Goal: Information Seeking & Learning: Learn about a topic

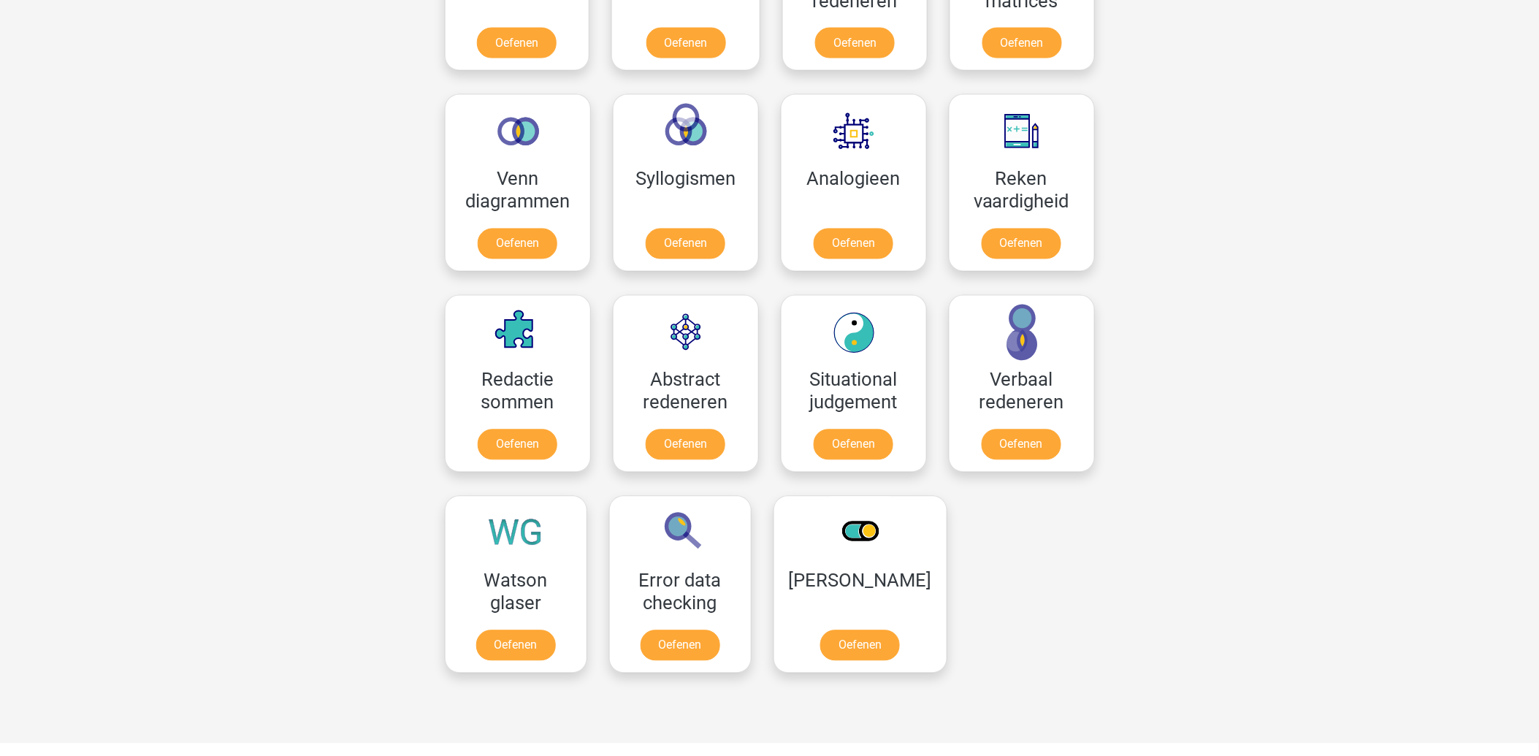
scroll to position [973, 0]
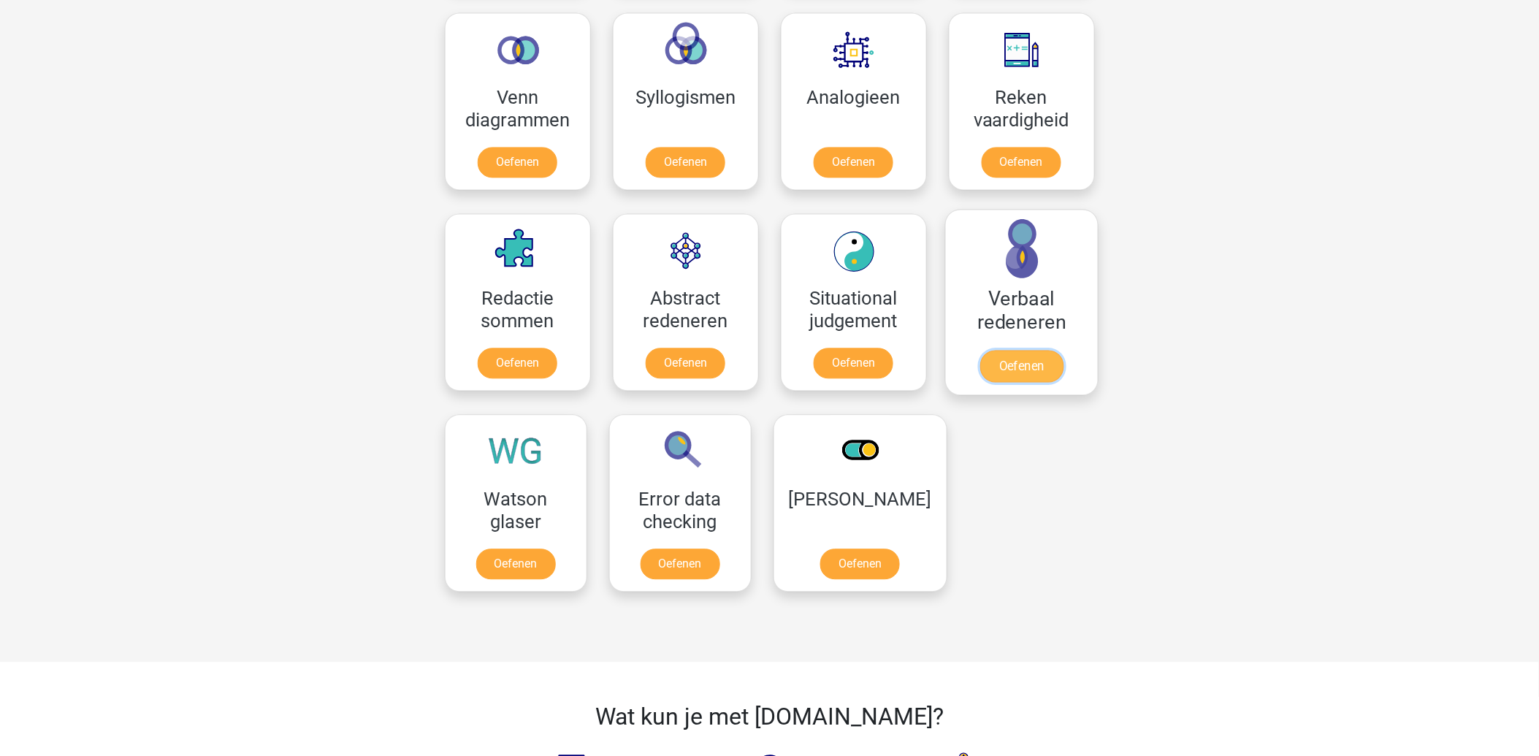
click at [1020, 361] on link "Oefenen" at bounding box center [1020, 366] width 83 height 32
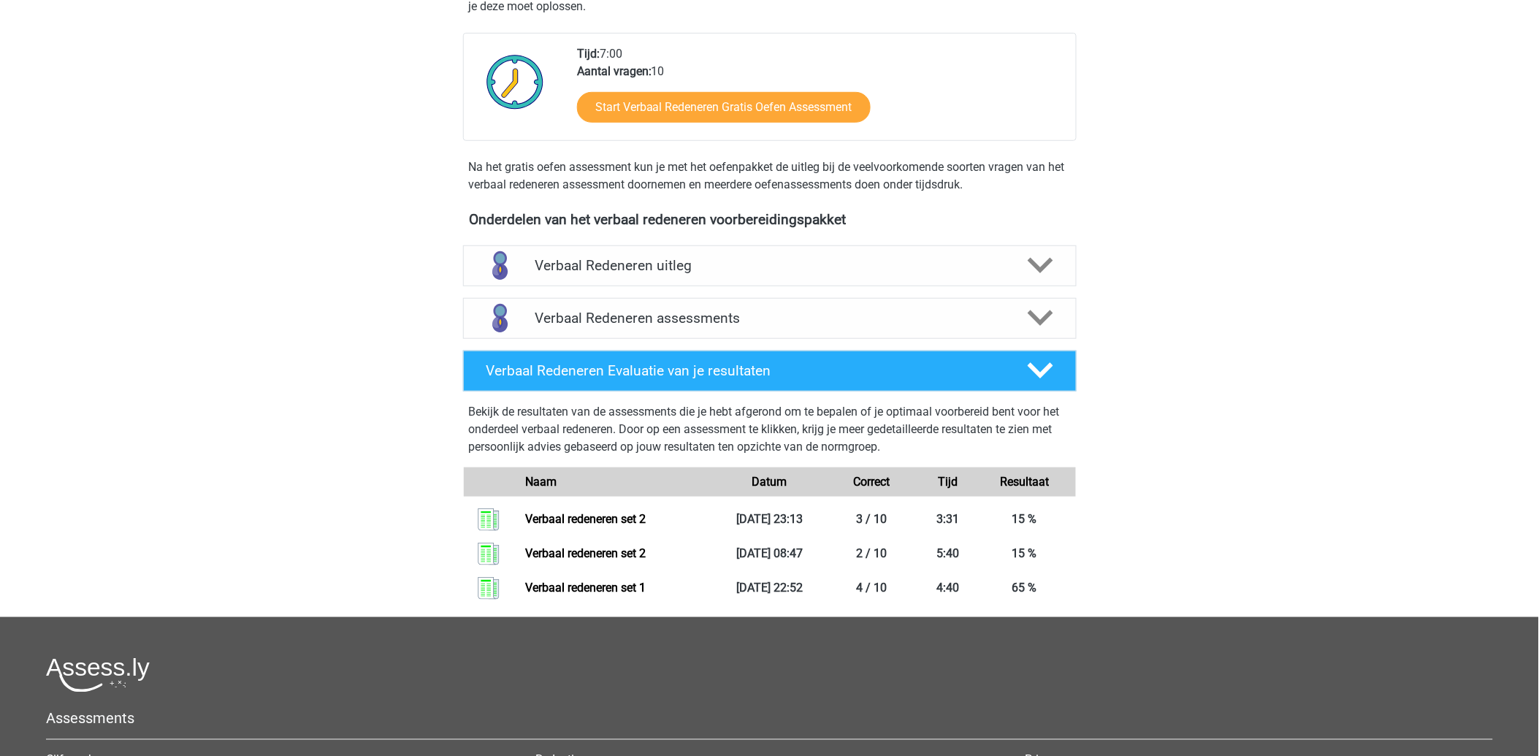
scroll to position [405, 0]
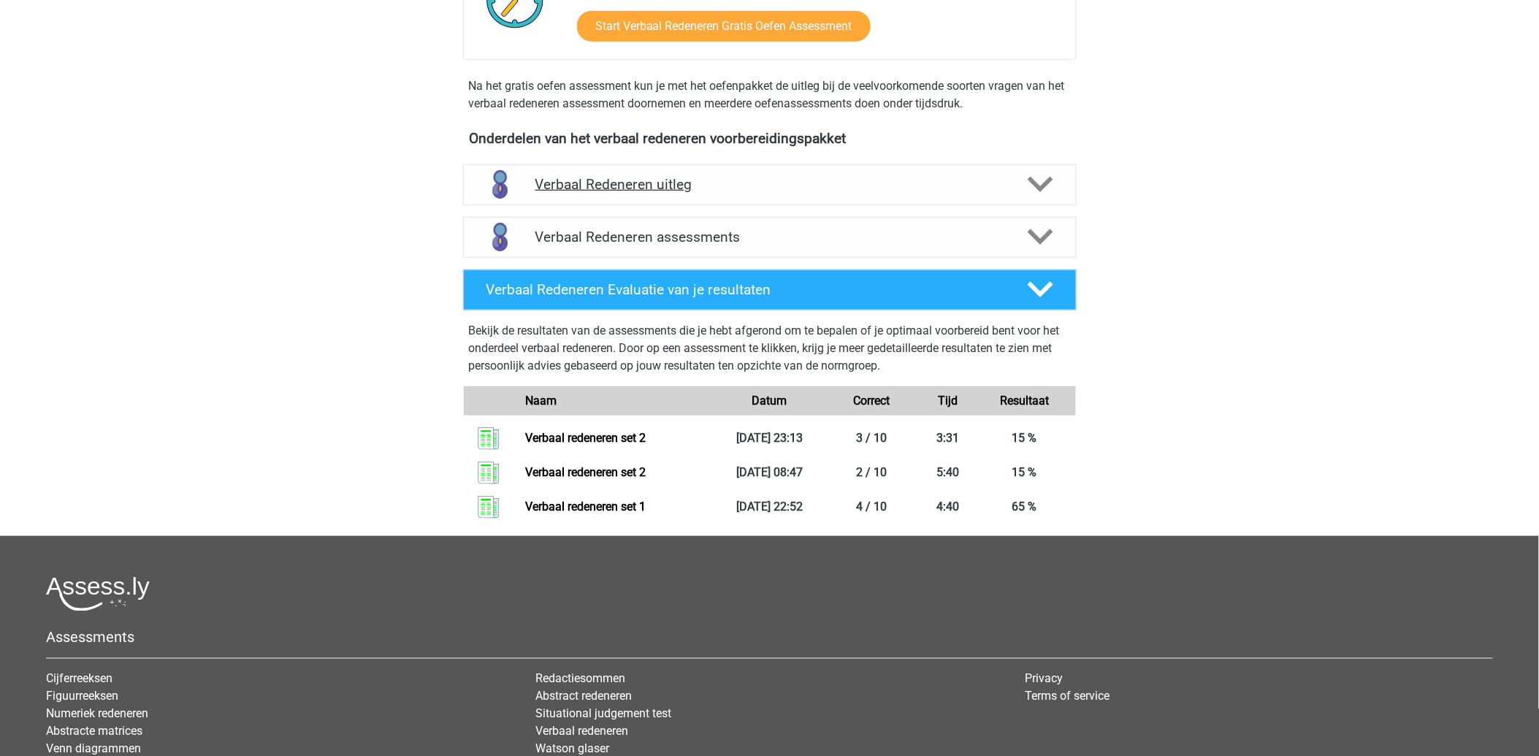
click at [647, 183] on h4 "Verbaal Redeneren uitleg" at bounding box center [769, 184] width 469 height 17
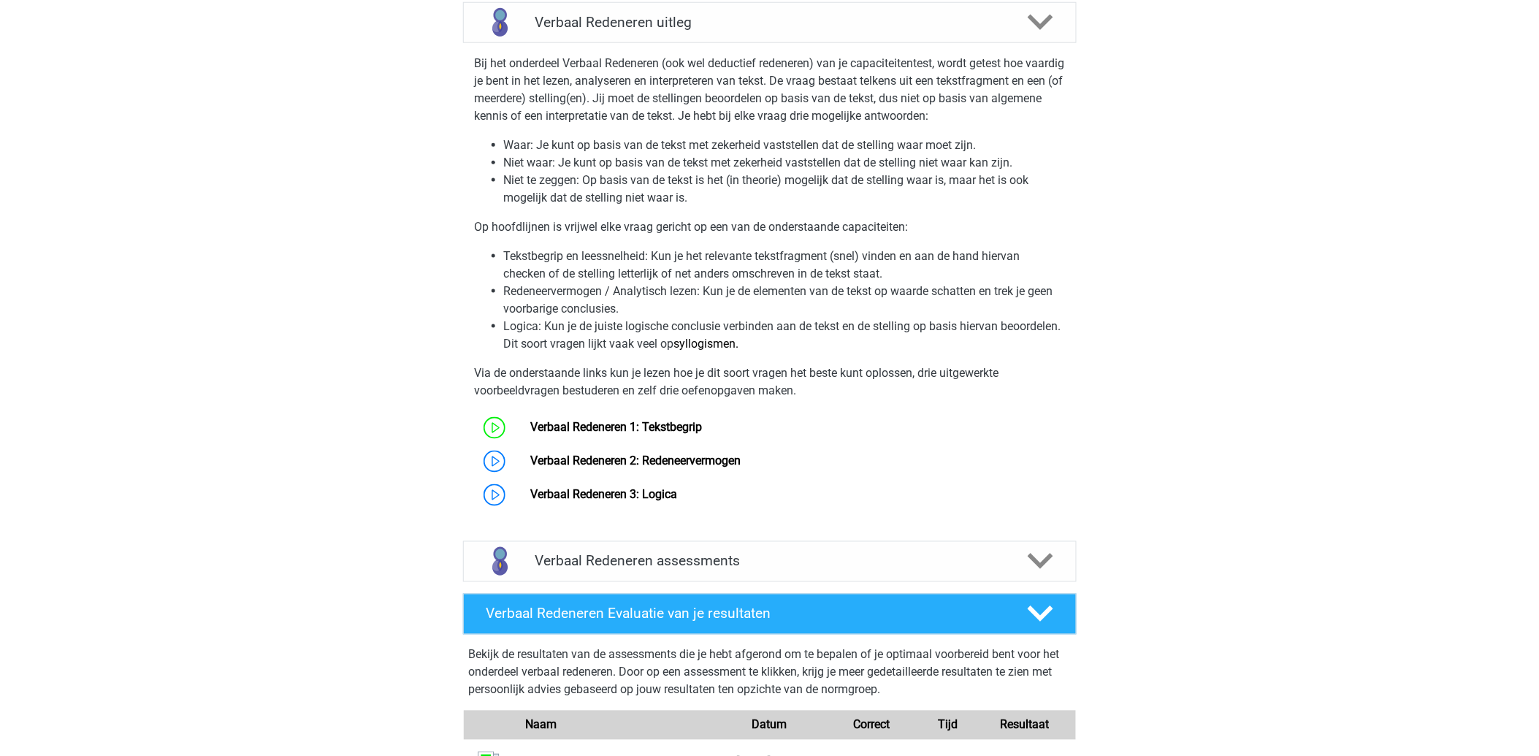
scroll to position [648, 0]
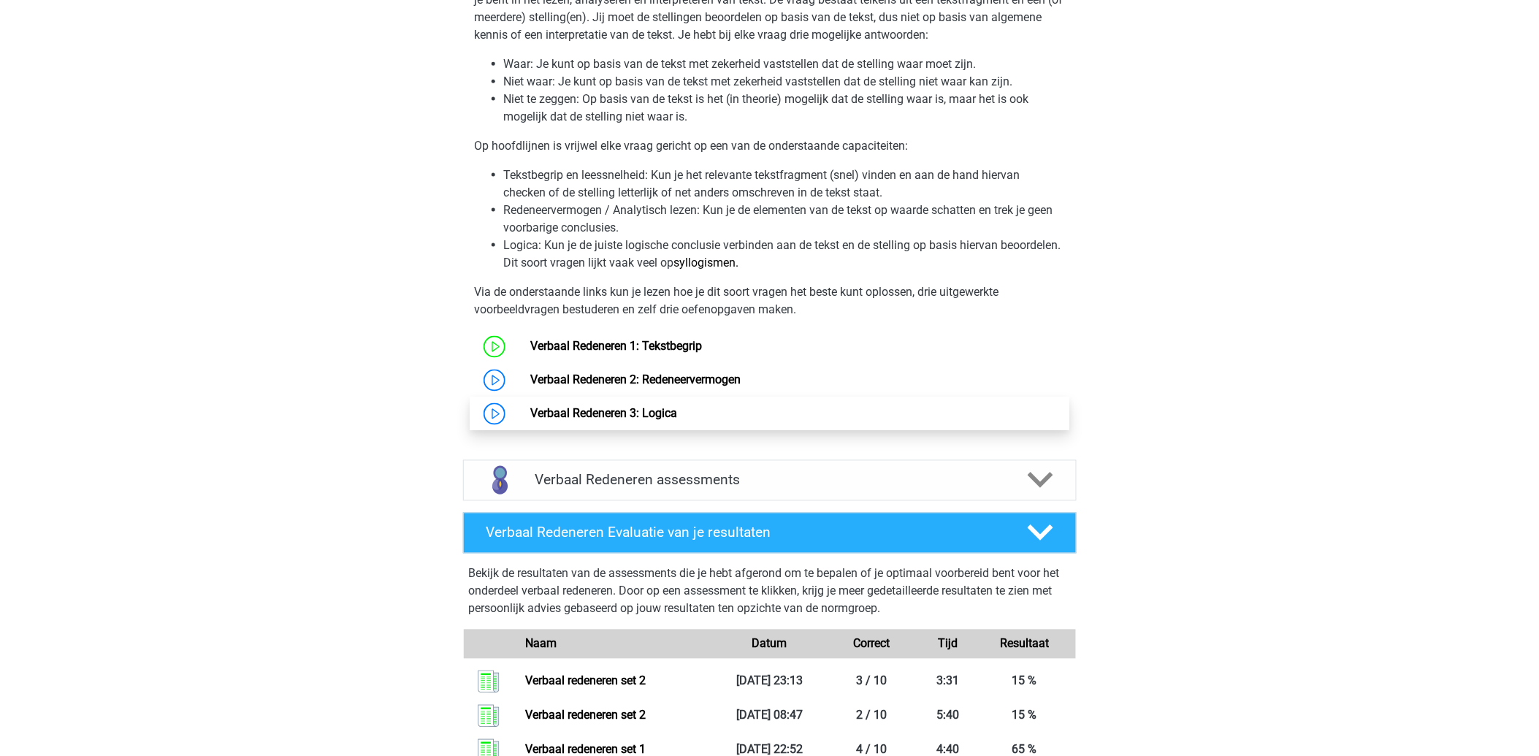
click at [602, 410] on link "Verbaal Redeneren 3: Logica" at bounding box center [603, 414] width 147 height 14
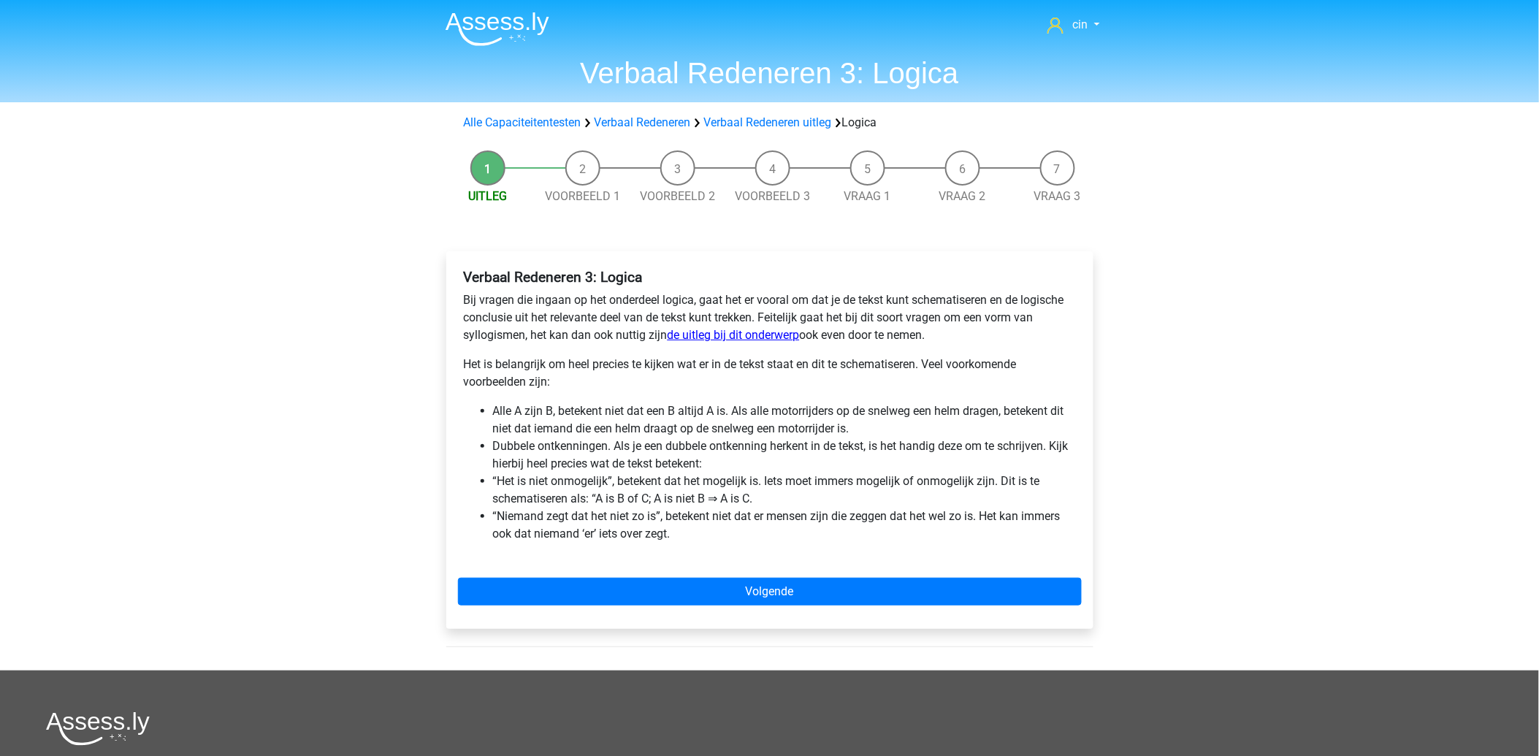
click at [716, 331] on link "de uitleg bij dit onderwerp" at bounding box center [733, 335] width 132 height 14
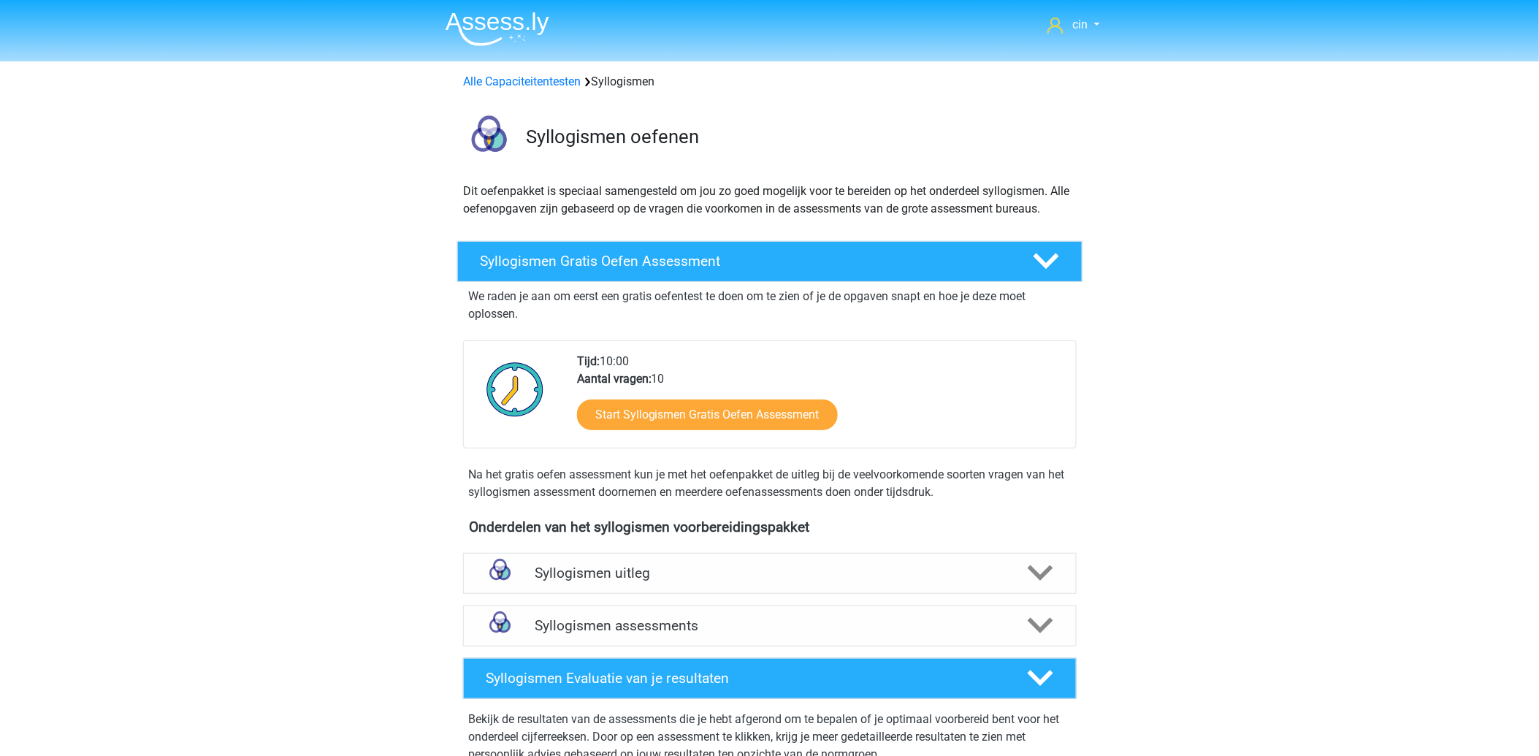
scroll to position [162, 0]
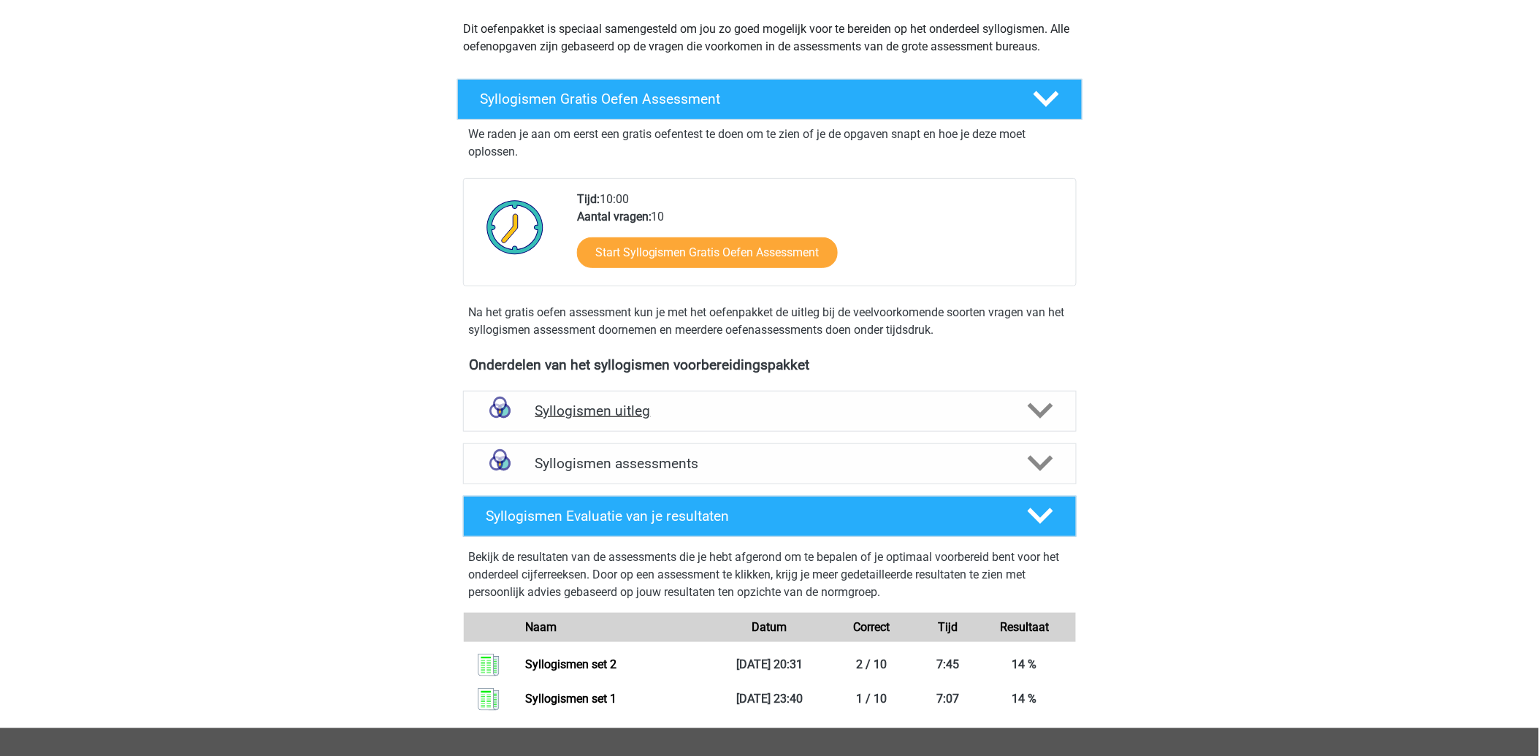
click at [618, 402] on h4 "Syllogismen uitleg" at bounding box center [769, 410] width 469 height 17
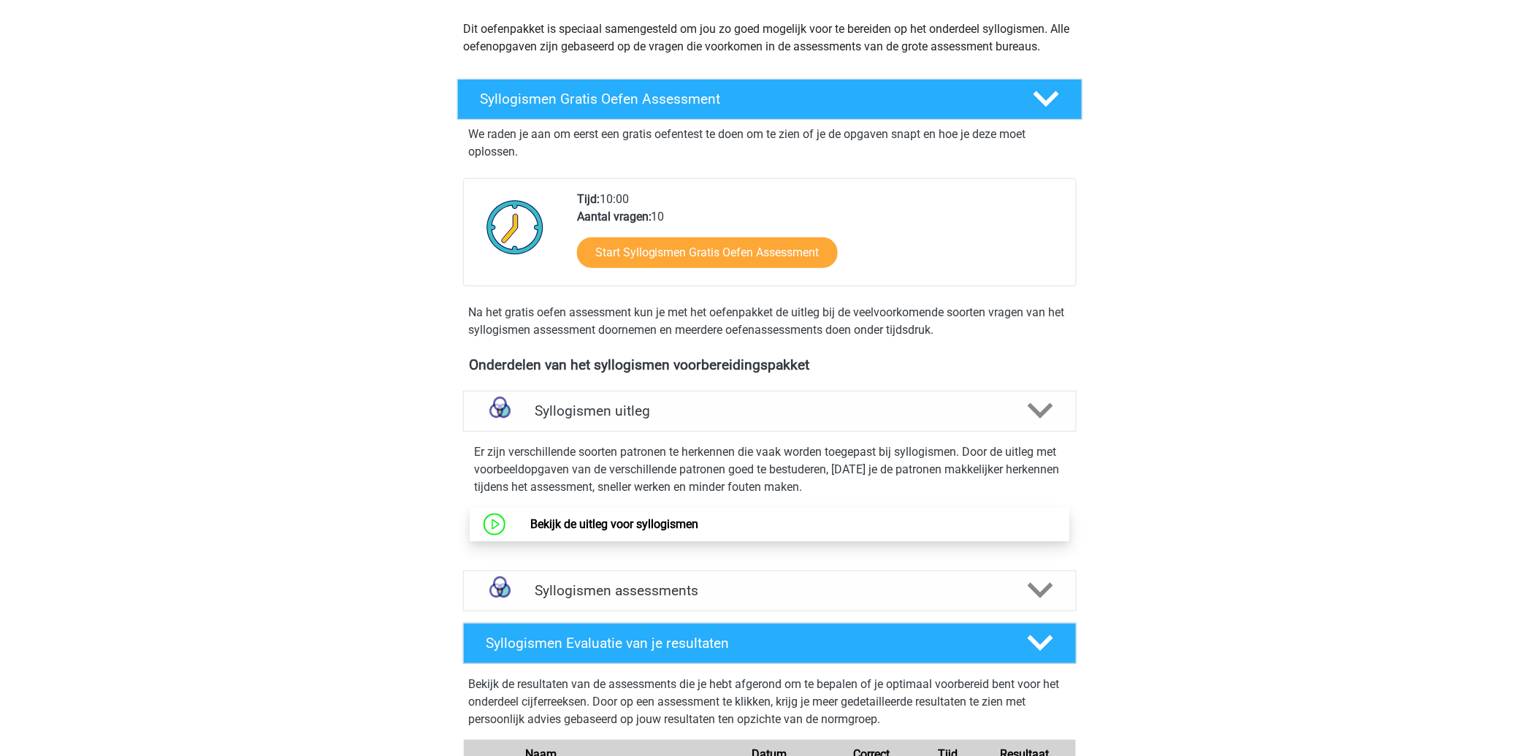
click at [682, 521] on link "Bekijk de uitleg voor syllogismen" at bounding box center [614, 524] width 168 height 14
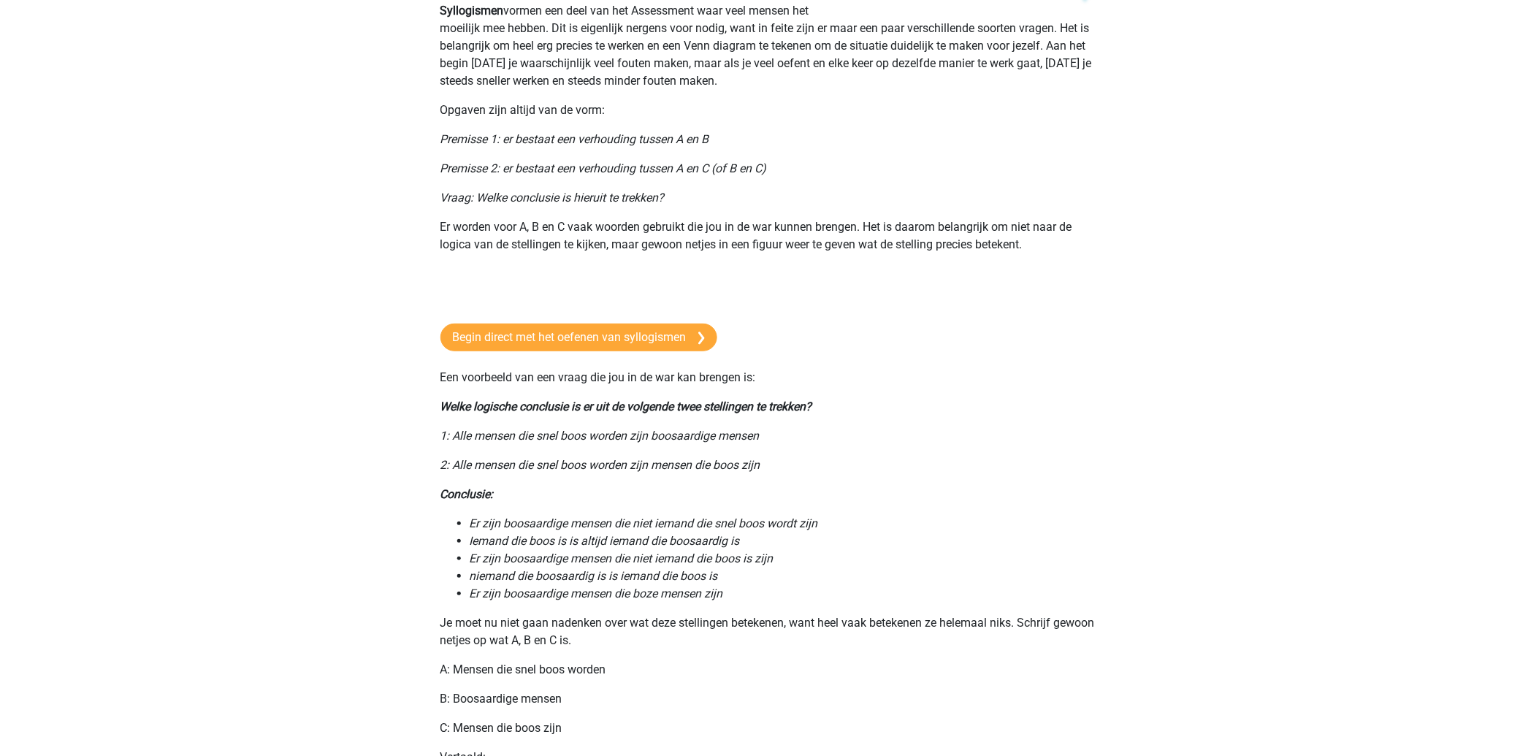
scroll to position [48, 0]
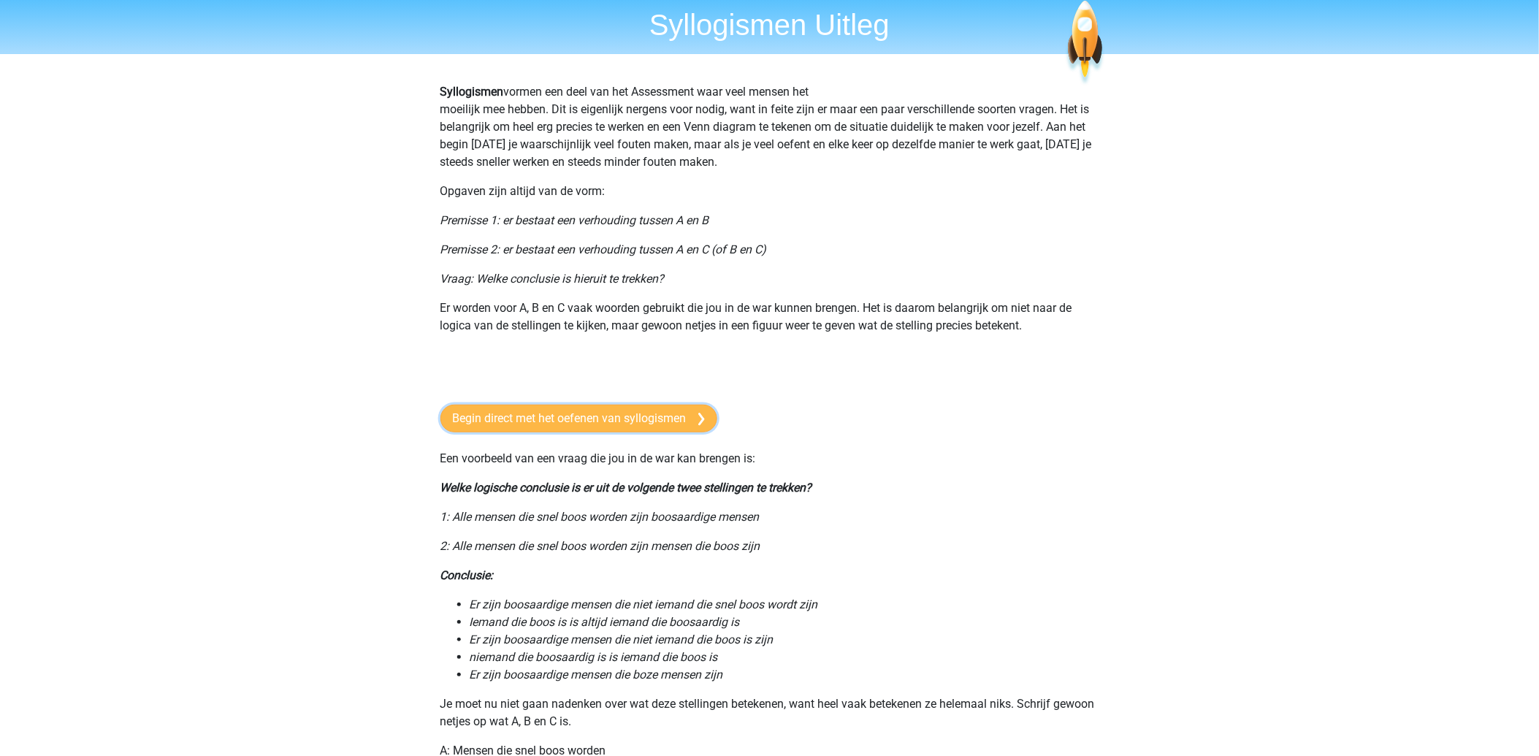
click at [486, 425] on link "Begin direct met het oefenen van syllogismen" at bounding box center [578, 419] width 277 height 28
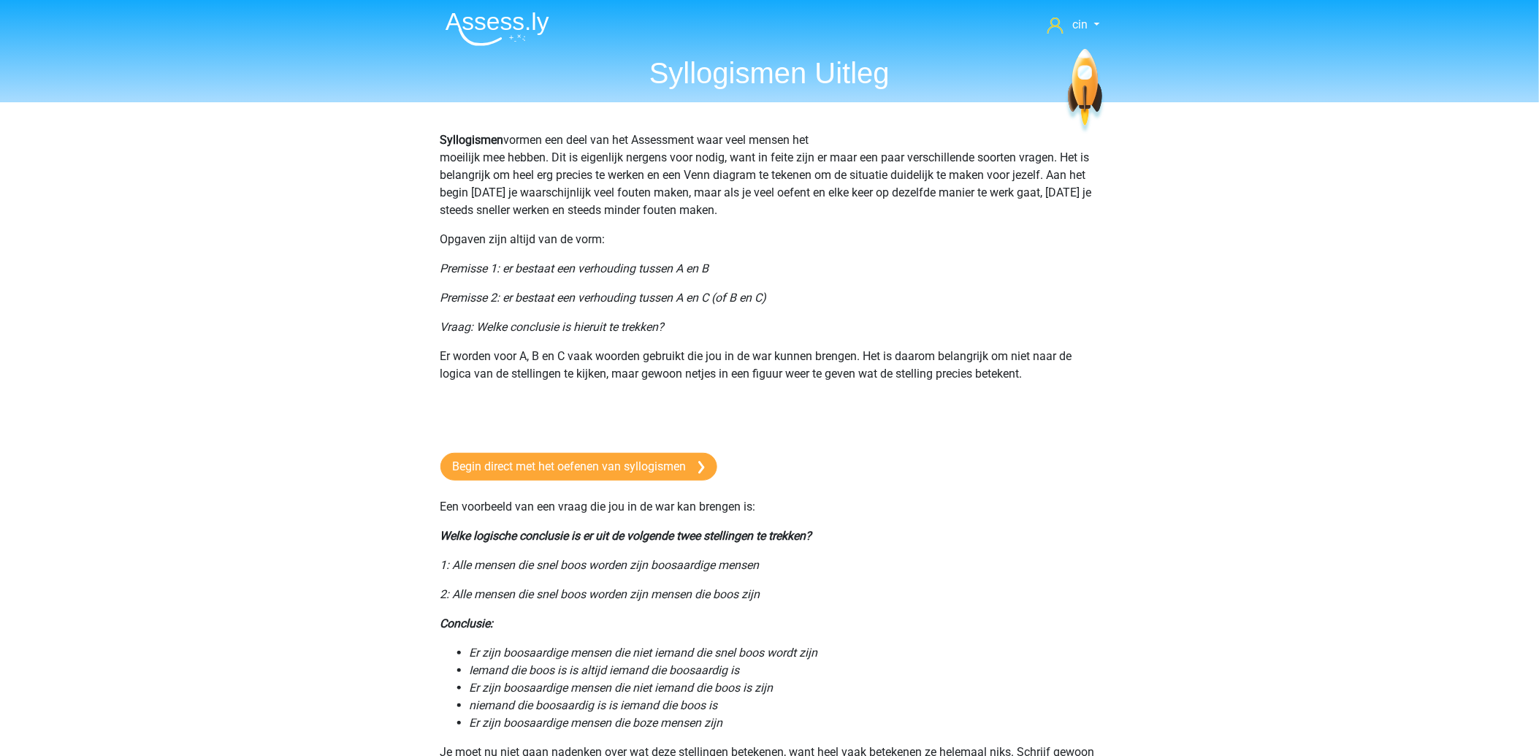
click at [464, 34] on img at bounding box center [497, 29] width 104 height 34
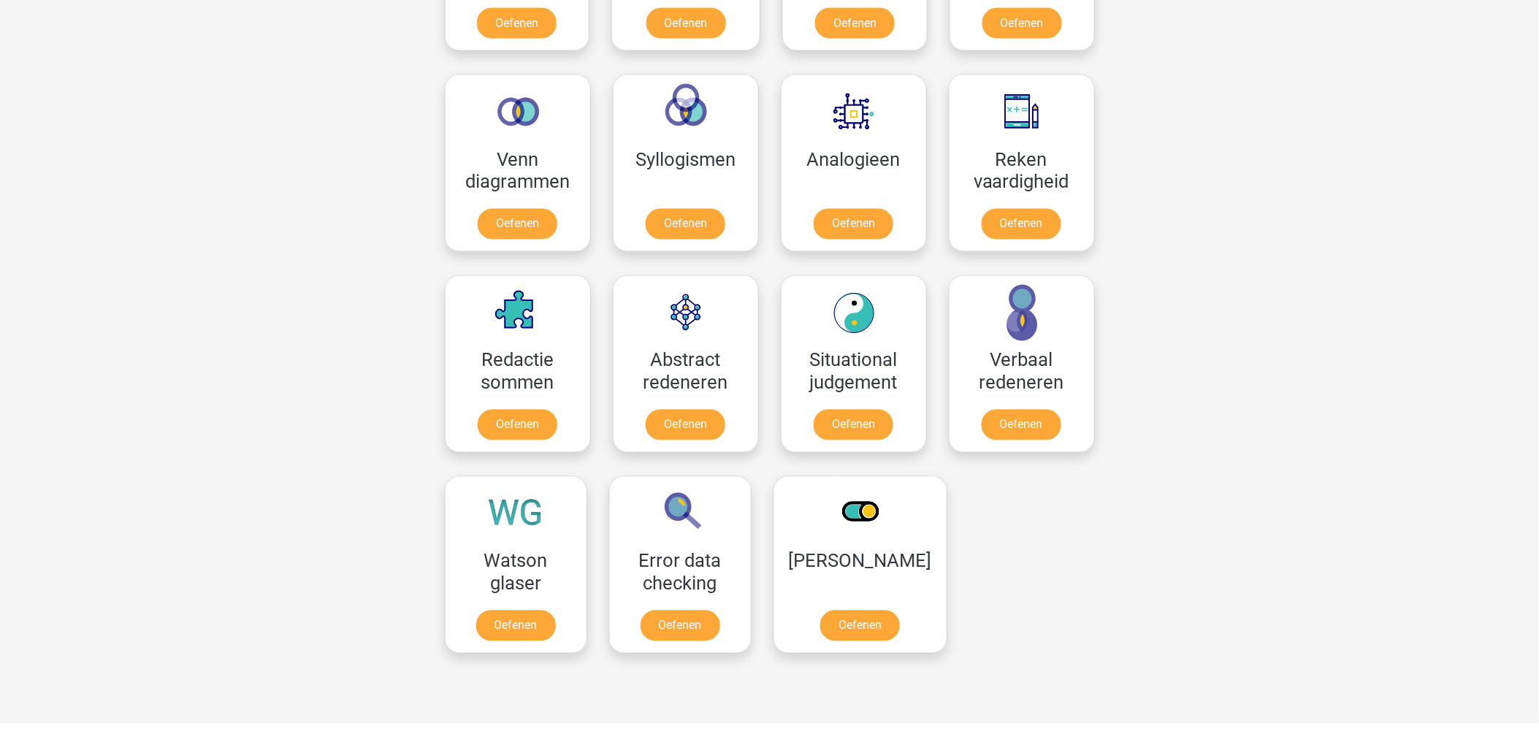
scroll to position [892, 0]
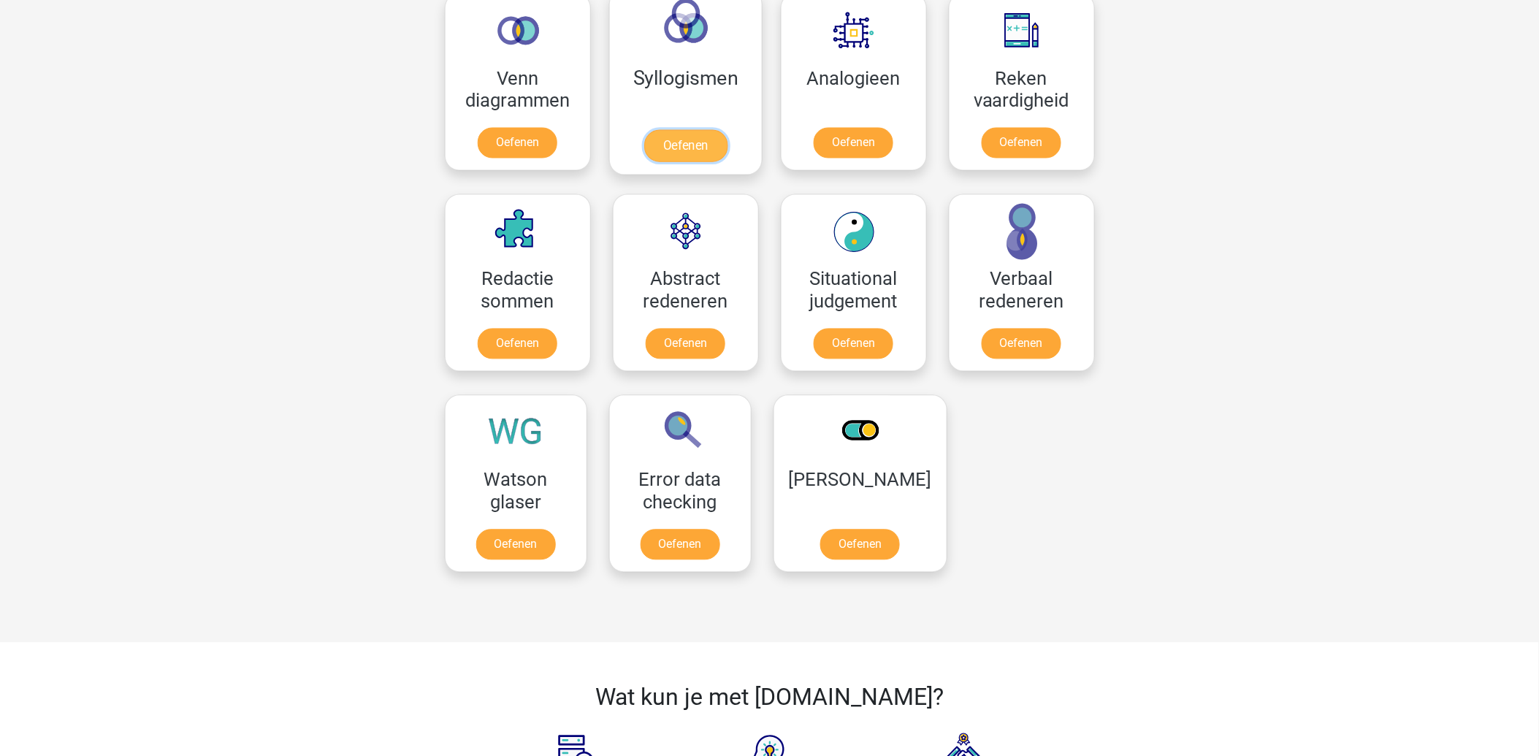
click at [689, 130] on link "Oefenen" at bounding box center [684, 146] width 83 height 32
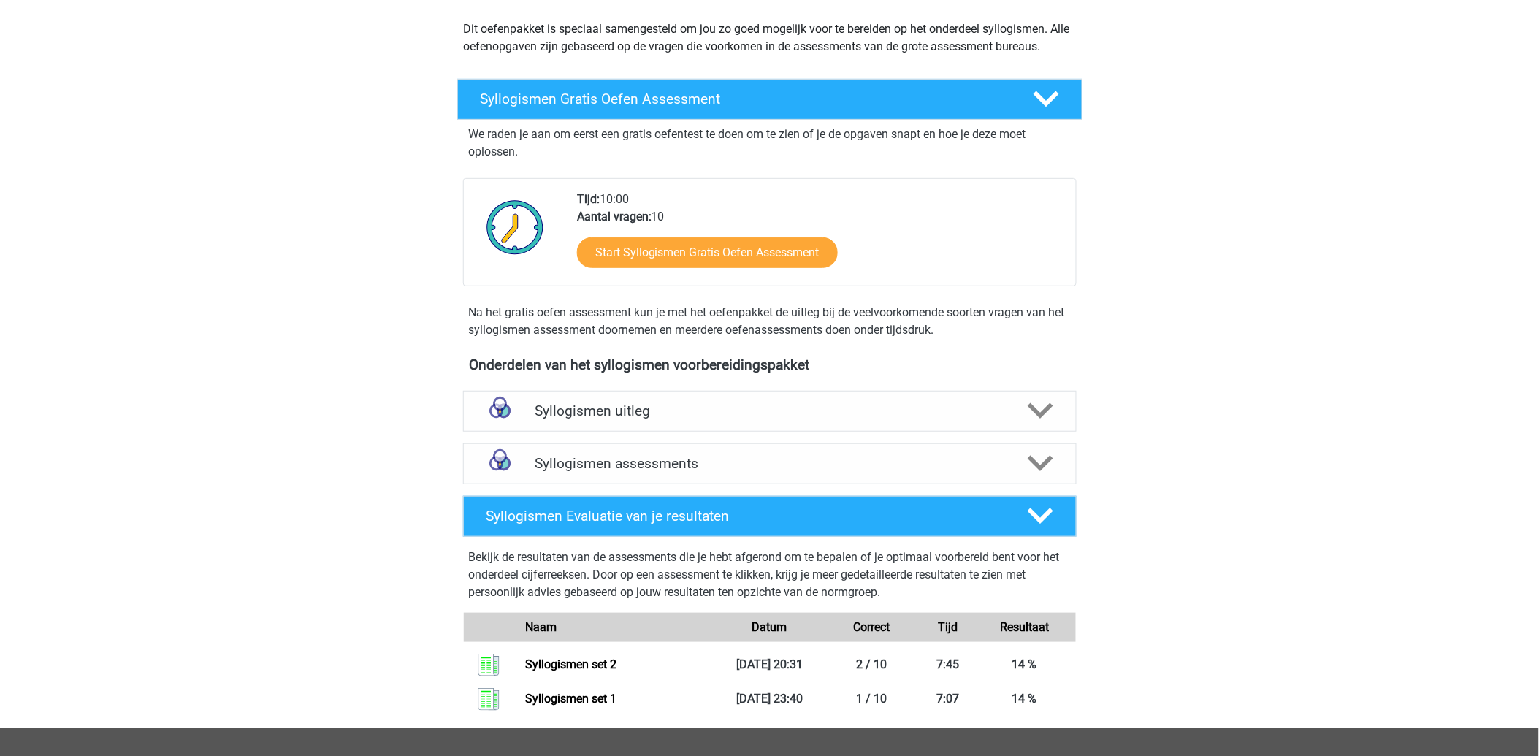
scroll to position [243, 0]
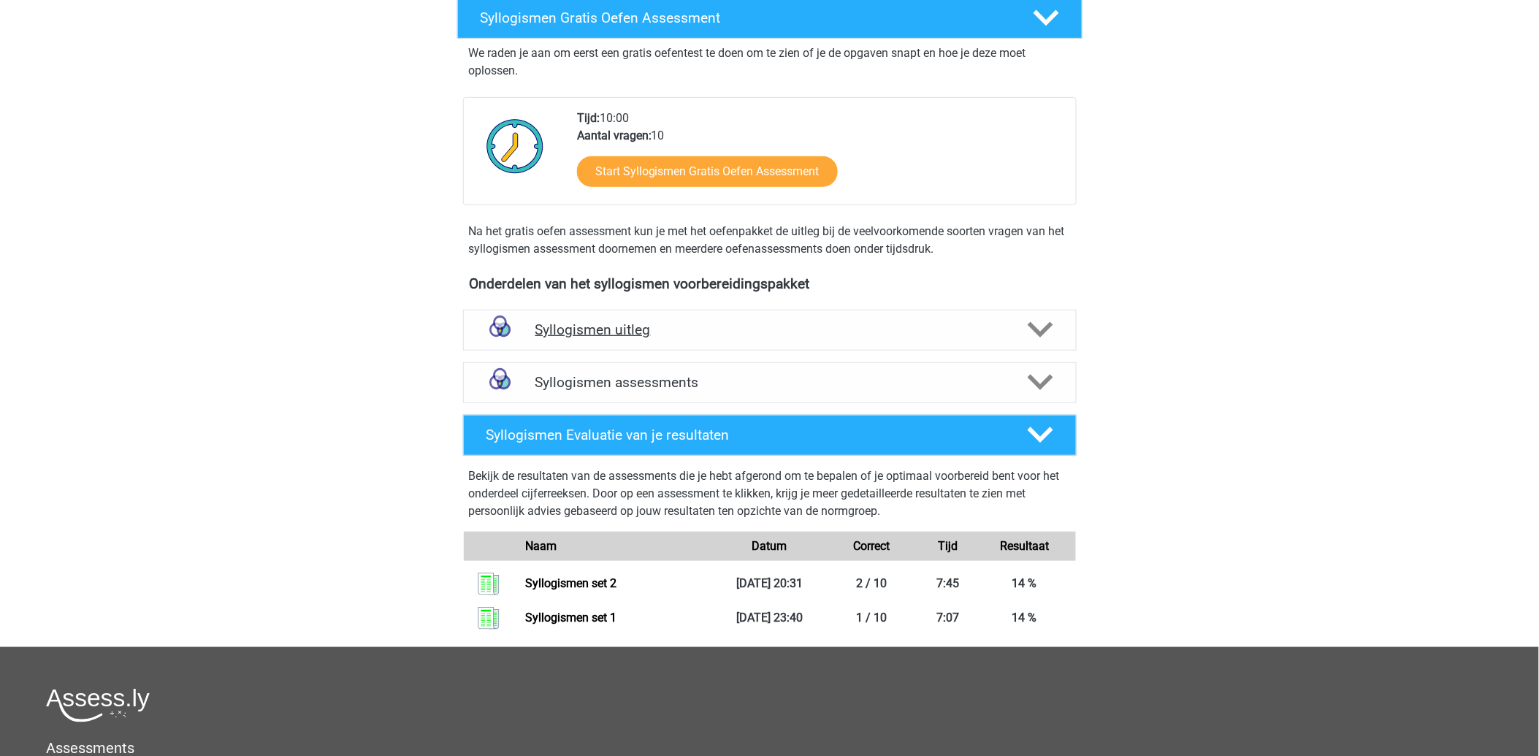
click at [570, 331] on h4 "Syllogismen uitleg" at bounding box center [769, 329] width 469 height 17
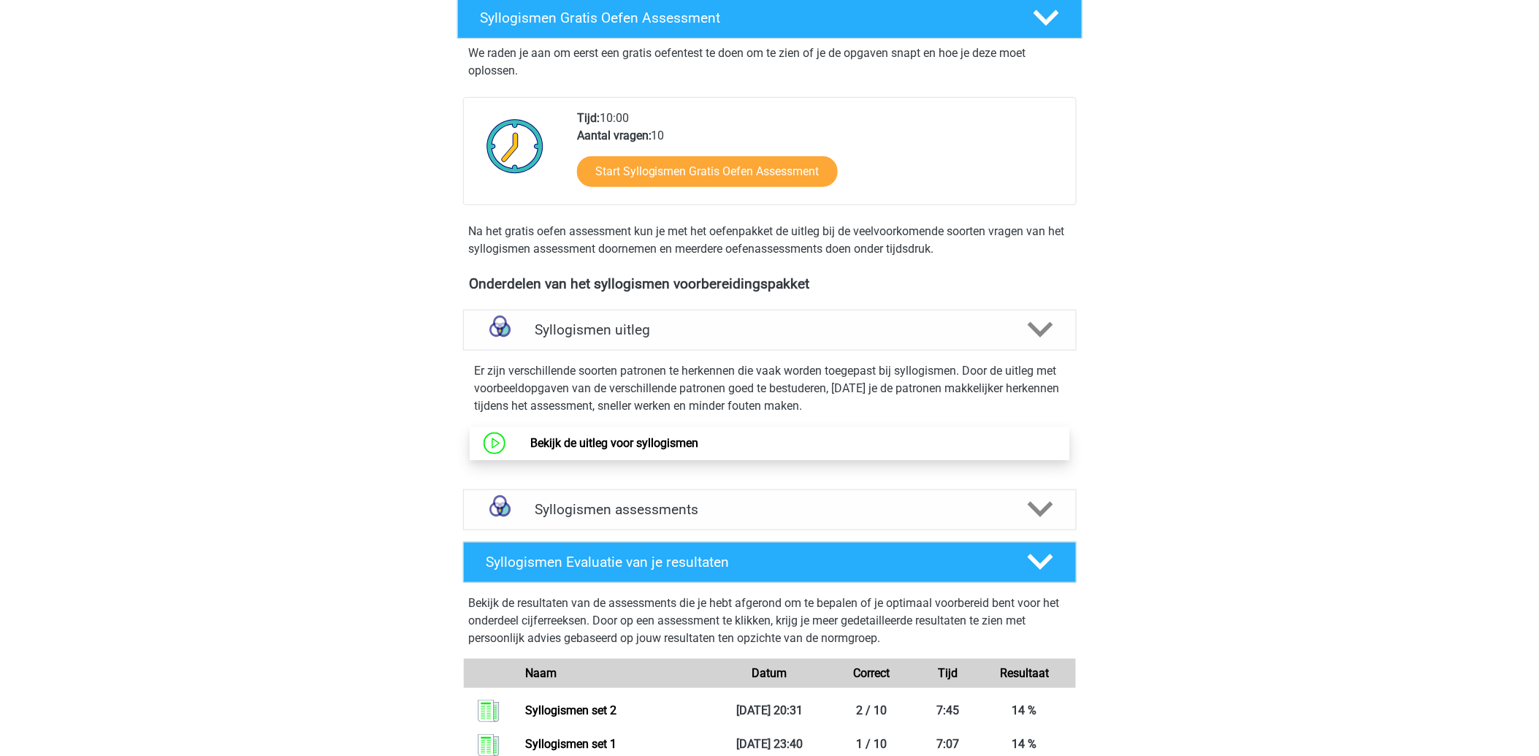
click at [629, 441] on link "Bekijk de uitleg voor syllogismen" at bounding box center [614, 443] width 168 height 14
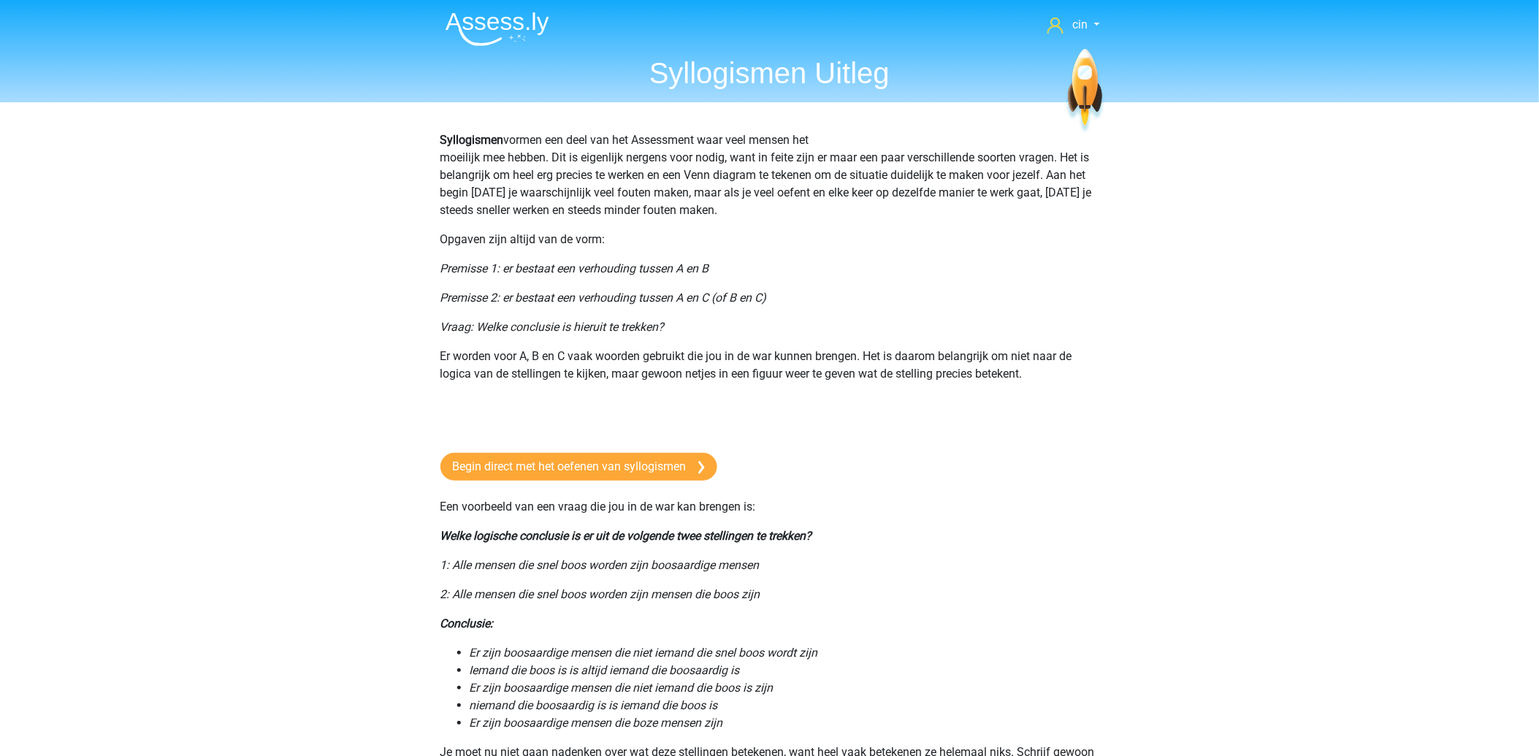
click at [453, 18] on img at bounding box center [497, 29] width 104 height 34
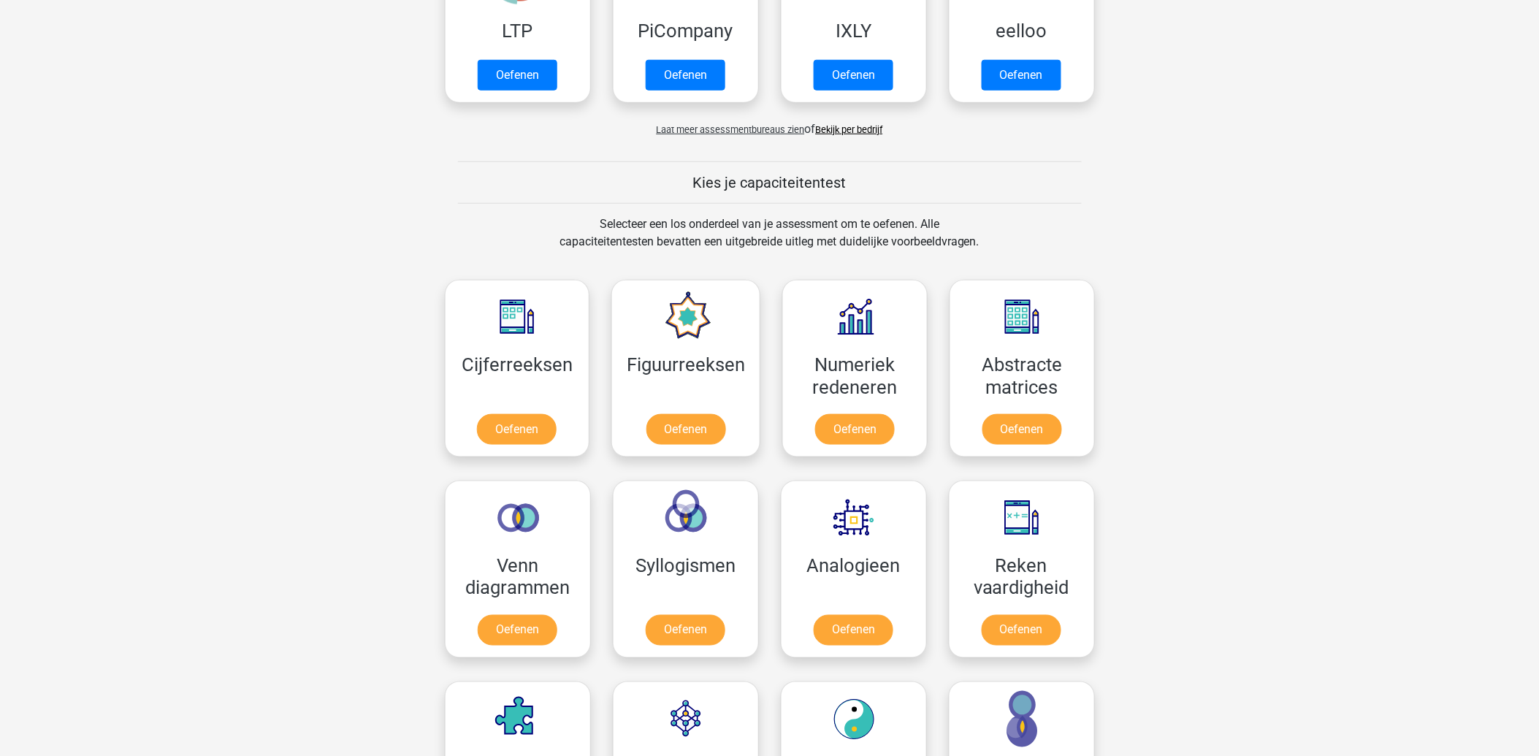
scroll to position [567, 0]
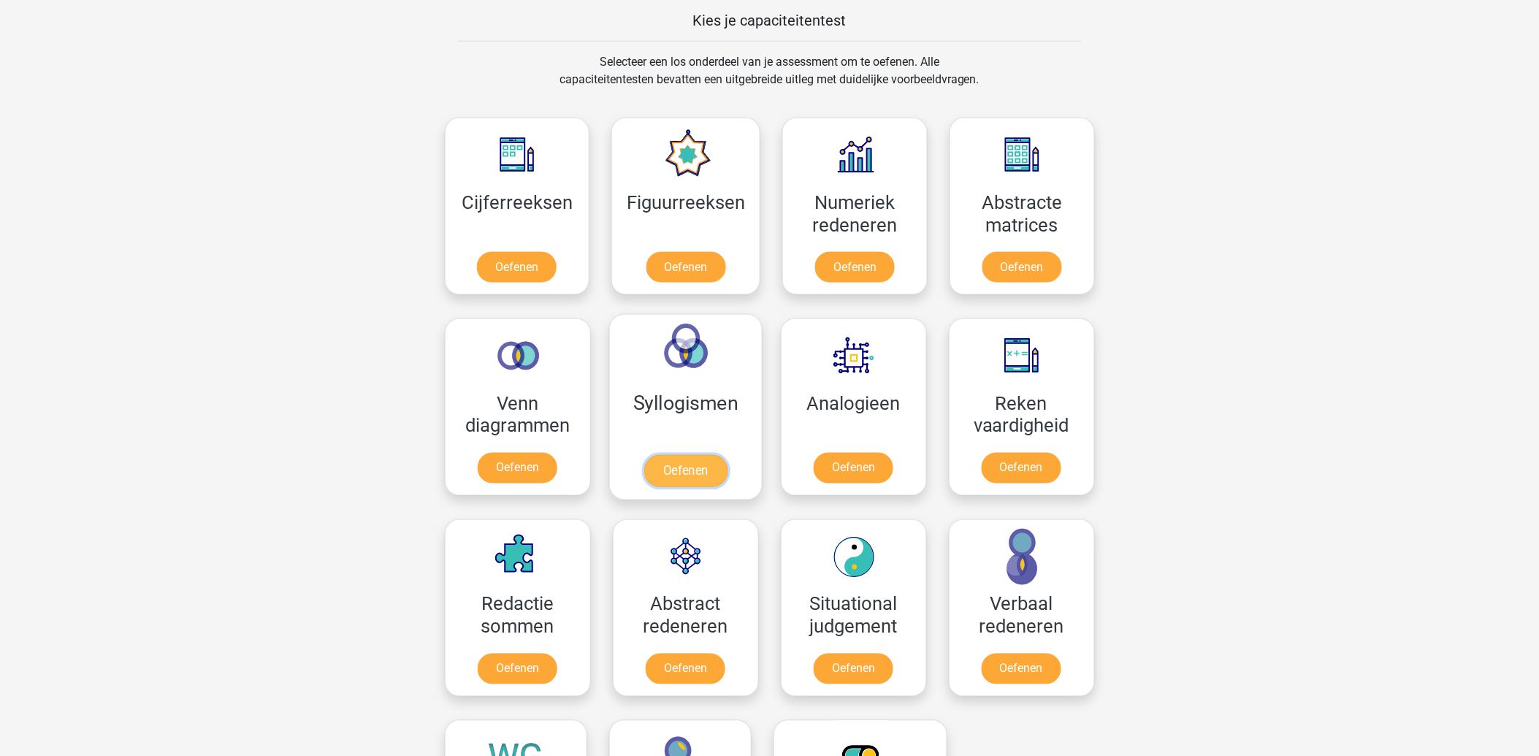
click at [667, 455] on link "Oefenen" at bounding box center [684, 471] width 83 height 32
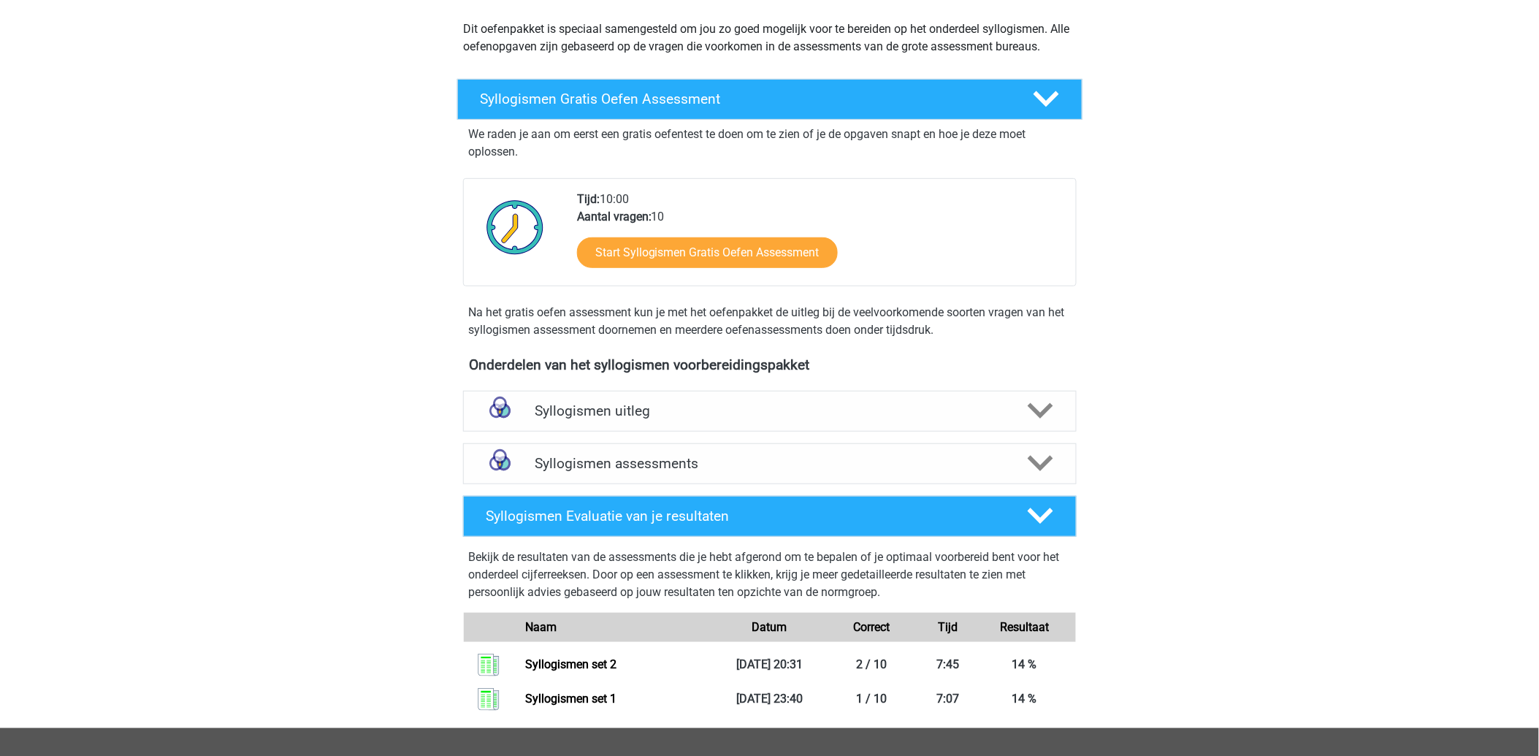
scroll to position [324, 0]
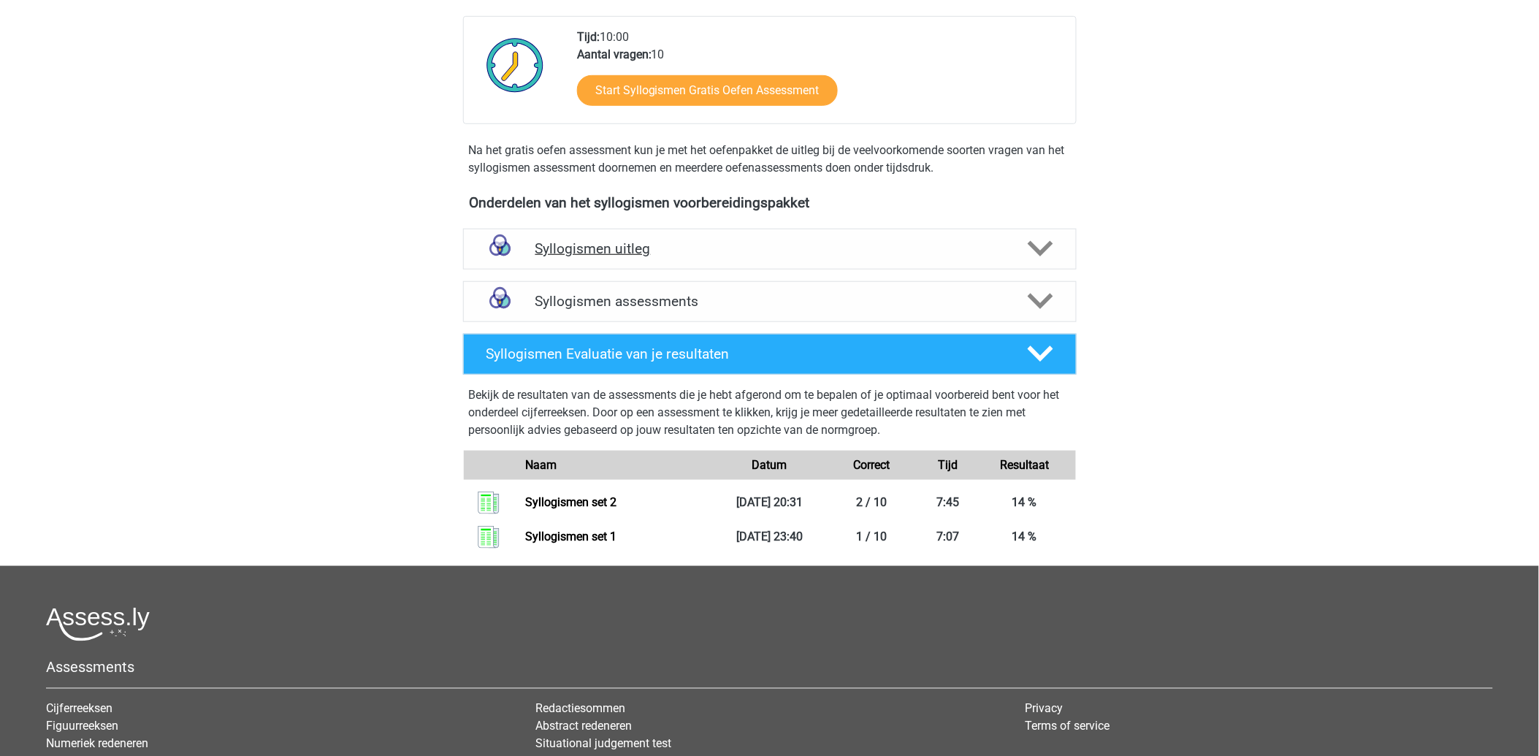
click at [632, 249] on h4 "Syllogismen uitleg" at bounding box center [769, 248] width 469 height 17
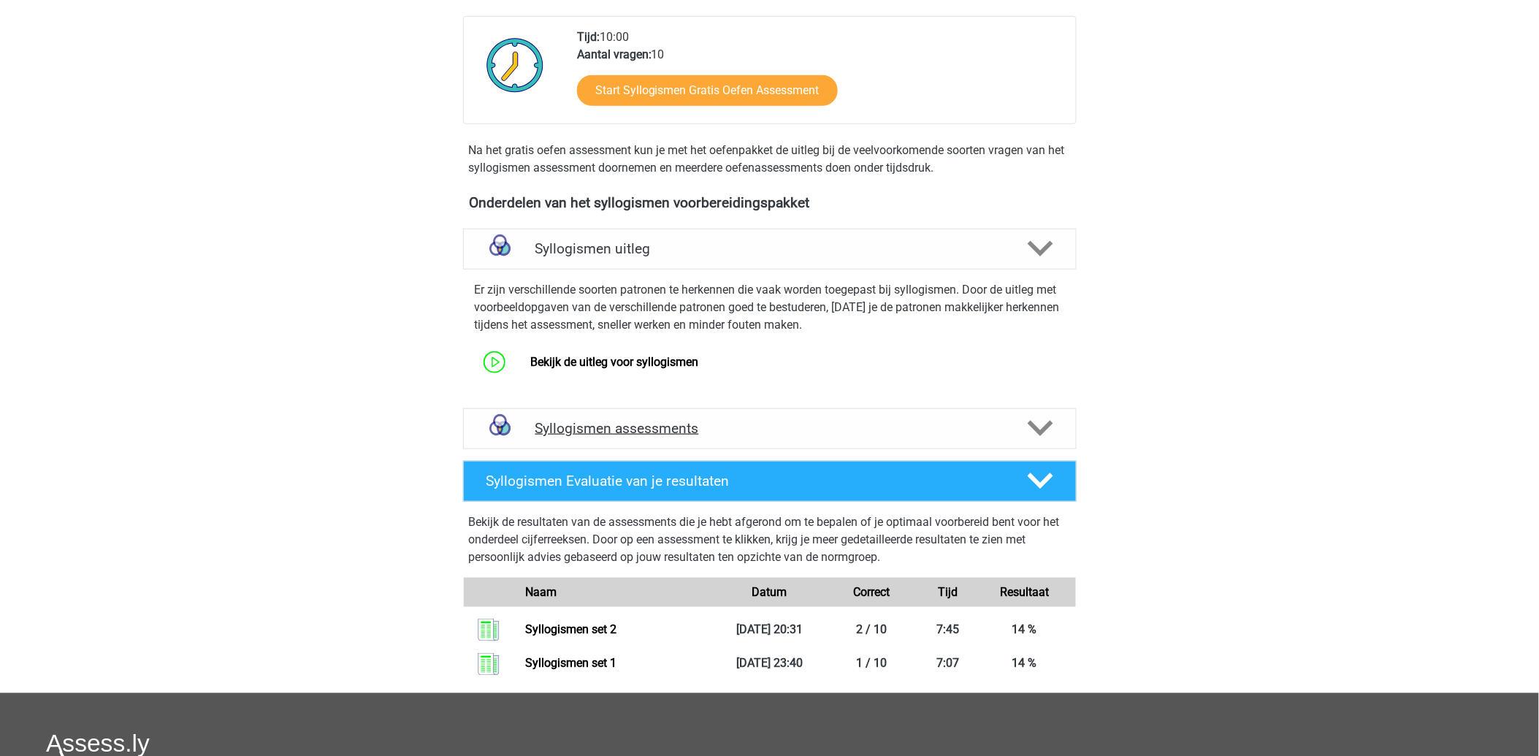
click at [646, 429] on h4 "Syllogismen assessments" at bounding box center [769, 428] width 469 height 17
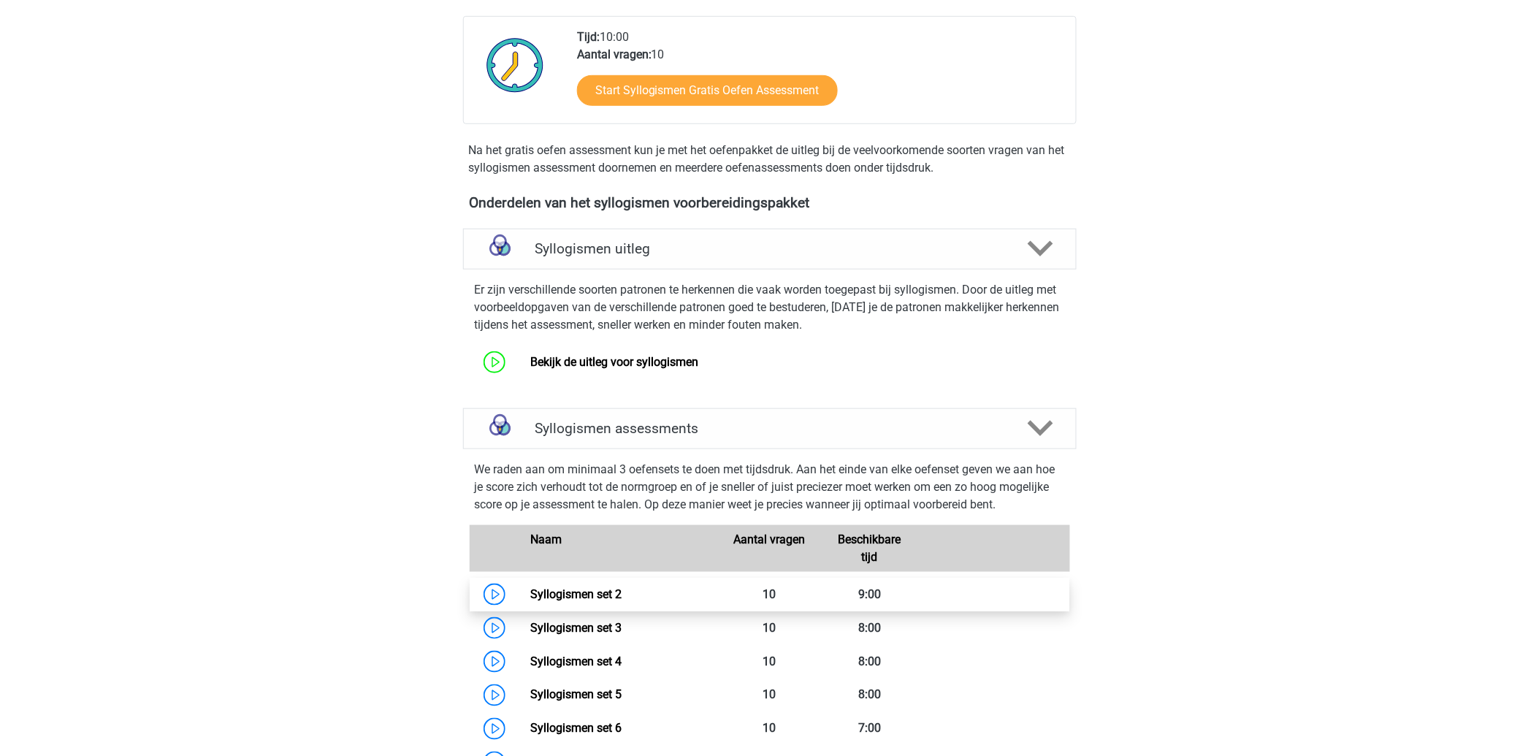
click at [572, 594] on link "Syllogismen set 2" at bounding box center [575, 594] width 91 height 14
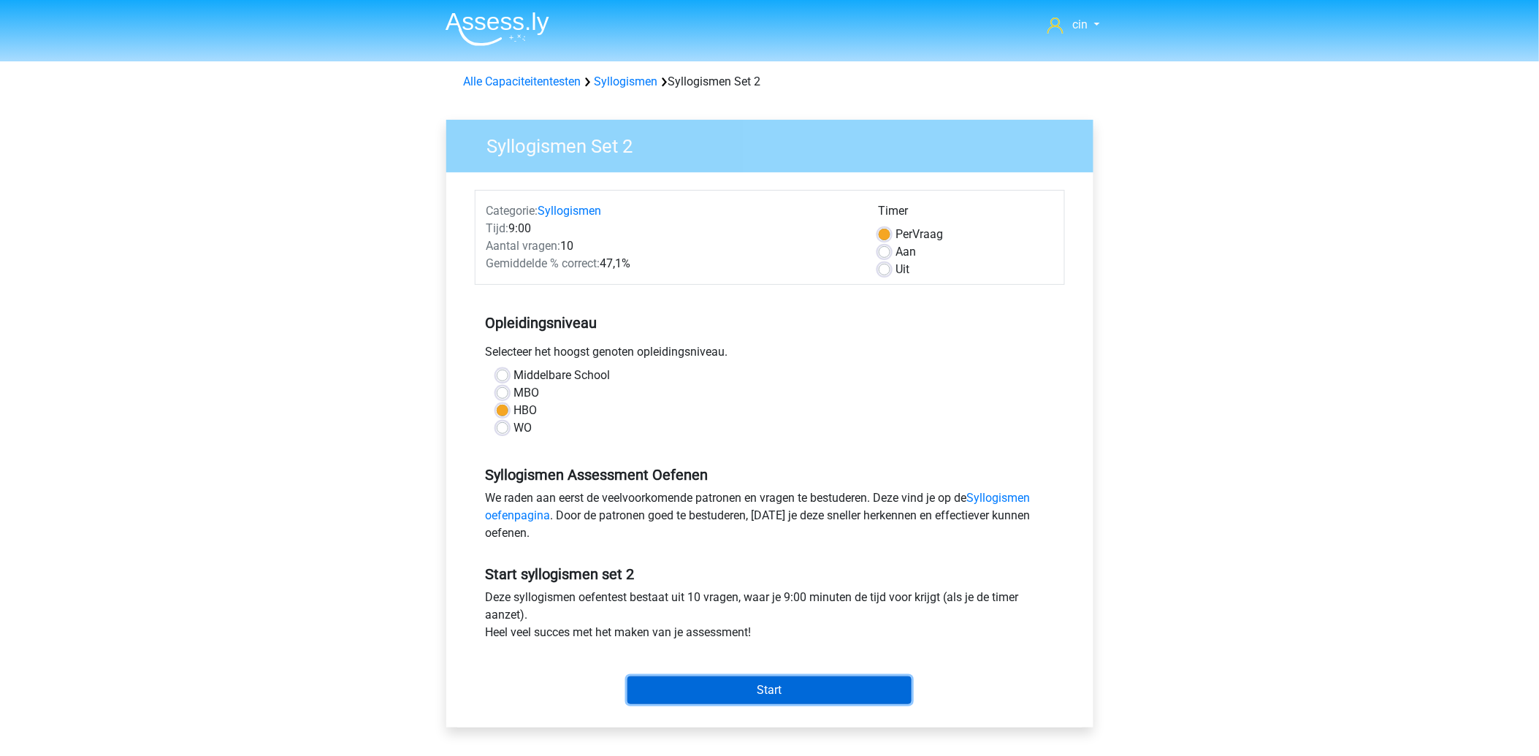
click at [729, 681] on input "Start" at bounding box center [769, 690] width 284 height 28
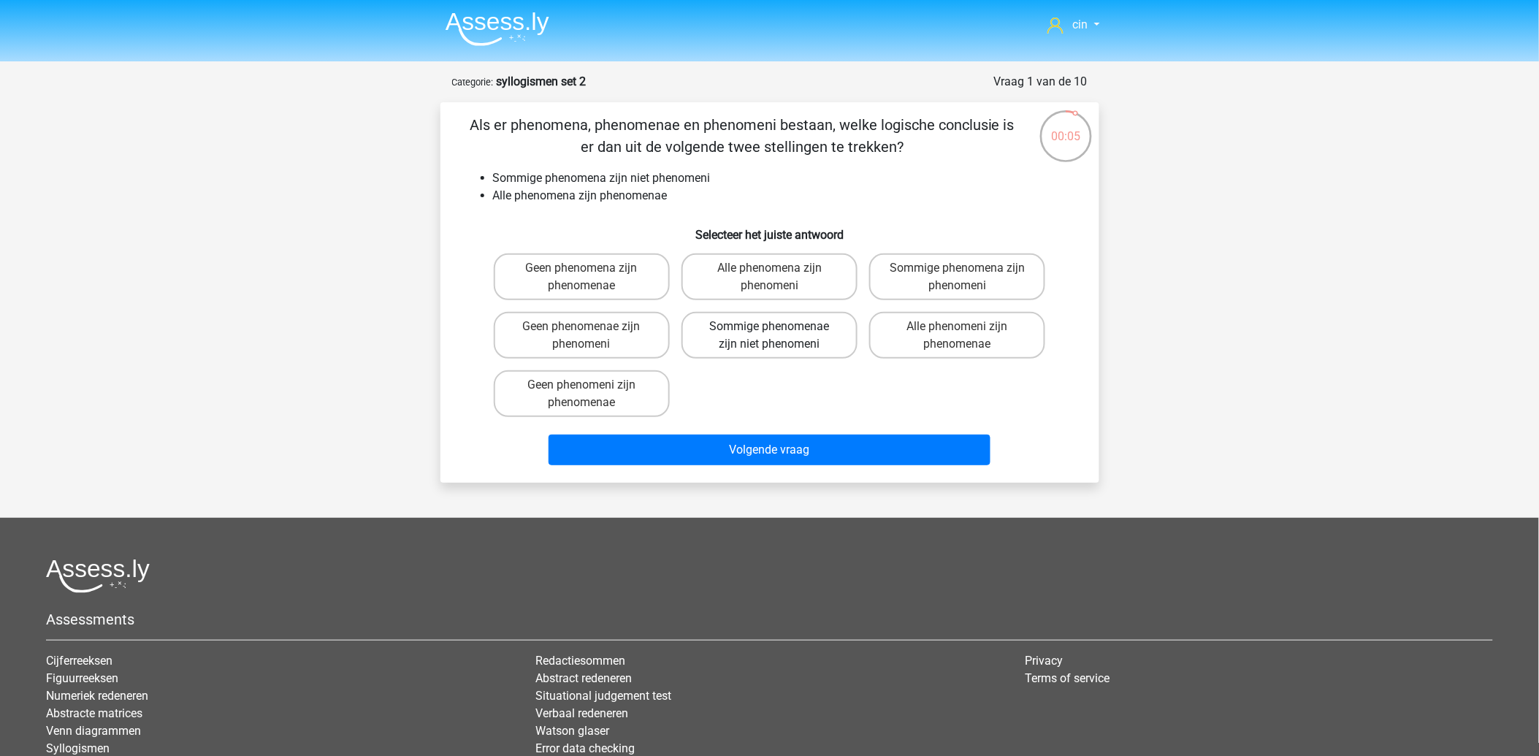
click at [808, 334] on label "Sommige phenomenae zijn niet phenomeni" at bounding box center [769, 335] width 176 height 47
click at [778, 334] on input "Sommige phenomenae zijn niet phenomeni" at bounding box center [773, 330] width 9 height 9
radio input "true"
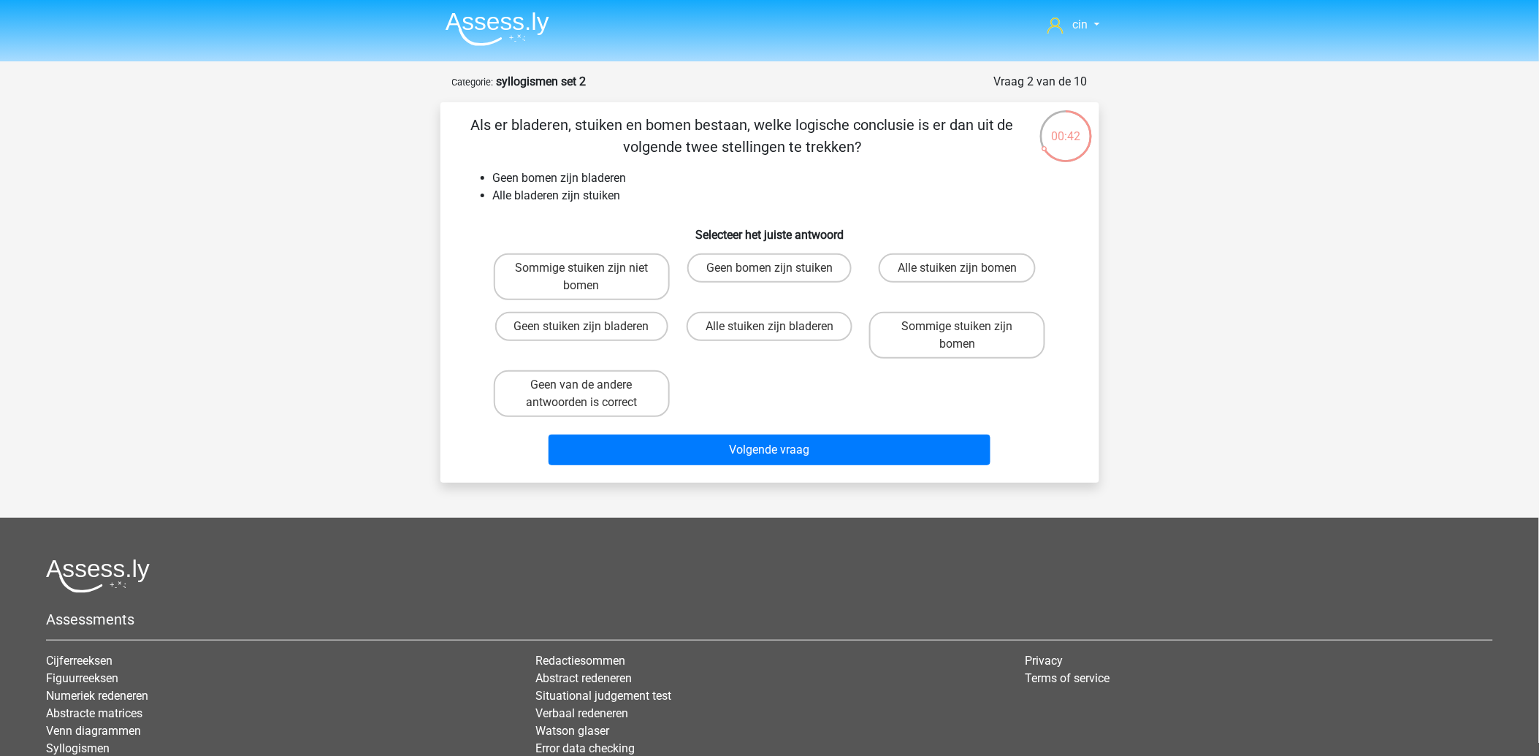
click at [773, 385] on div "Sommige stuiken zijn niet bomen Geen bomen zijn stuiken Alle stuiken zijn bomen…" at bounding box center [770, 335] width 564 height 175
click at [801, 323] on label "Alle stuiken zijn bladeren" at bounding box center [769, 326] width 166 height 29
click at [778, 326] on input "Alle stuiken zijn bladeren" at bounding box center [773, 330] width 9 height 9
radio input "true"
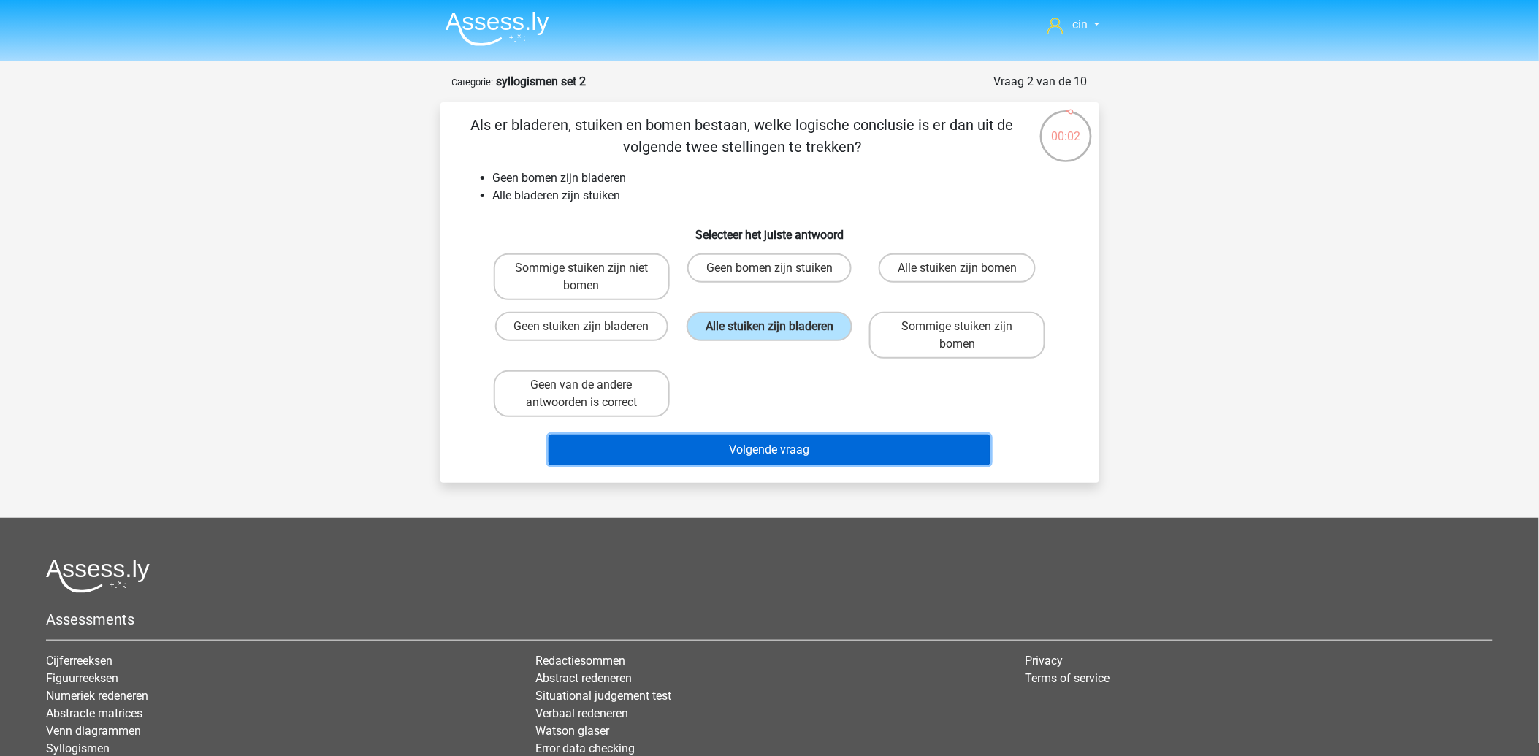
click at [774, 441] on button "Volgende vraag" at bounding box center [769, 449] width 442 height 31
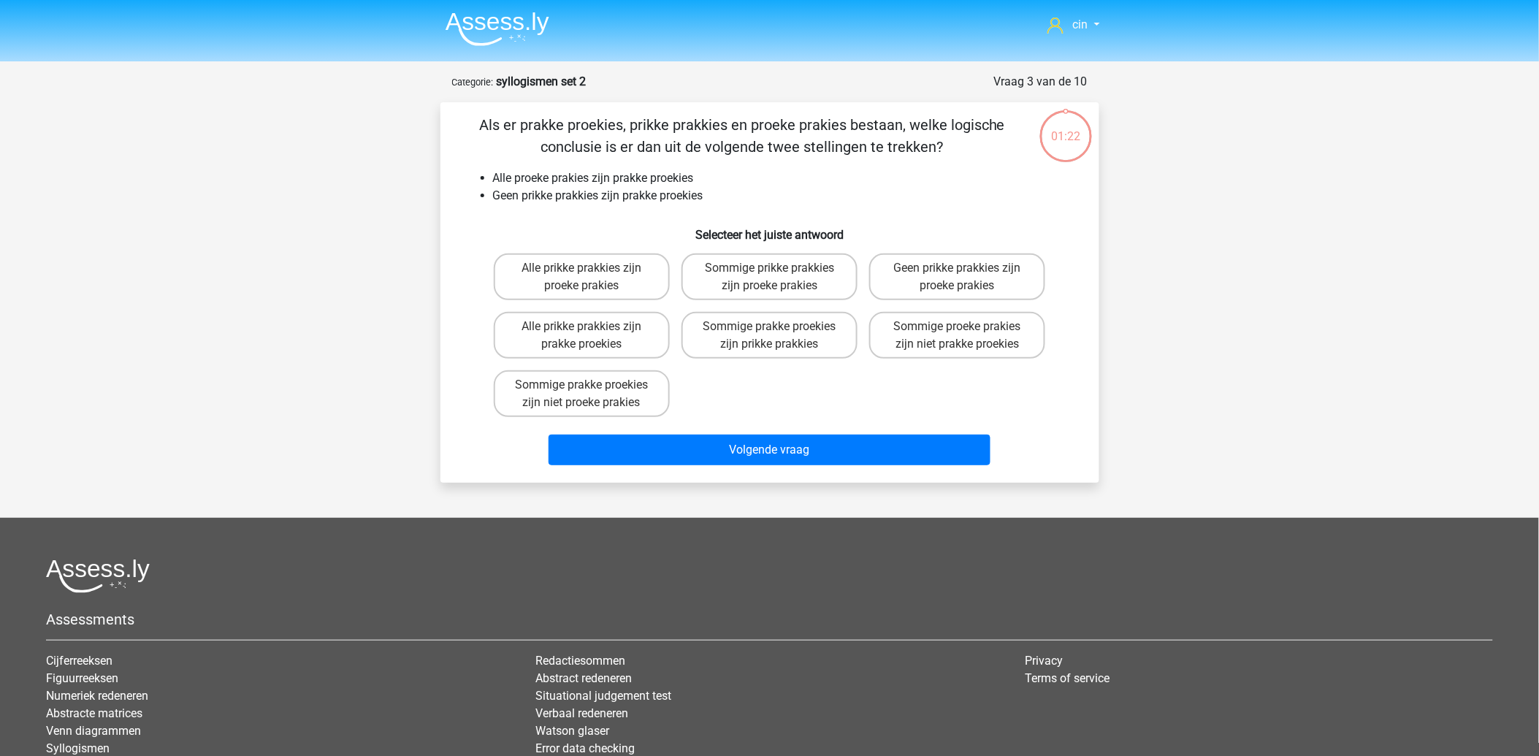
scroll to position [73, 0]
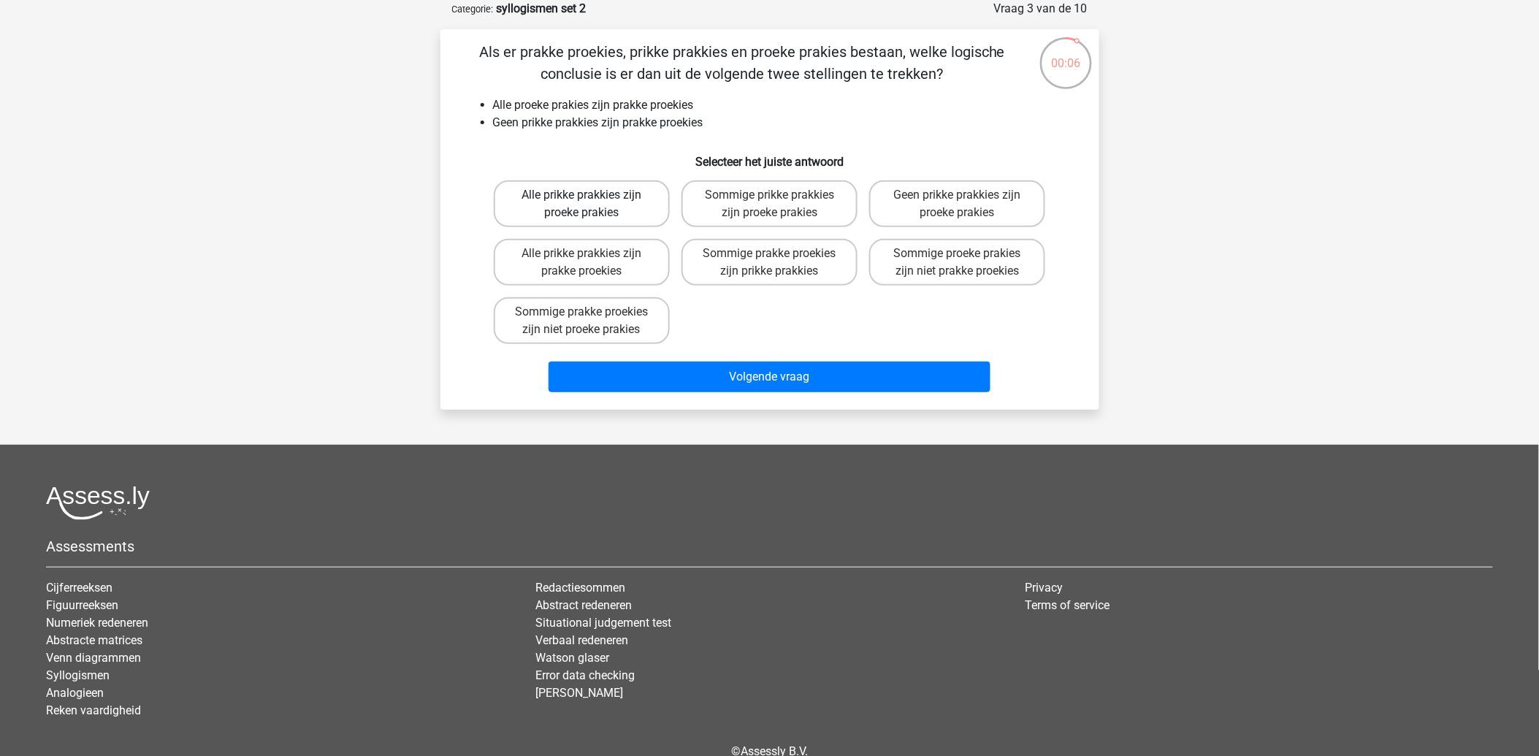
drag, startPoint x: 575, startPoint y: 197, endPoint x: 579, endPoint y: 210, distance: 12.9
click at [575, 198] on label "Alle prikke prakkies zijn proeke prakies" at bounding box center [582, 203] width 176 height 47
click at [581, 198] on input "Alle prikke prakkies zijn proeke prakies" at bounding box center [585, 199] width 9 height 9
radio input "true"
click at [786, 257] on label "Sommige prakke proekies zijn prikke prakkies" at bounding box center [769, 262] width 176 height 47
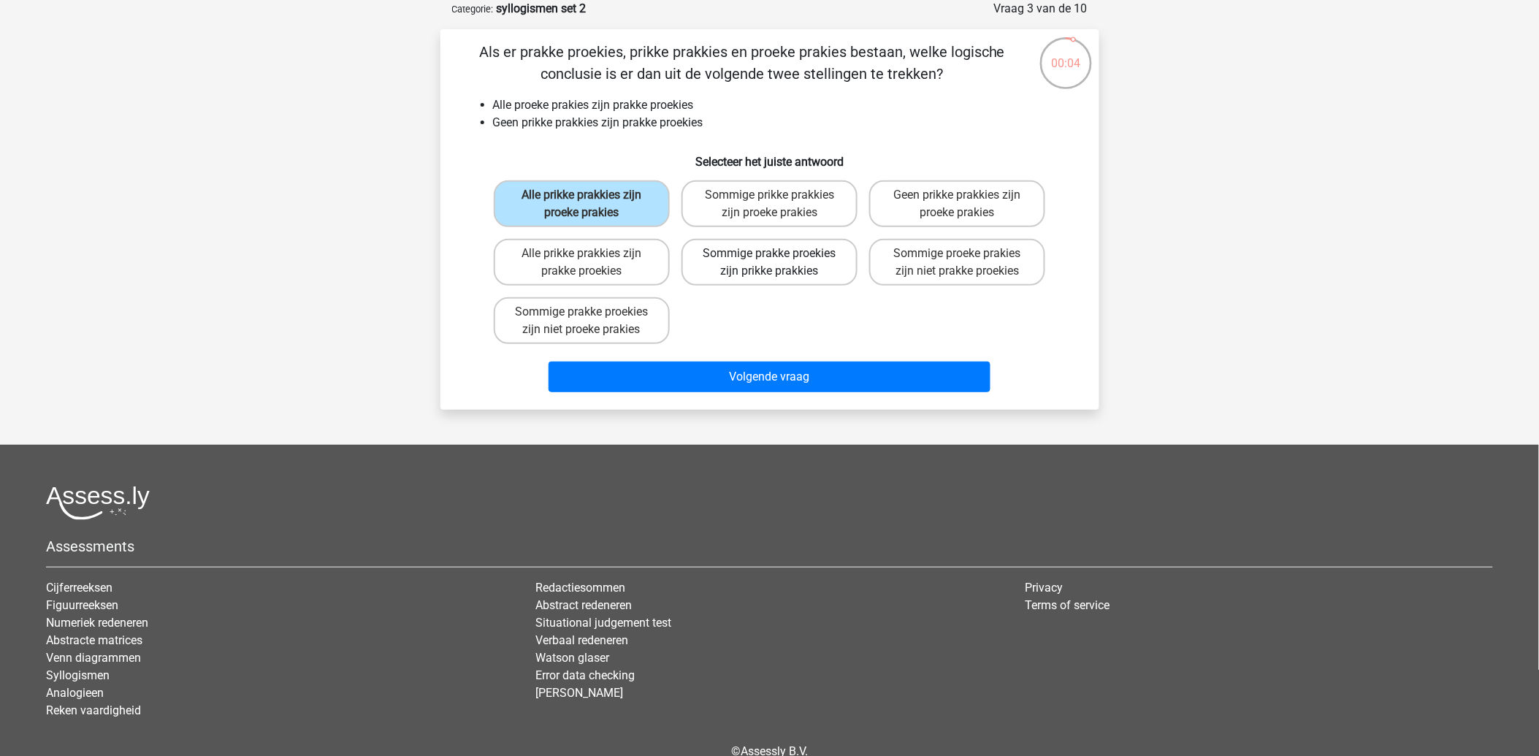
click at [778, 257] on input "Sommige prakke proekies zijn prikke prakkies" at bounding box center [773, 257] width 9 height 9
radio input "true"
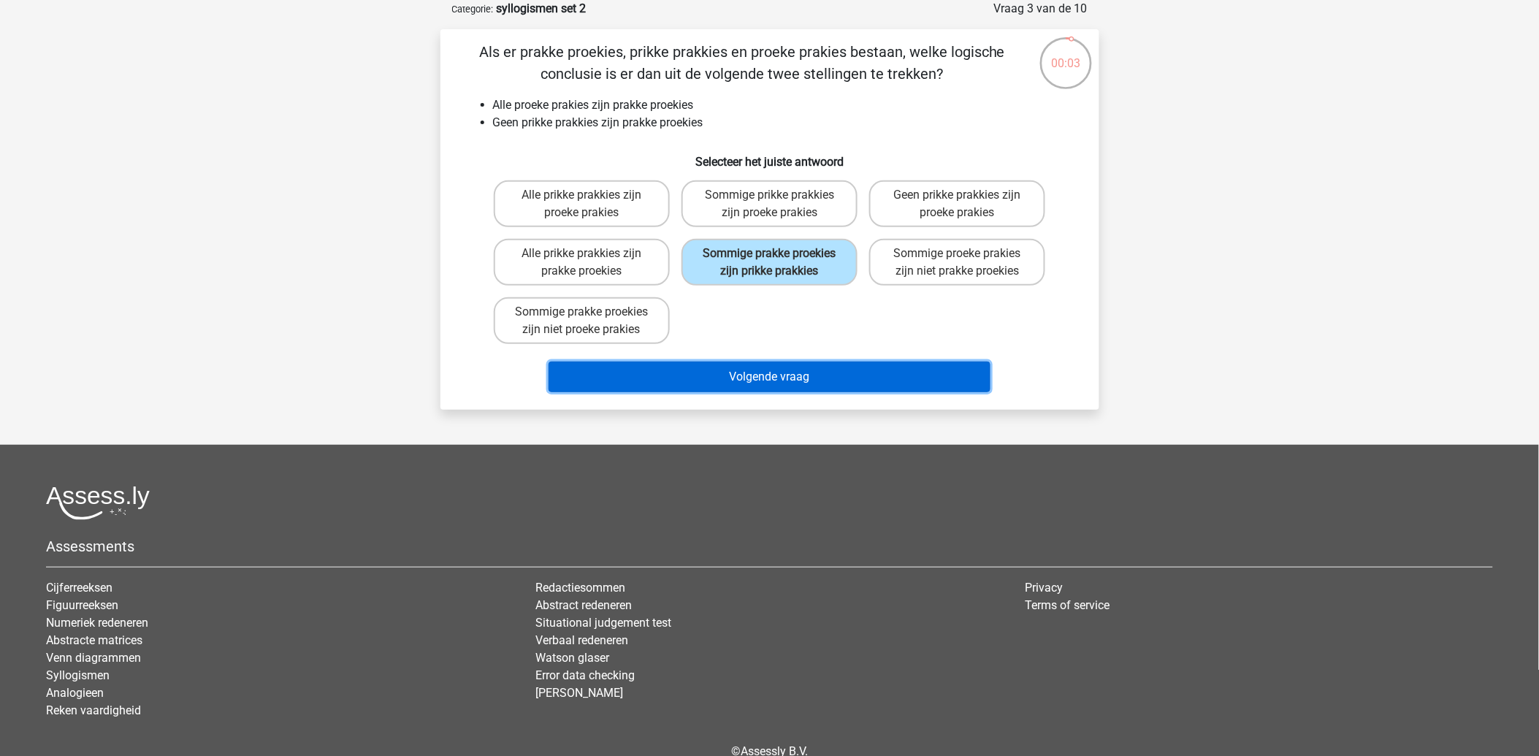
click at [777, 371] on button "Volgende vraag" at bounding box center [769, 376] width 442 height 31
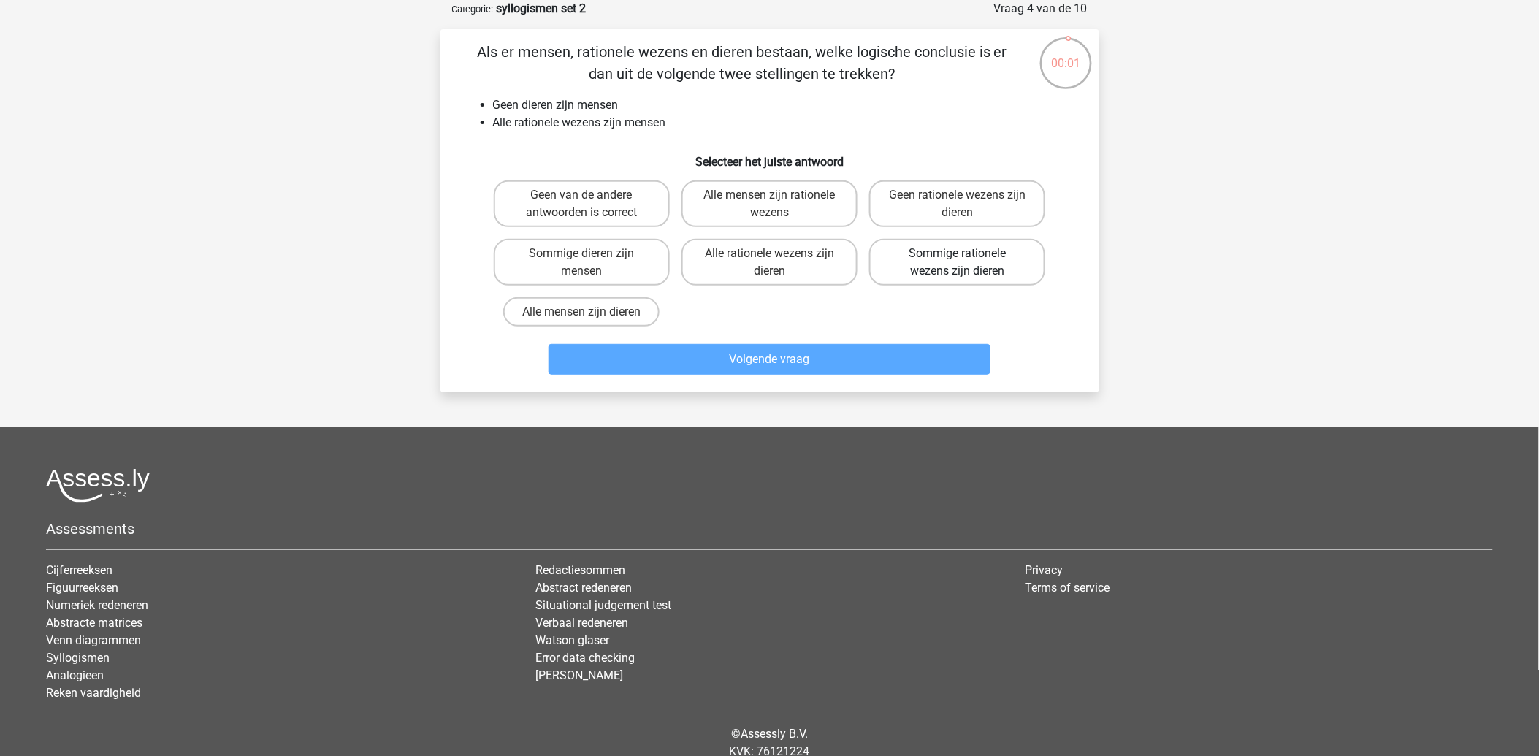
click at [1018, 264] on label "Sommige rationele wezens zijn dieren" at bounding box center [957, 262] width 176 height 47
click at [967, 263] on input "Sommige rationele wezens zijn dieren" at bounding box center [961, 257] width 9 height 9
radio input "true"
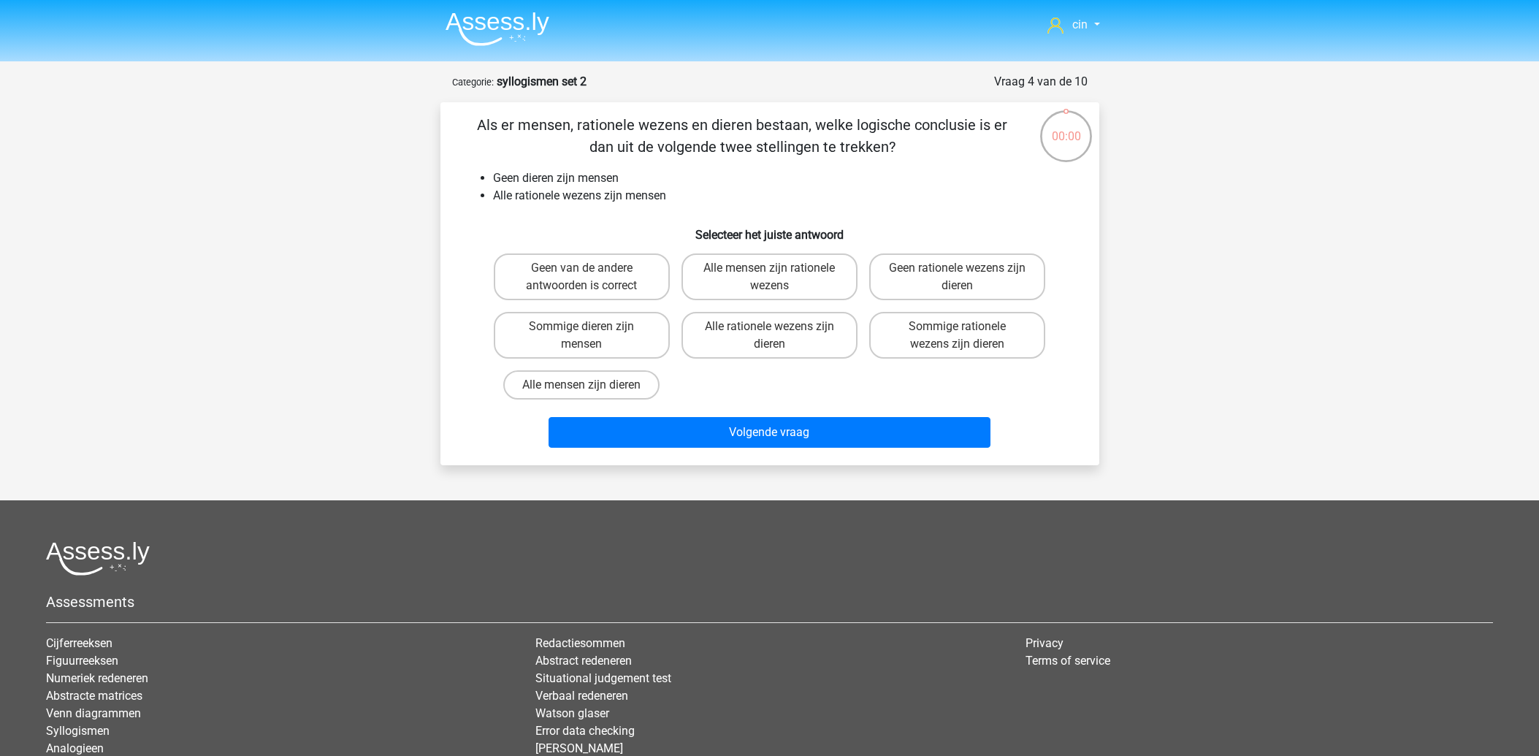
scroll to position [73, 0]
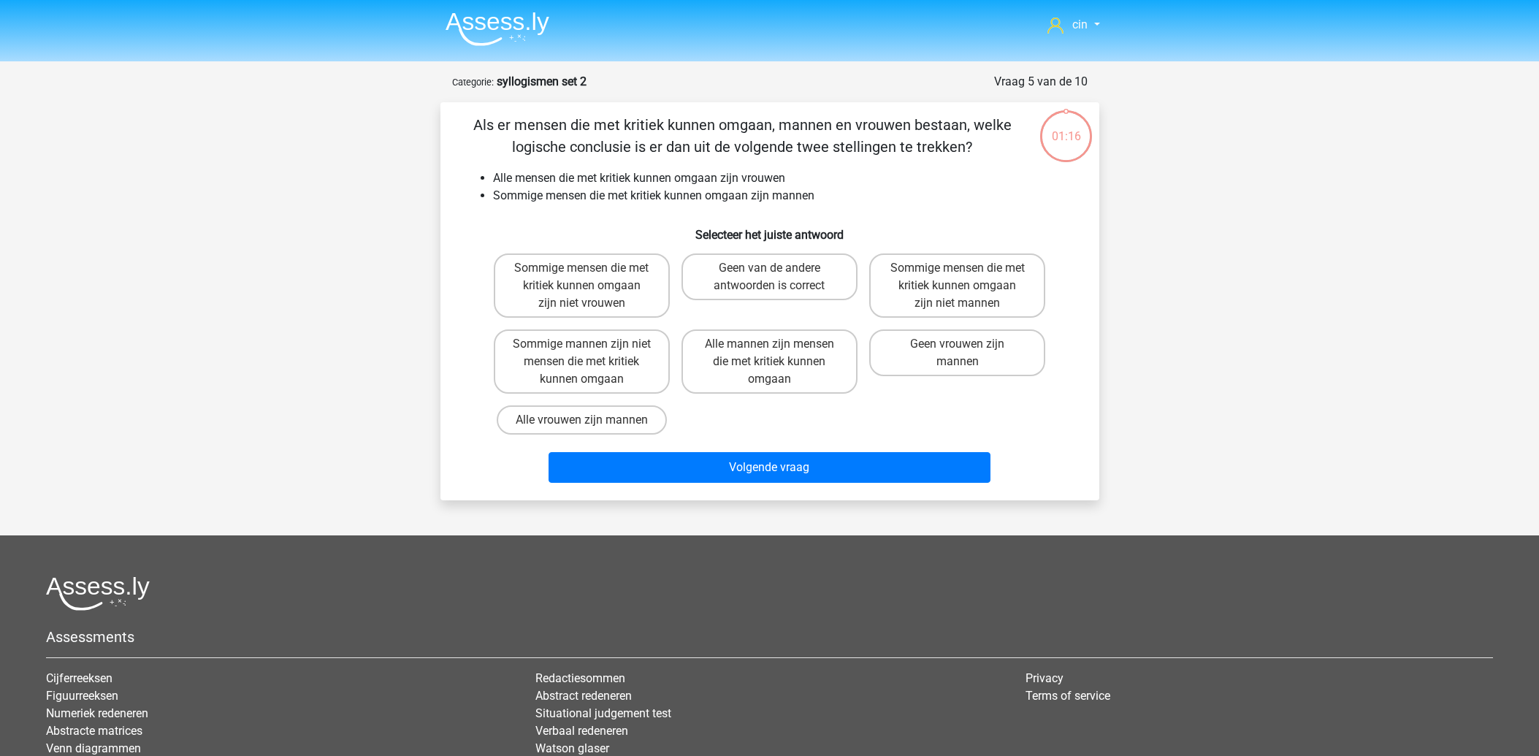
scroll to position [73, 0]
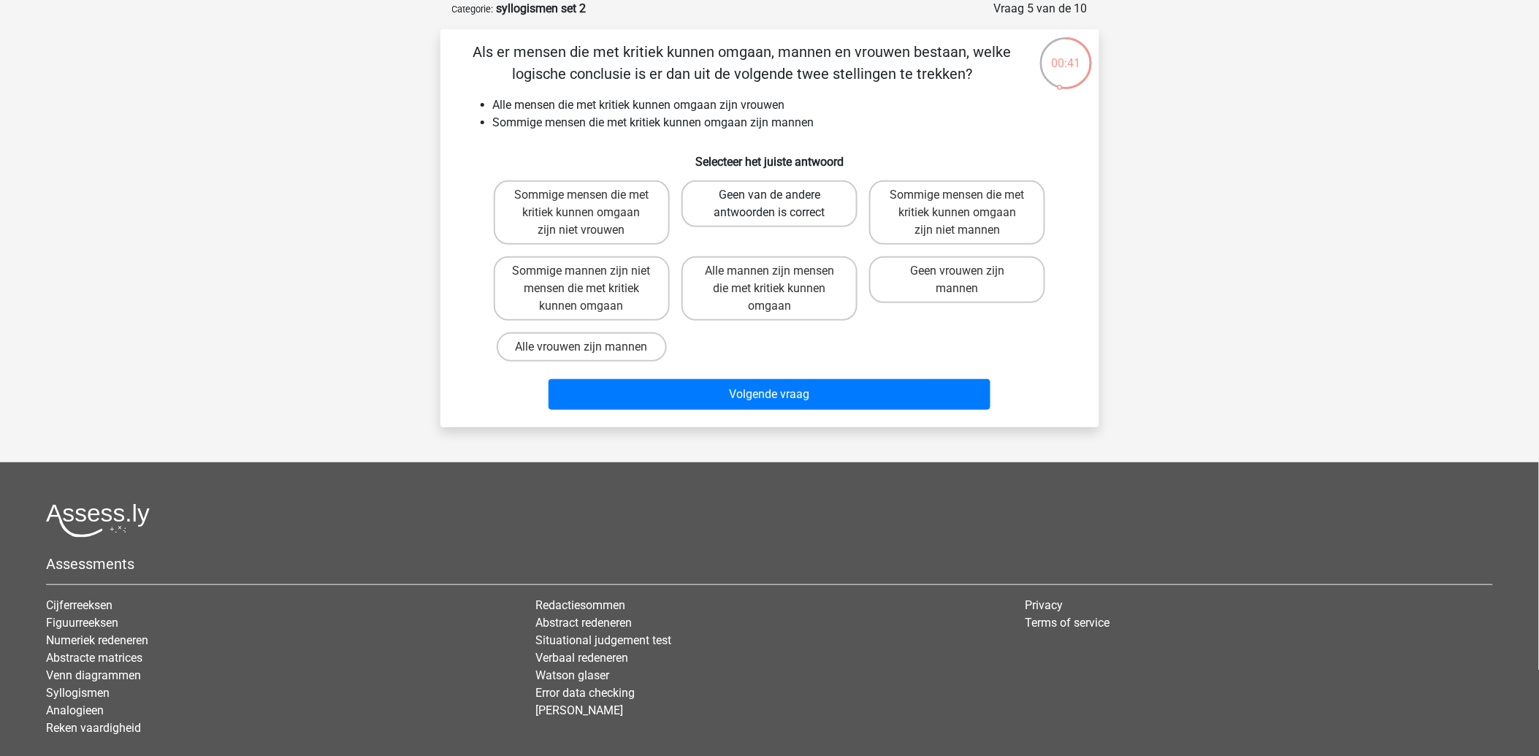
click at [749, 204] on label "Geen van de andere antwoorden is correct" at bounding box center [769, 203] width 176 height 47
click at [769, 204] on input "Geen van de andere antwoorden is correct" at bounding box center [773, 199] width 9 height 9
radio input "true"
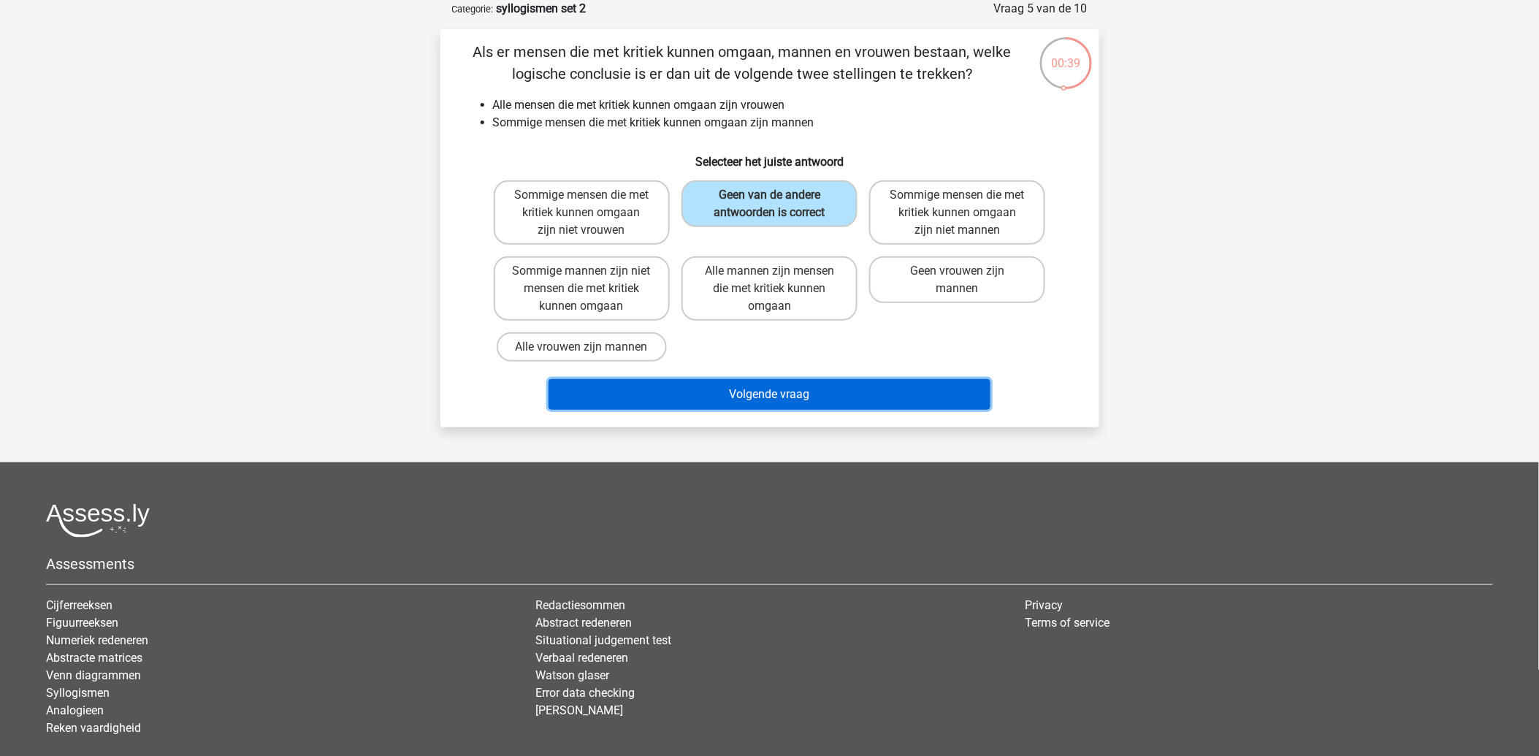
click at [751, 399] on button "Volgende vraag" at bounding box center [769, 394] width 442 height 31
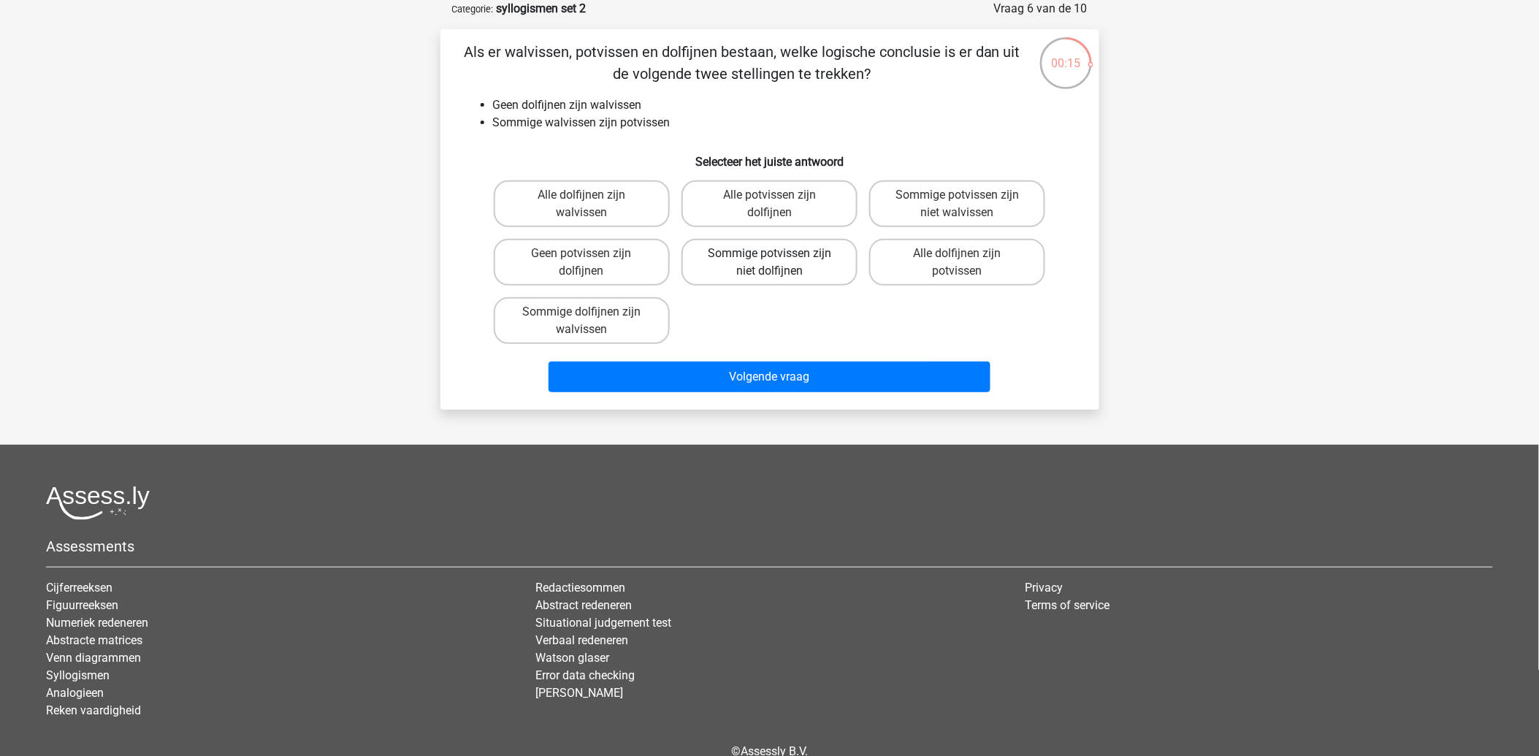
click at [776, 267] on label "Sommige potvissen zijn niet dolfijnen" at bounding box center [769, 262] width 176 height 47
click at [776, 263] on input "Sommige potvissen zijn niet dolfijnen" at bounding box center [773, 257] width 9 height 9
radio input "true"
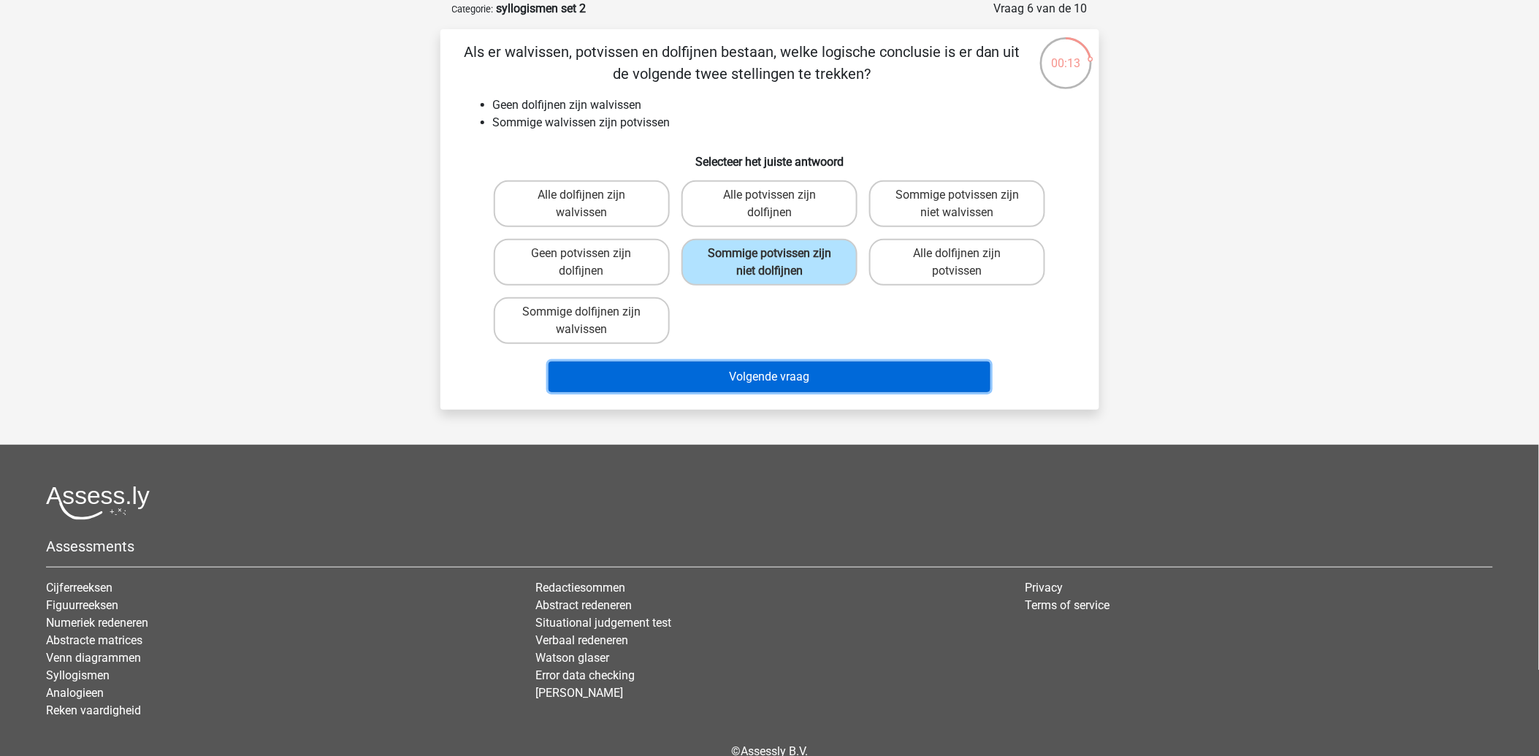
click at [790, 378] on button "Volgende vraag" at bounding box center [769, 376] width 442 height 31
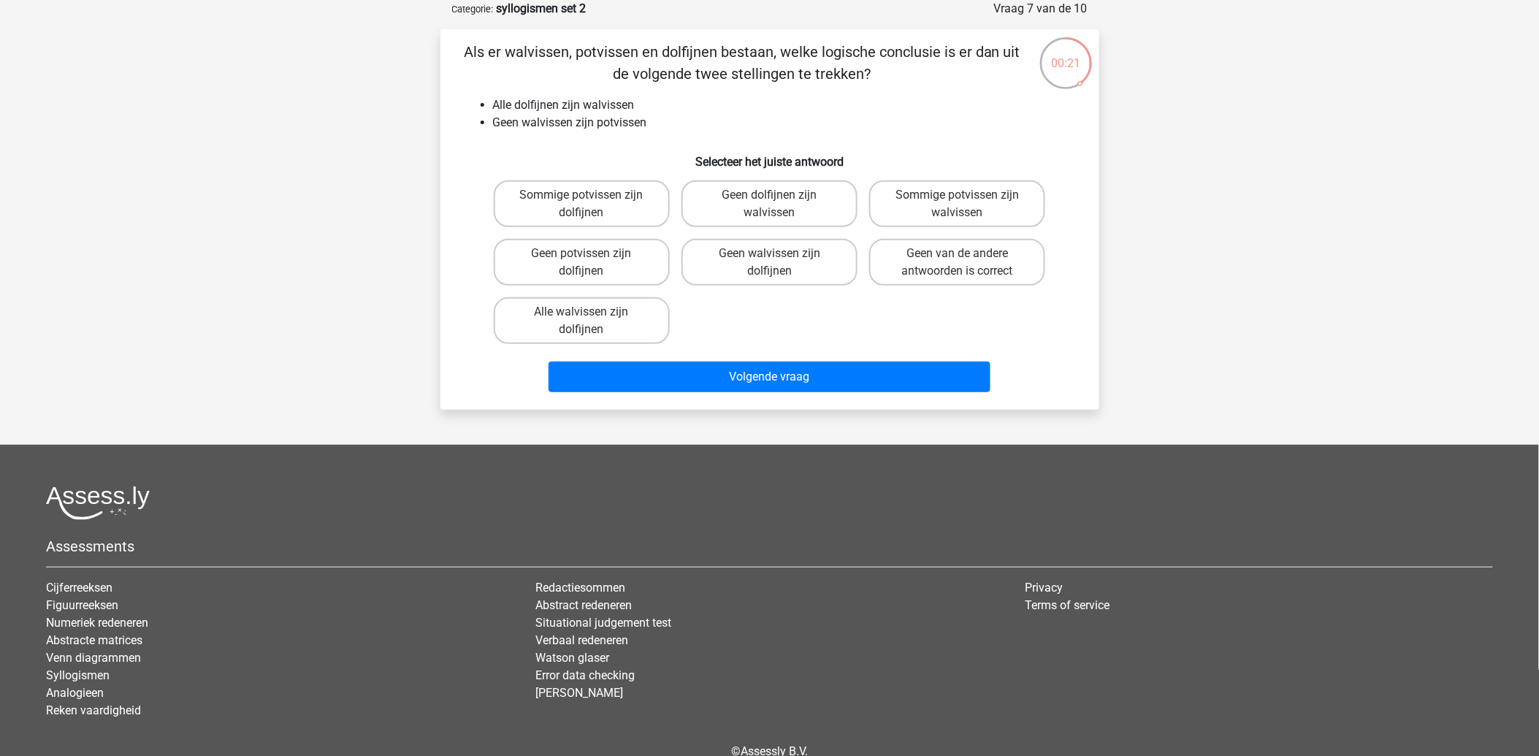
scroll to position [0, 0]
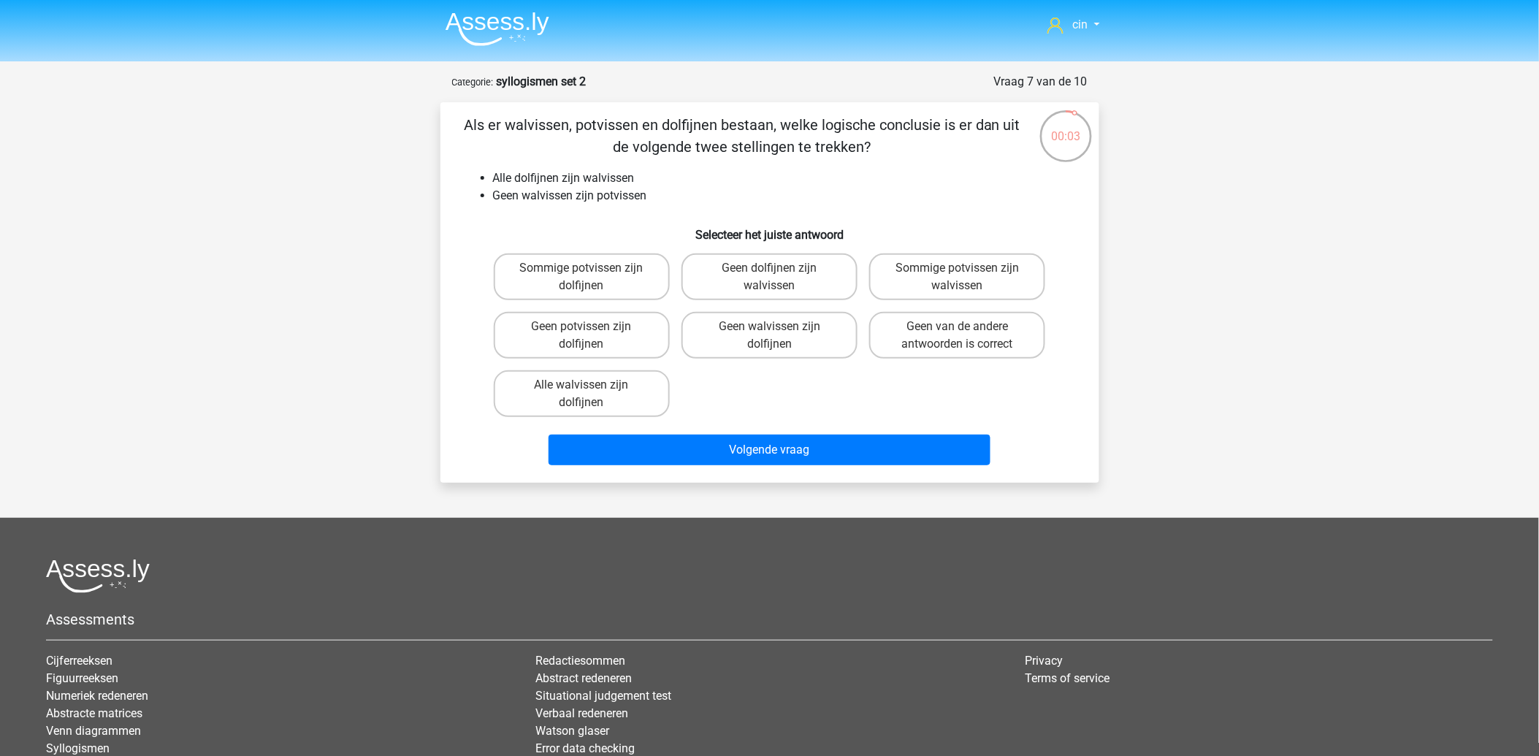
click at [587, 273] on input "Sommige potvissen zijn dolfijnen" at bounding box center [585, 272] width 9 height 9
radio input "true"
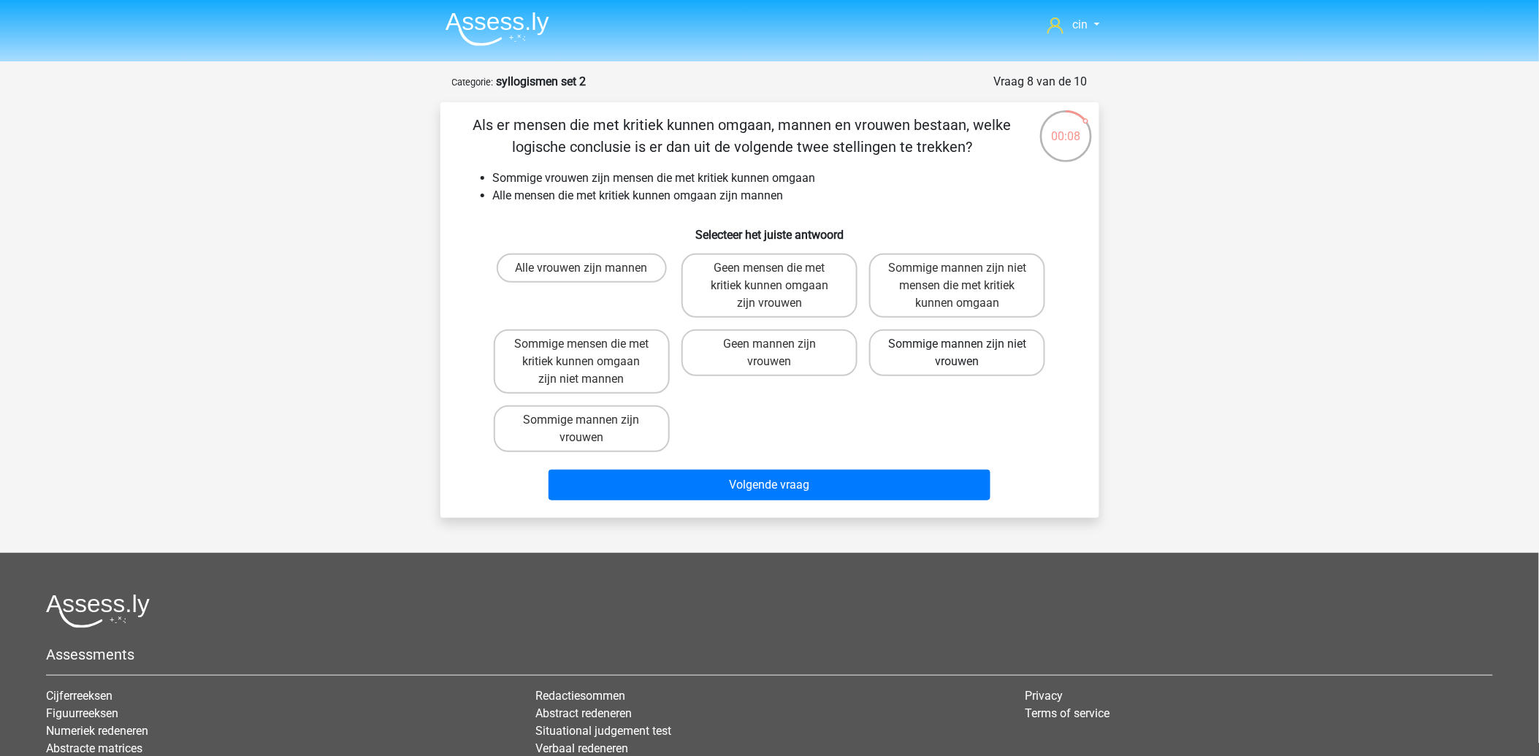
drag, startPoint x: 946, startPoint y: 353, endPoint x: 932, endPoint y: 361, distance: 15.7
click at [945, 353] on label "Sommige mannen zijn niet vrouwen" at bounding box center [957, 352] width 176 height 47
click at [957, 353] on input "Sommige mannen zijn niet vrouwen" at bounding box center [961, 348] width 9 height 9
radio input "true"
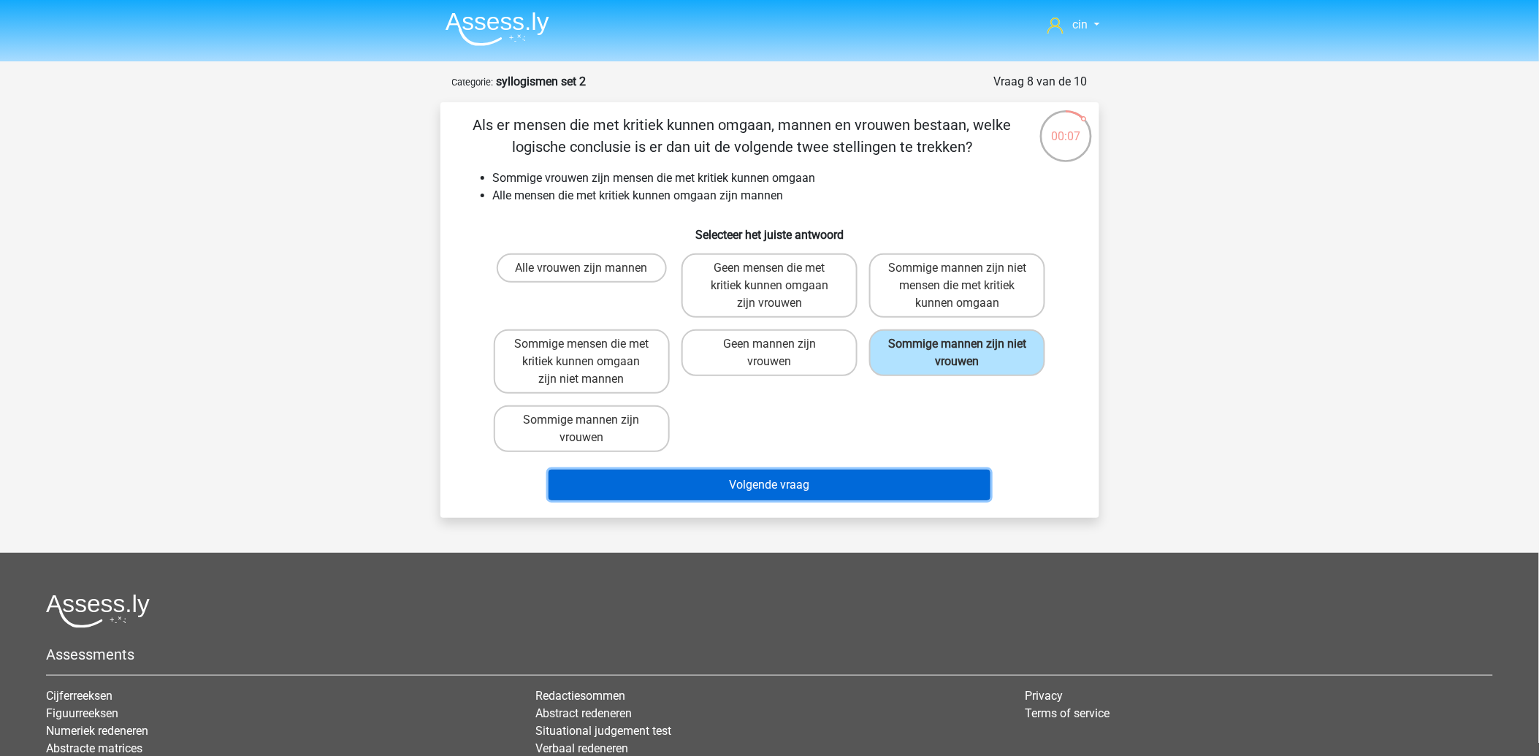
click at [762, 478] on button "Volgende vraag" at bounding box center [769, 485] width 442 height 31
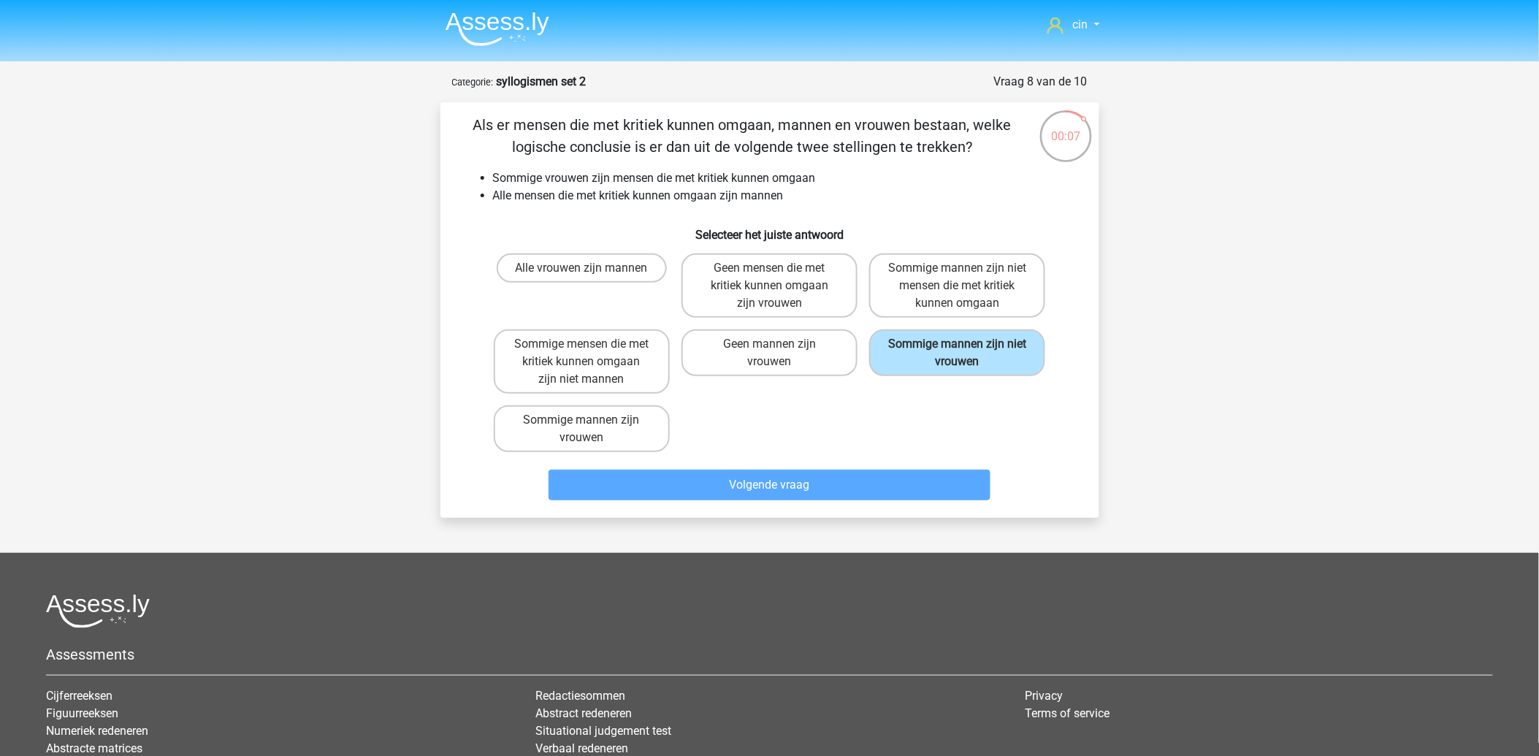
scroll to position [73, 0]
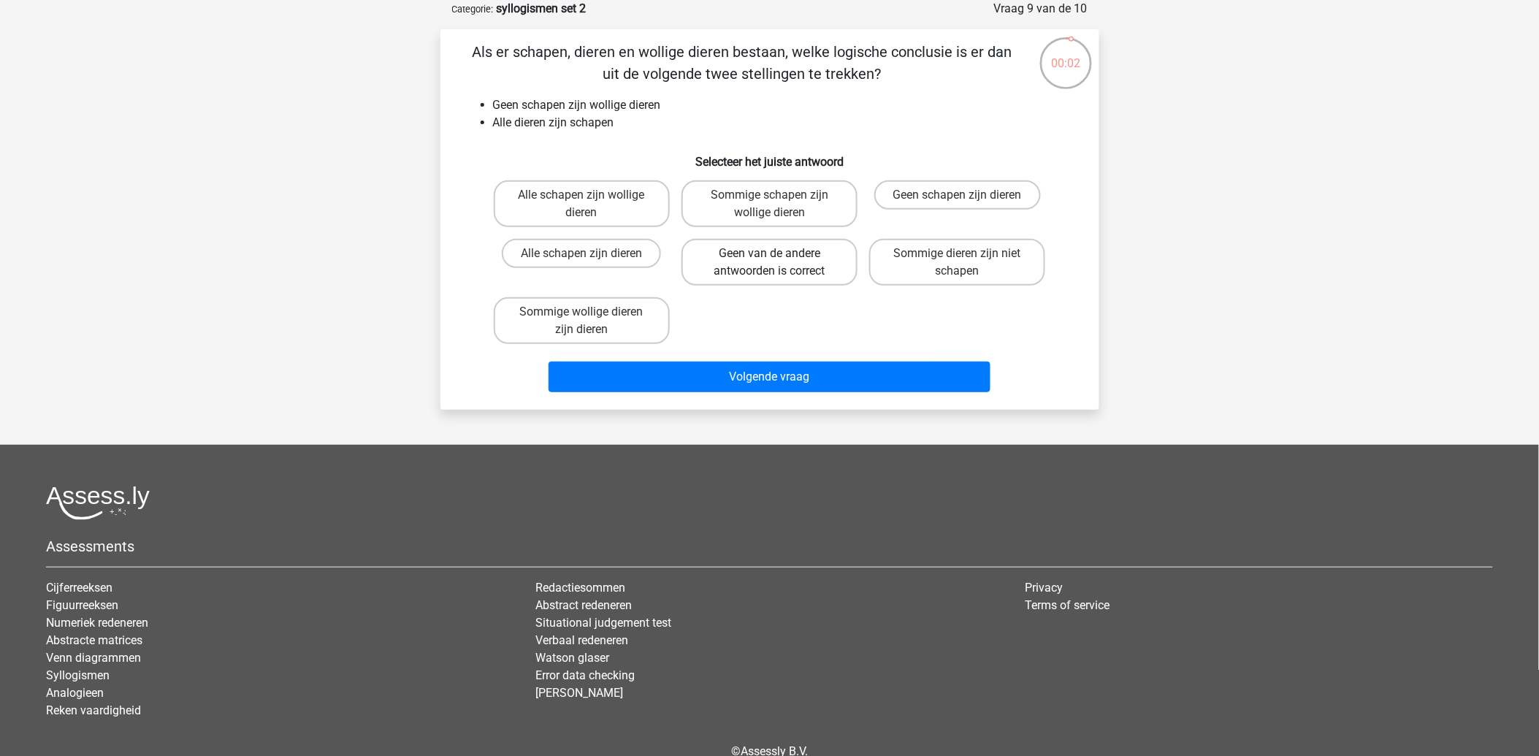
click at [767, 265] on label "Geen van de andere antwoorden is correct" at bounding box center [769, 262] width 176 height 47
click at [769, 263] on input "Geen van de andere antwoorden is correct" at bounding box center [773, 257] width 9 height 9
radio input "true"
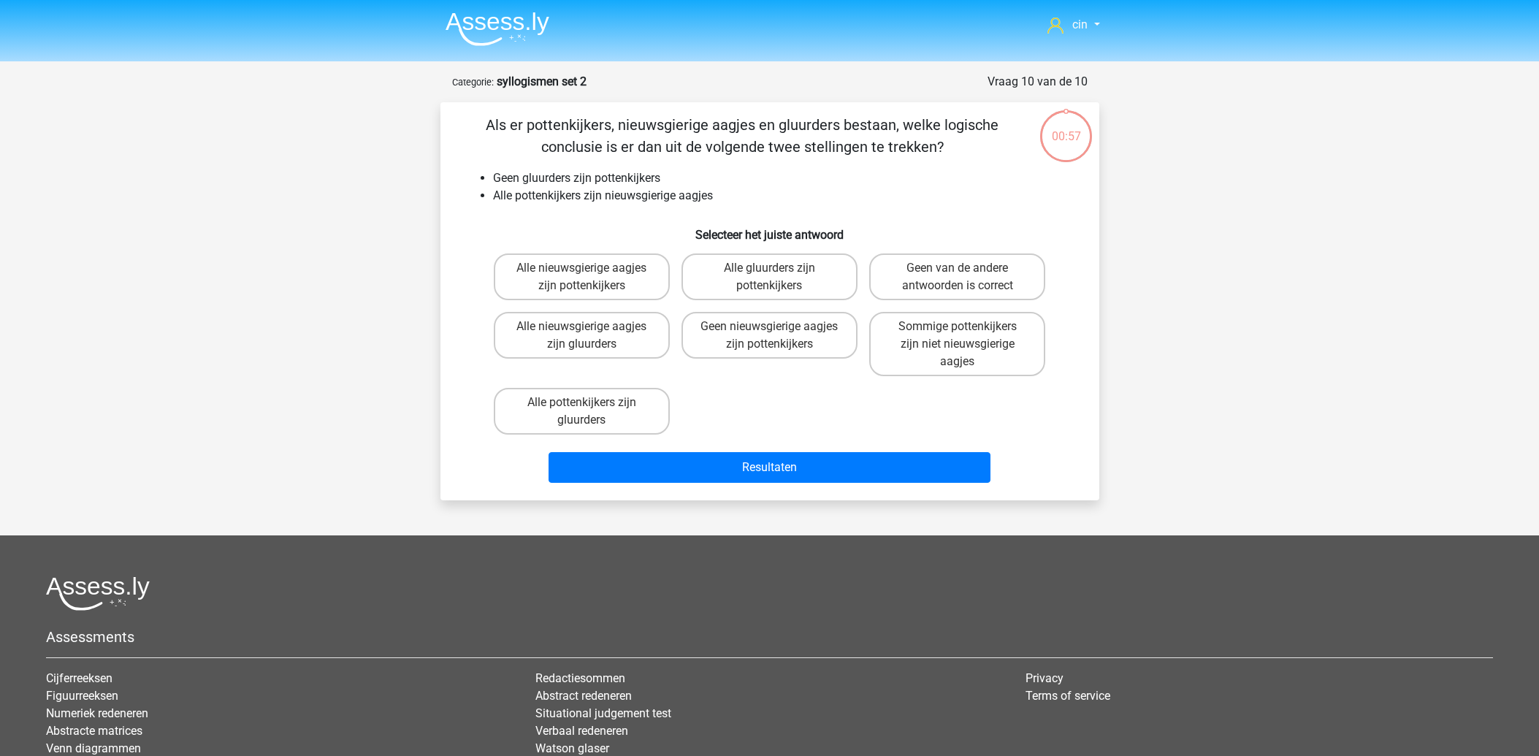
scroll to position [73, 0]
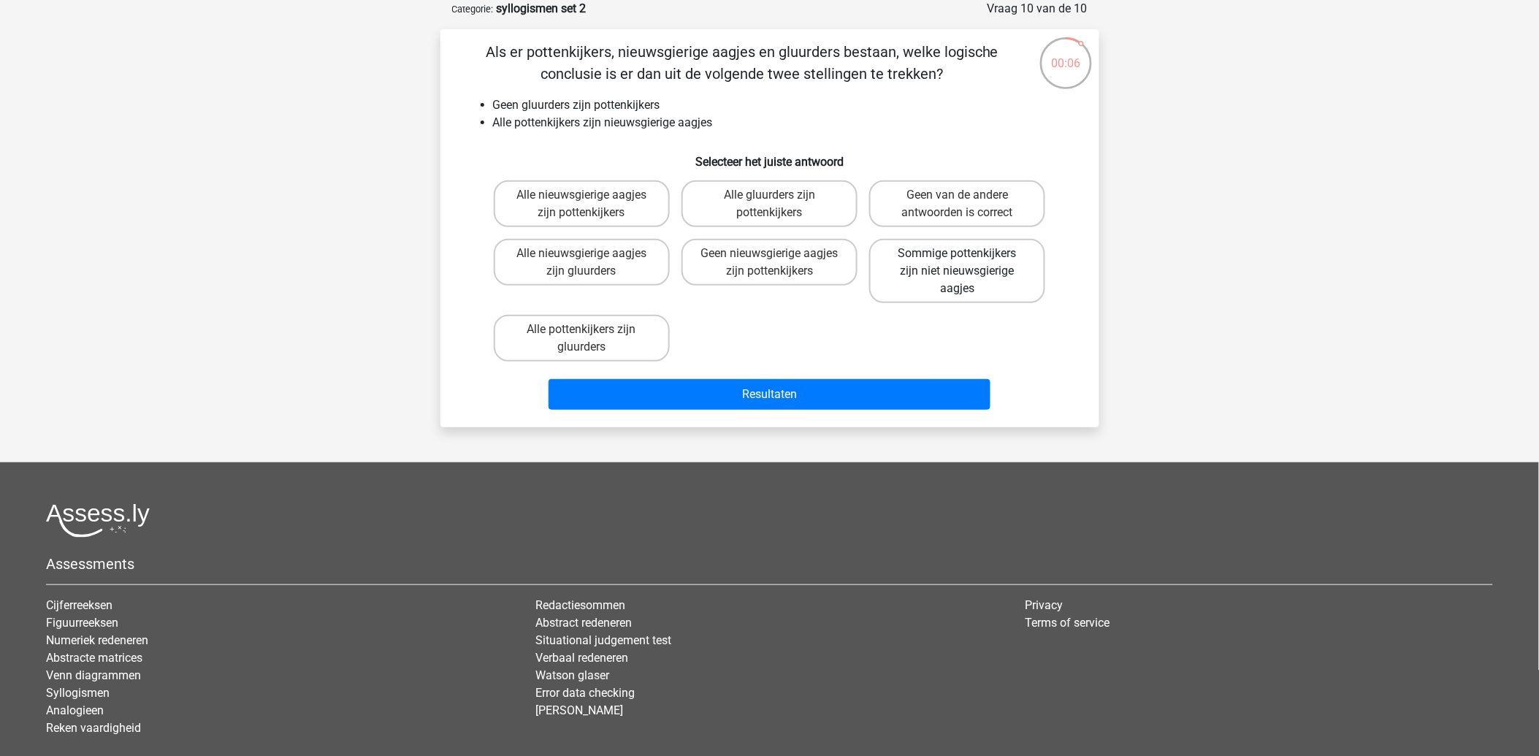
click at [931, 261] on label "Sommige pottenkijkers zijn niet nieuwsgierige aagjes" at bounding box center [957, 271] width 176 height 64
click at [957, 261] on input "Sommige pottenkijkers zijn niet nieuwsgierige aagjes" at bounding box center [961, 257] width 9 height 9
radio input "true"
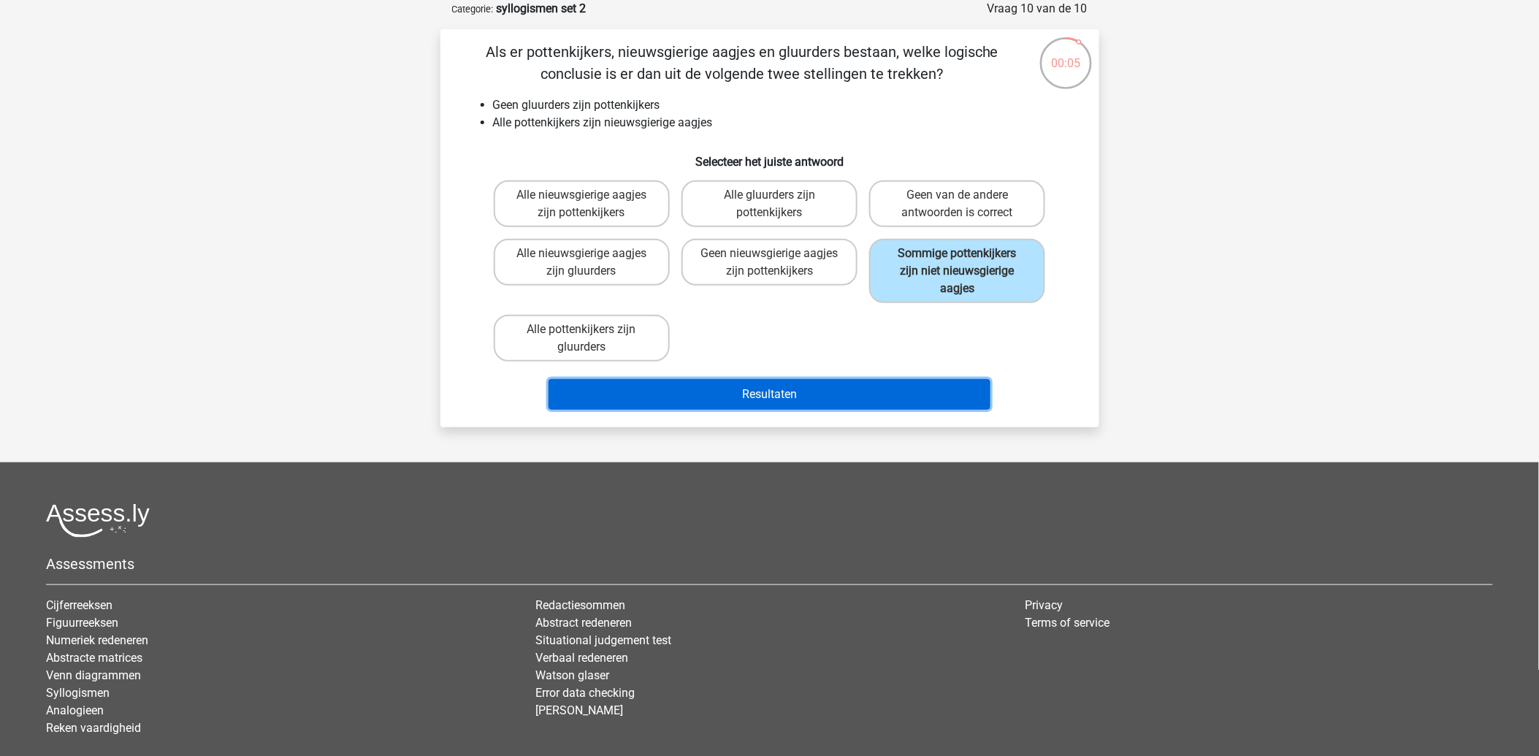
click at [768, 391] on button "Resultaten" at bounding box center [769, 394] width 442 height 31
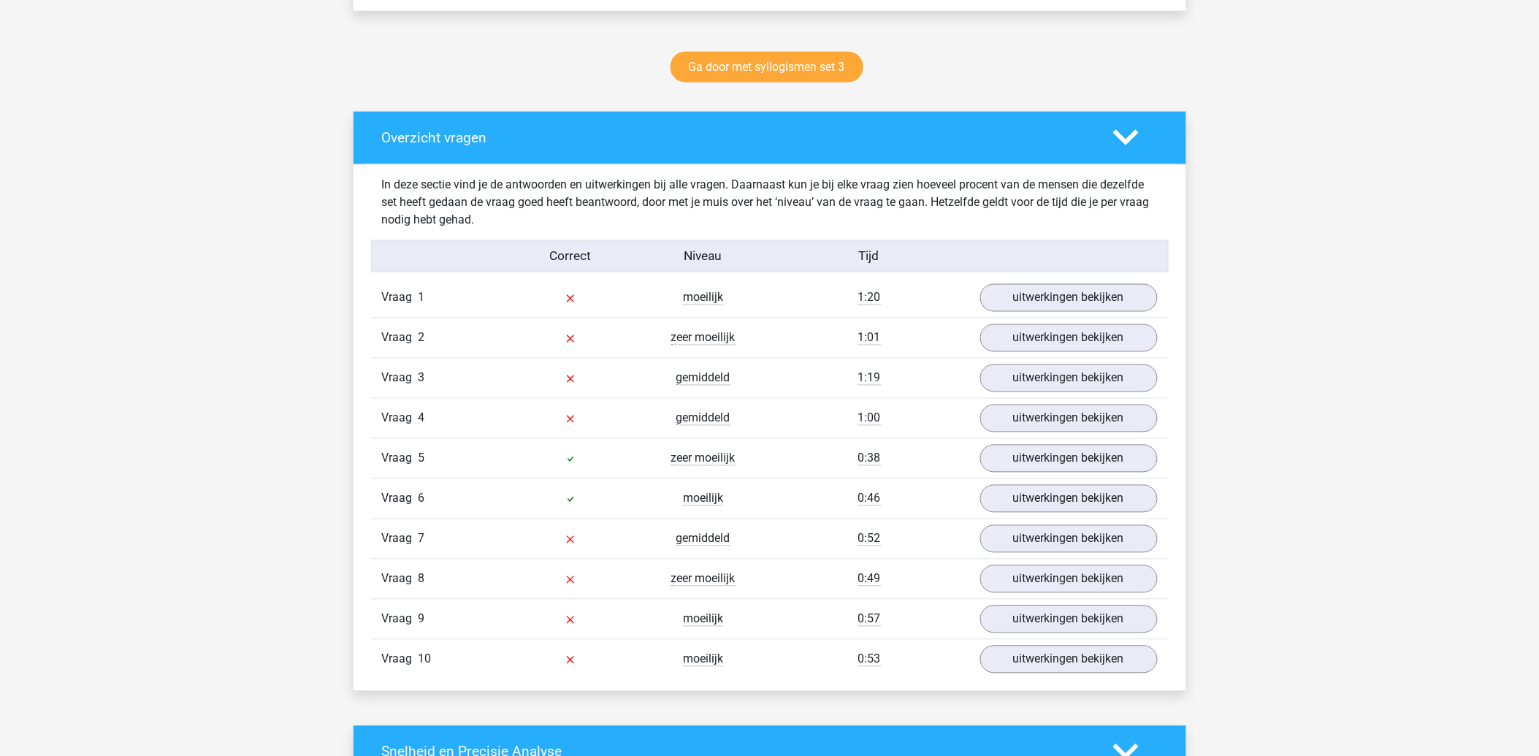
scroll to position [811, 0]
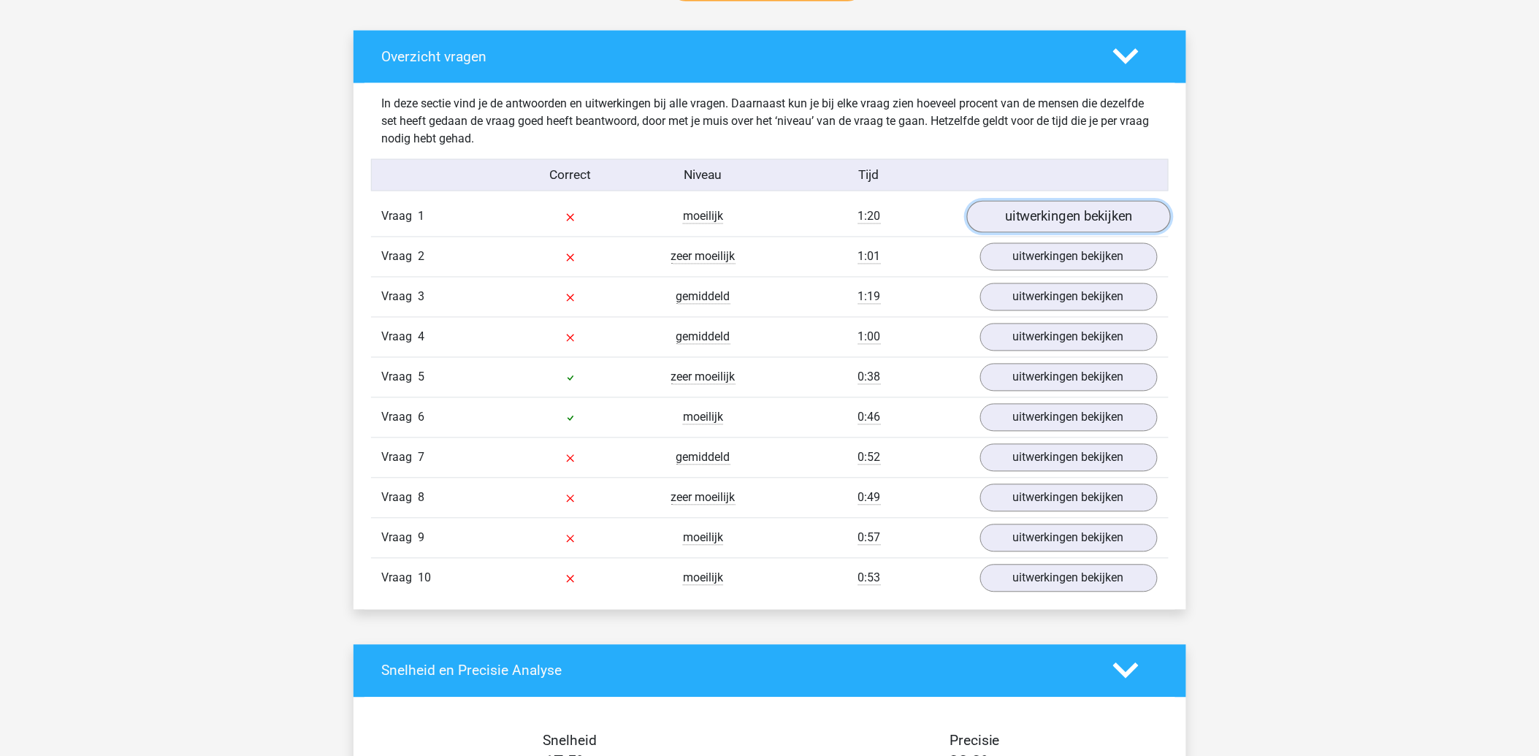
click at [1017, 220] on link "uitwerkingen bekijken" at bounding box center [1068, 217] width 204 height 32
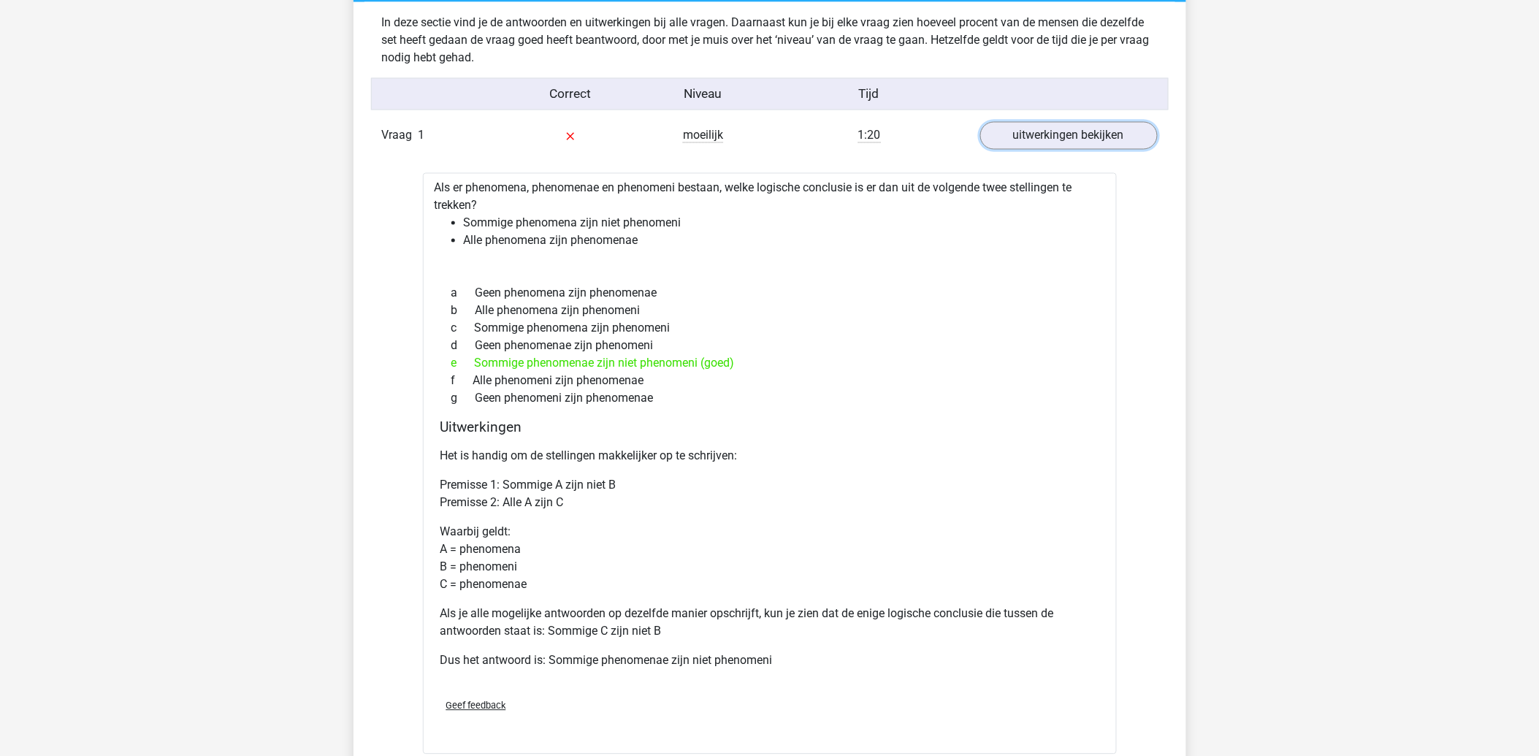
scroll to position [973, 0]
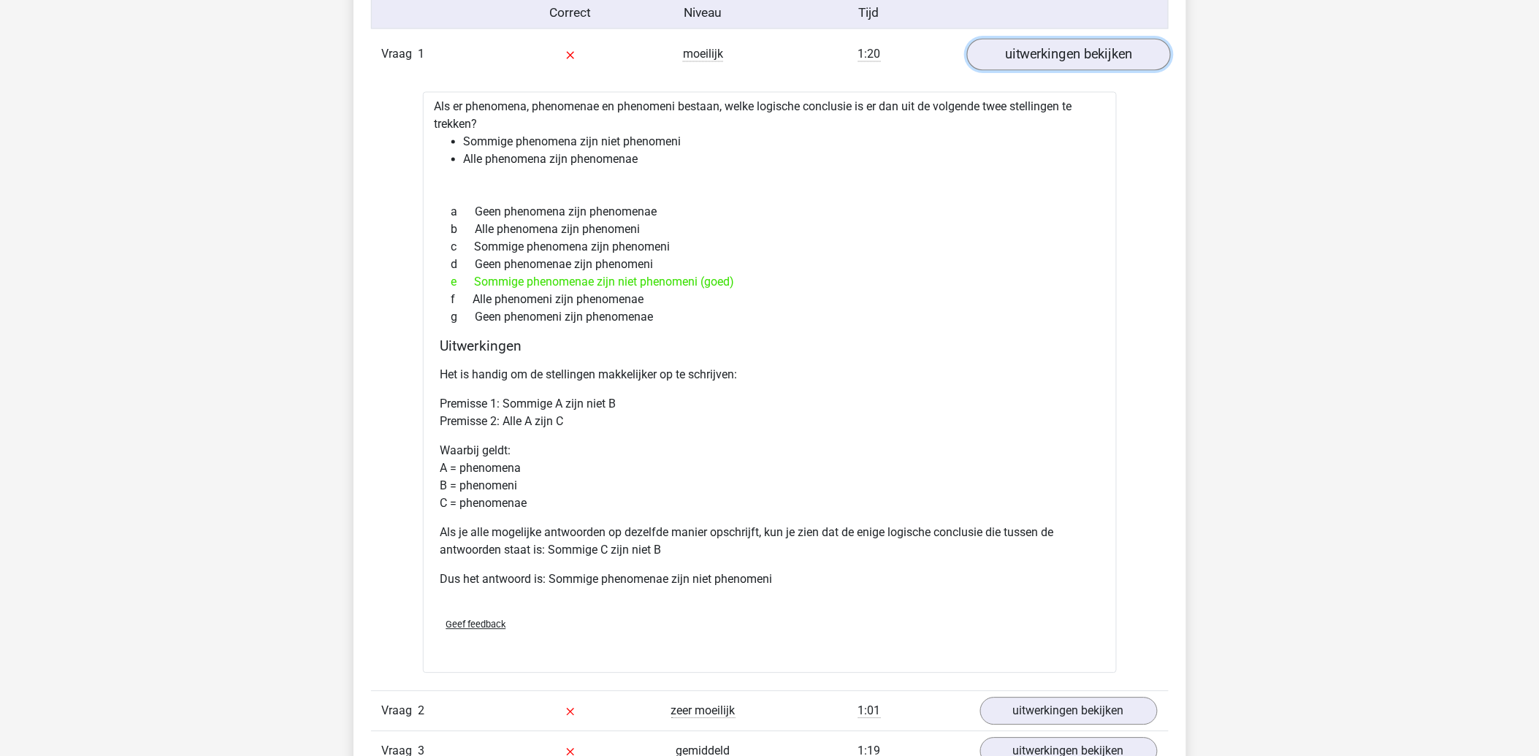
click at [1023, 47] on link "uitwerkingen bekijken" at bounding box center [1068, 55] width 204 height 32
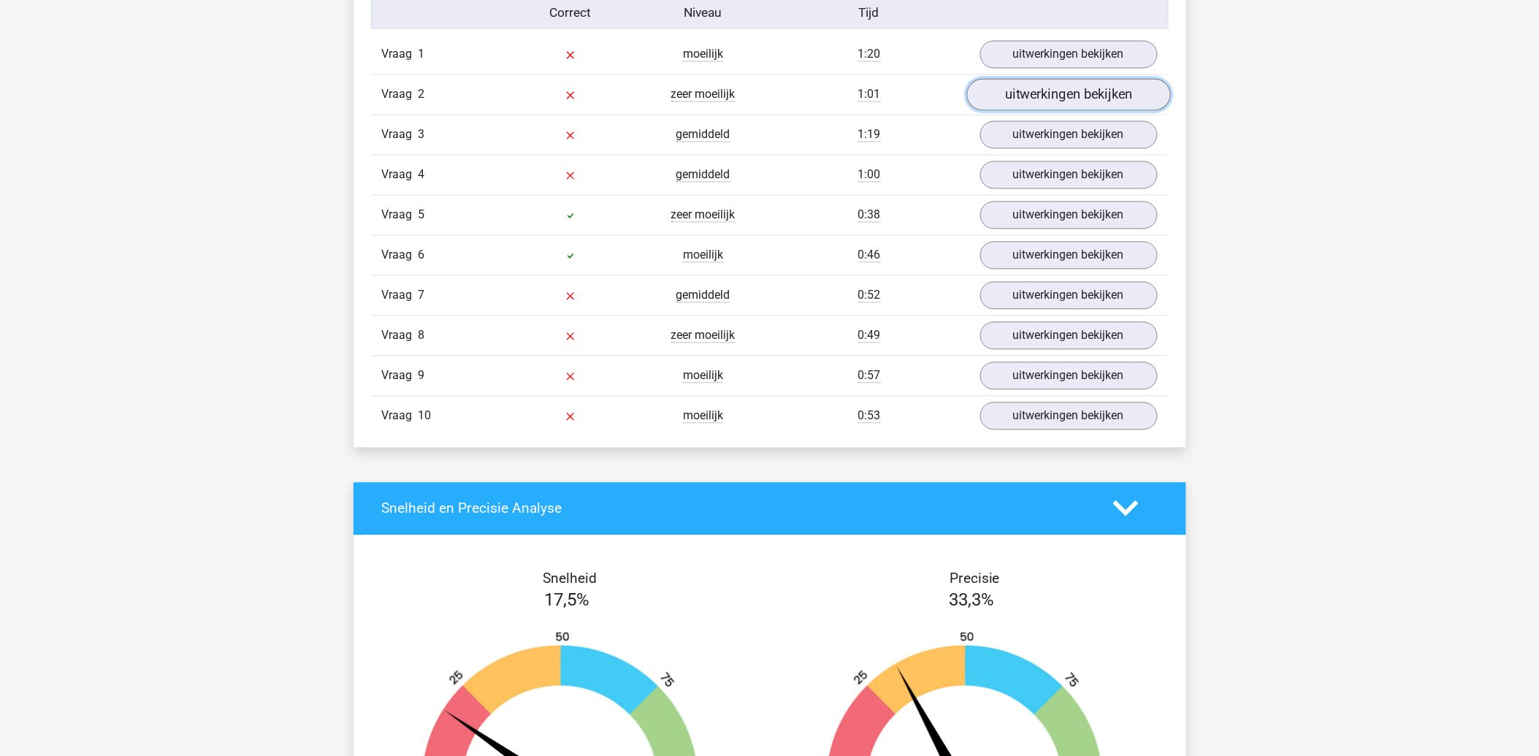
click at [1002, 93] on link "uitwerkingen bekijken" at bounding box center [1068, 95] width 204 height 32
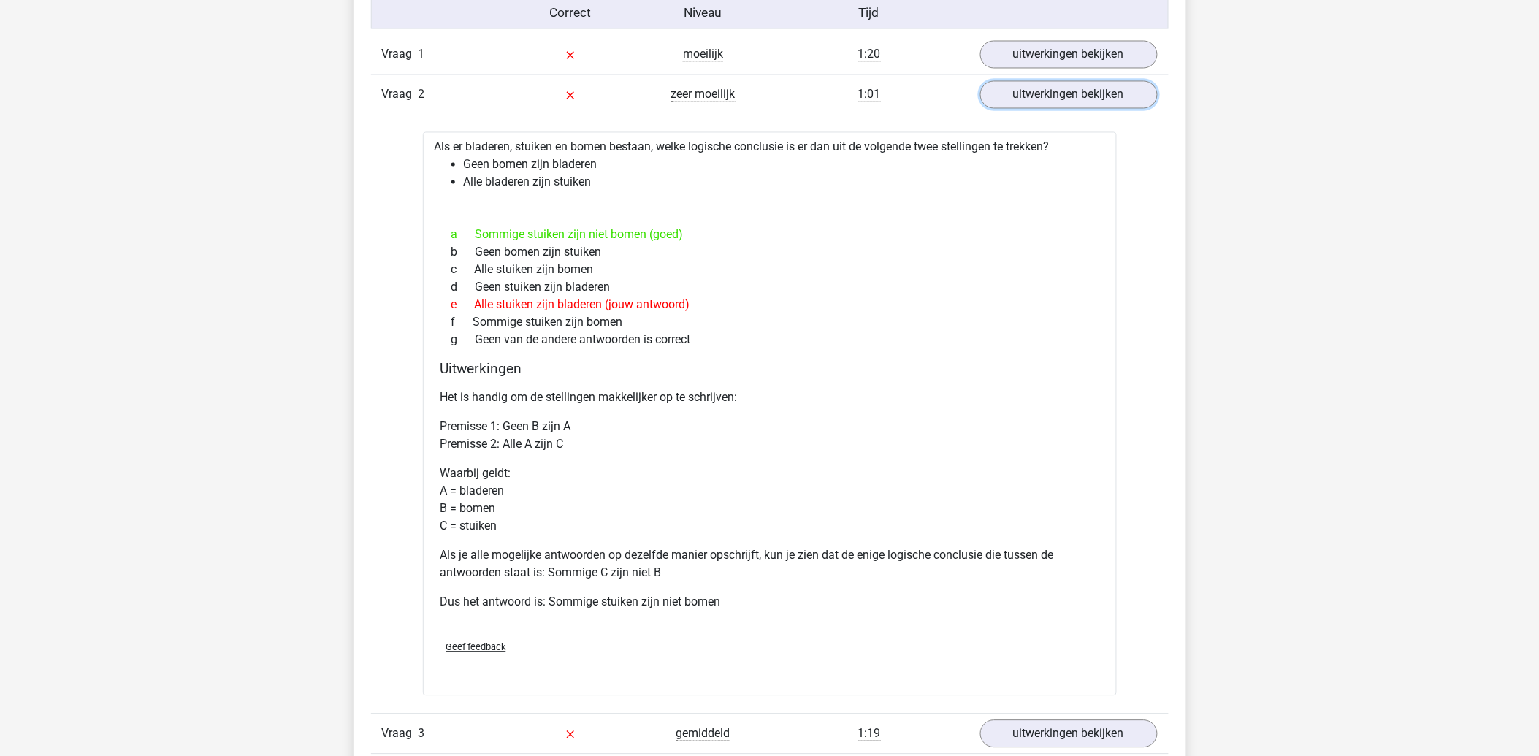
scroll to position [1135, 0]
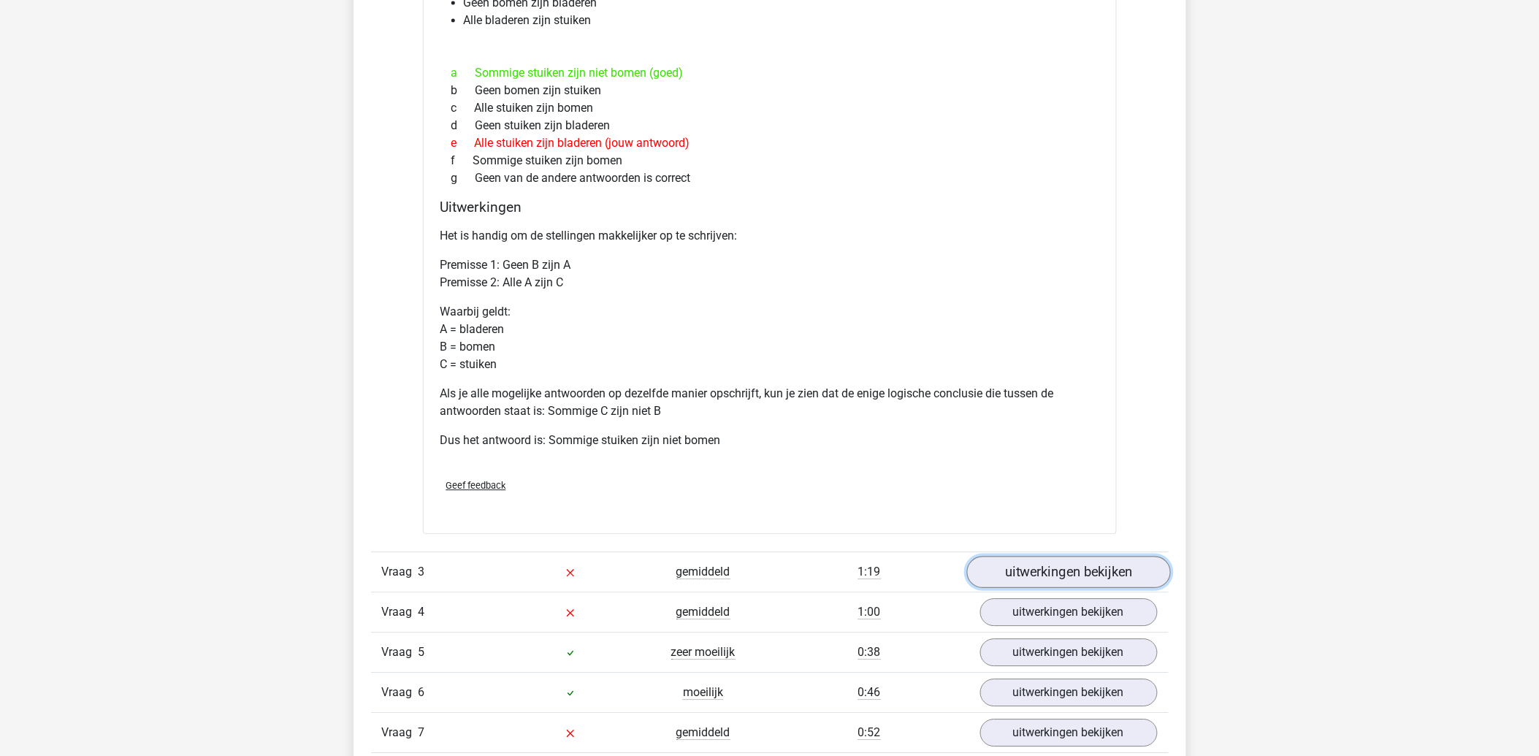
click at [1033, 577] on link "uitwerkingen bekijken" at bounding box center [1068, 572] width 204 height 32
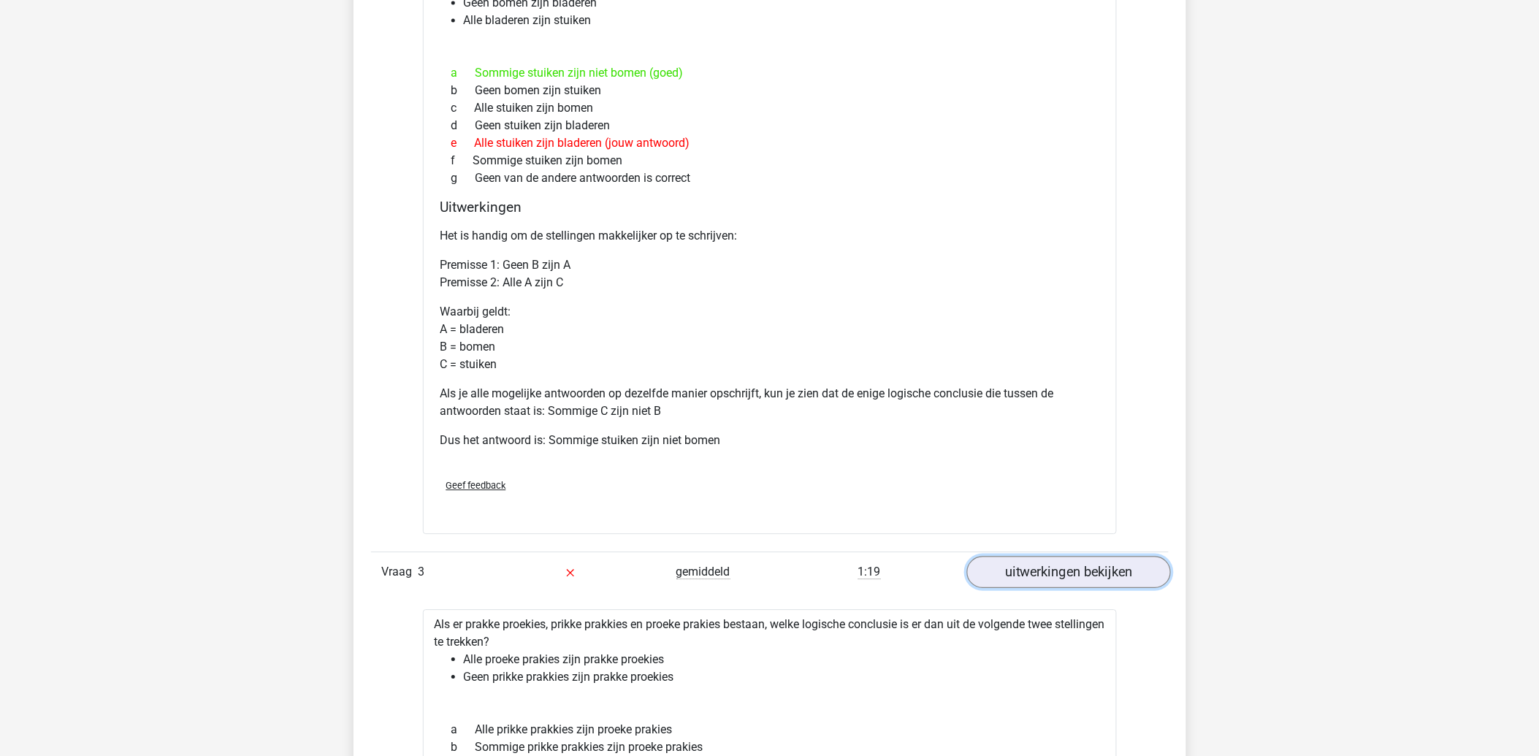
click at [1019, 575] on link "uitwerkingen bekijken" at bounding box center [1068, 572] width 204 height 32
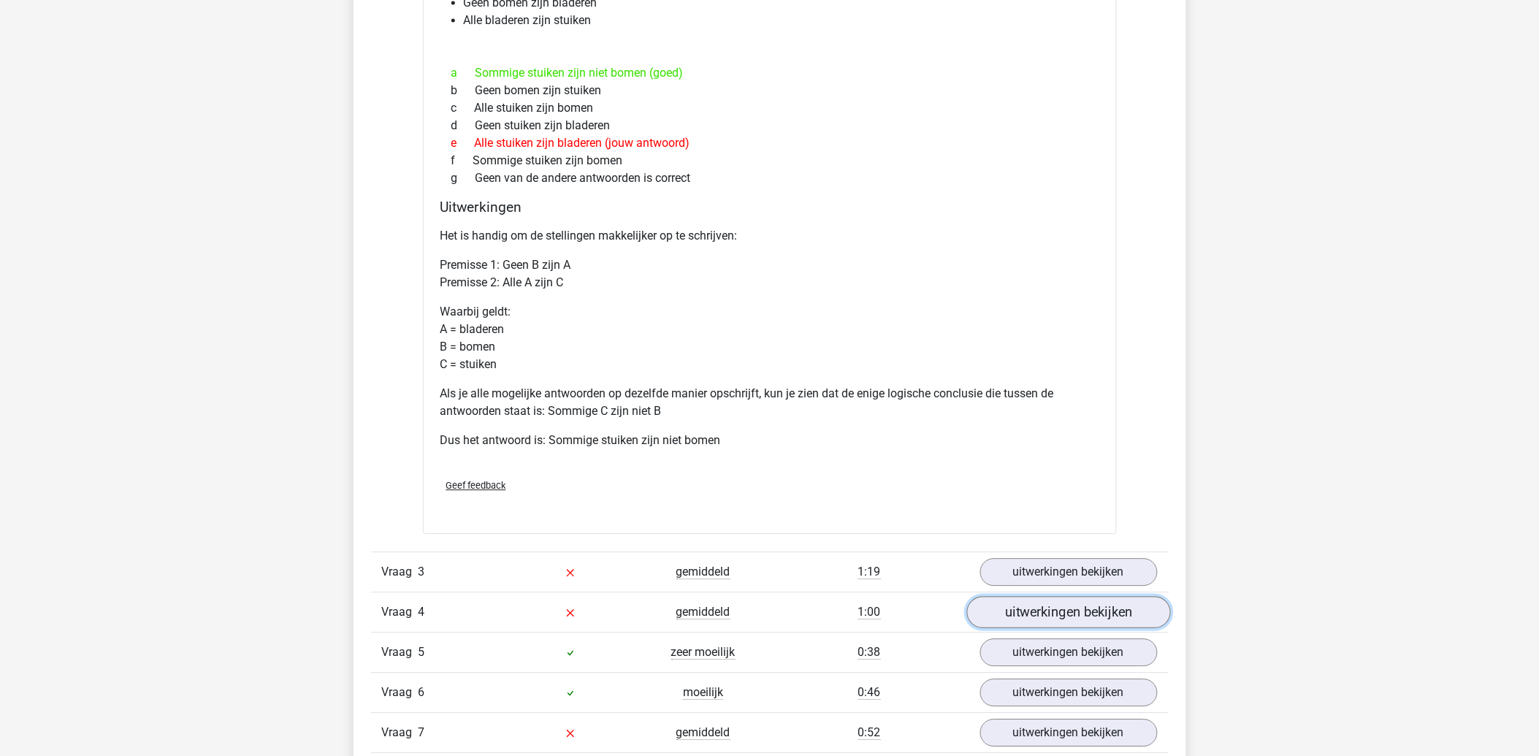
click at [1011, 608] on link "uitwerkingen bekijken" at bounding box center [1068, 612] width 204 height 32
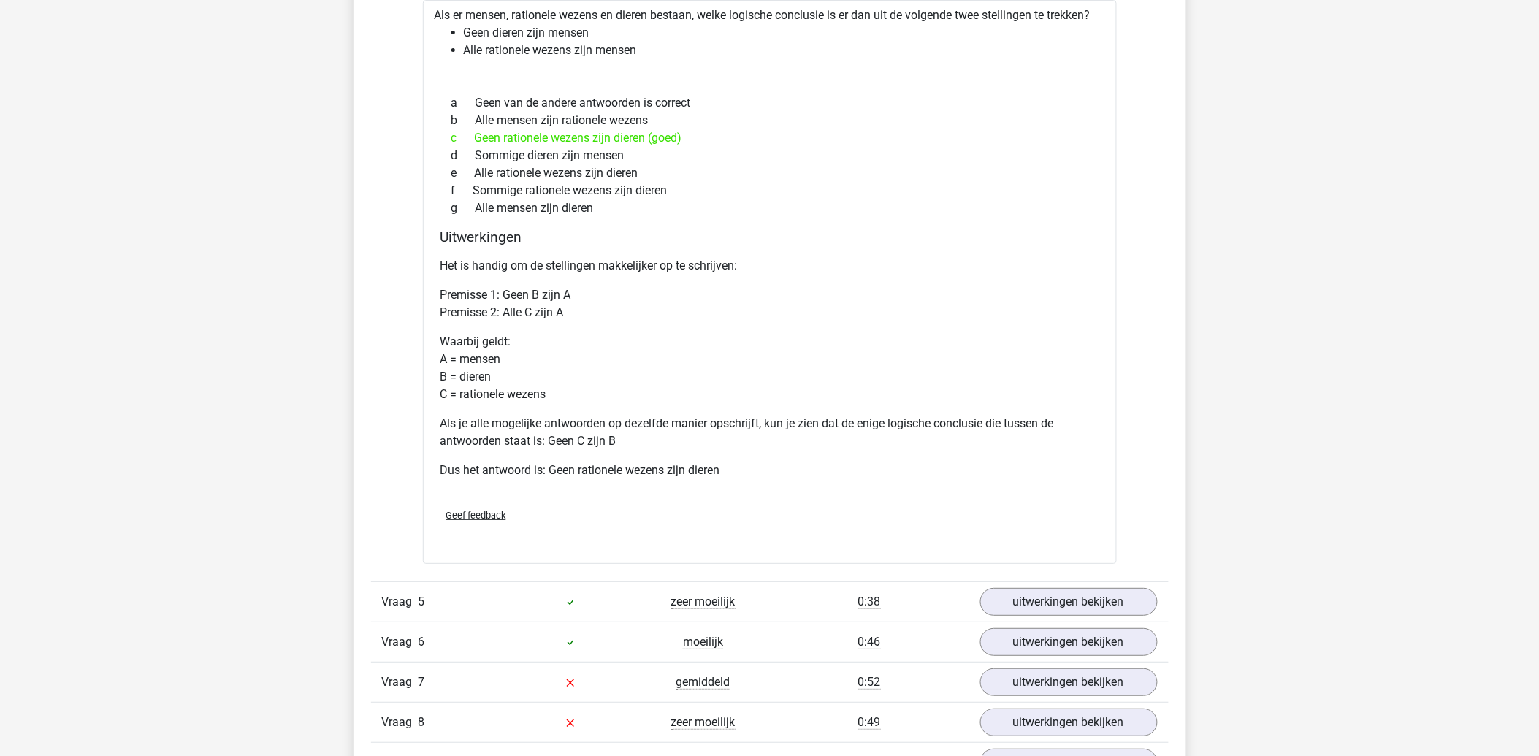
scroll to position [1866, 0]
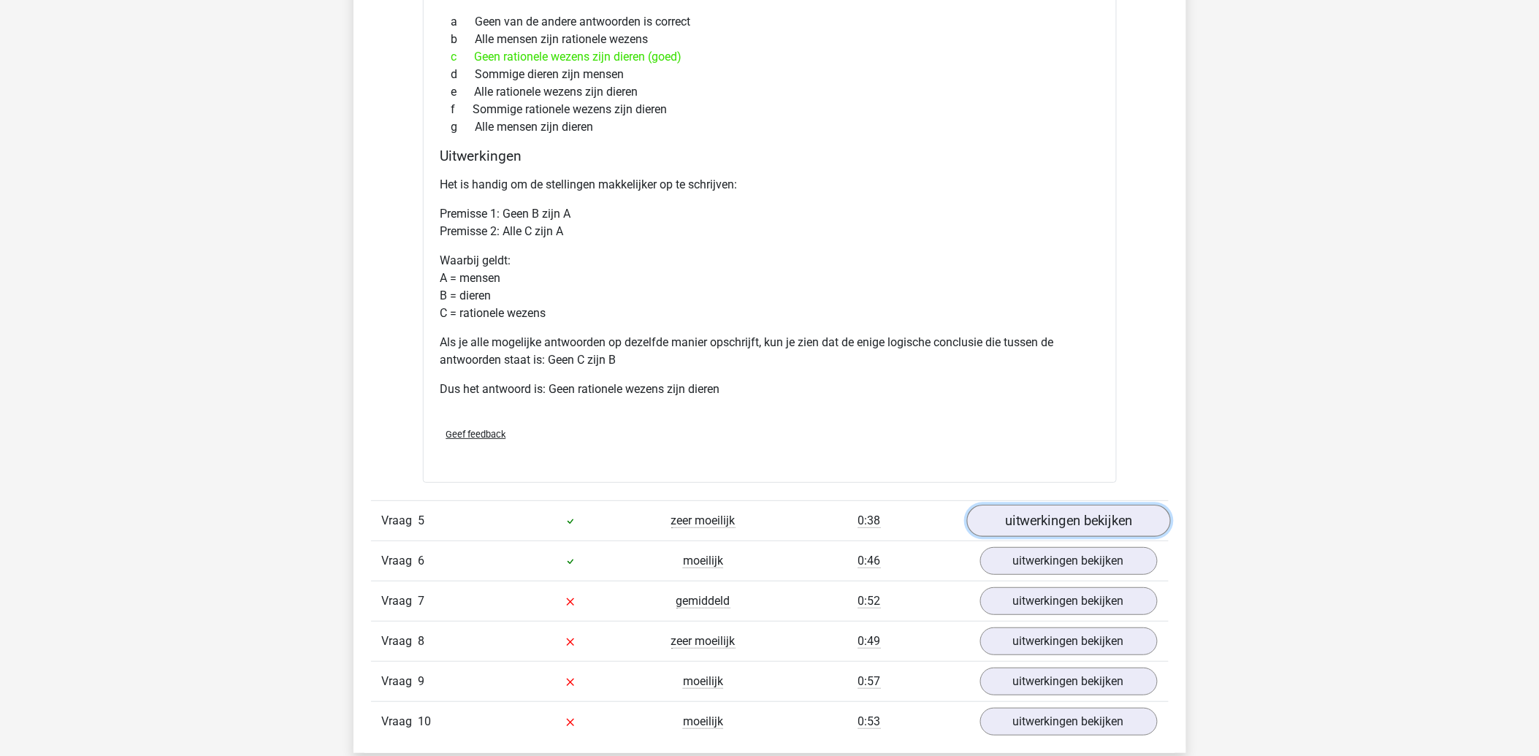
click at [1025, 521] on link "uitwerkingen bekijken" at bounding box center [1068, 521] width 204 height 32
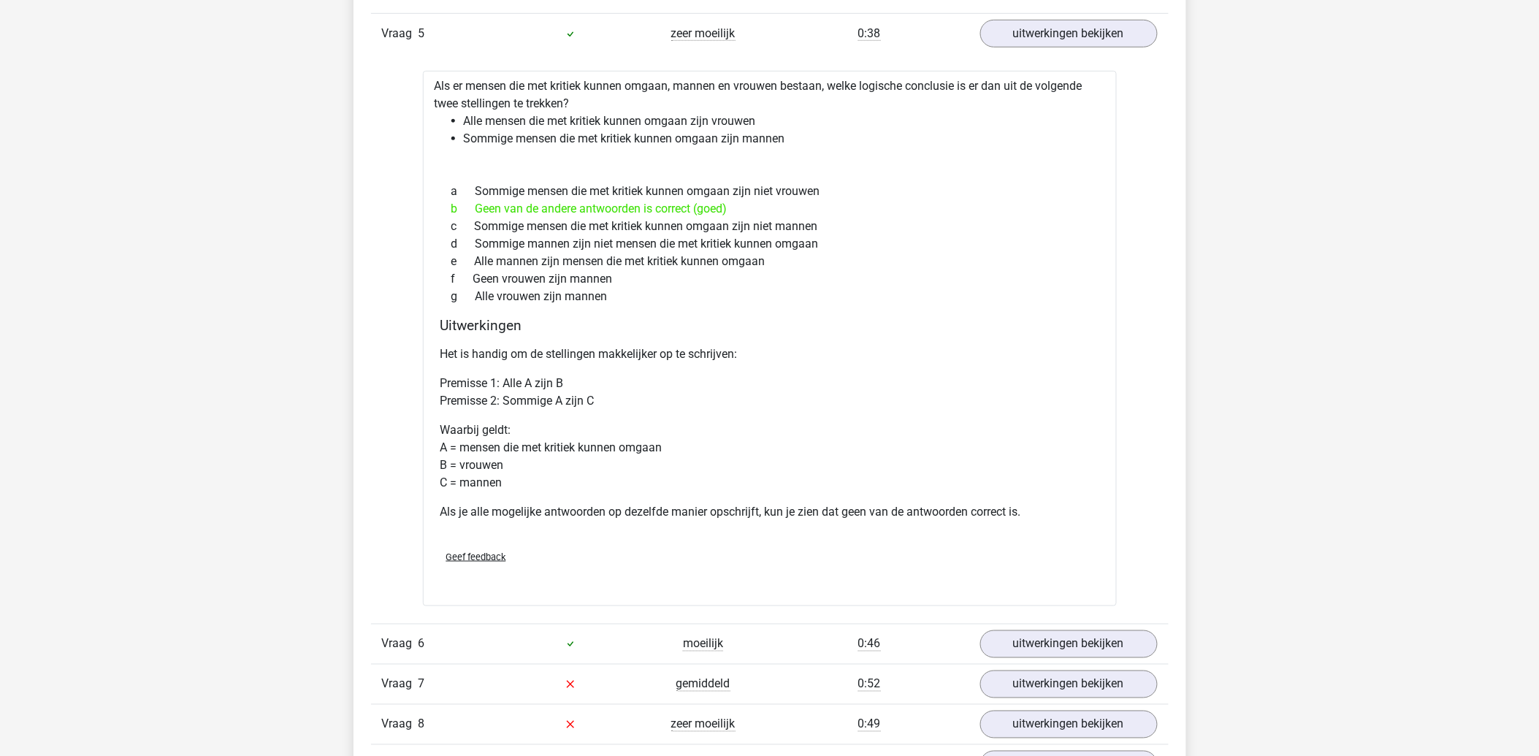
scroll to position [2434, 0]
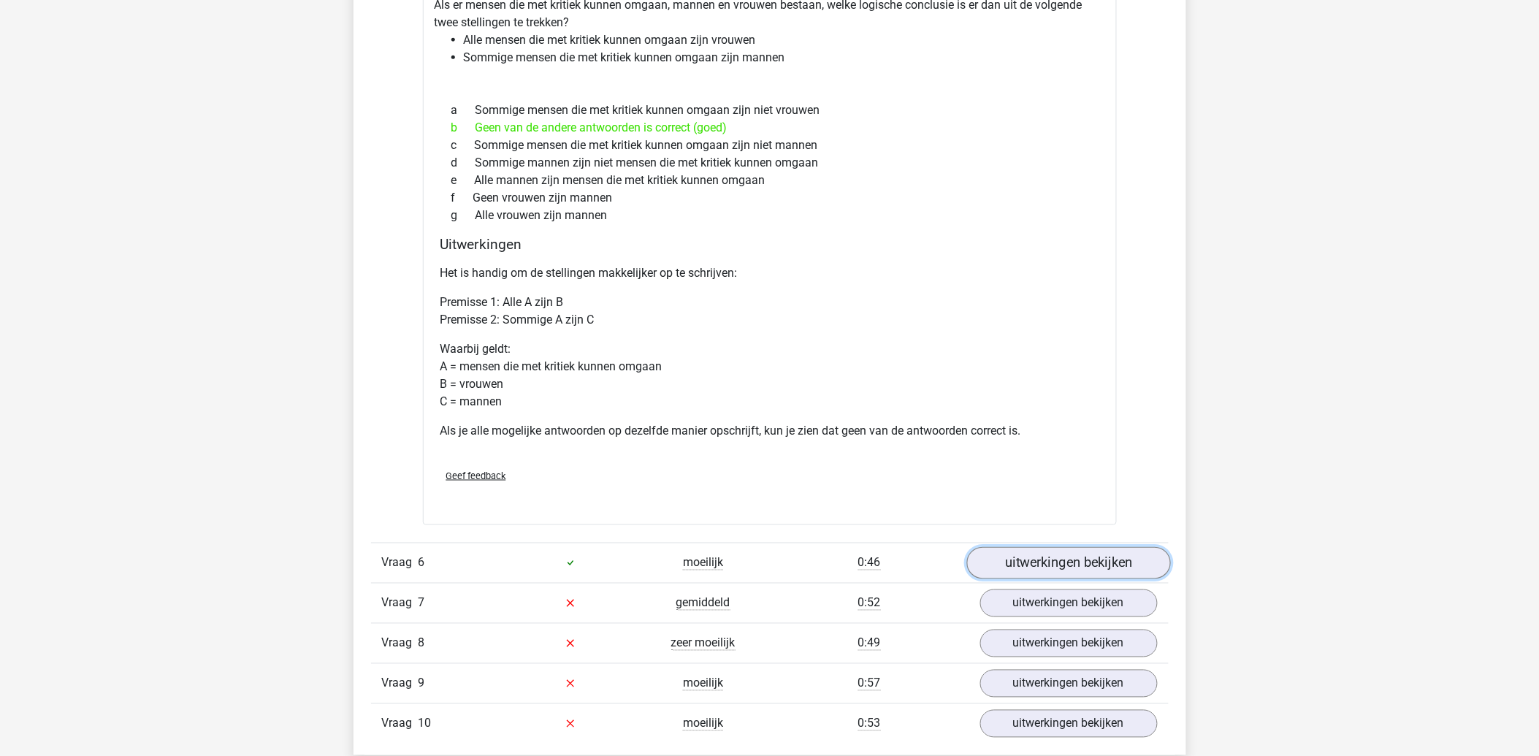
click at [1071, 563] on link "uitwerkingen bekijken" at bounding box center [1068, 563] width 204 height 32
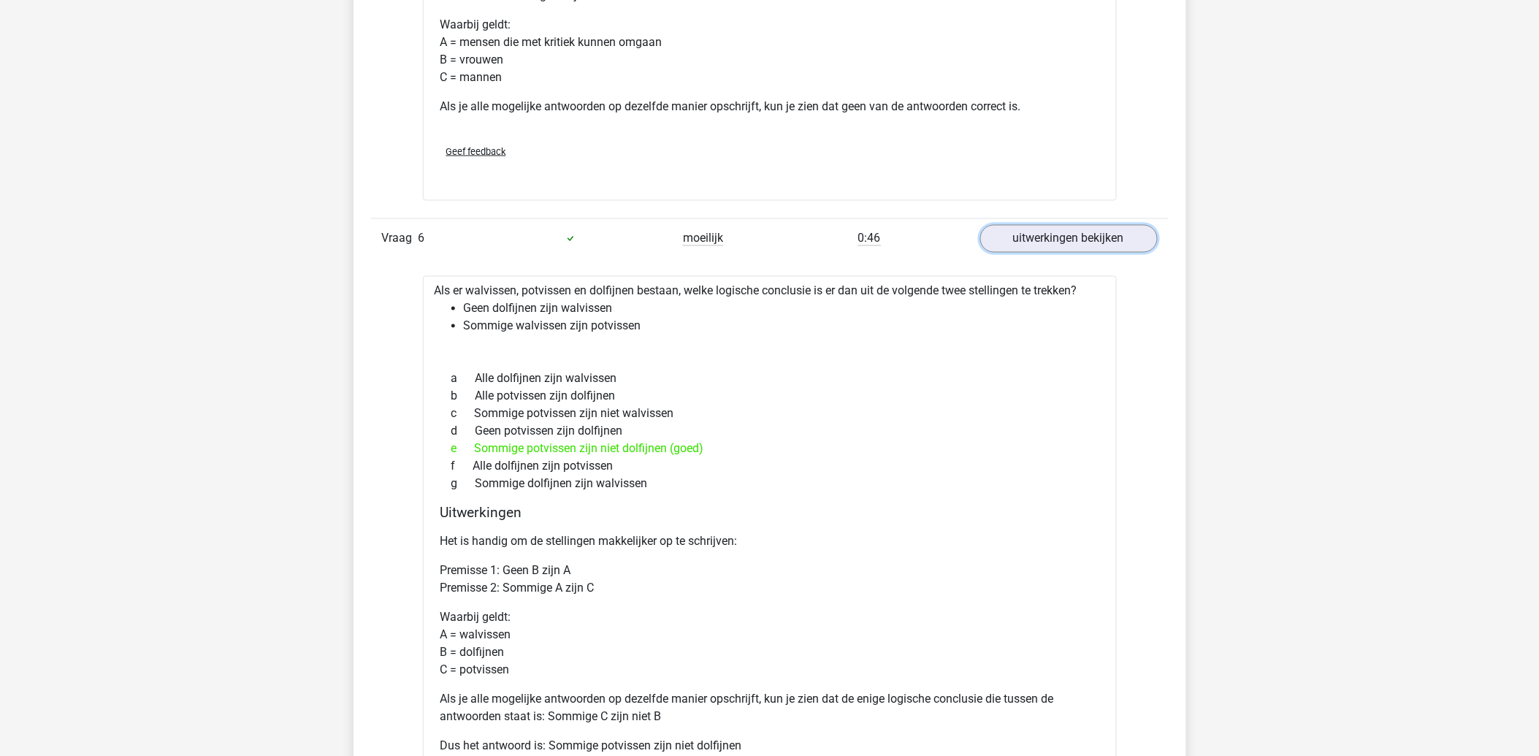
scroll to position [2839, 0]
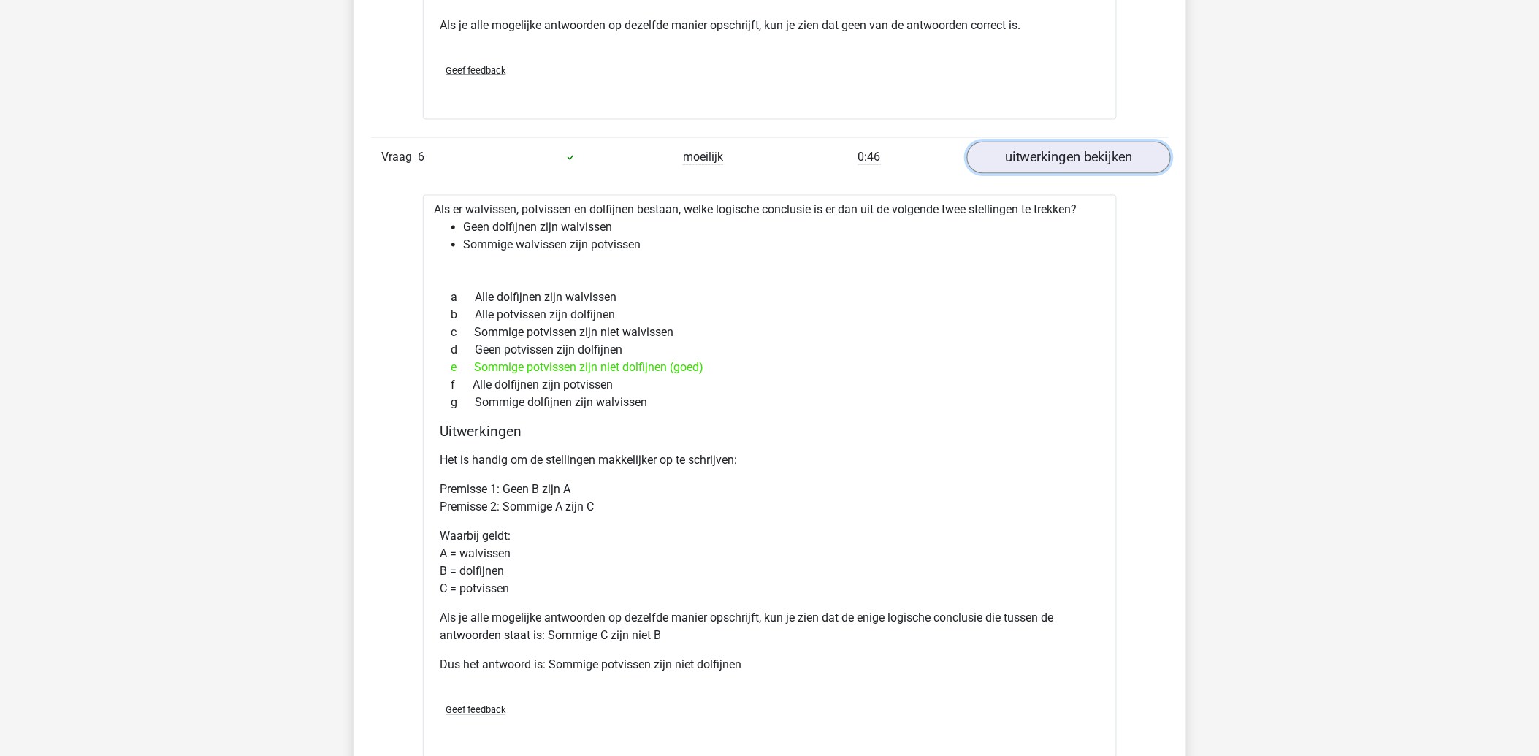
click at [1138, 161] on link "uitwerkingen bekijken" at bounding box center [1068, 158] width 204 height 32
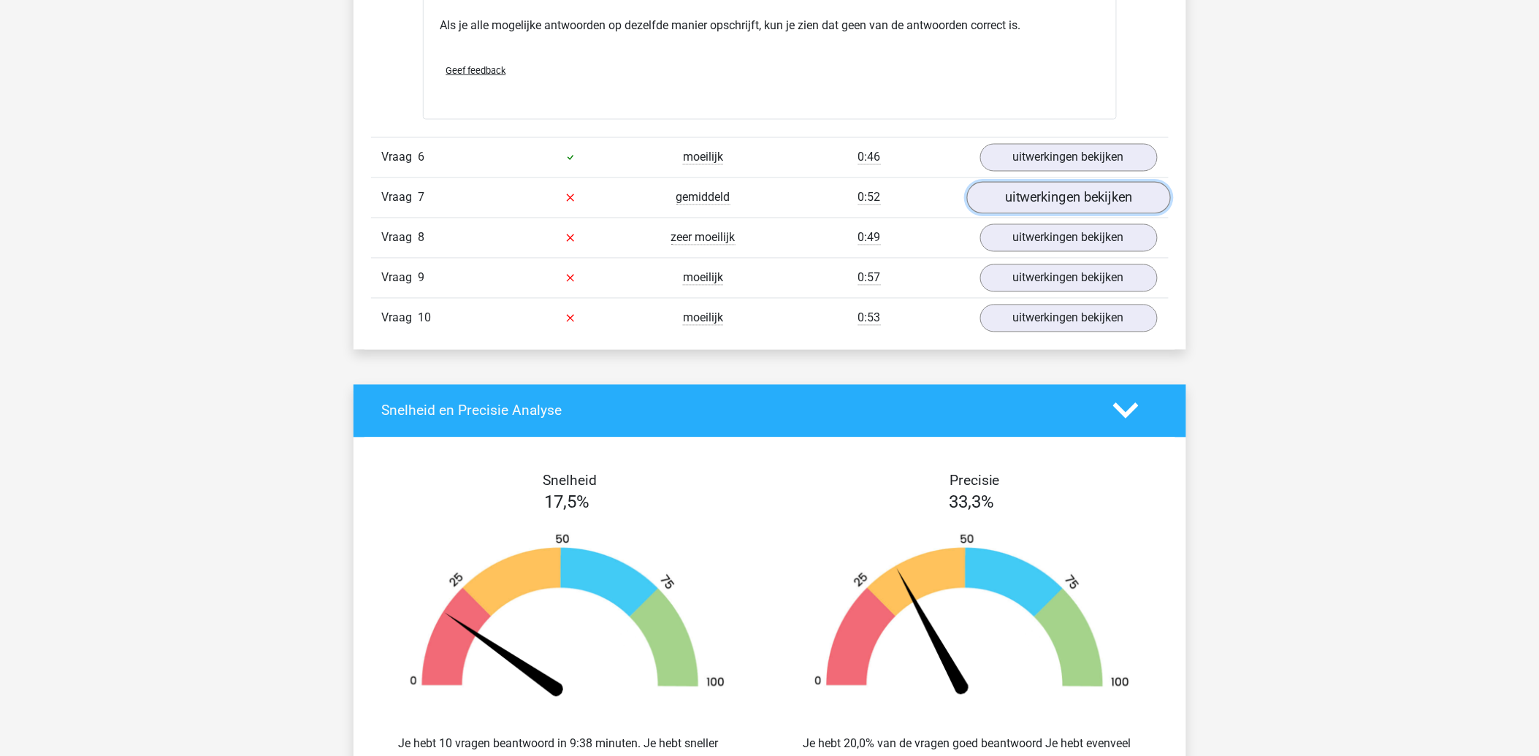
click at [1009, 200] on link "uitwerkingen bekijken" at bounding box center [1068, 198] width 204 height 32
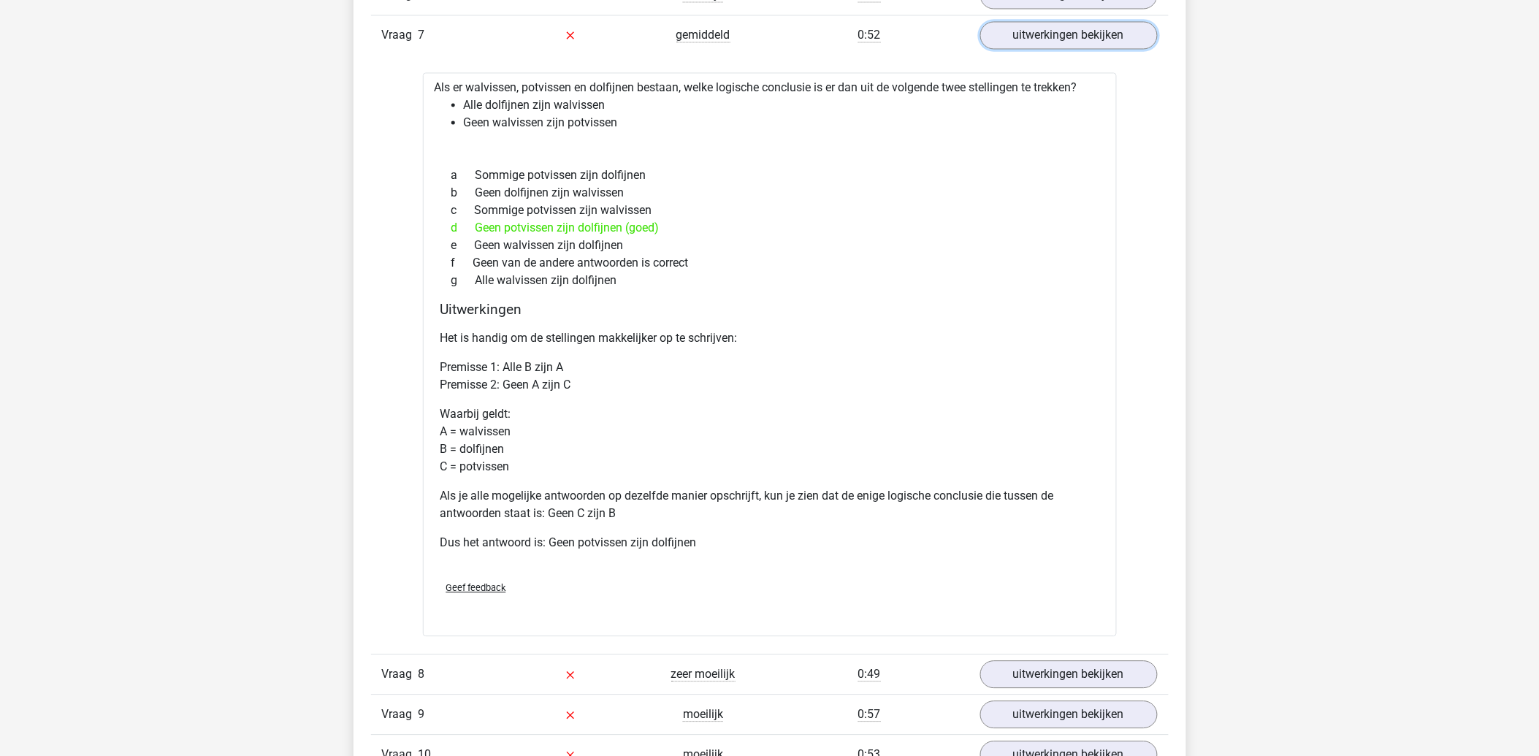
scroll to position [3083, 0]
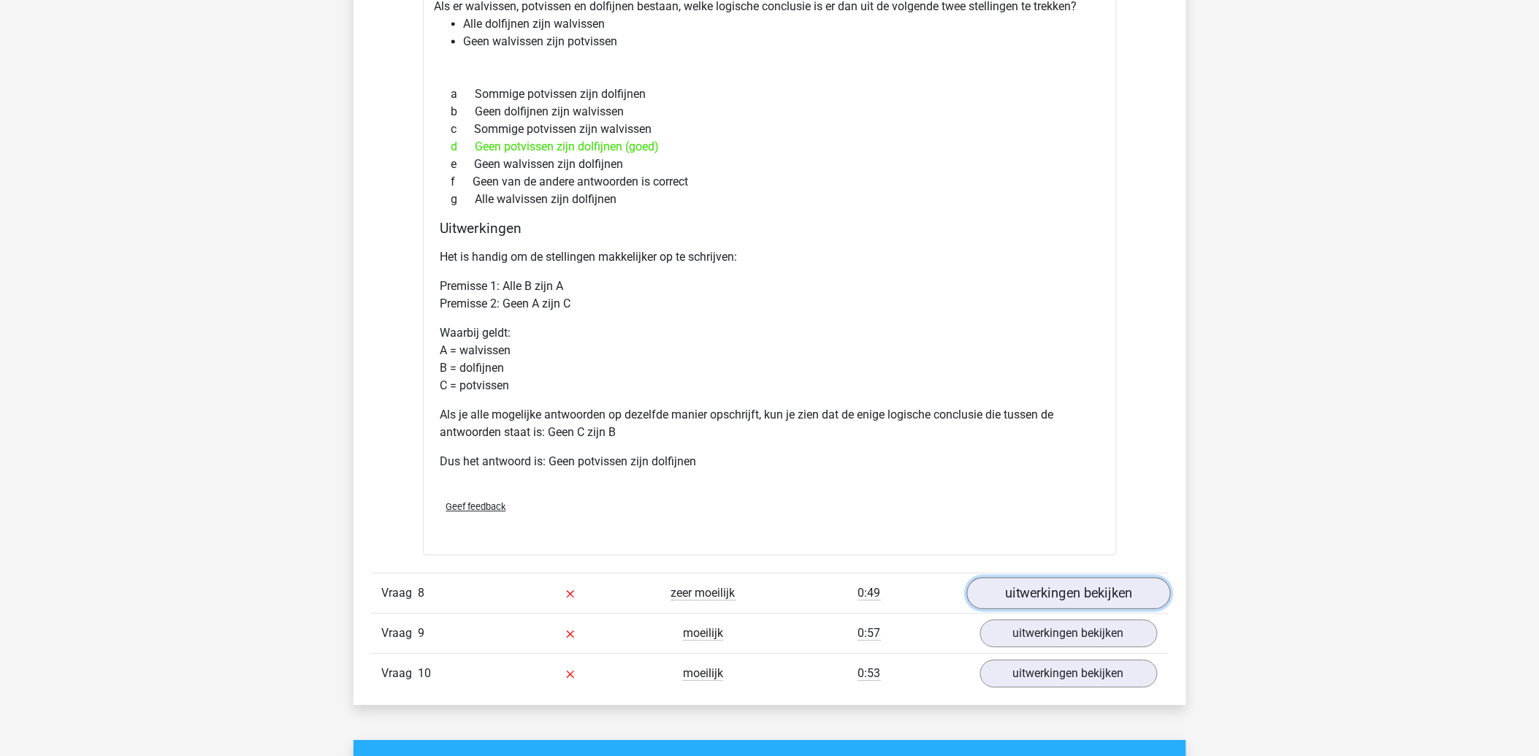
click at [1031, 589] on link "uitwerkingen bekijken" at bounding box center [1068, 593] width 204 height 32
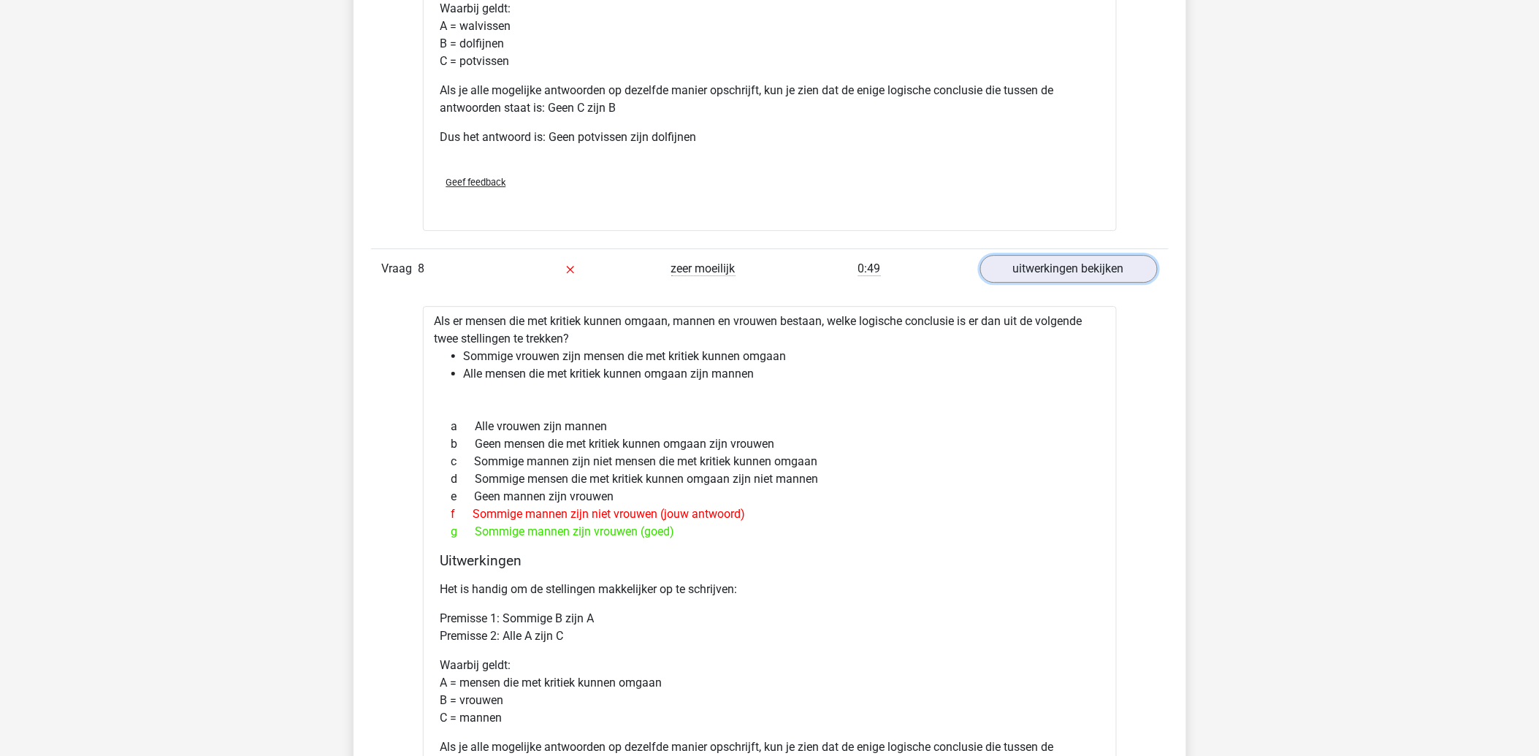
scroll to position [3488, 0]
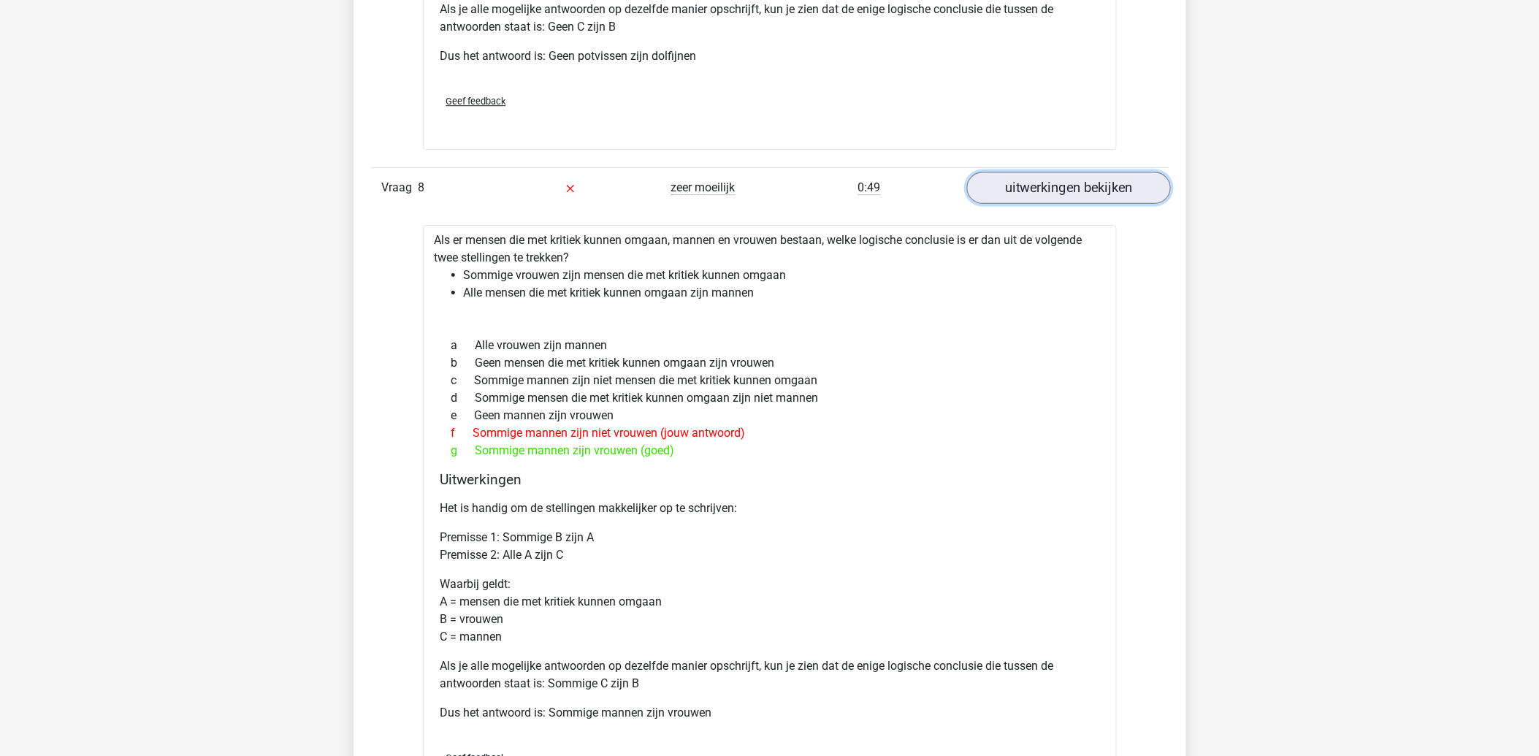
click at [999, 191] on link "uitwerkingen bekijken" at bounding box center [1068, 188] width 204 height 32
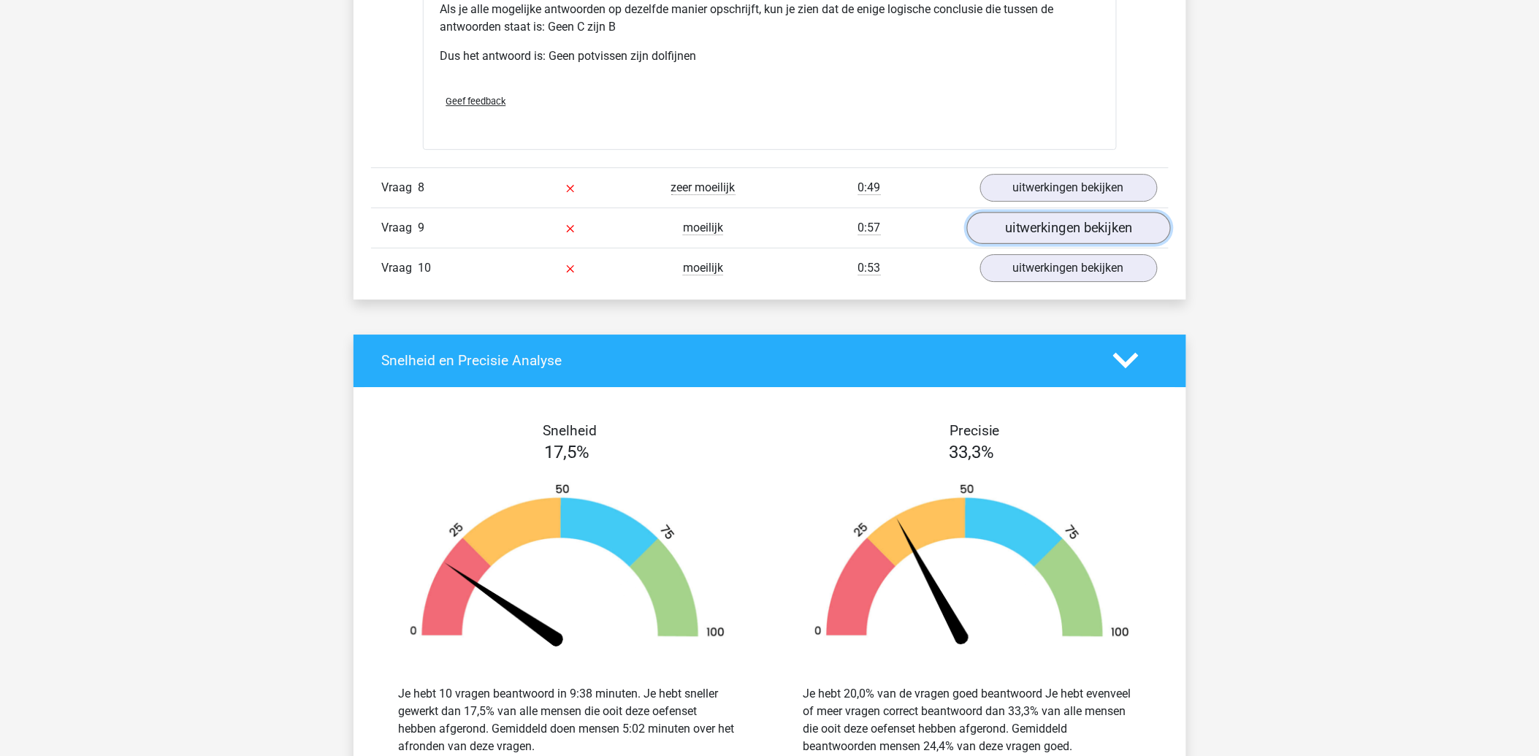
click at [1016, 225] on link "uitwerkingen bekijken" at bounding box center [1068, 228] width 204 height 32
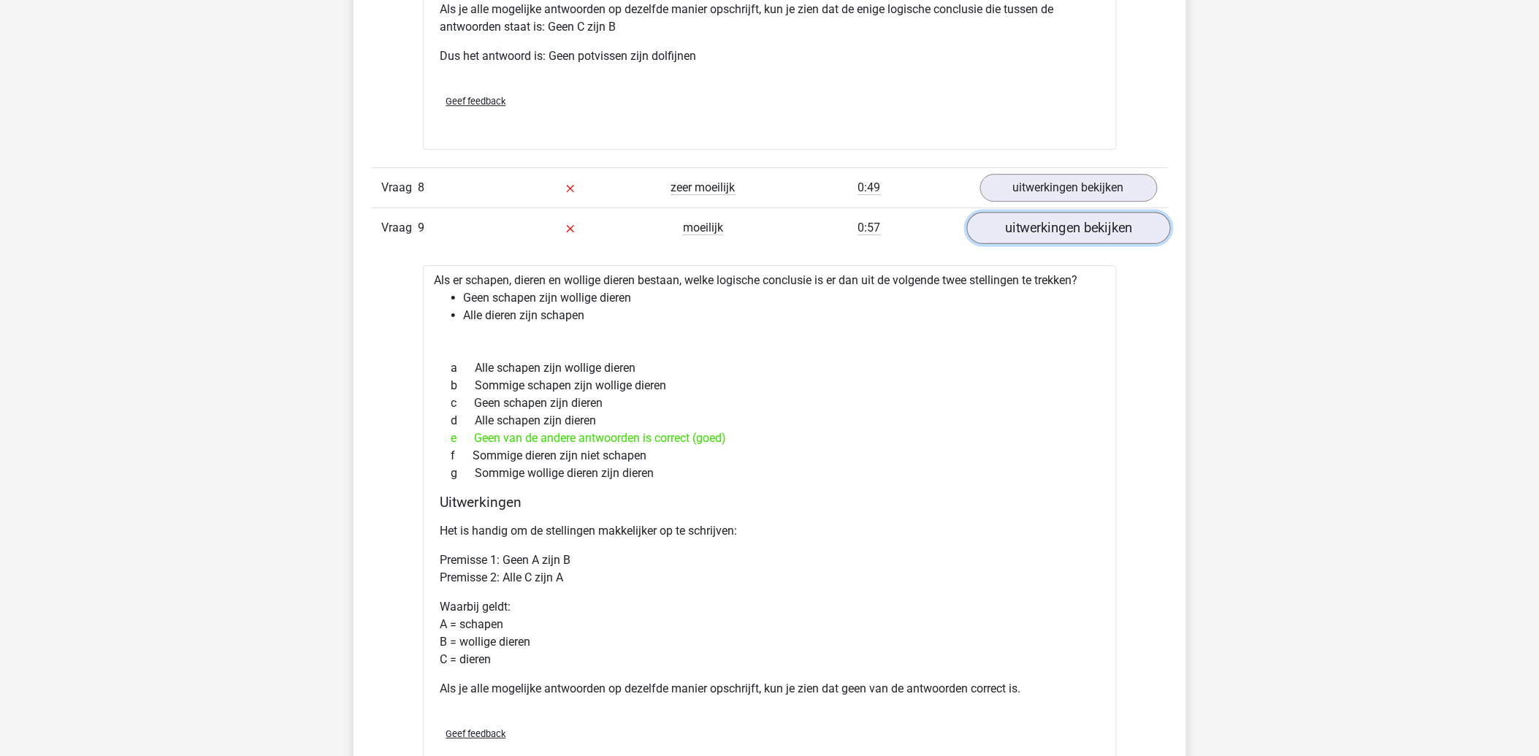
click at [1062, 230] on link "uitwerkingen bekijken" at bounding box center [1068, 228] width 204 height 32
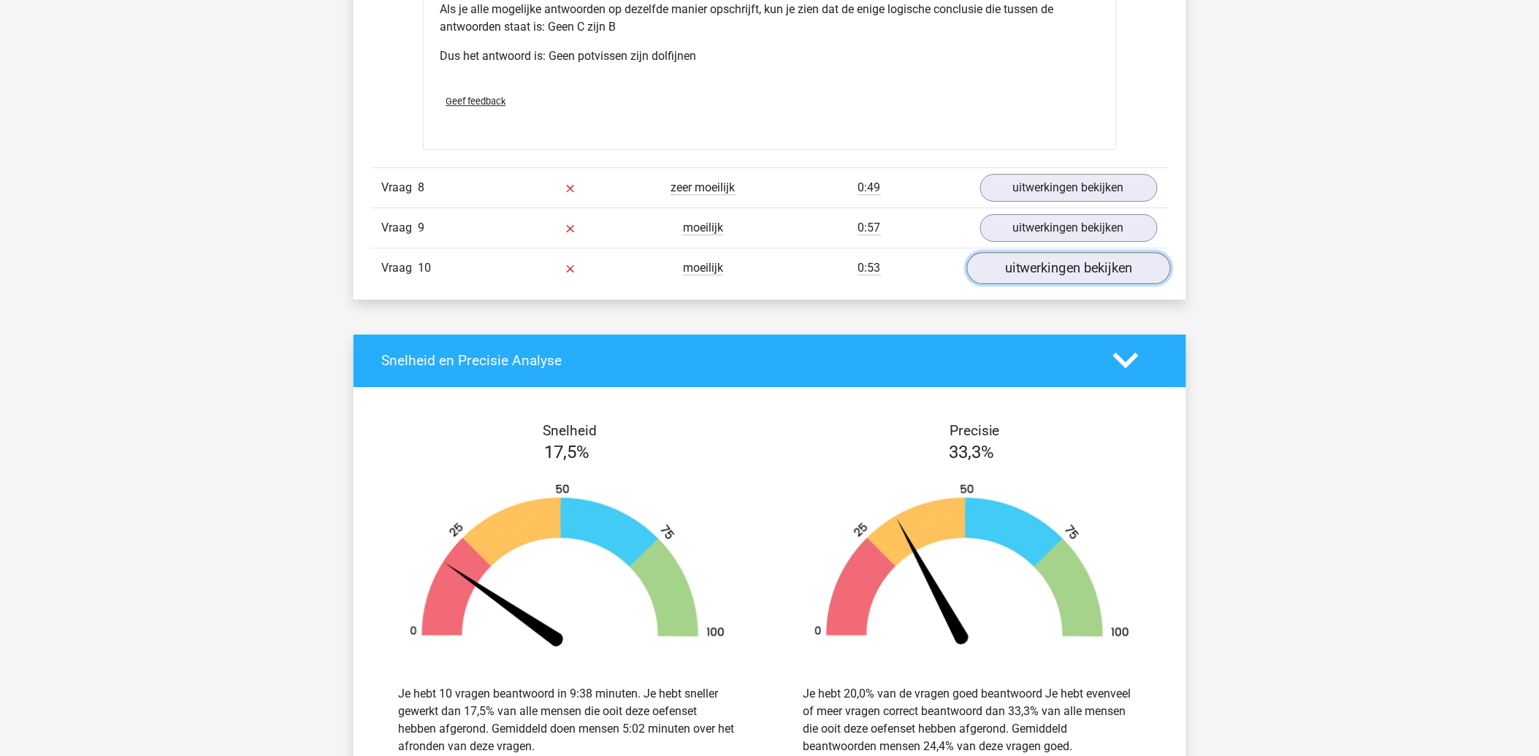
click at [1019, 268] on link "uitwerkingen bekijken" at bounding box center [1068, 268] width 204 height 32
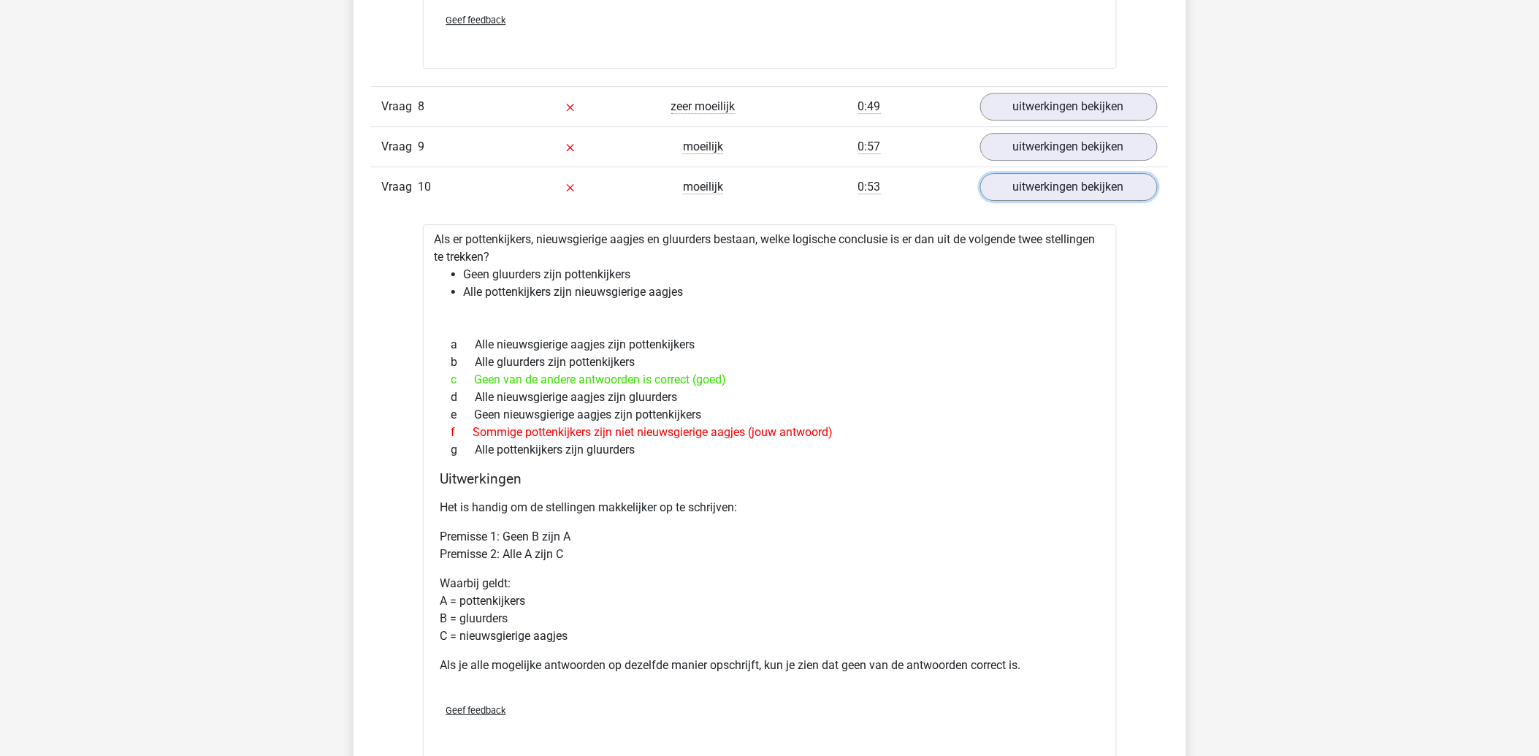
scroll to position [3651, 0]
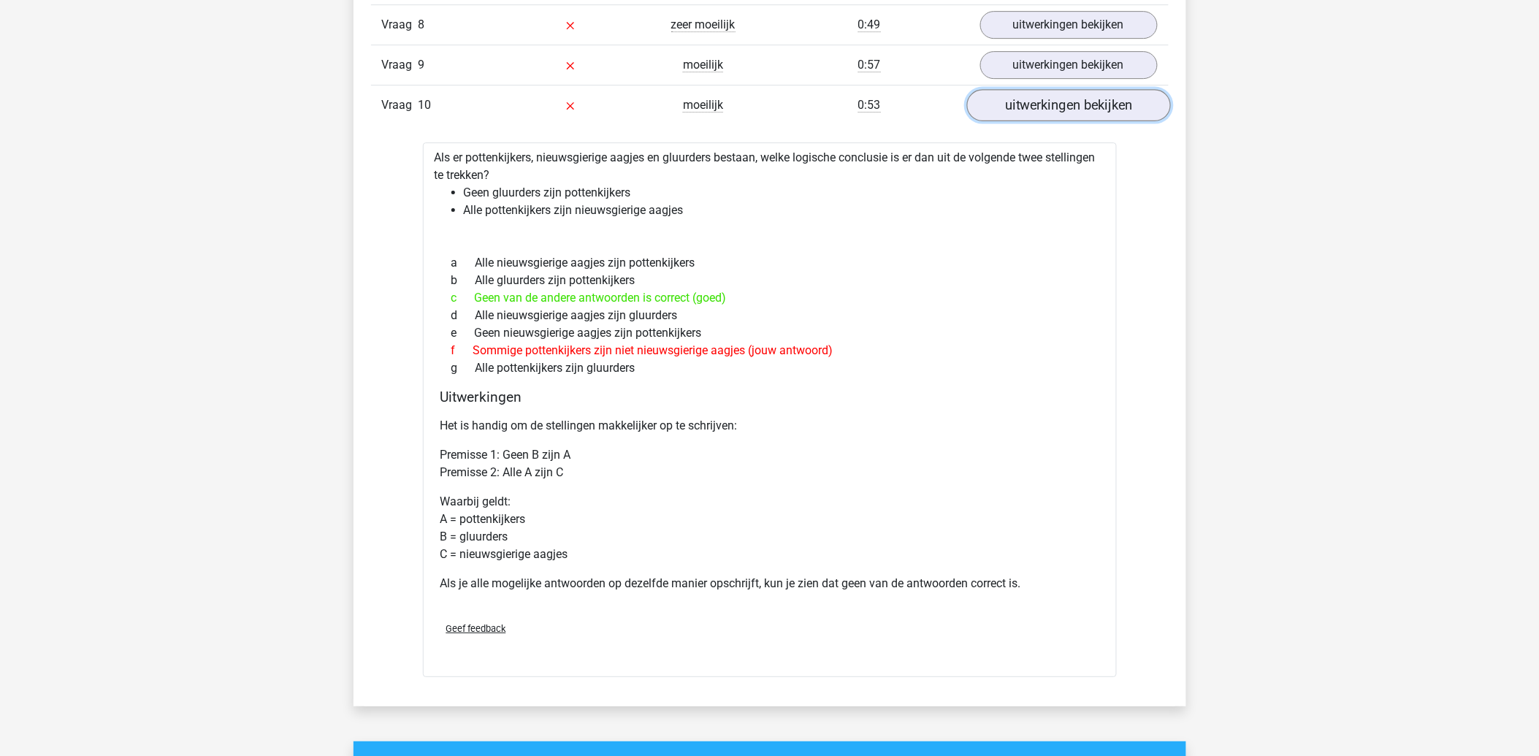
click at [1060, 104] on link "uitwerkingen bekijken" at bounding box center [1068, 105] width 204 height 32
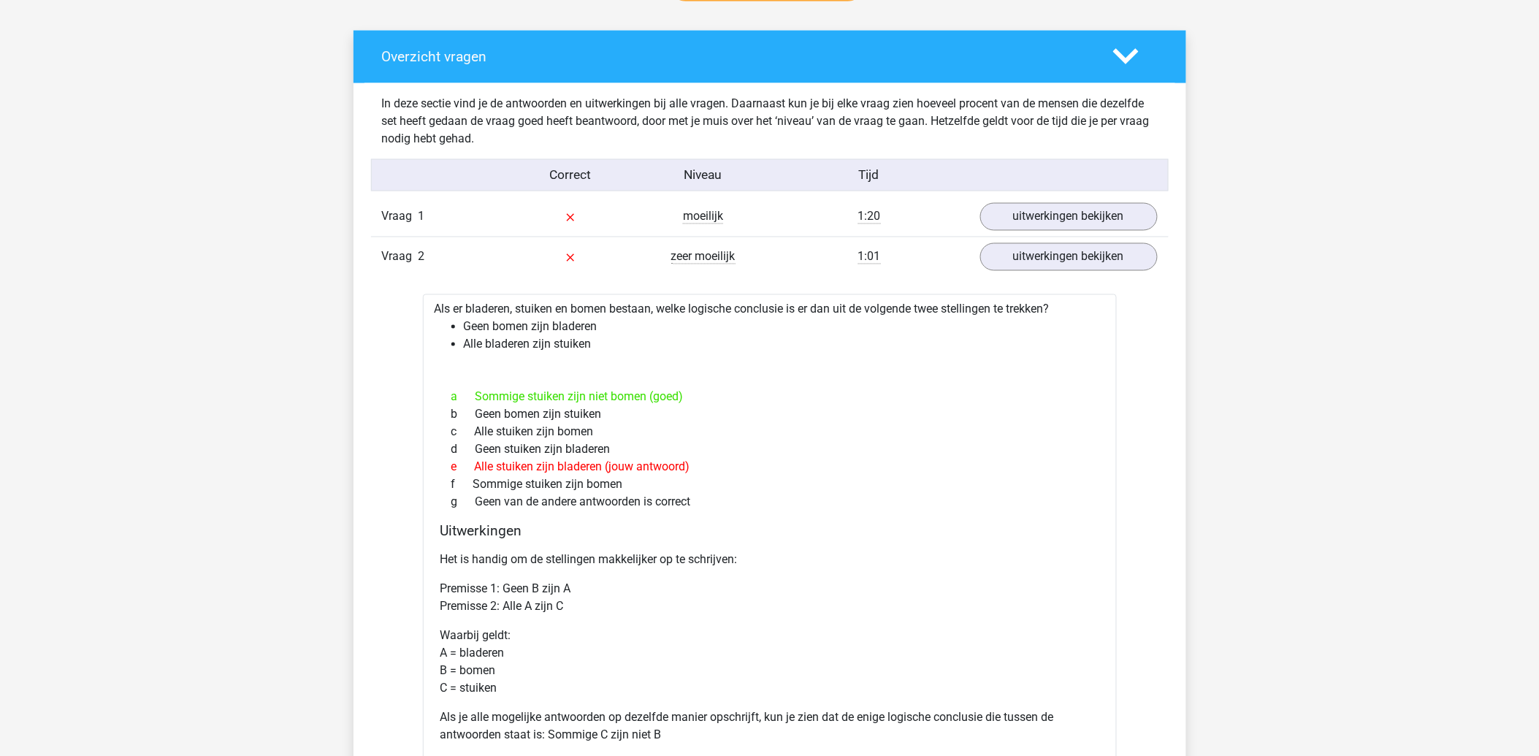
scroll to position [486, 0]
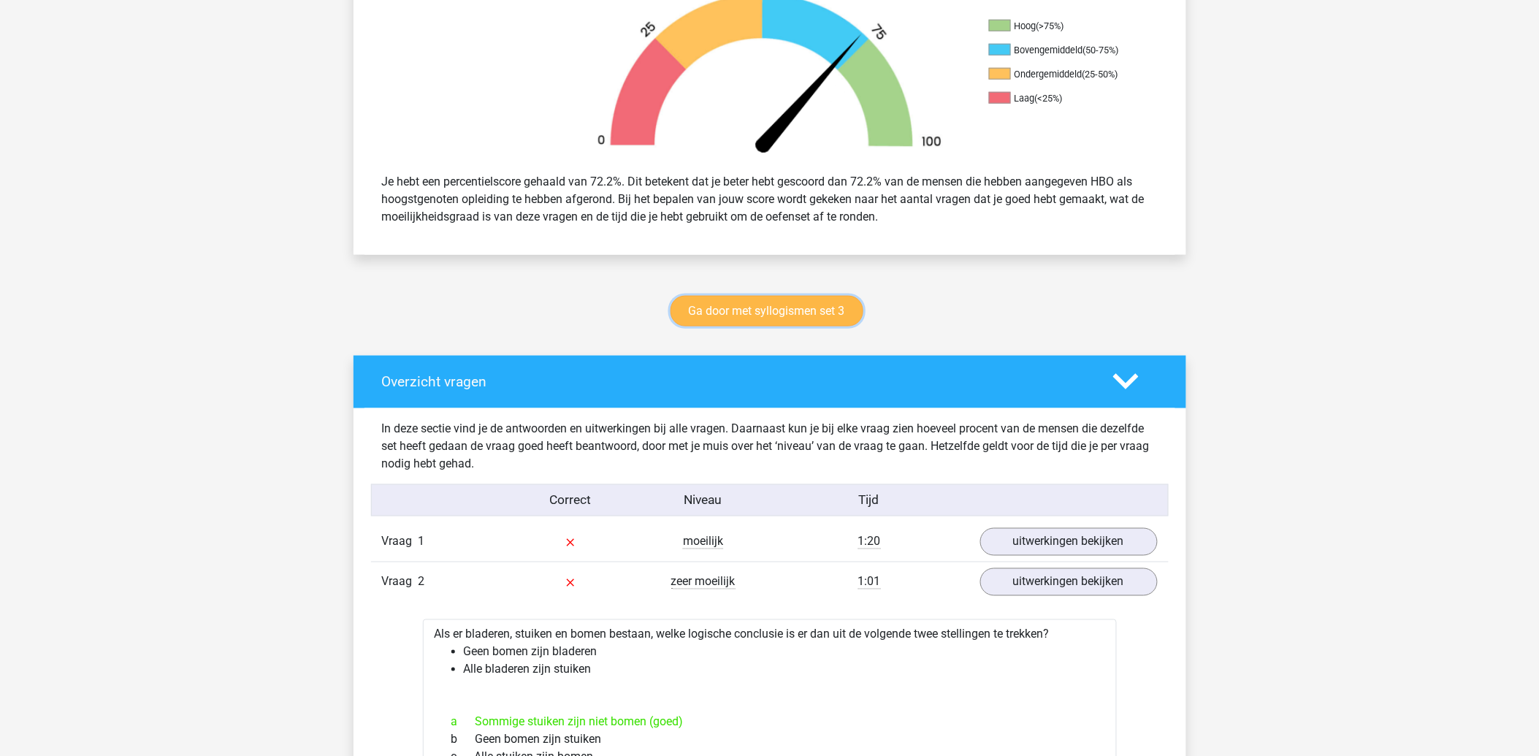
click at [755, 303] on link "Ga door met syllogismen set 3" at bounding box center [766, 311] width 193 height 31
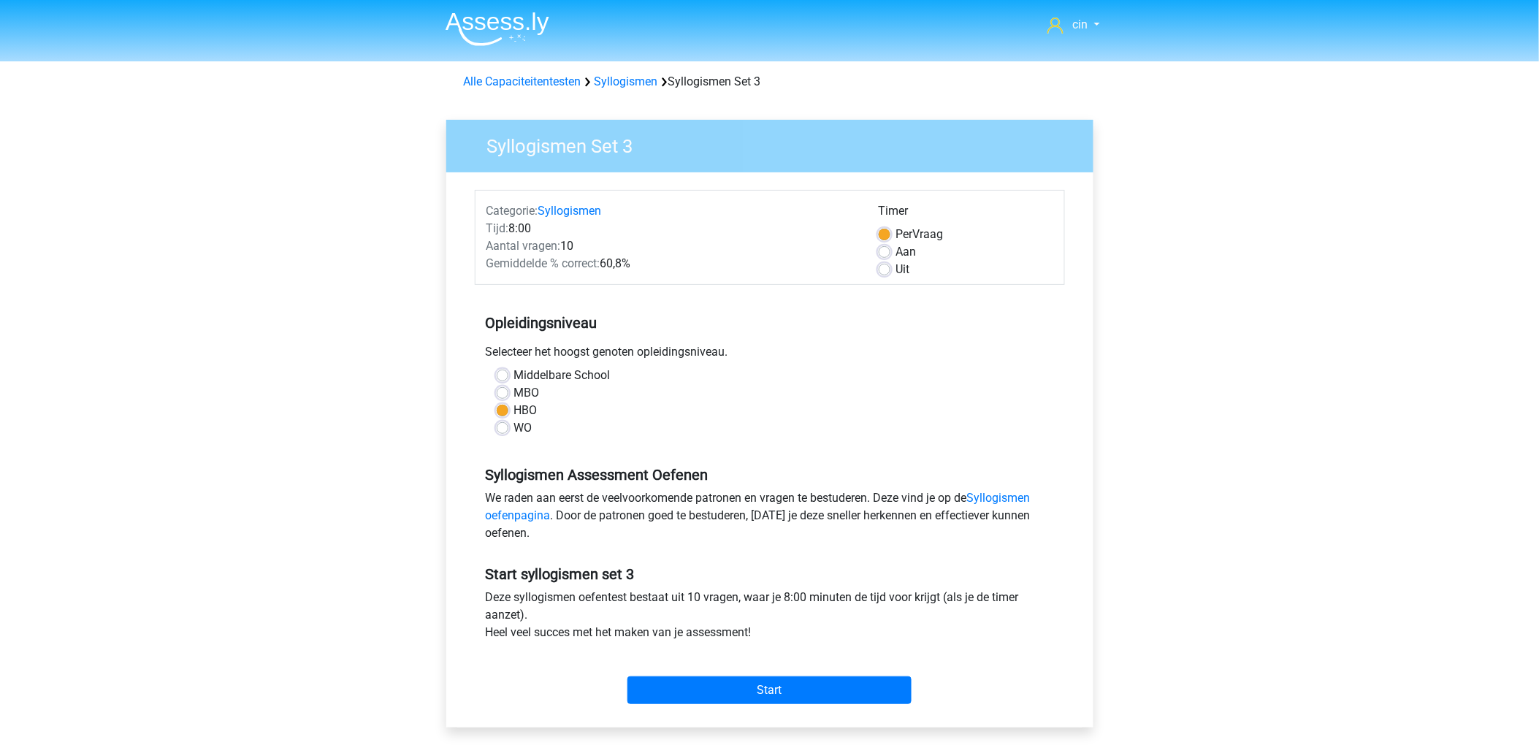
scroll to position [81, 0]
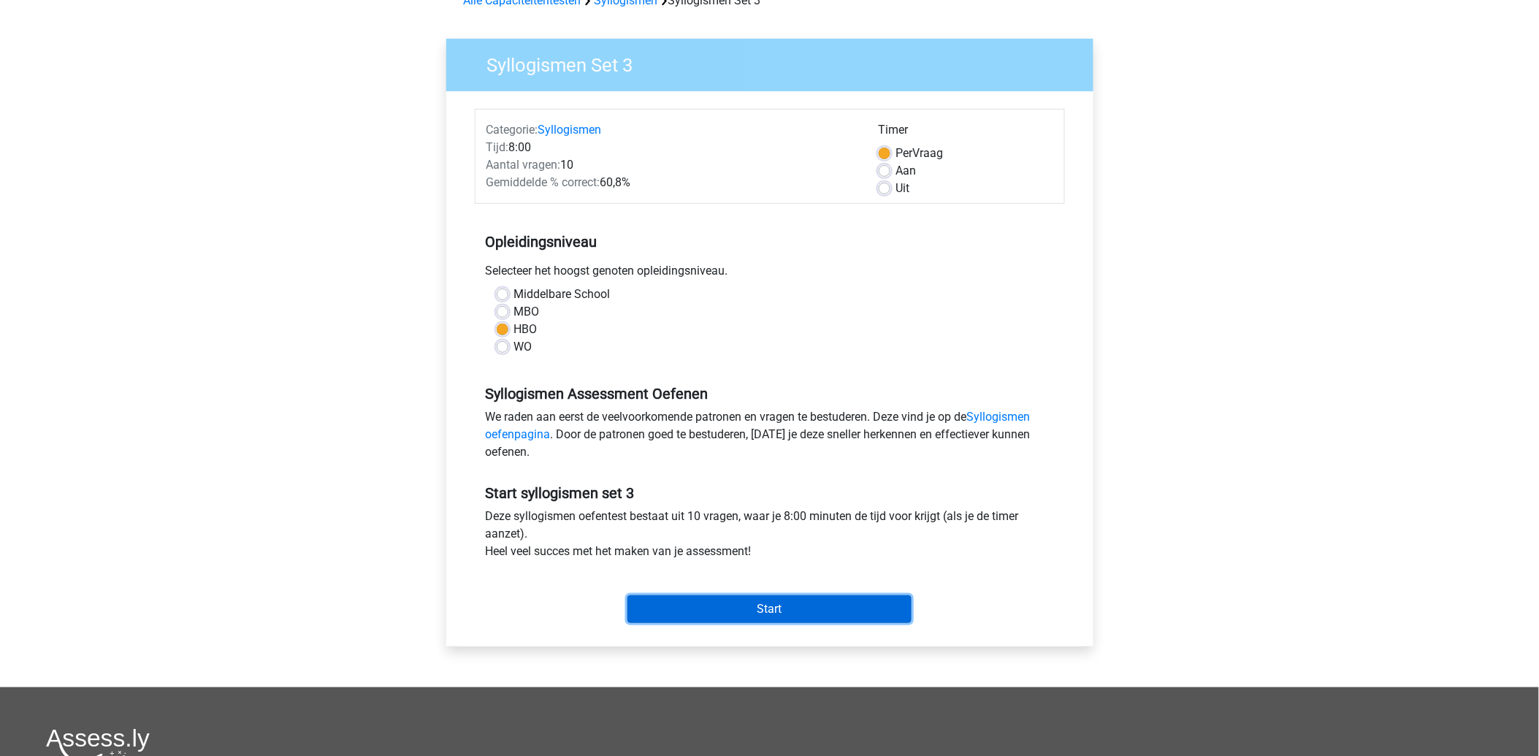
click at [759, 608] on input "Start" at bounding box center [769, 609] width 284 height 28
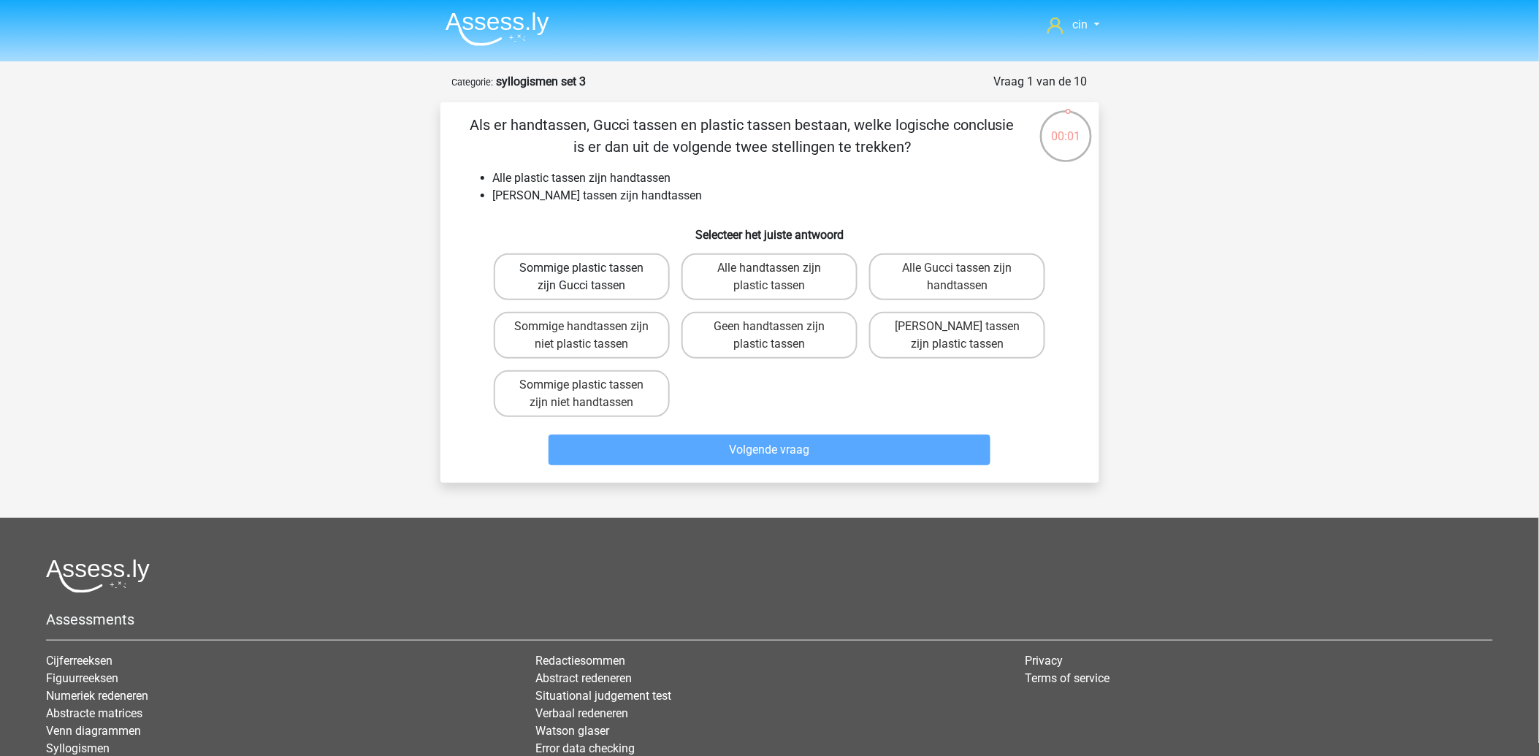
click at [605, 279] on label "Sommige plastic tassen zijn Gucci tassen" at bounding box center [582, 276] width 176 height 47
click at [591, 277] on input "Sommige plastic tassen zijn Gucci tassen" at bounding box center [585, 272] width 9 height 9
radio input "true"
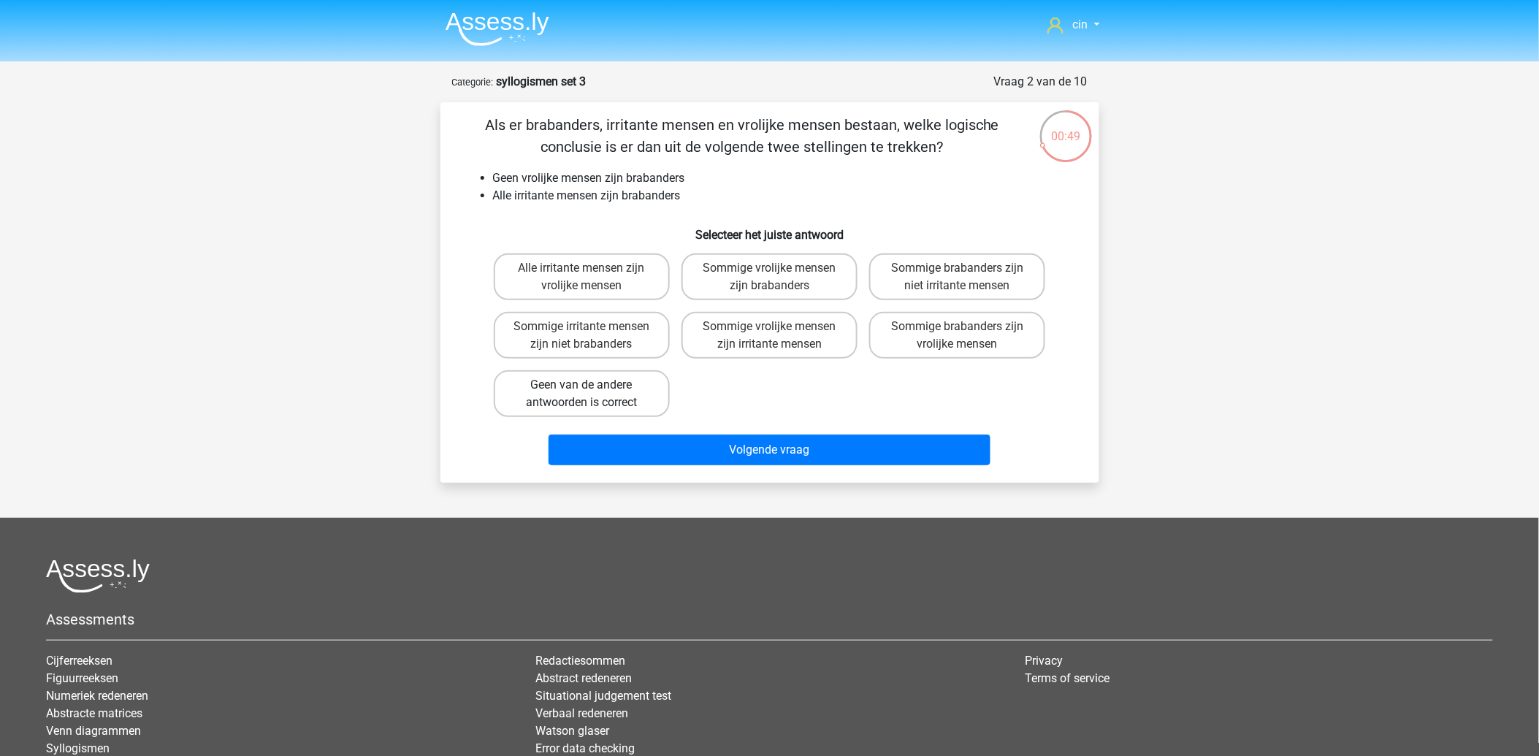
click at [571, 397] on label "Geen van de andere antwoorden is correct" at bounding box center [582, 393] width 176 height 47
click at [581, 394] on input "Geen van de andere antwoorden is correct" at bounding box center [585, 389] width 9 height 9
radio input "true"
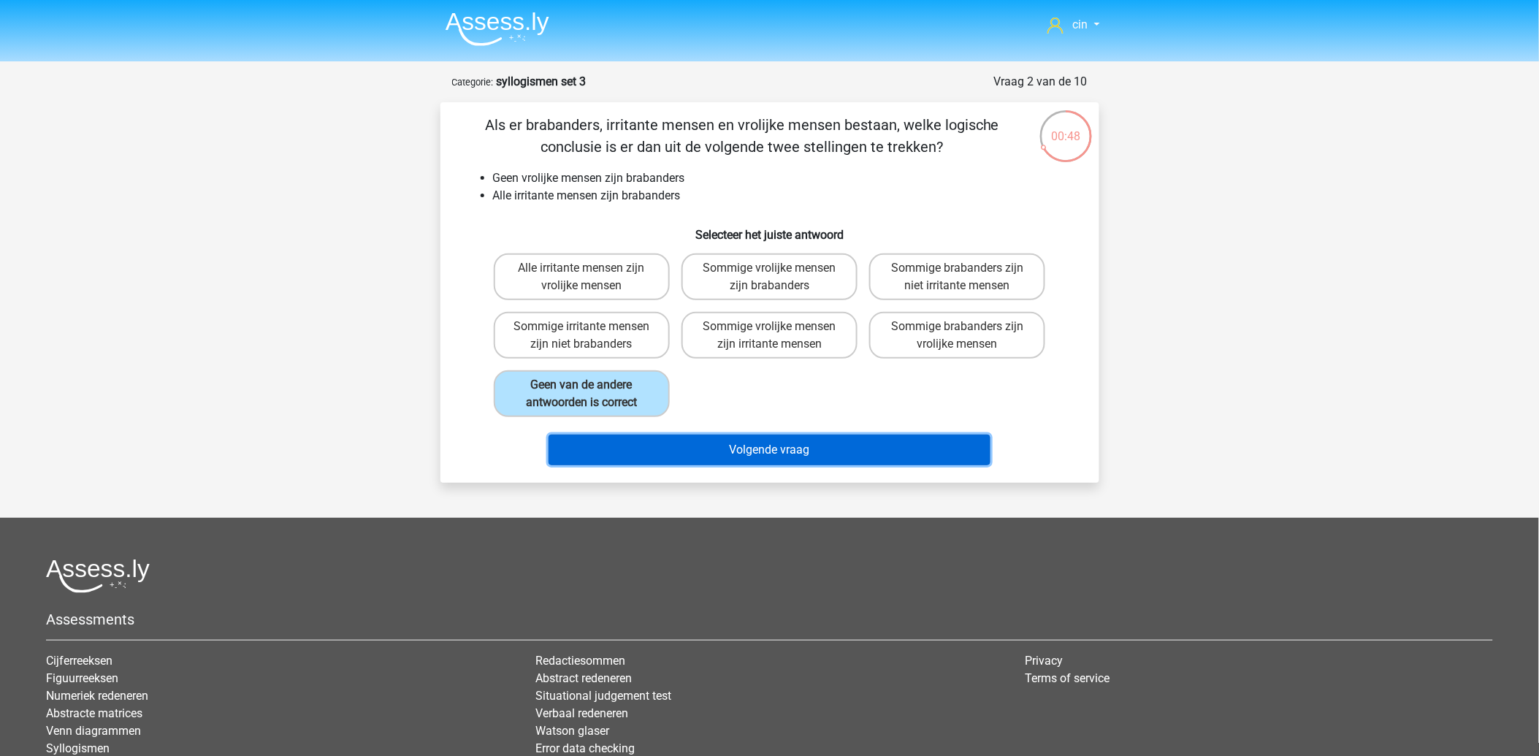
click at [743, 451] on button "Volgende vraag" at bounding box center [769, 449] width 442 height 31
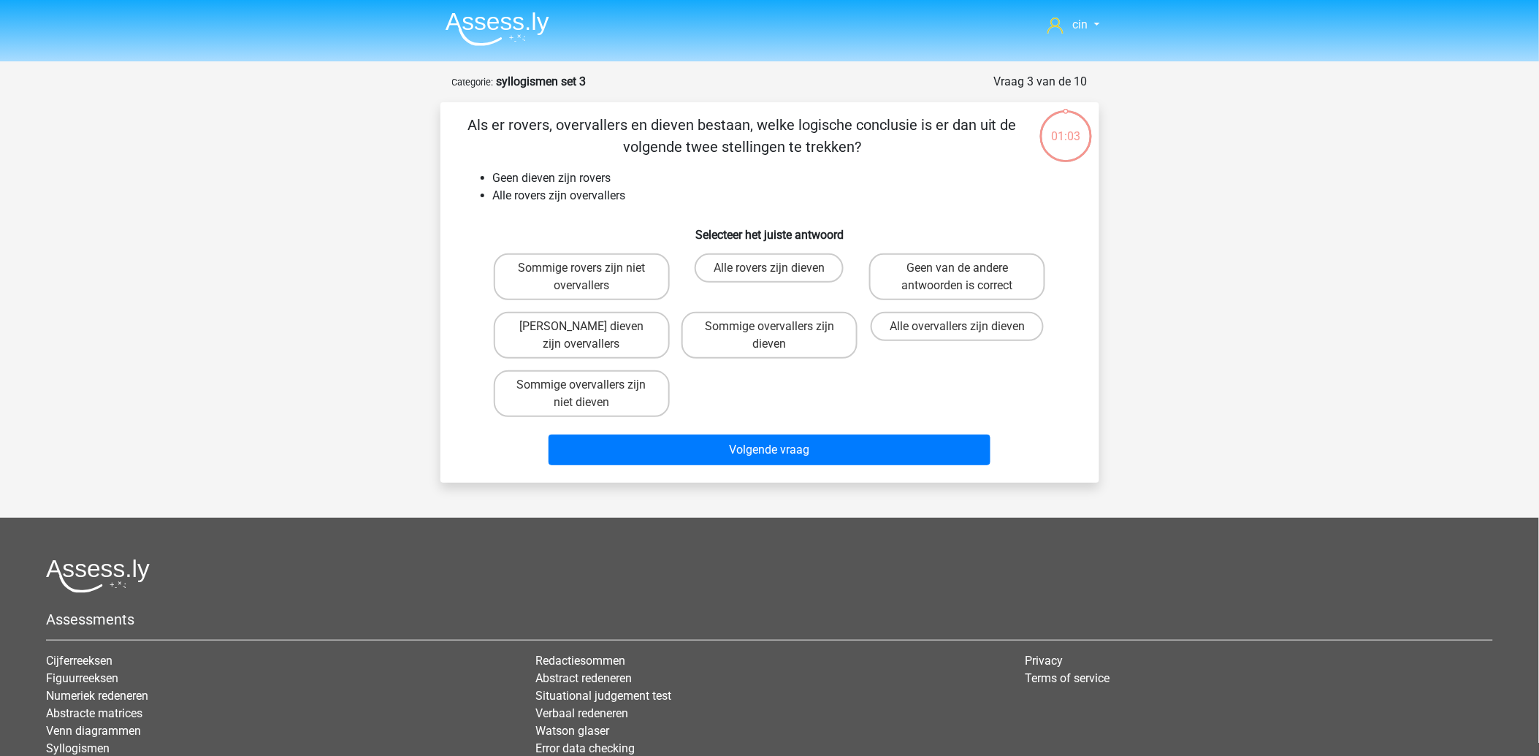
scroll to position [73, 0]
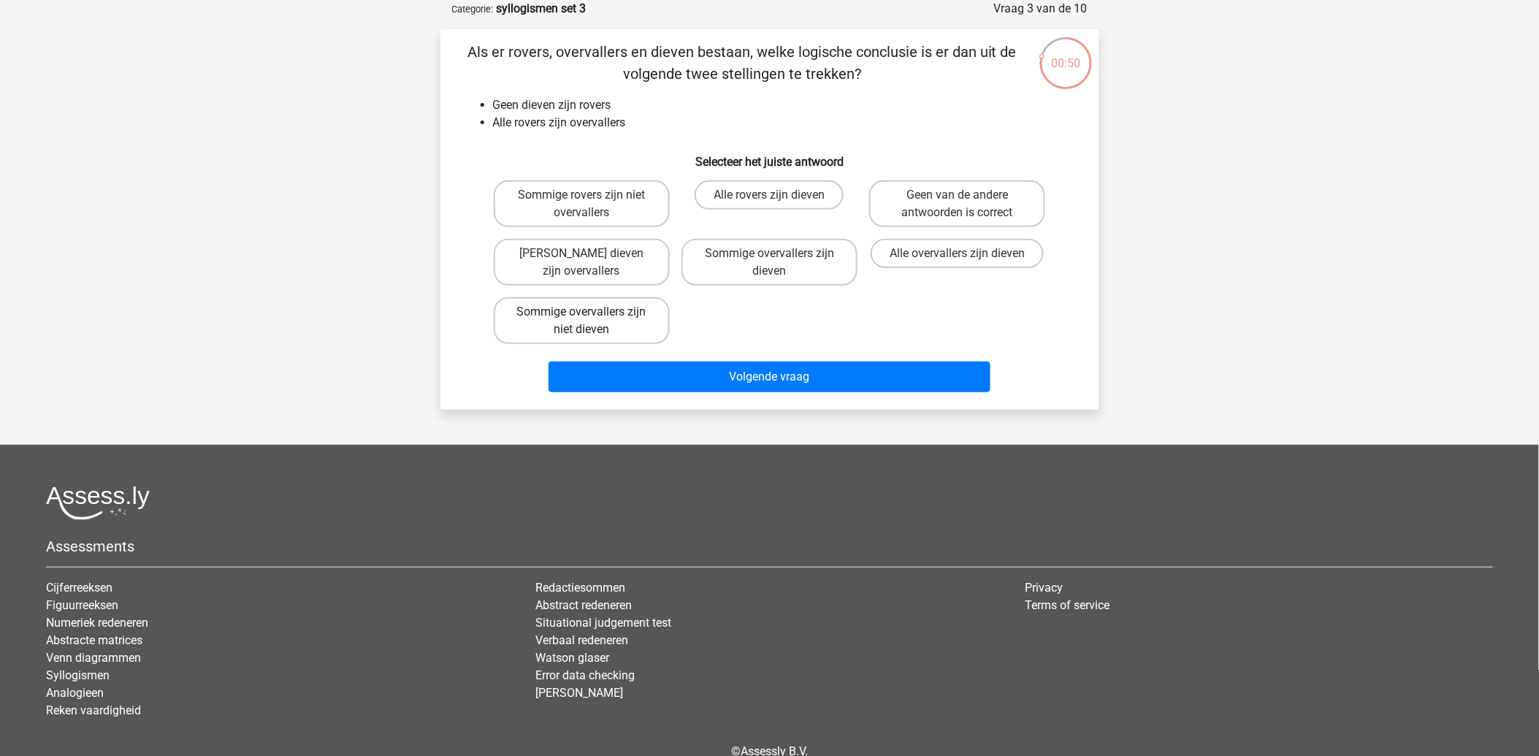
click at [580, 315] on label "Sommige overvallers zijn niet dieven" at bounding box center [582, 320] width 176 height 47
click at [581, 315] on input "Sommige overvallers zijn niet dieven" at bounding box center [585, 316] width 9 height 9
radio input "true"
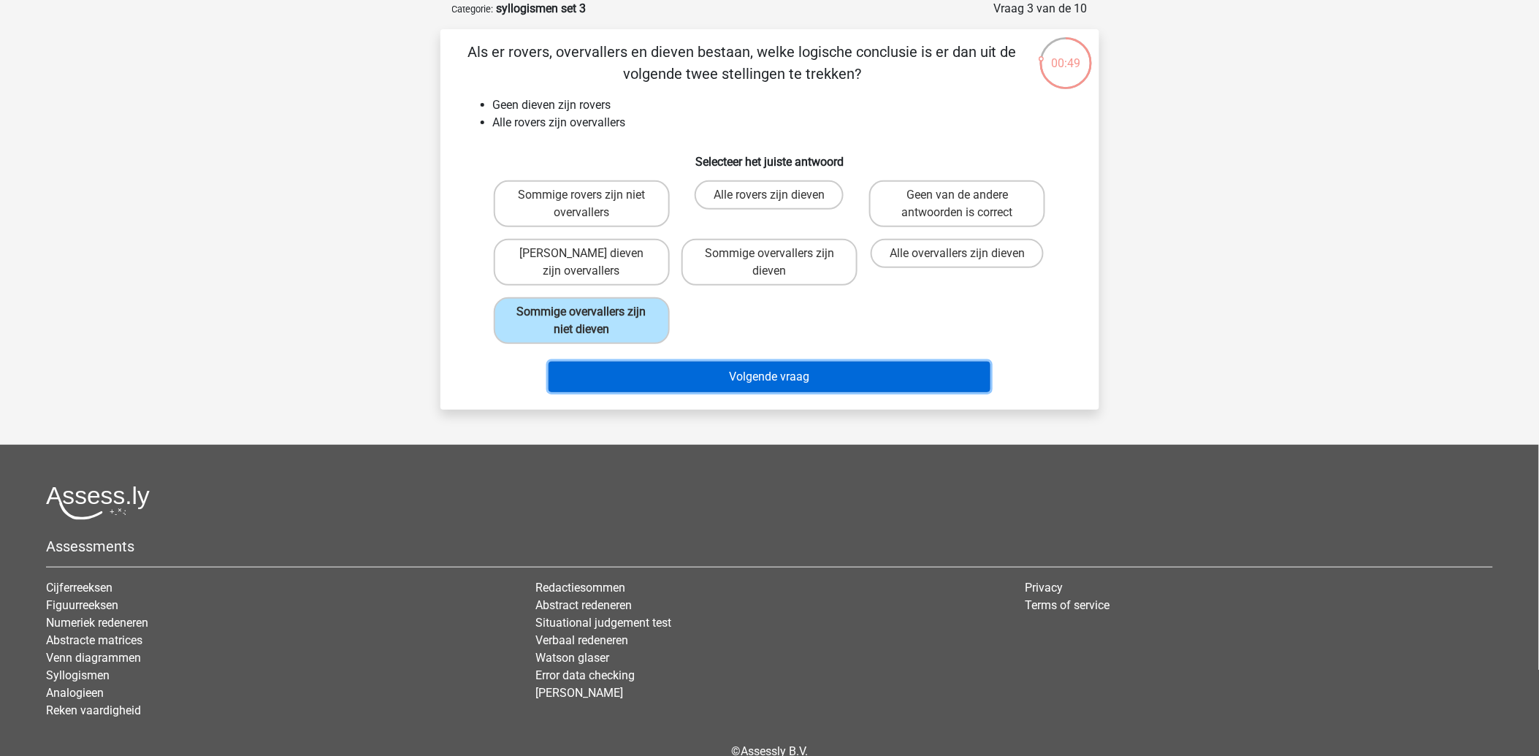
click at [713, 366] on button "Volgende vraag" at bounding box center [769, 376] width 442 height 31
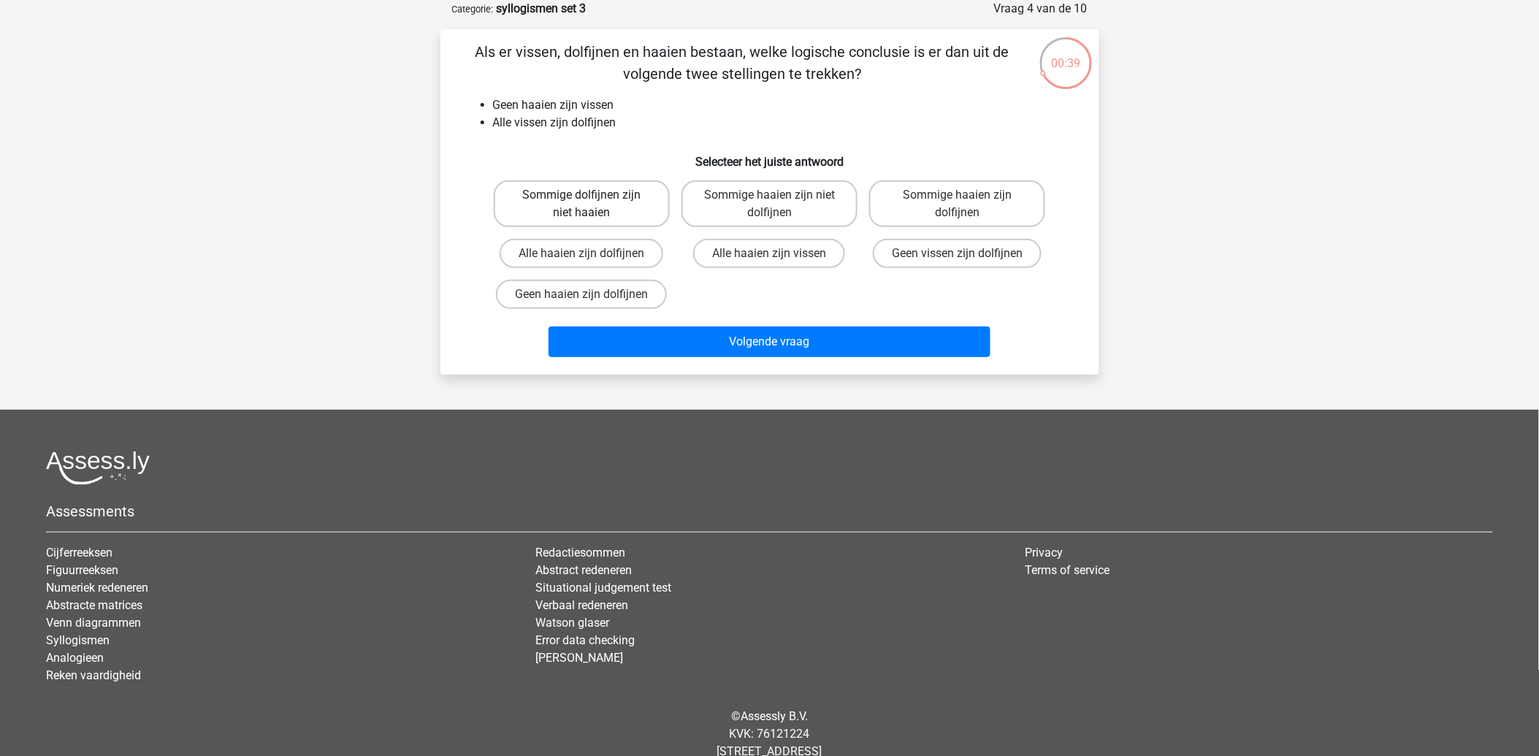
click at [594, 186] on label "Sommige dolfijnen zijn niet haaien" at bounding box center [582, 203] width 176 height 47
click at [591, 195] on input "Sommige dolfijnen zijn niet haaien" at bounding box center [585, 199] width 9 height 9
radio input "true"
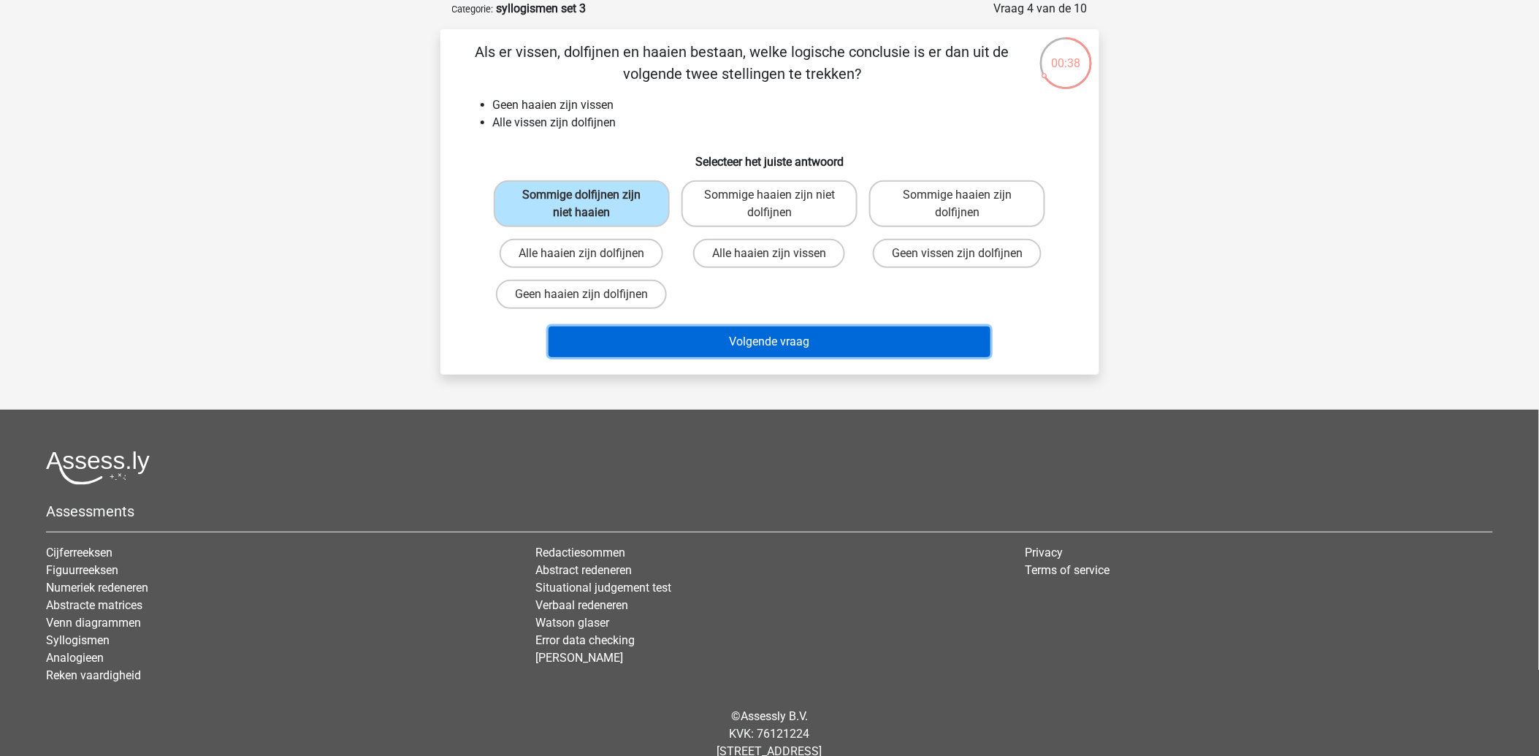
click at [790, 331] on button "Volgende vraag" at bounding box center [769, 341] width 442 height 31
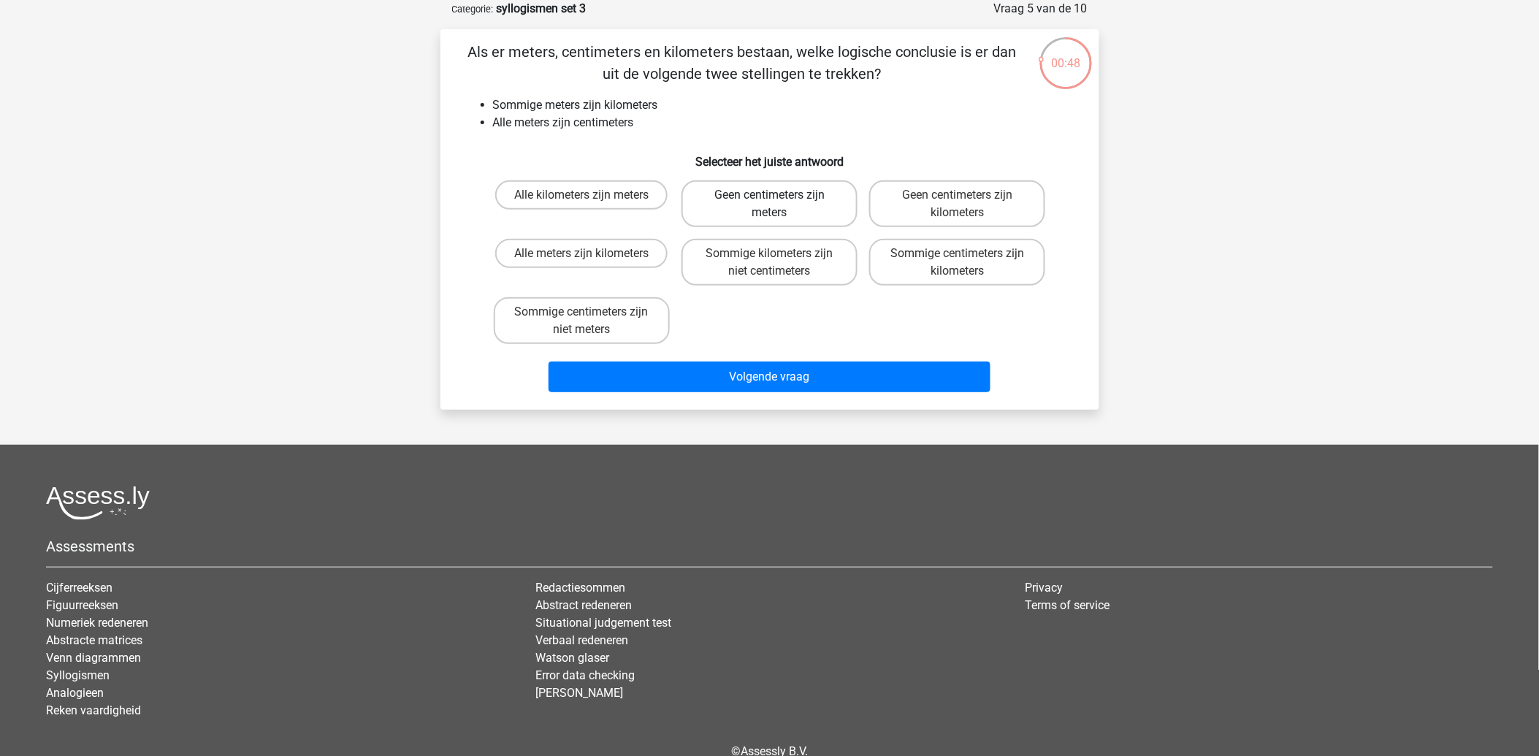
click at [752, 199] on label "Geen centimeters zijn meters" at bounding box center [769, 203] width 176 height 47
click at [769, 199] on input "Geen centimeters zijn meters" at bounding box center [773, 199] width 9 height 9
radio input "true"
click at [973, 245] on label "Sommige centimeters zijn kilometers" at bounding box center [957, 262] width 176 height 47
click at [967, 253] on input "Sommige centimeters zijn kilometers" at bounding box center [961, 257] width 9 height 9
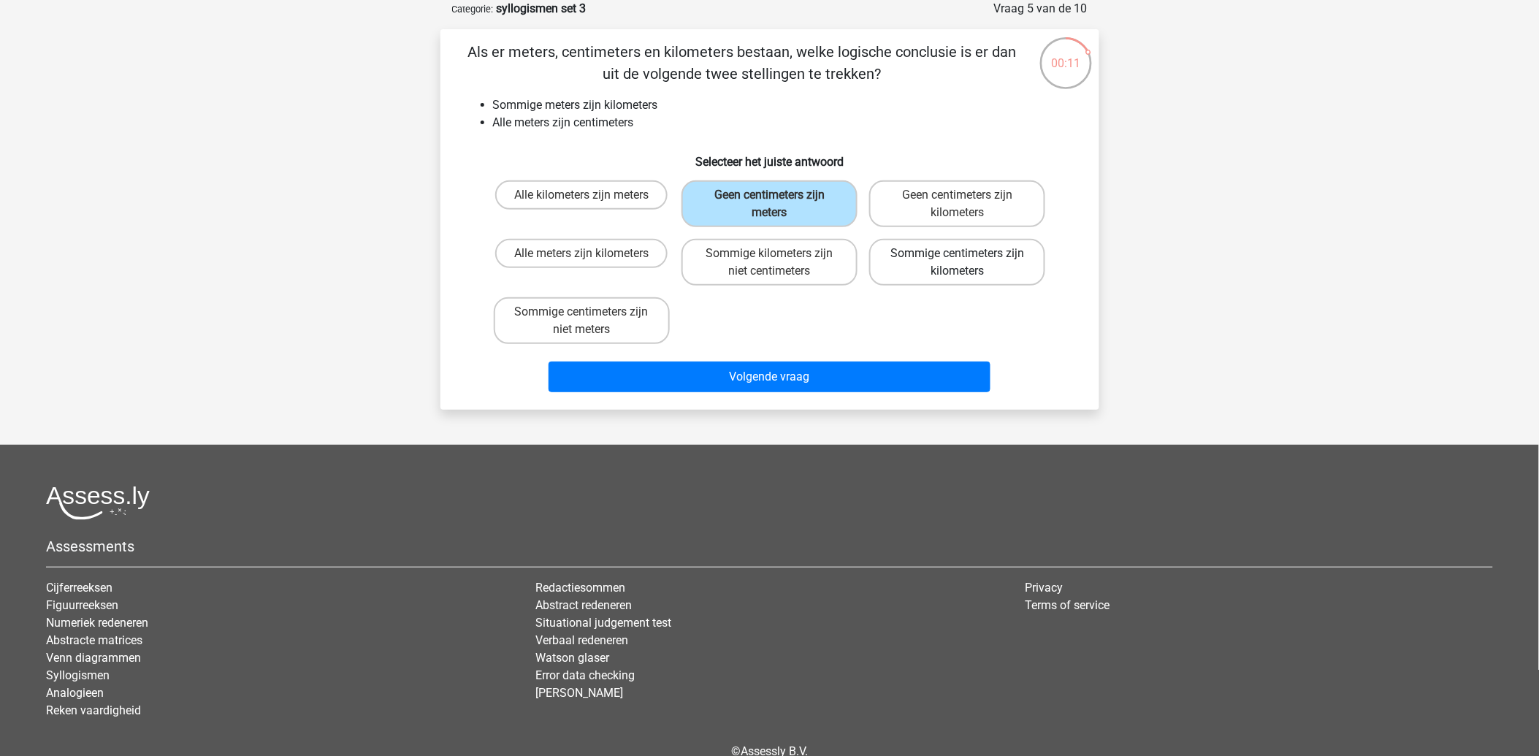
radio input "true"
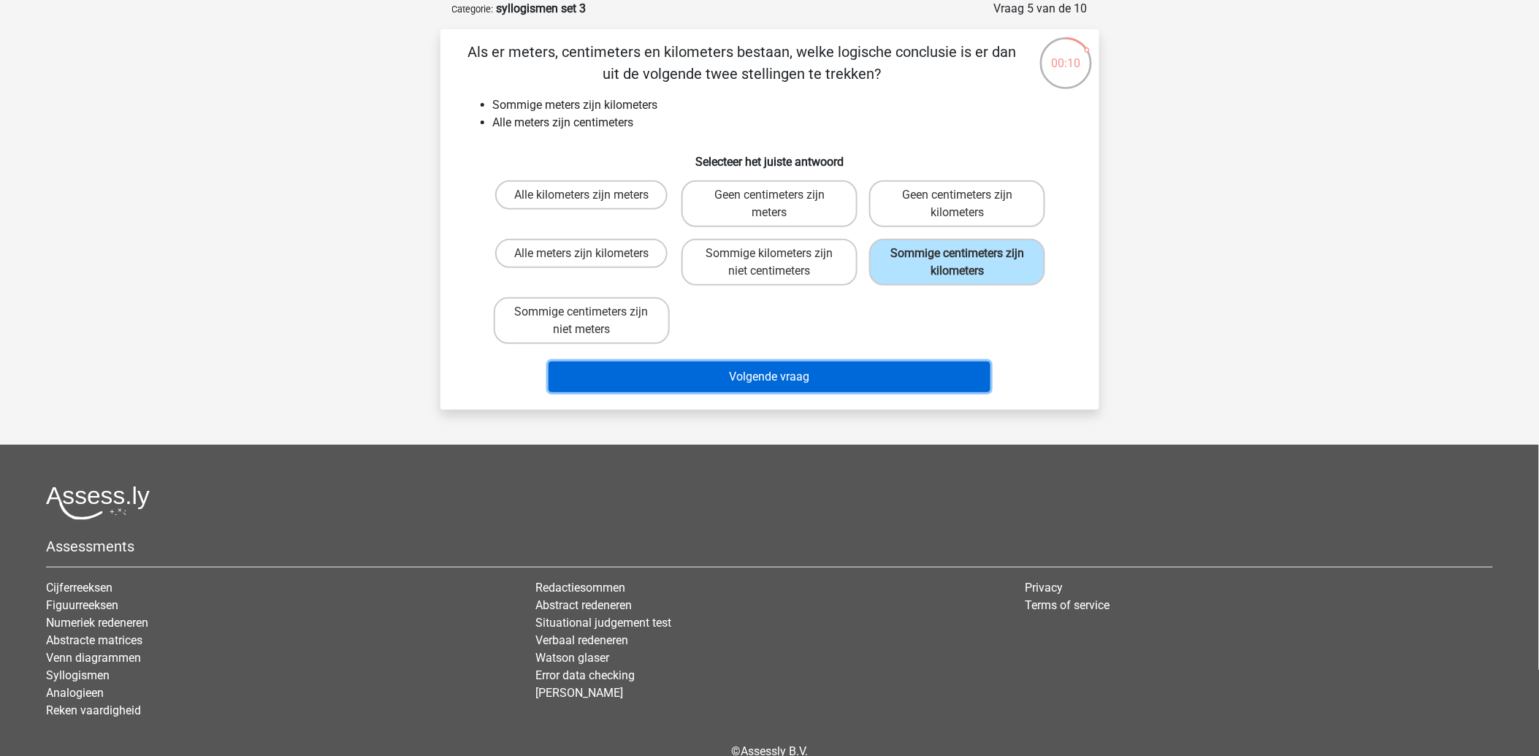
click at [778, 369] on button "Volgende vraag" at bounding box center [769, 376] width 442 height 31
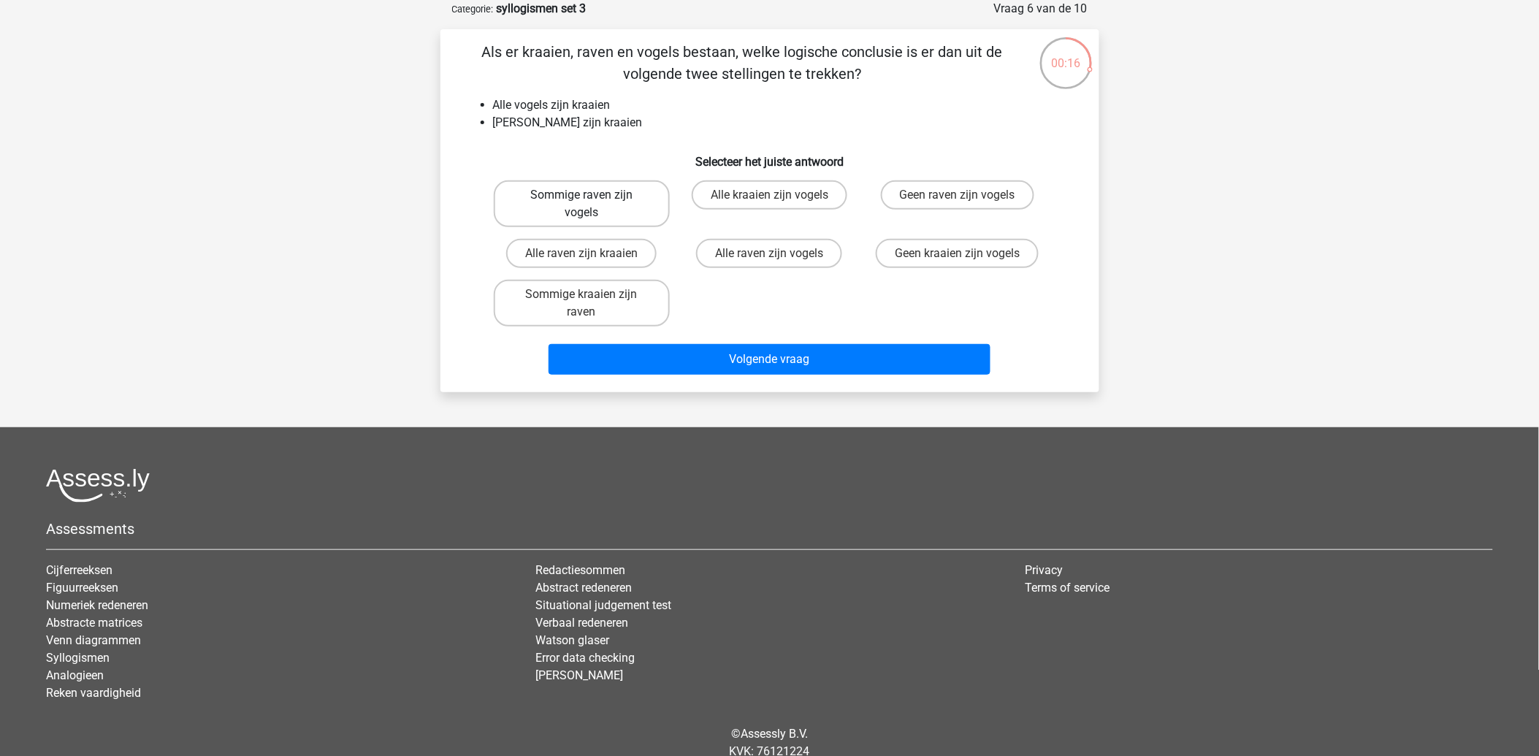
click at [588, 191] on label "Sommige raven zijn vogels" at bounding box center [582, 203] width 176 height 47
click at [588, 195] on input "Sommige raven zijn vogels" at bounding box center [585, 199] width 9 height 9
radio input "true"
click at [755, 358] on div "Volgende vraag" at bounding box center [770, 362] width 564 height 37
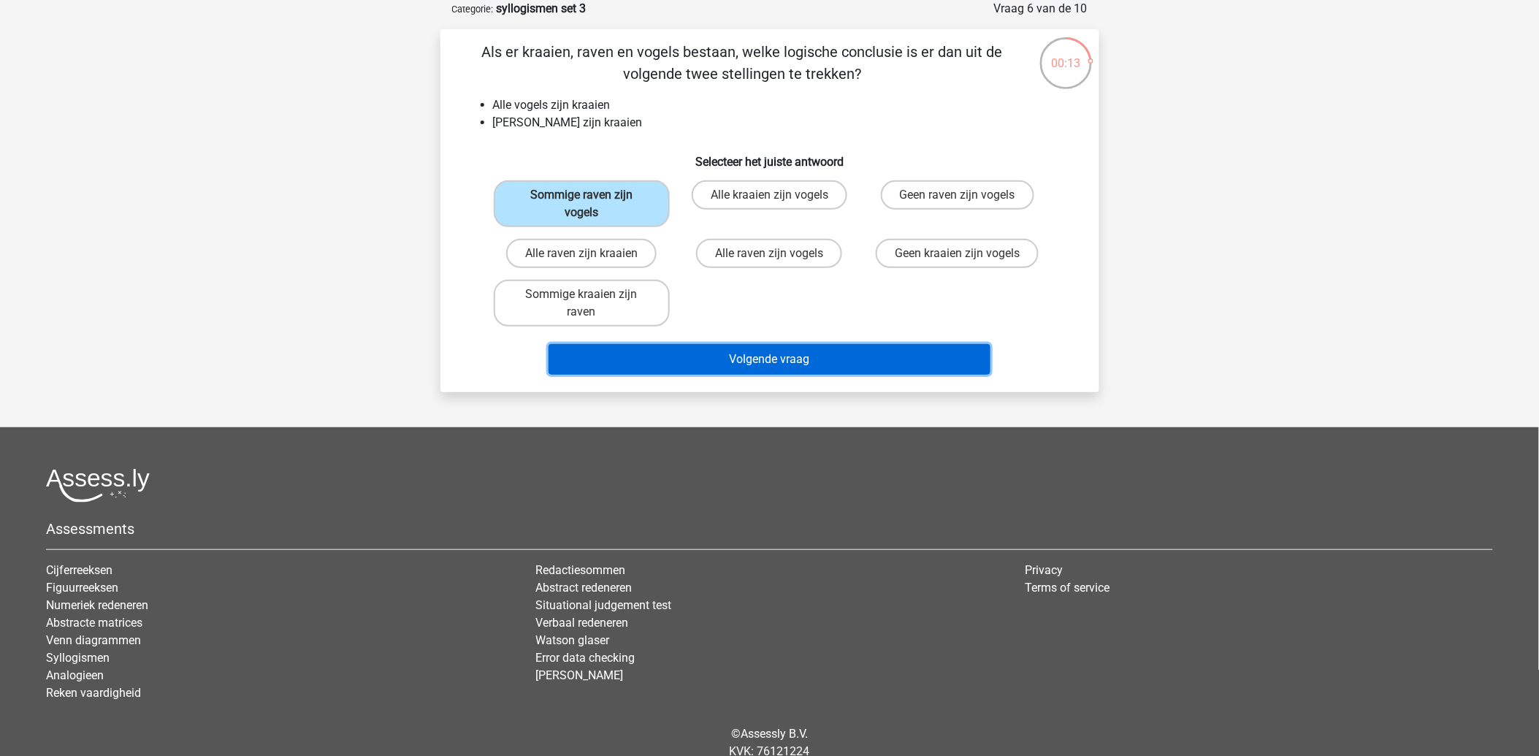
click at [747, 344] on button "Volgende vraag" at bounding box center [769, 359] width 442 height 31
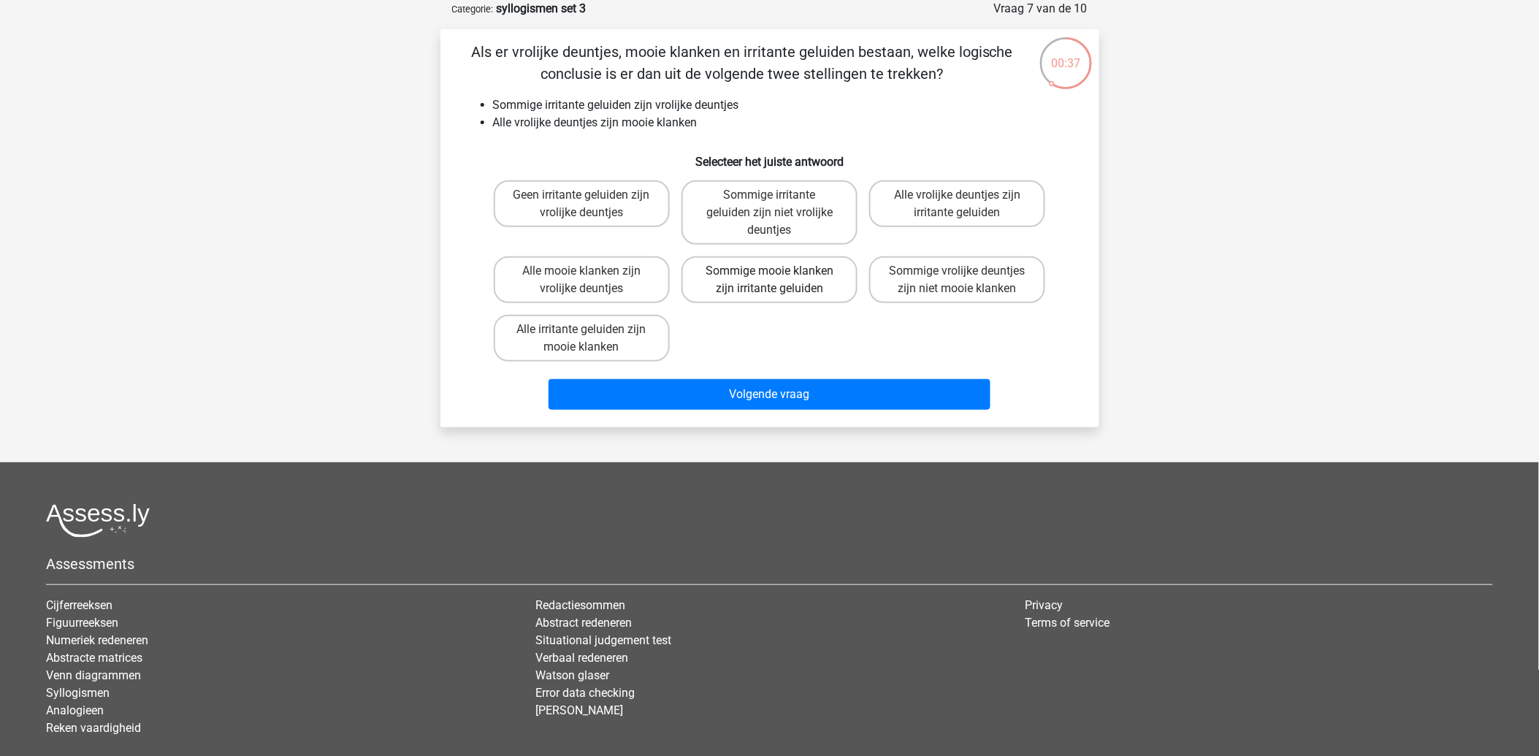
click at [764, 279] on label "Sommige mooie klanken zijn irritante geluiden" at bounding box center [769, 279] width 176 height 47
click at [769, 279] on input "Sommige mooie klanken zijn irritante geluiden" at bounding box center [773, 275] width 9 height 9
radio input "true"
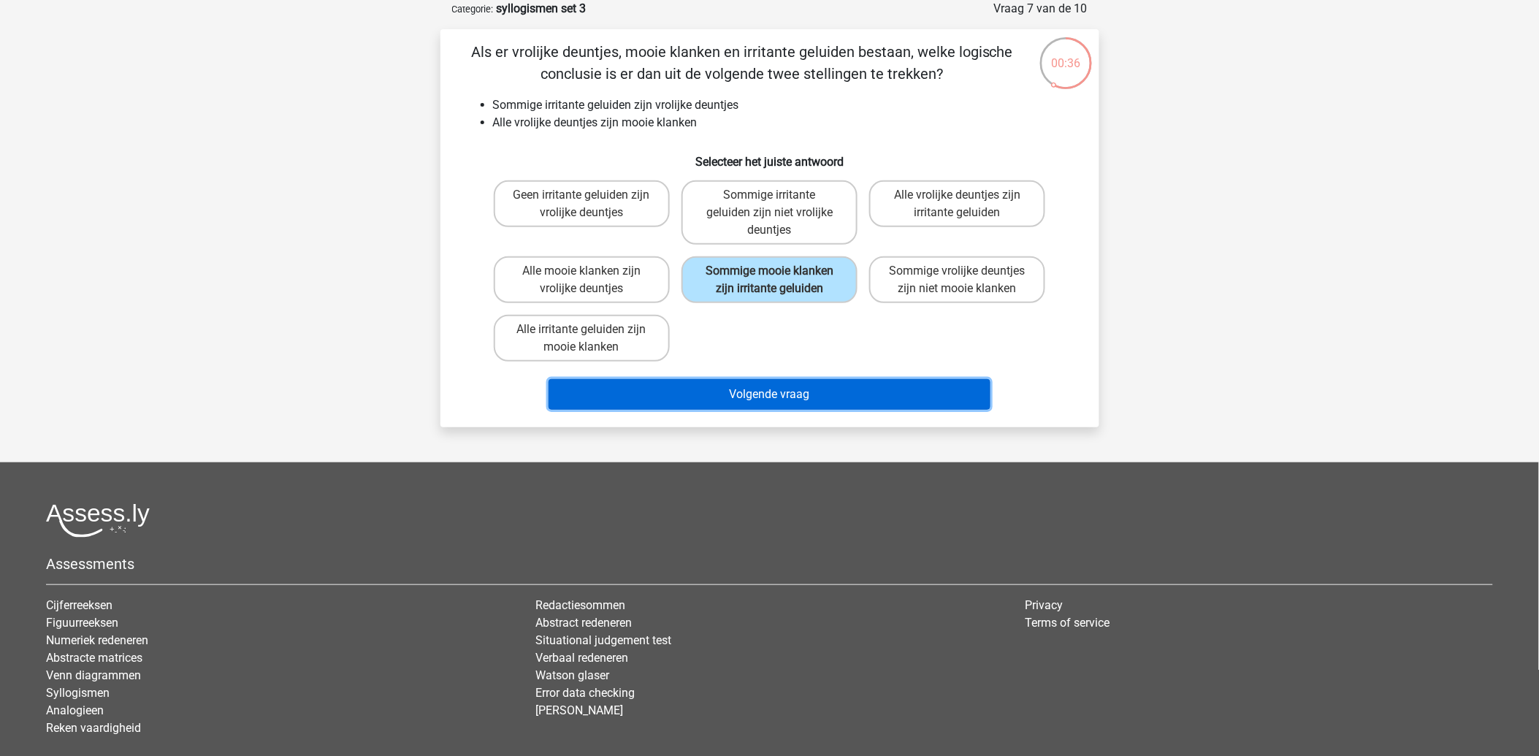
click at [760, 392] on button "Volgende vraag" at bounding box center [769, 394] width 442 height 31
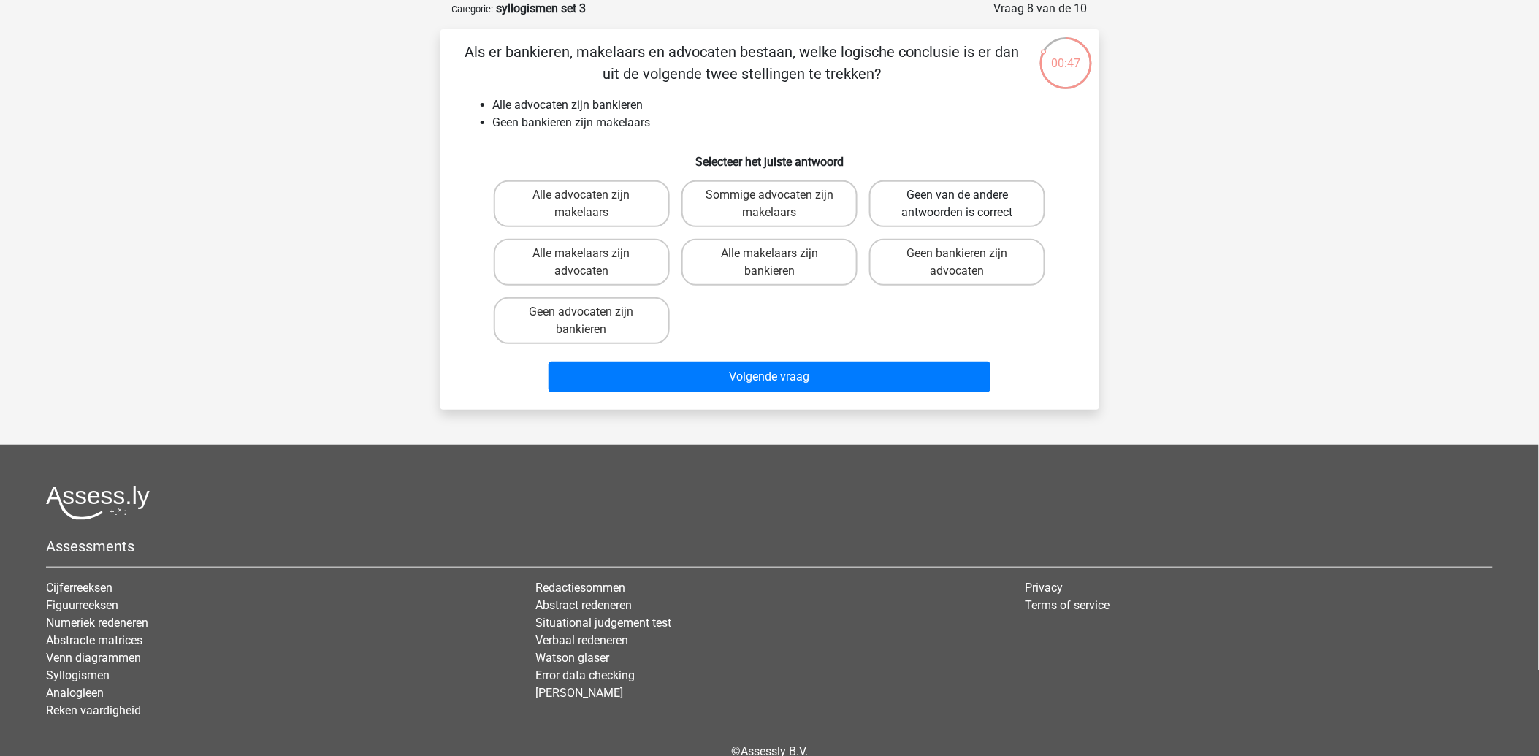
click at [915, 202] on label "Geen van de andere antwoorden is correct" at bounding box center [957, 203] width 176 height 47
click at [957, 202] on input "Geen van de andere antwoorden is correct" at bounding box center [961, 199] width 9 height 9
radio input "true"
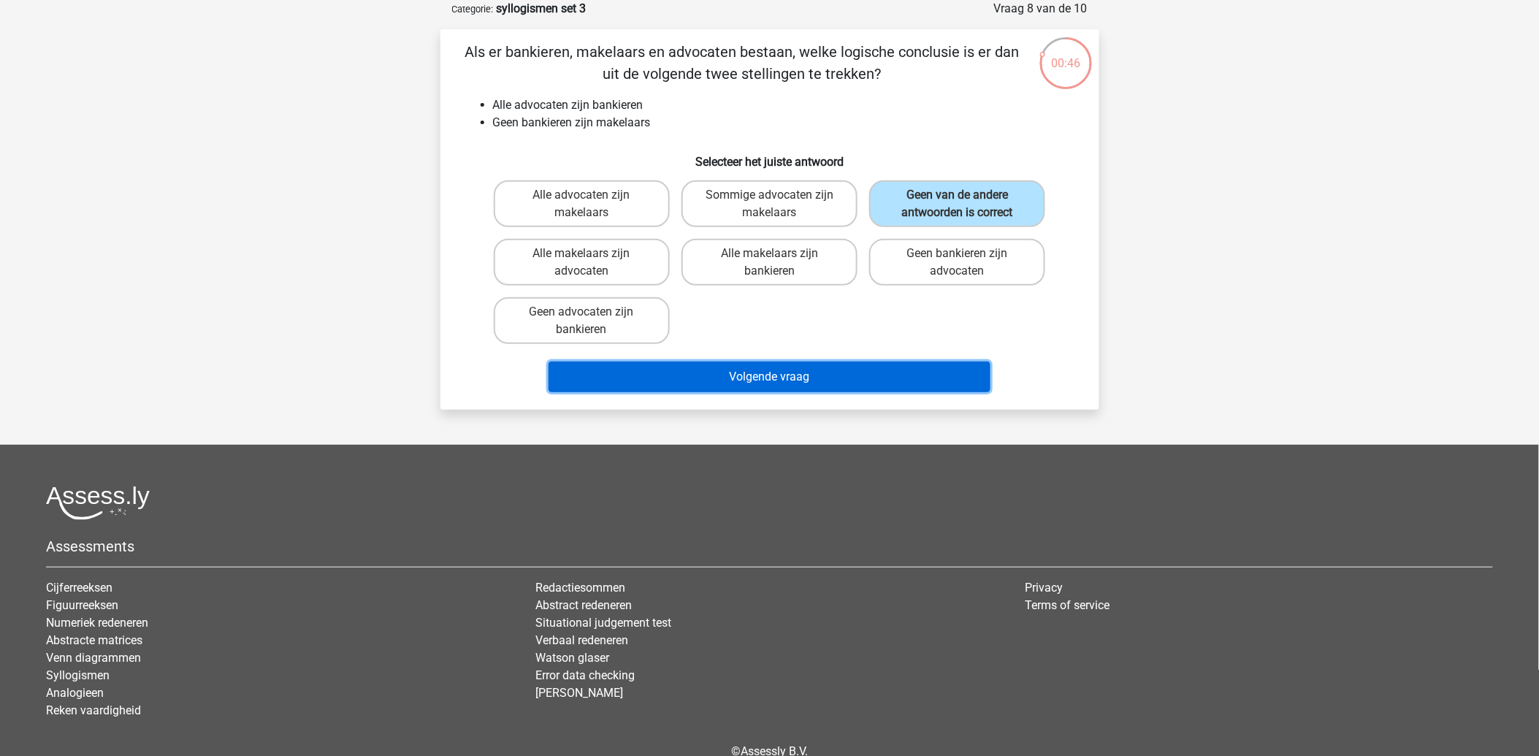
click at [819, 368] on button "Volgende vraag" at bounding box center [769, 376] width 442 height 31
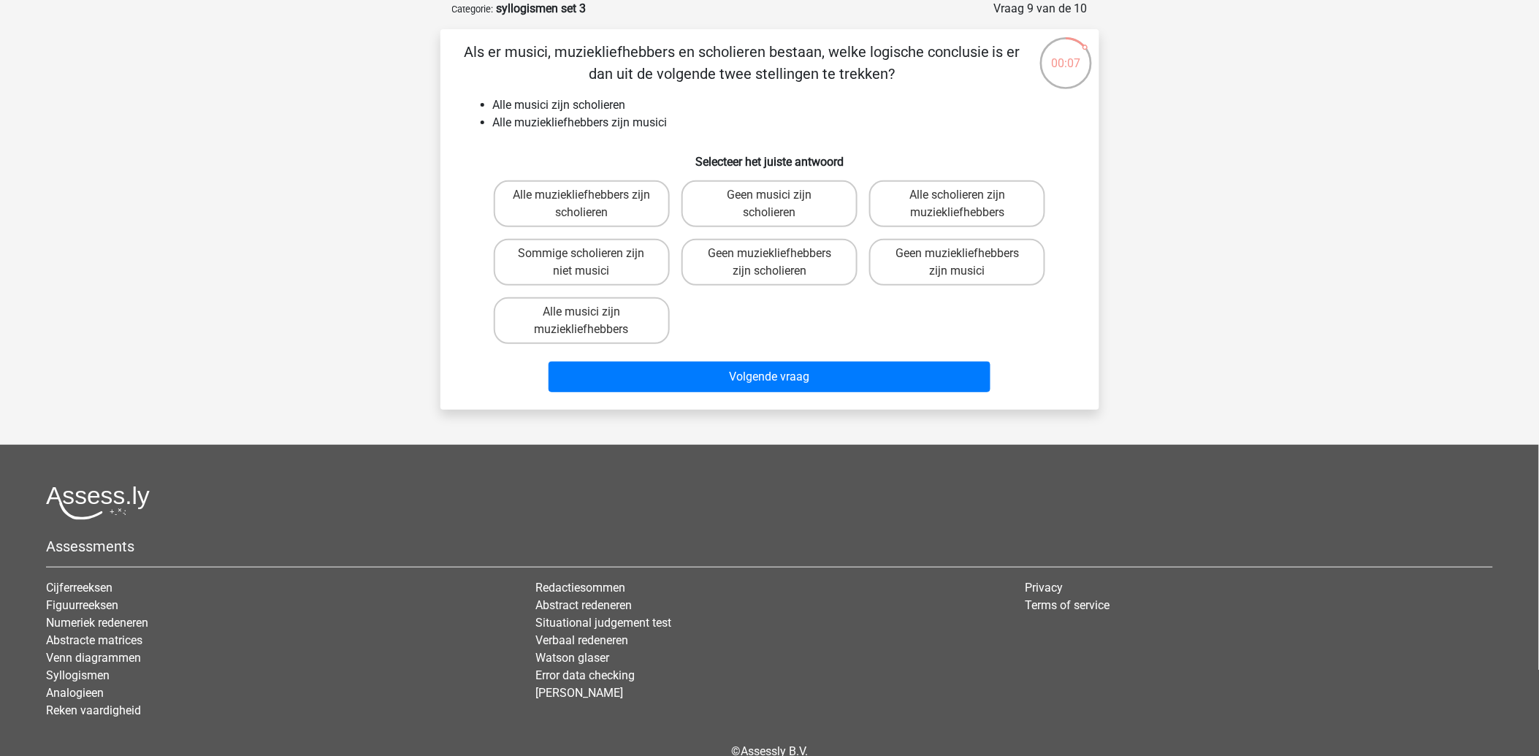
click at [582, 203] on input "Alle muziekliefhebbers zijn scholieren" at bounding box center [585, 199] width 9 height 9
radio input "true"
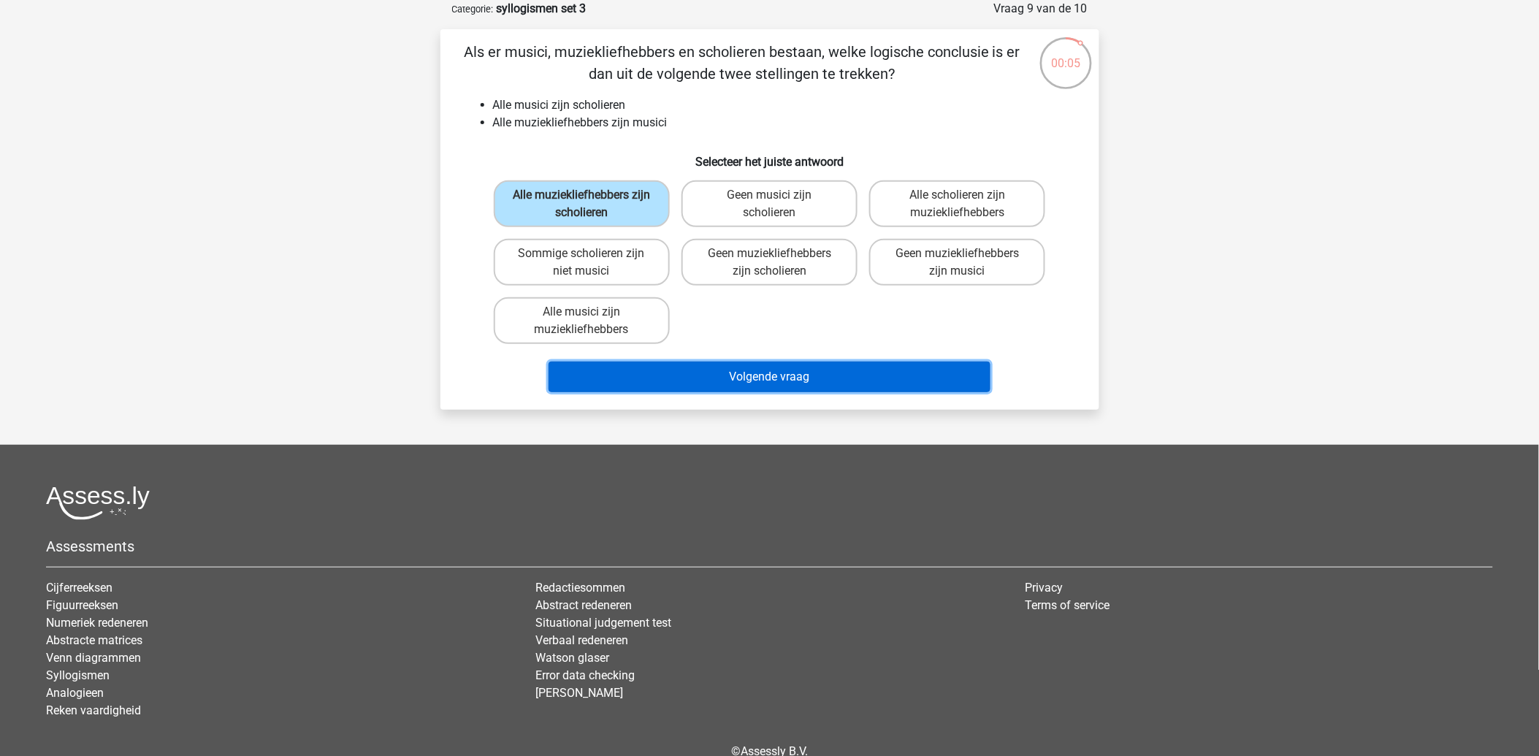
click at [767, 375] on button "Volgende vraag" at bounding box center [769, 376] width 442 height 31
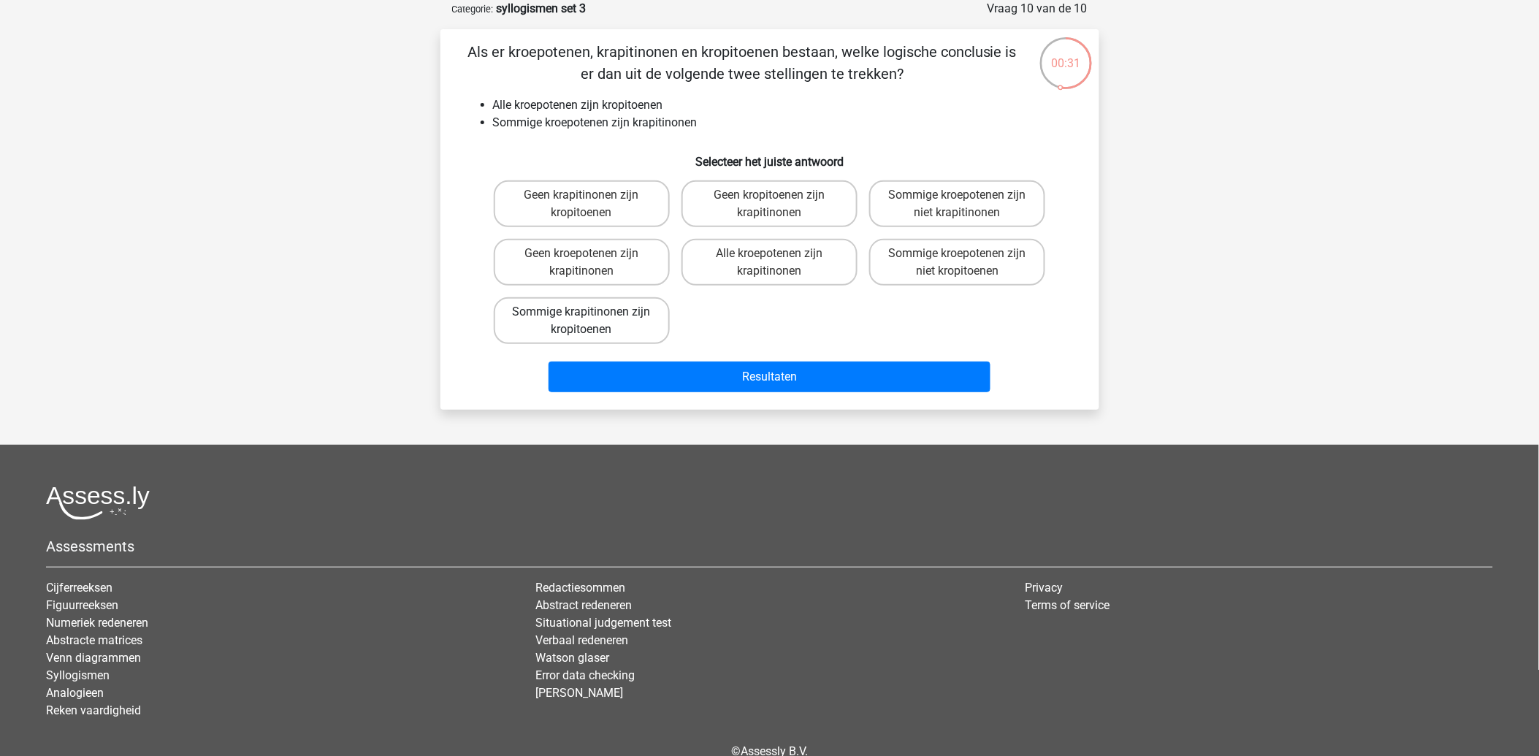
click at [604, 316] on label "Sommige krapitinonen zijn kropitoenen" at bounding box center [582, 320] width 176 height 47
click at [591, 316] on input "Sommige krapitinonen zijn kropitoenen" at bounding box center [585, 316] width 9 height 9
radio input "true"
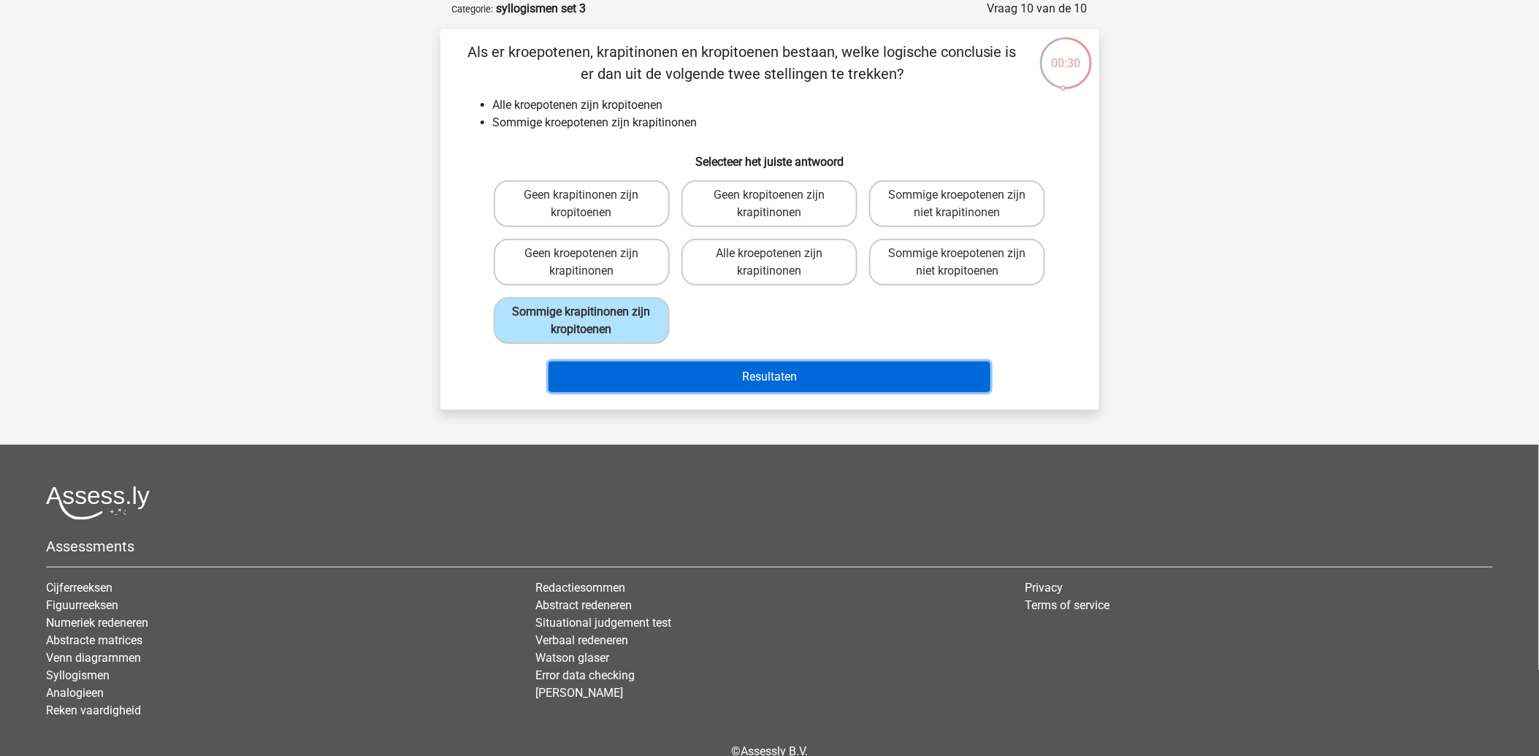
click at [808, 369] on button "Resultaten" at bounding box center [769, 376] width 442 height 31
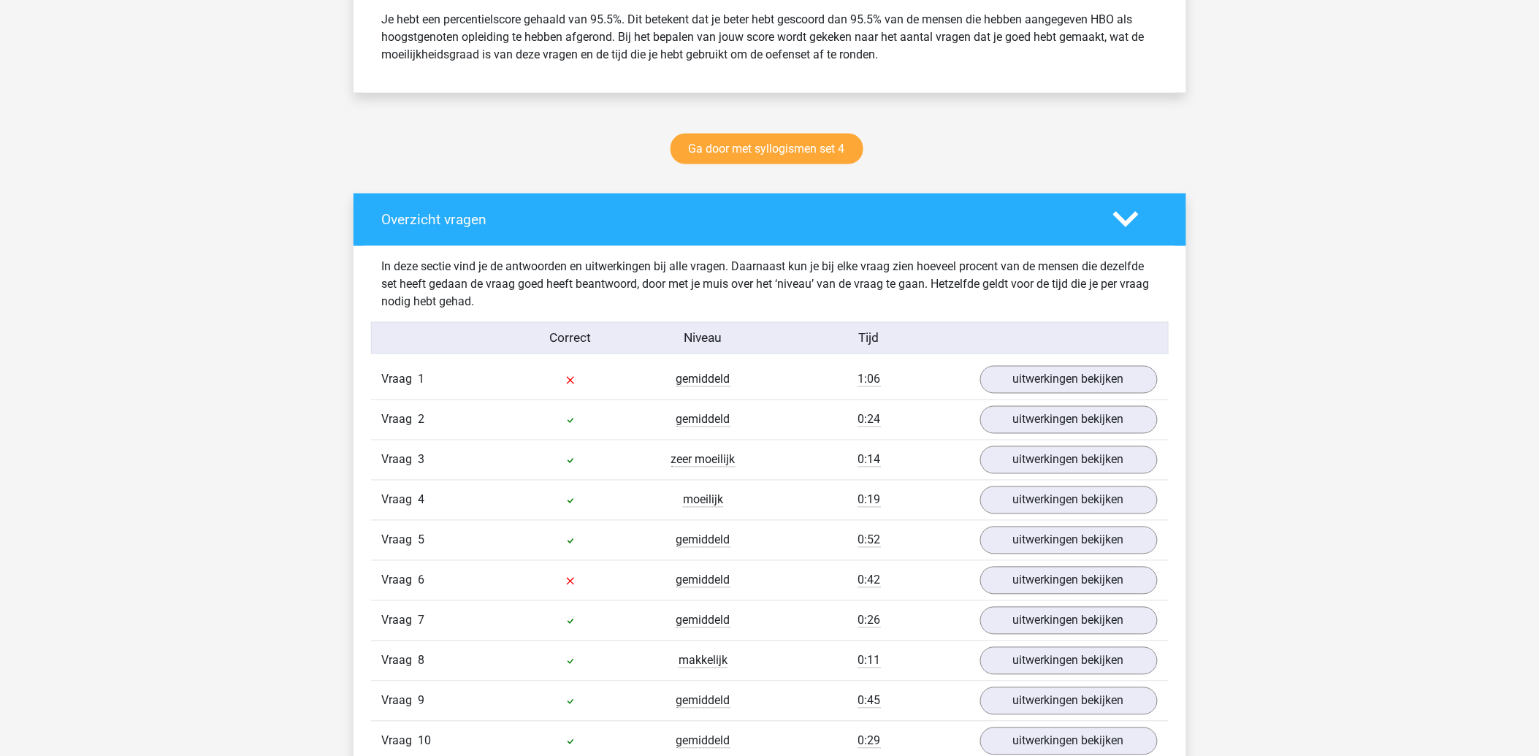
scroll to position [811, 0]
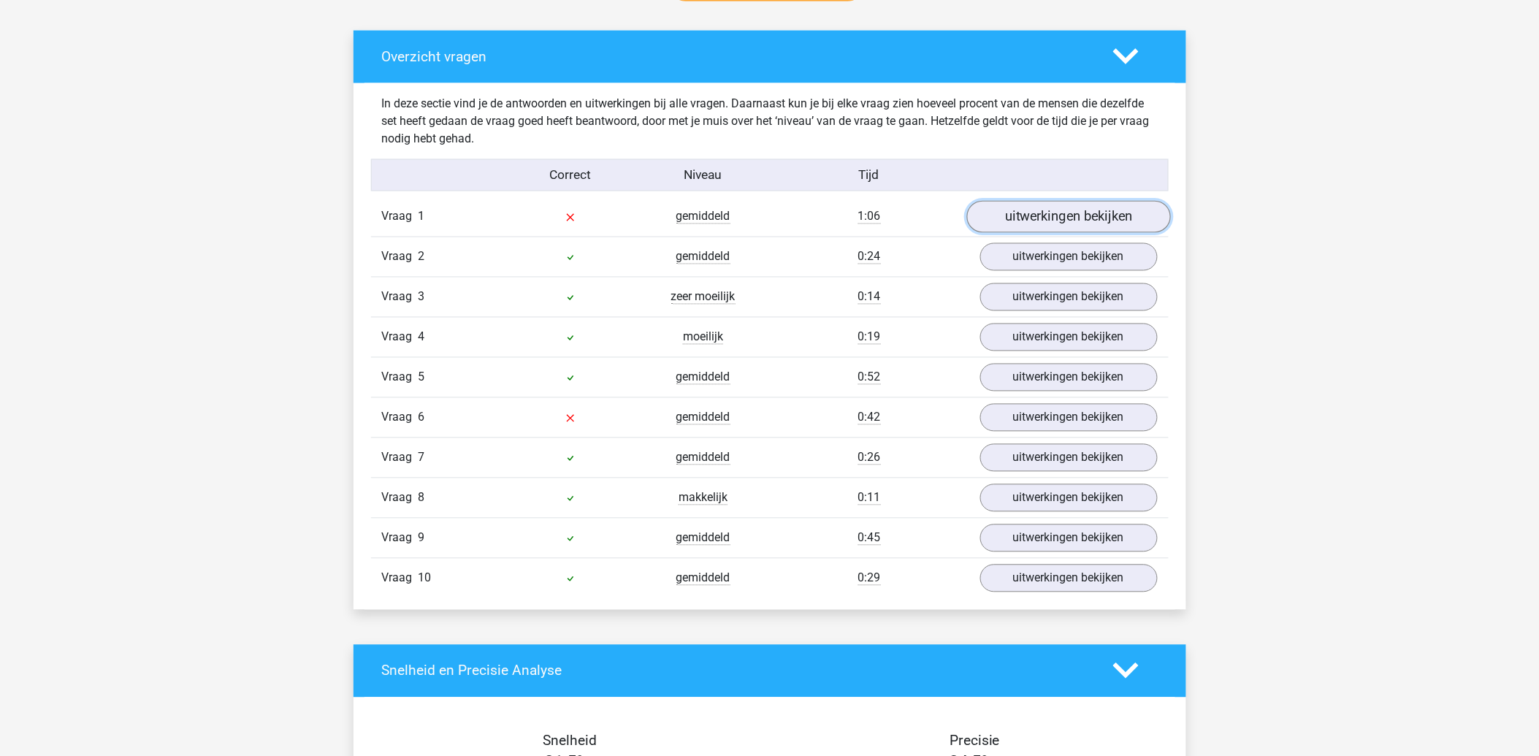
click at [1035, 215] on link "uitwerkingen bekijken" at bounding box center [1068, 217] width 204 height 32
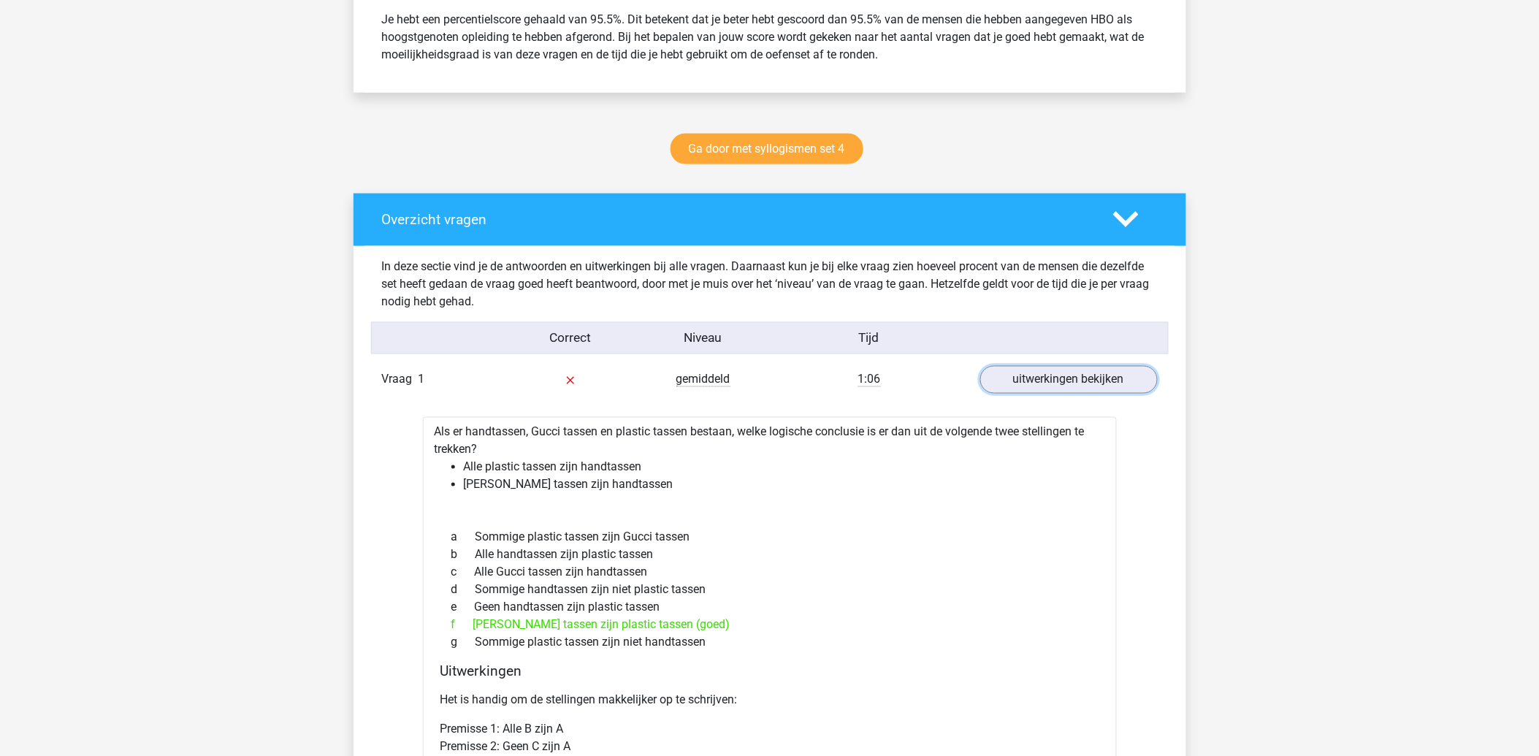
scroll to position [162, 0]
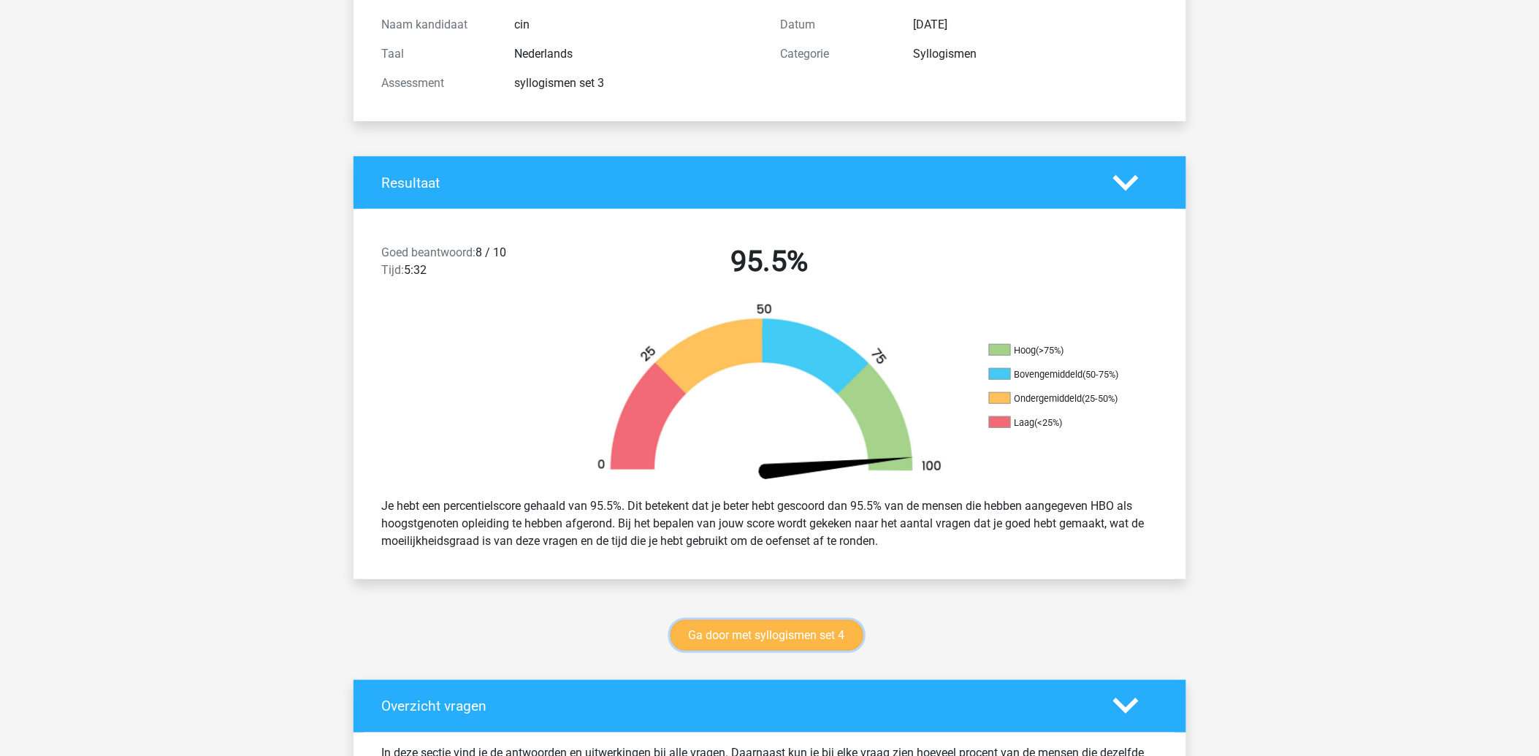
click at [742, 643] on link "Ga door met syllogismen set 4" at bounding box center [766, 635] width 193 height 31
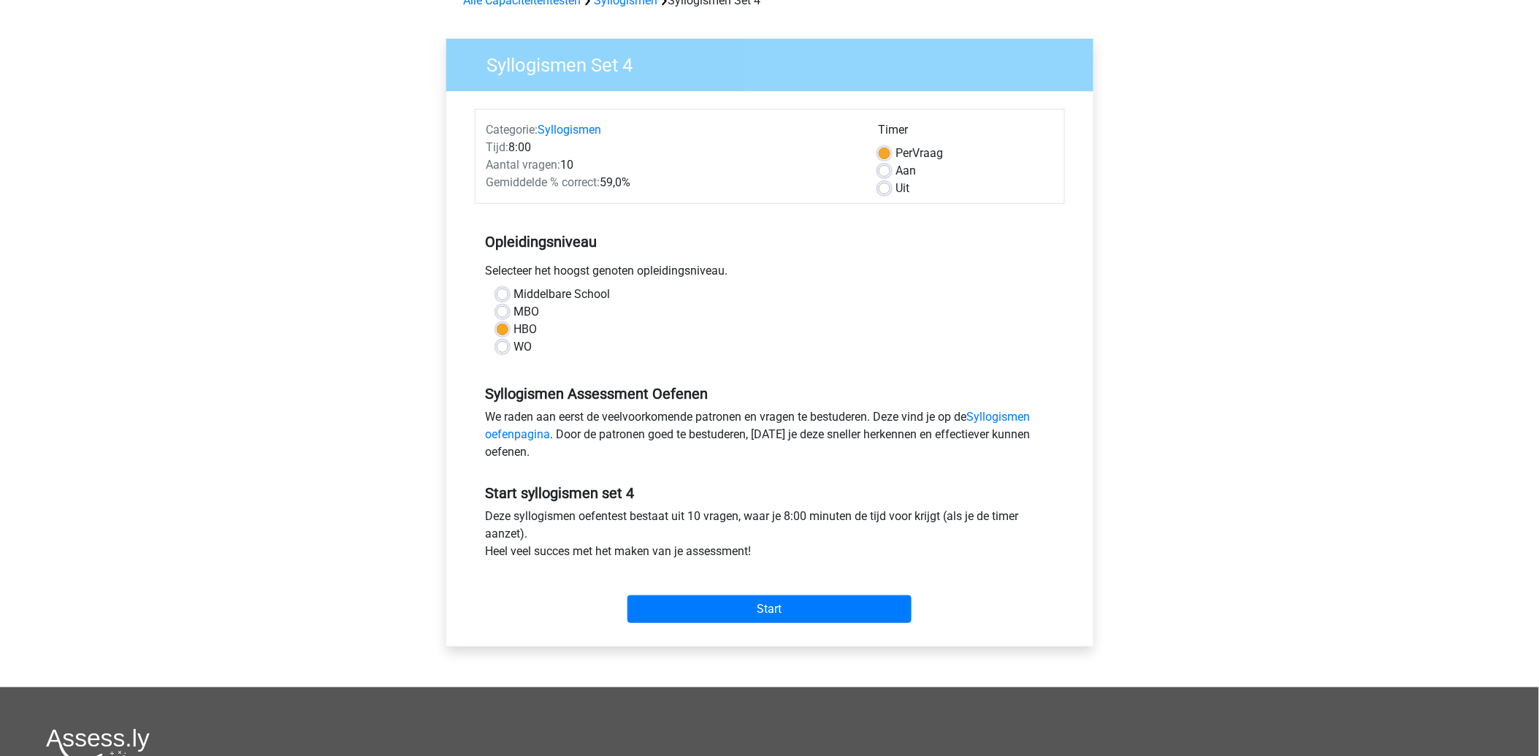
scroll to position [162, 0]
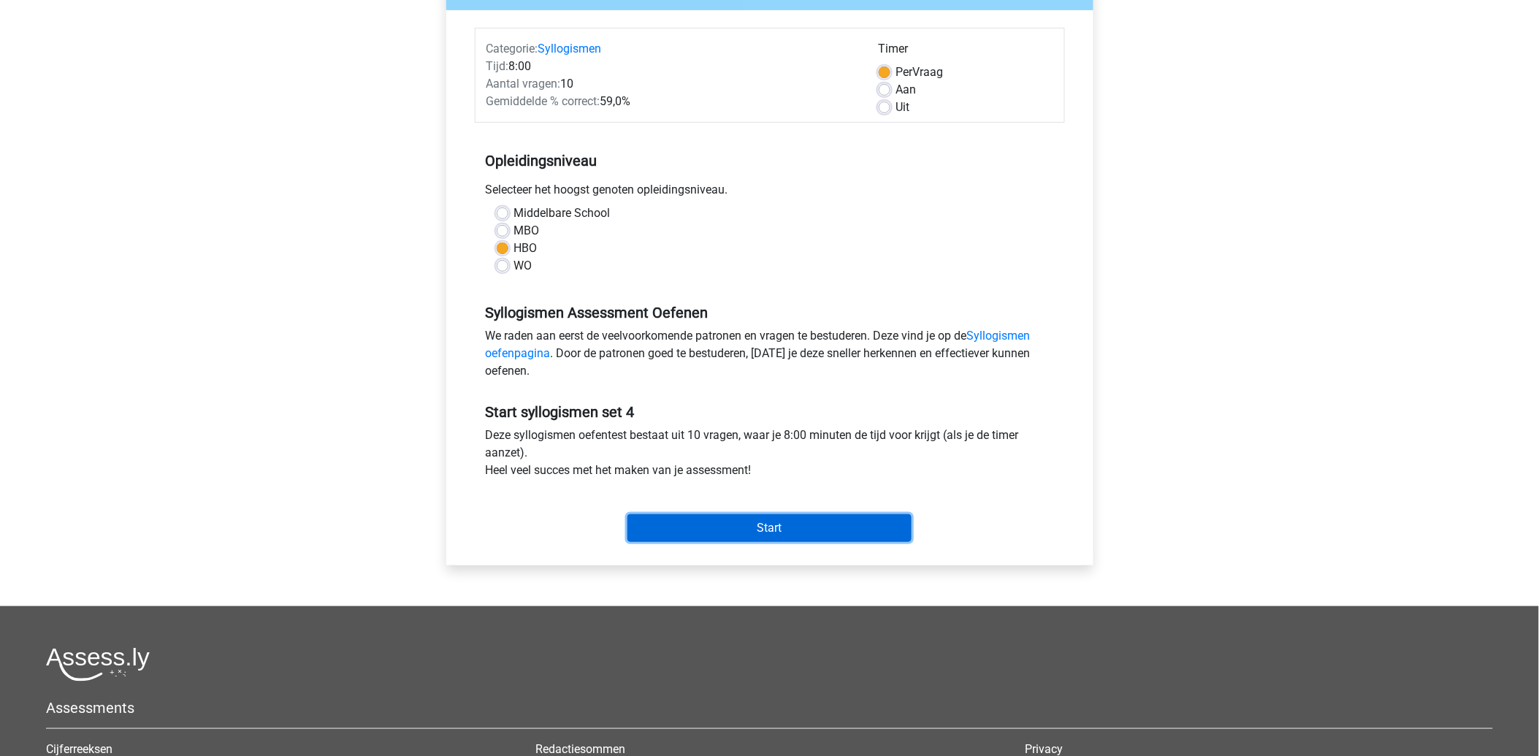
click at [765, 526] on input "Start" at bounding box center [769, 528] width 284 height 28
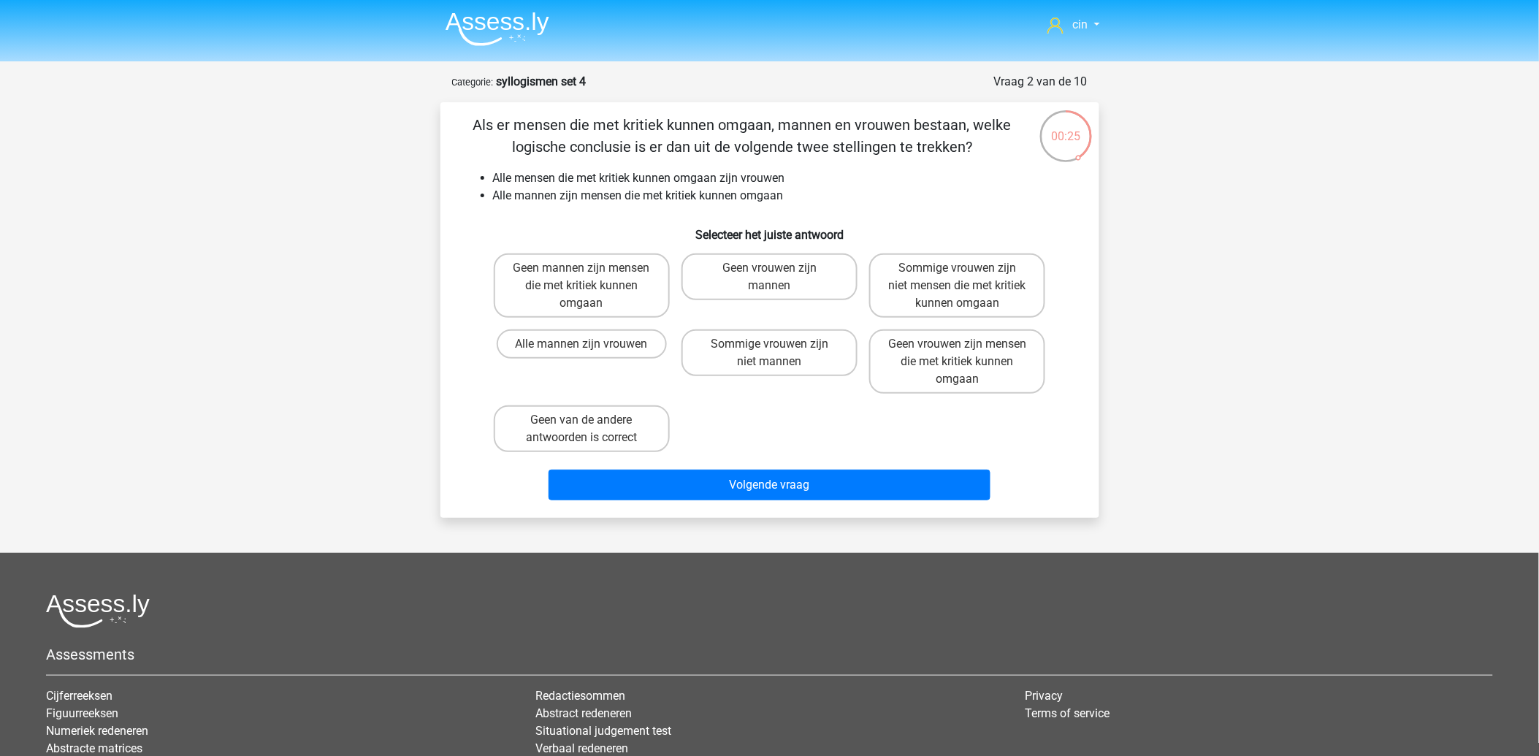
click at [581, 426] on input "Geen van de andere antwoorden is correct" at bounding box center [585, 424] width 9 height 9
radio input "true"
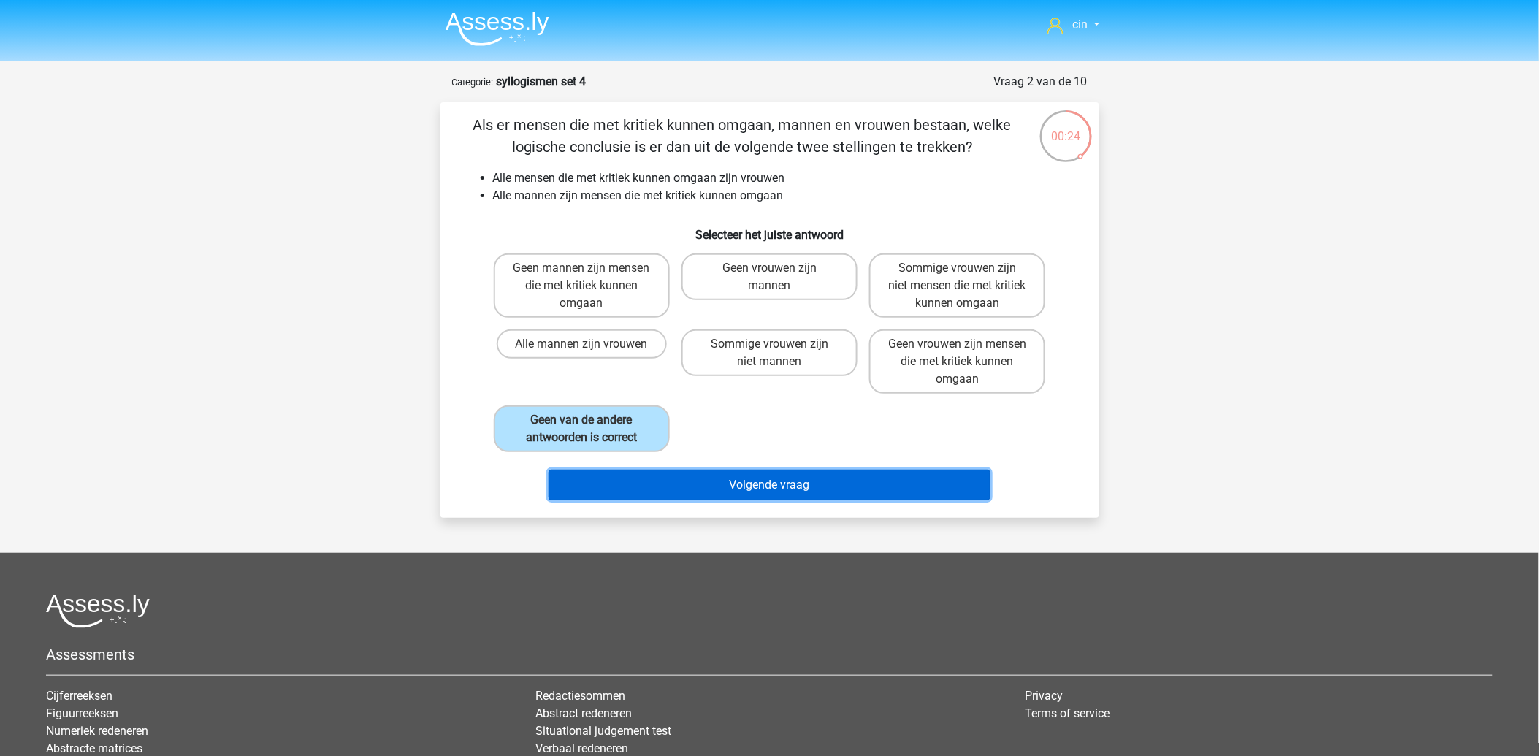
click at [767, 483] on button "Volgende vraag" at bounding box center [769, 485] width 442 height 31
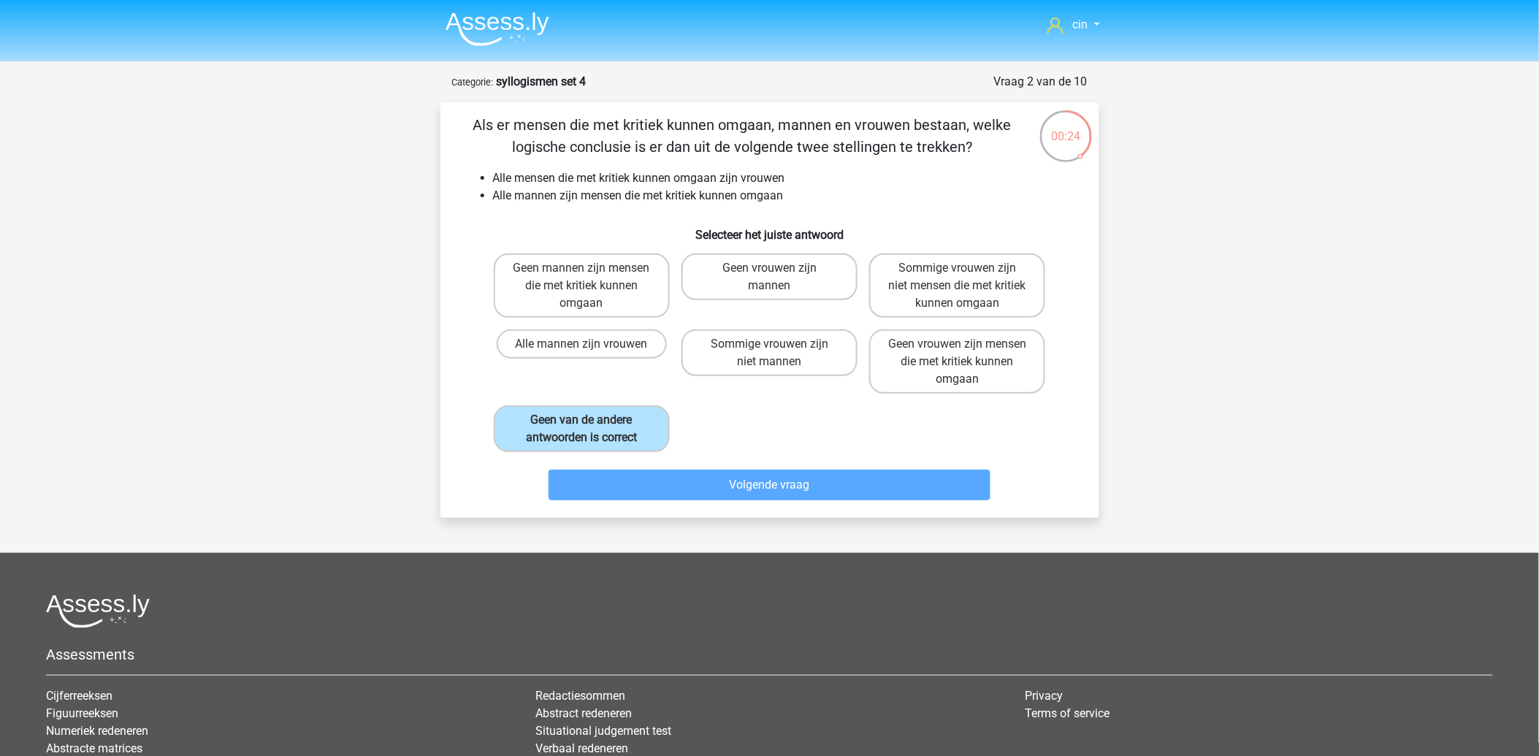
scroll to position [73, 0]
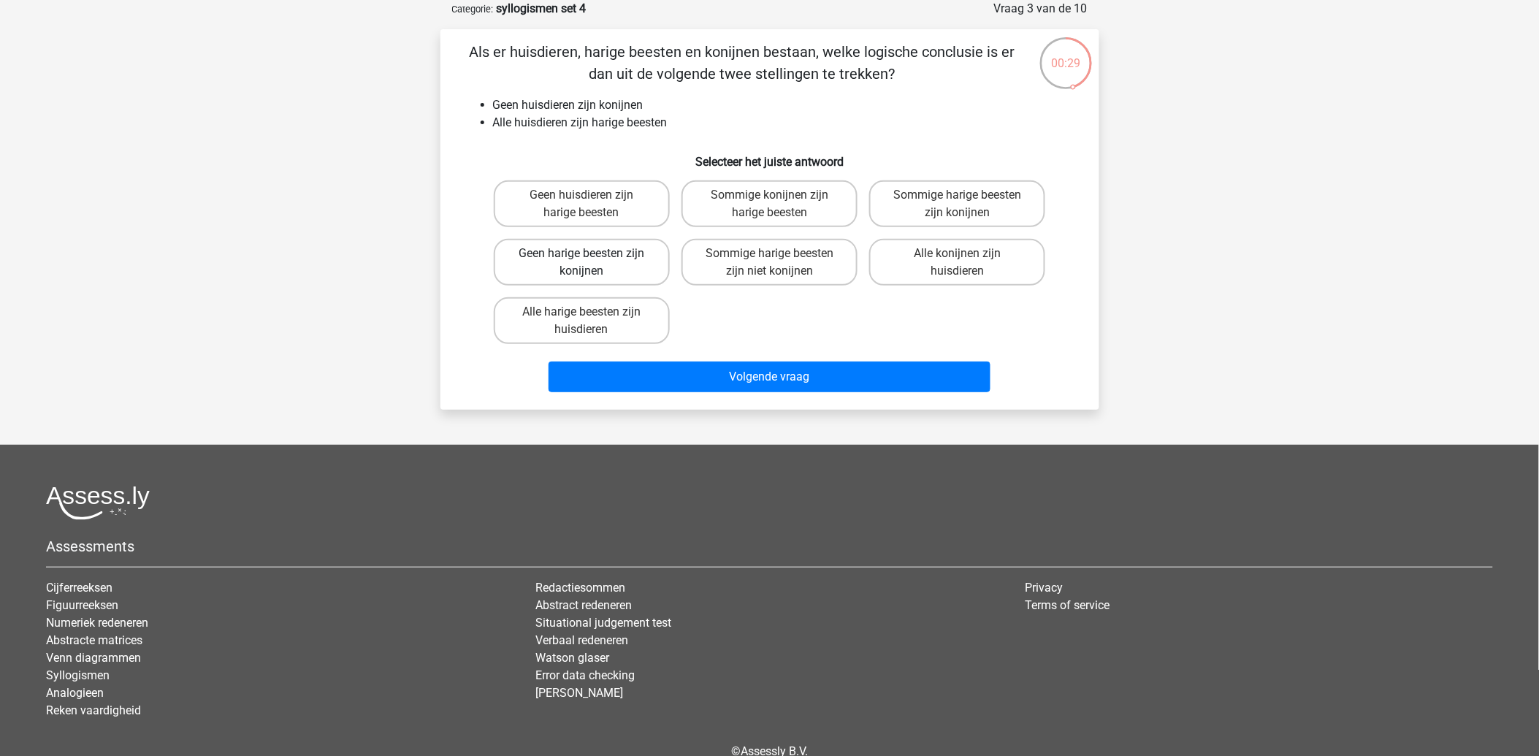
click at [635, 260] on label "Geen harige beesten zijn konijnen" at bounding box center [582, 262] width 176 height 47
click at [591, 260] on input "Geen harige beesten zijn konijnen" at bounding box center [585, 257] width 9 height 9
radio input "true"
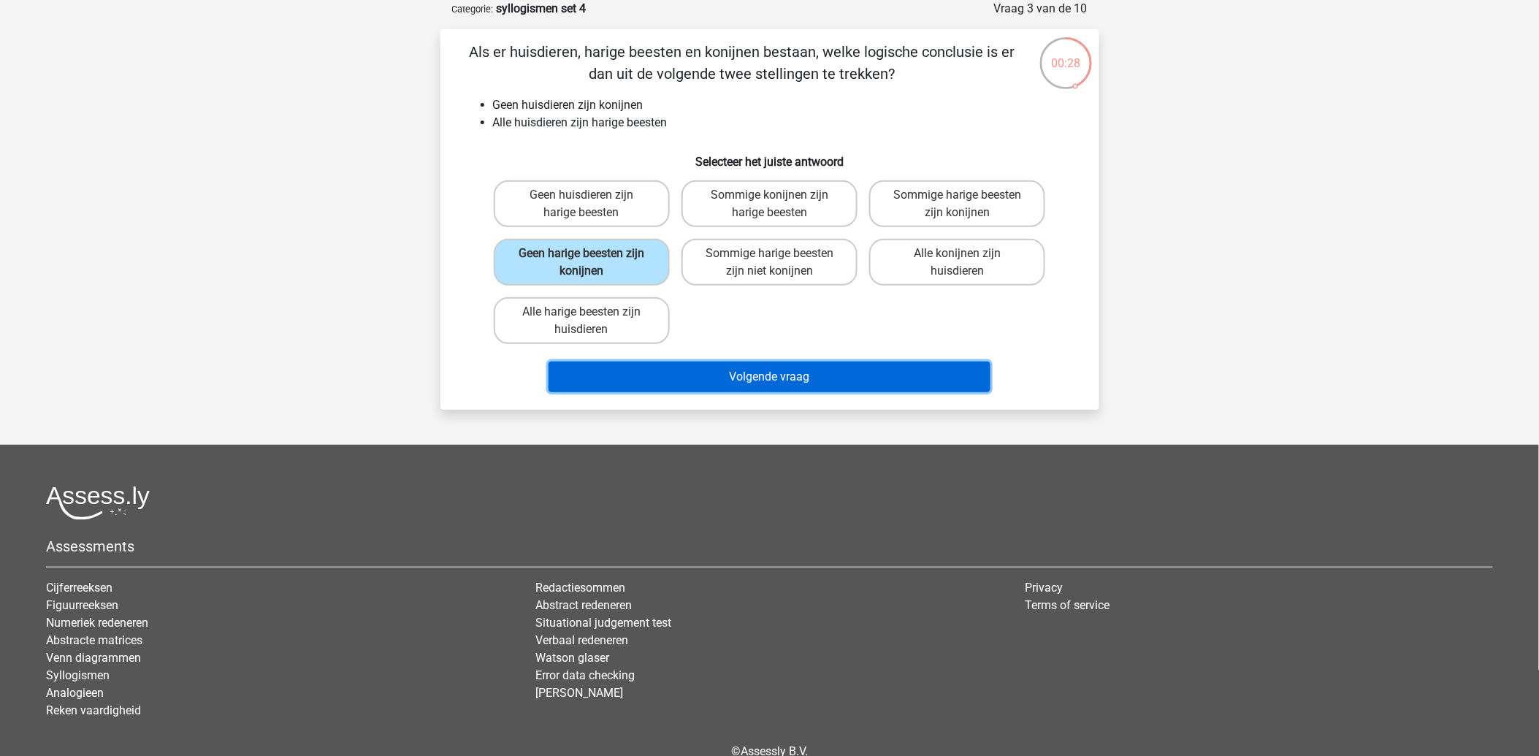
click at [752, 377] on button "Volgende vraag" at bounding box center [769, 376] width 442 height 31
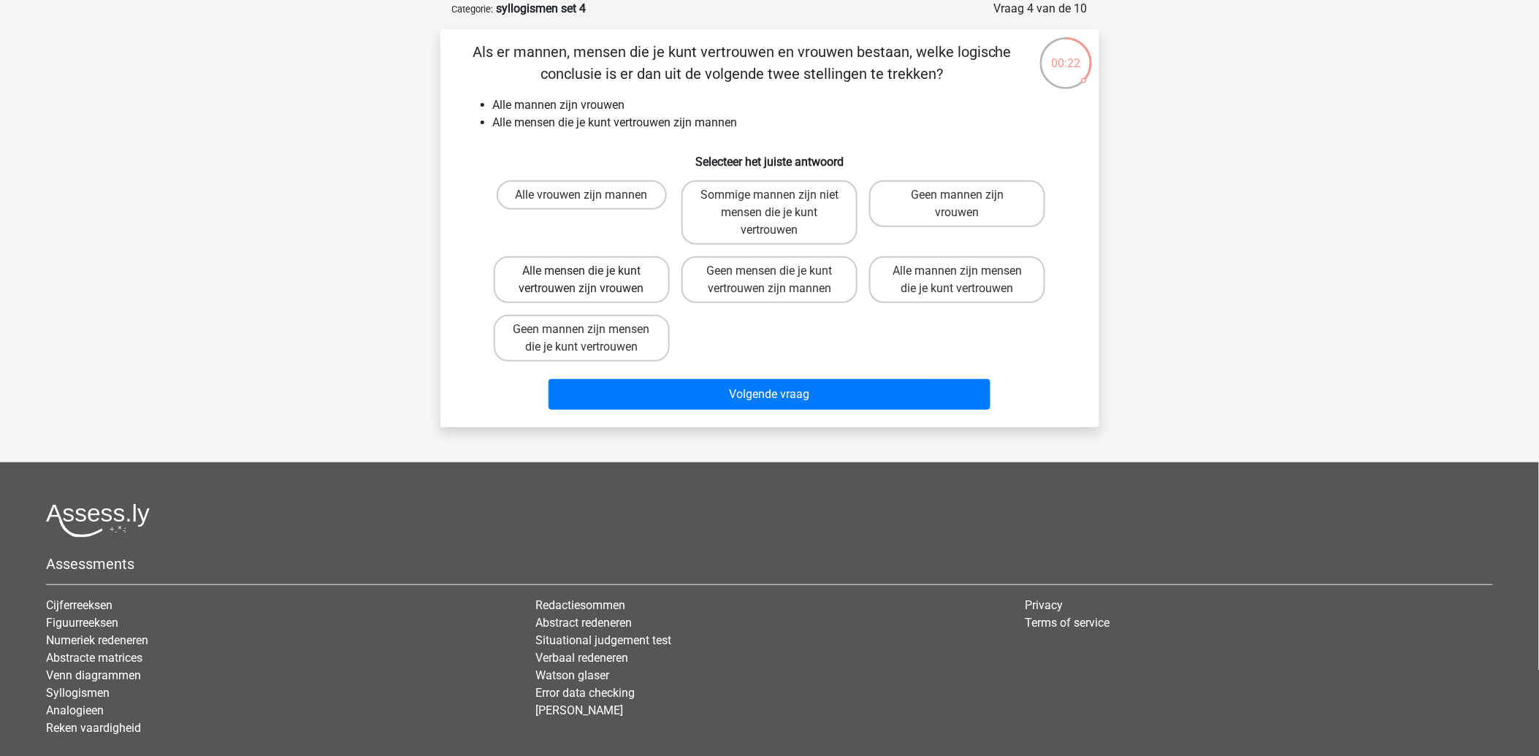
click at [616, 277] on label "Alle mensen die je kunt vertrouwen zijn vrouwen" at bounding box center [582, 279] width 176 height 47
click at [591, 277] on input "Alle mensen die je kunt vertrouwen zijn vrouwen" at bounding box center [585, 275] width 9 height 9
radio input "true"
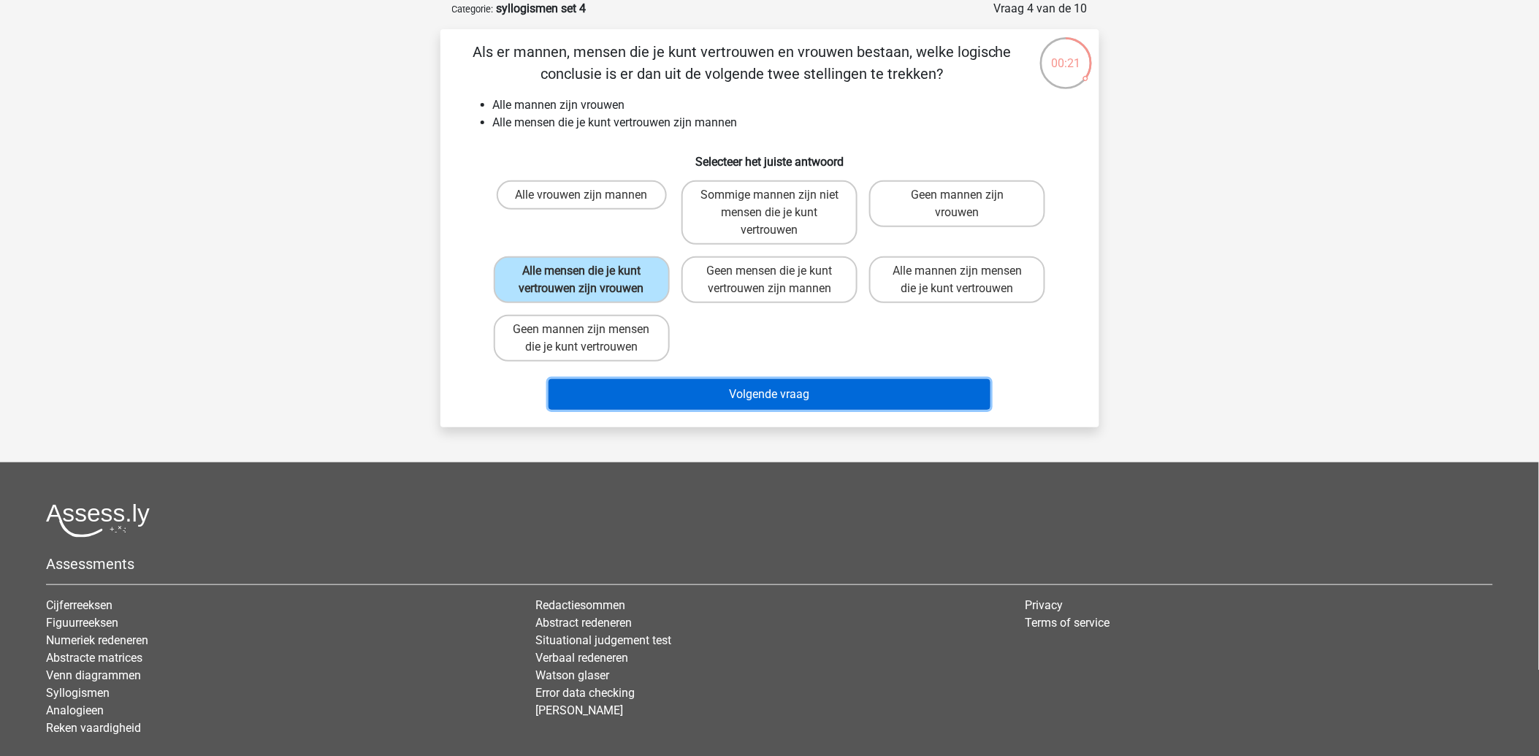
click at [746, 397] on button "Volgende vraag" at bounding box center [769, 394] width 442 height 31
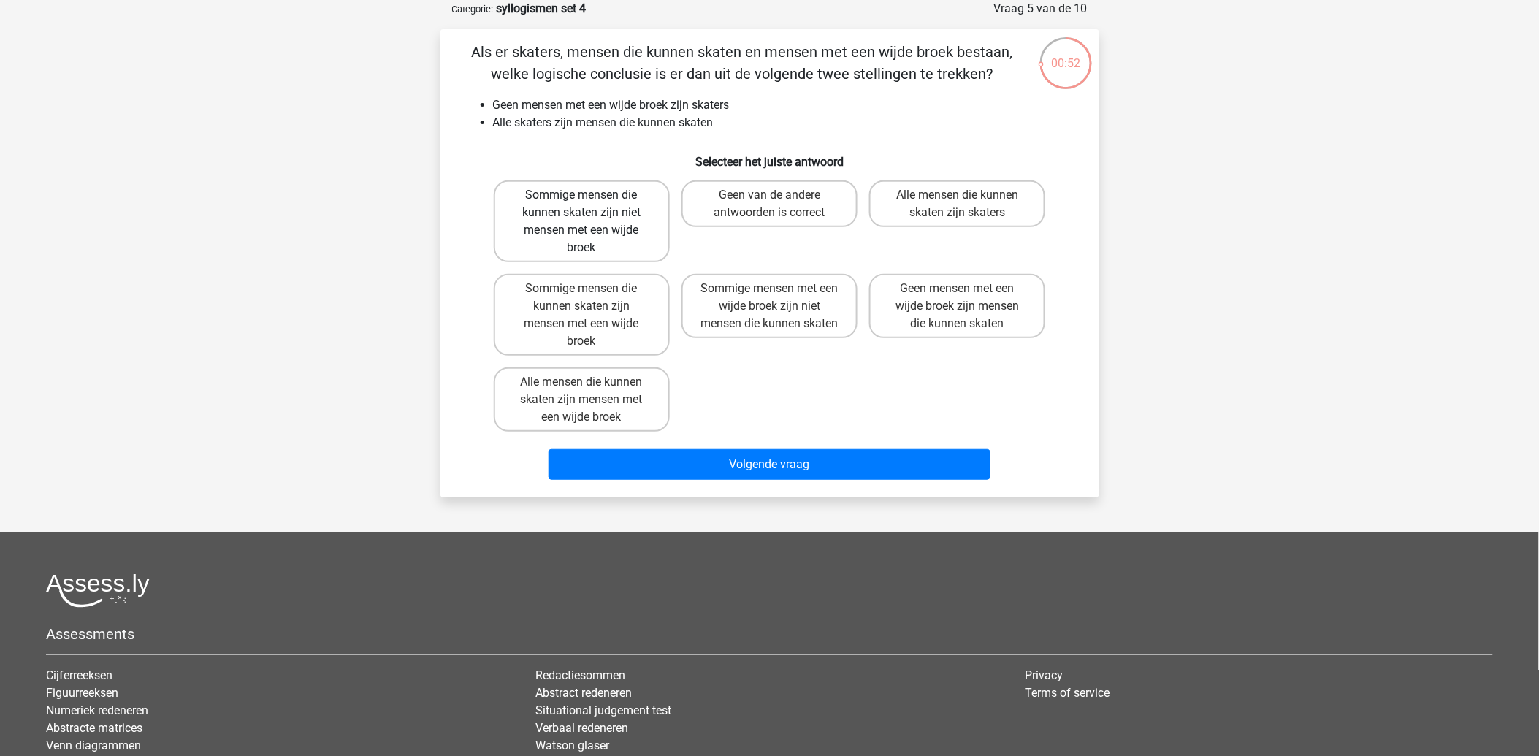
click at [629, 217] on label "Sommige mensen die kunnen skaten zijn niet mensen met een wijde broek" at bounding box center [582, 221] width 176 height 82
click at [591, 204] on input "Sommige mensen die kunnen skaten zijn niet mensen met een wijde broek" at bounding box center [585, 199] width 9 height 9
radio input "true"
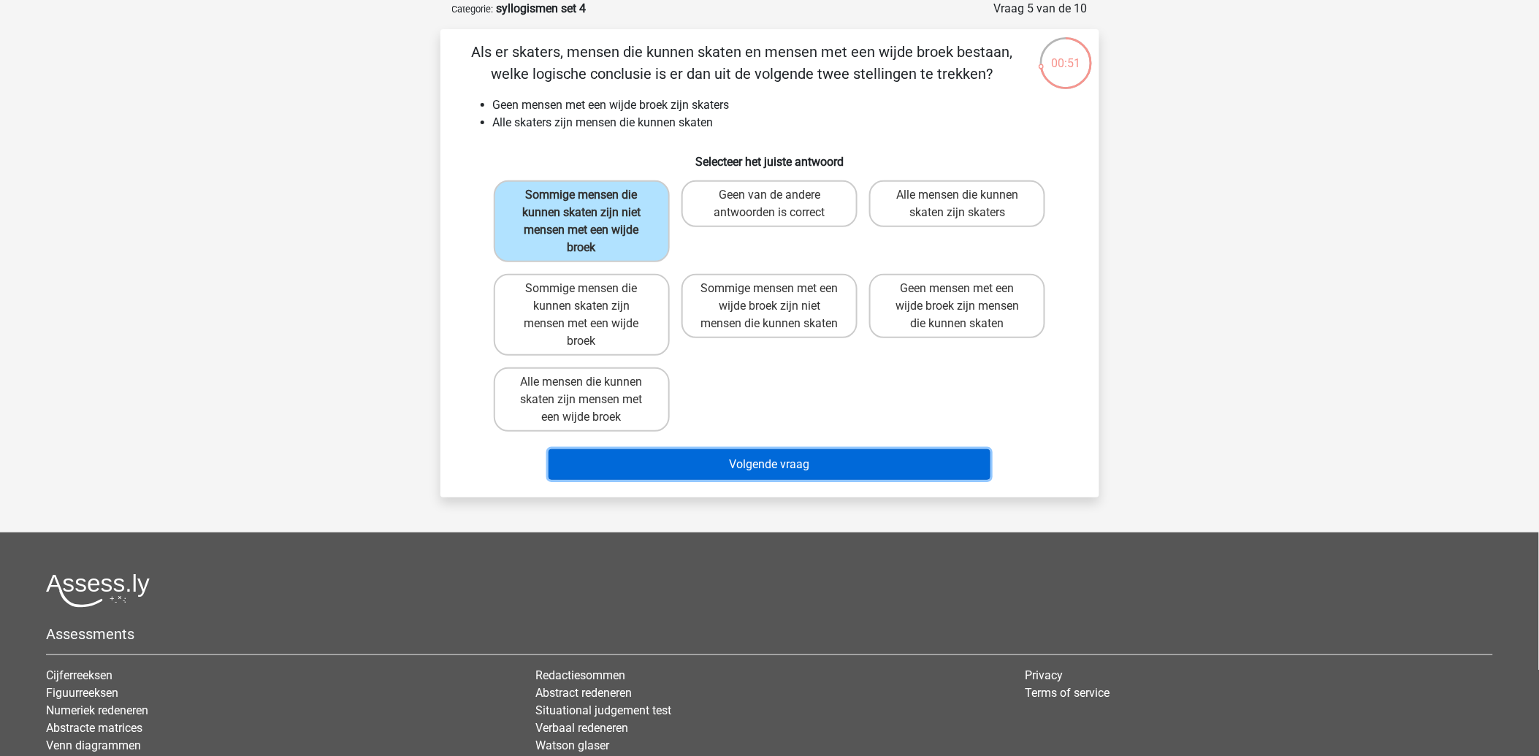
click at [775, 458] on button "Volgende vraag" at bounding box center [769, 464] width 442 height 31
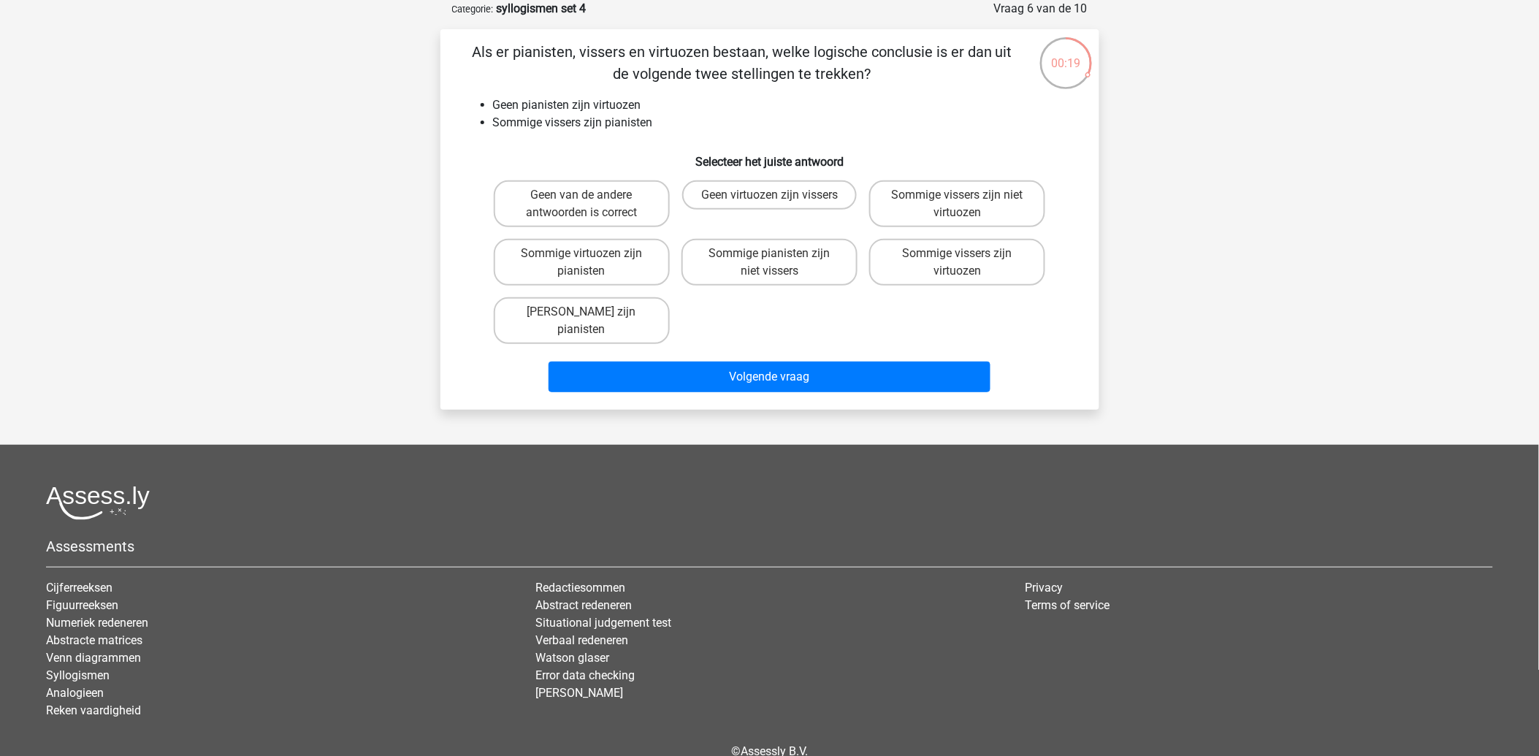
click at [957, 251] on div "Sommige vissers zijn virtuozen" at bounding box center [957, 262] width 176 height 47
click at [942, 254] on label "Sommige vissers zijn virtuozen" at bounding box center [957, 262] width 176 height 47
click at [957, 254] on input "Sommige vissers zijn virtuozen" at bounding box center [961, 257] width 9 height 9
radio input "true"
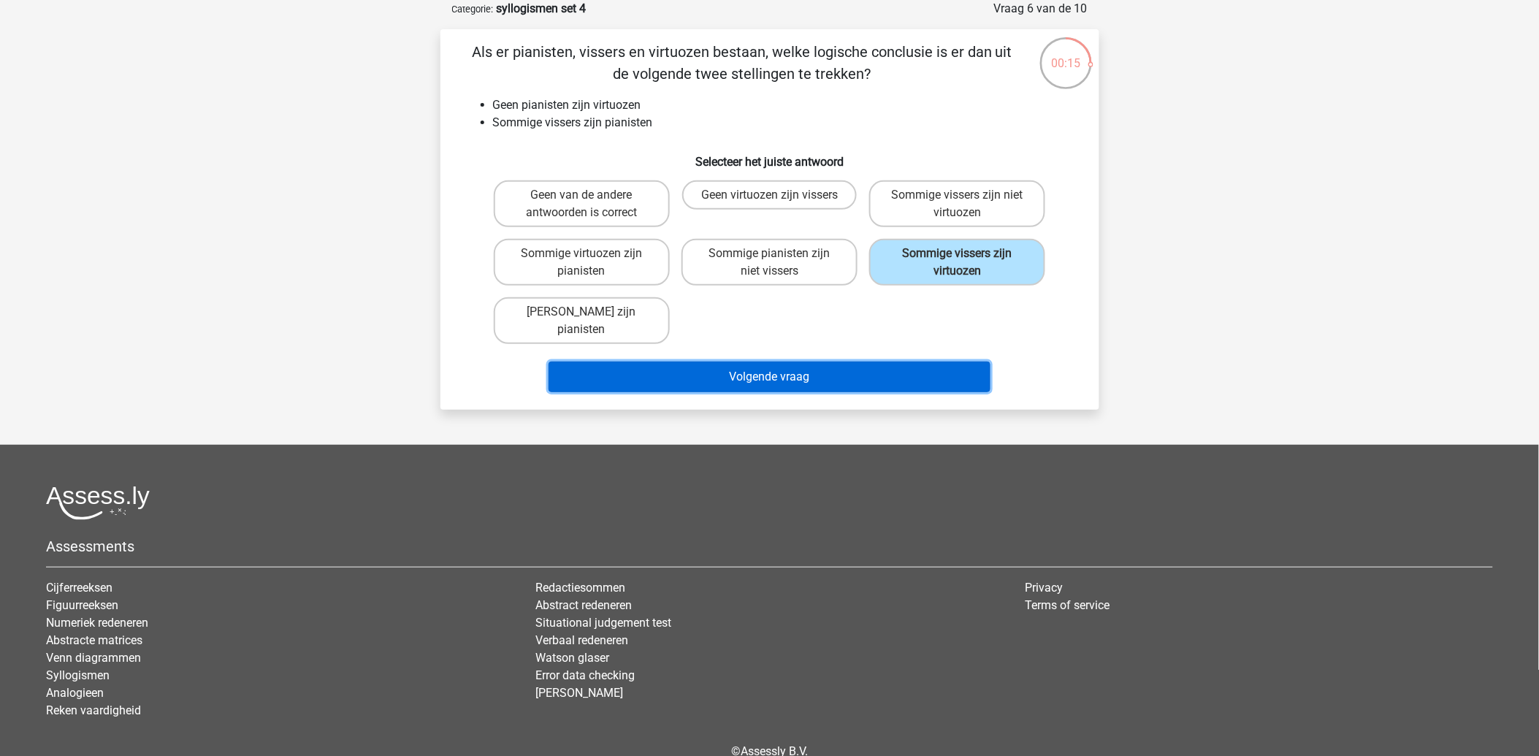
click at [749, 361] on button "Volgende vraag" at bounding box center [769, 376] width 442 height 31
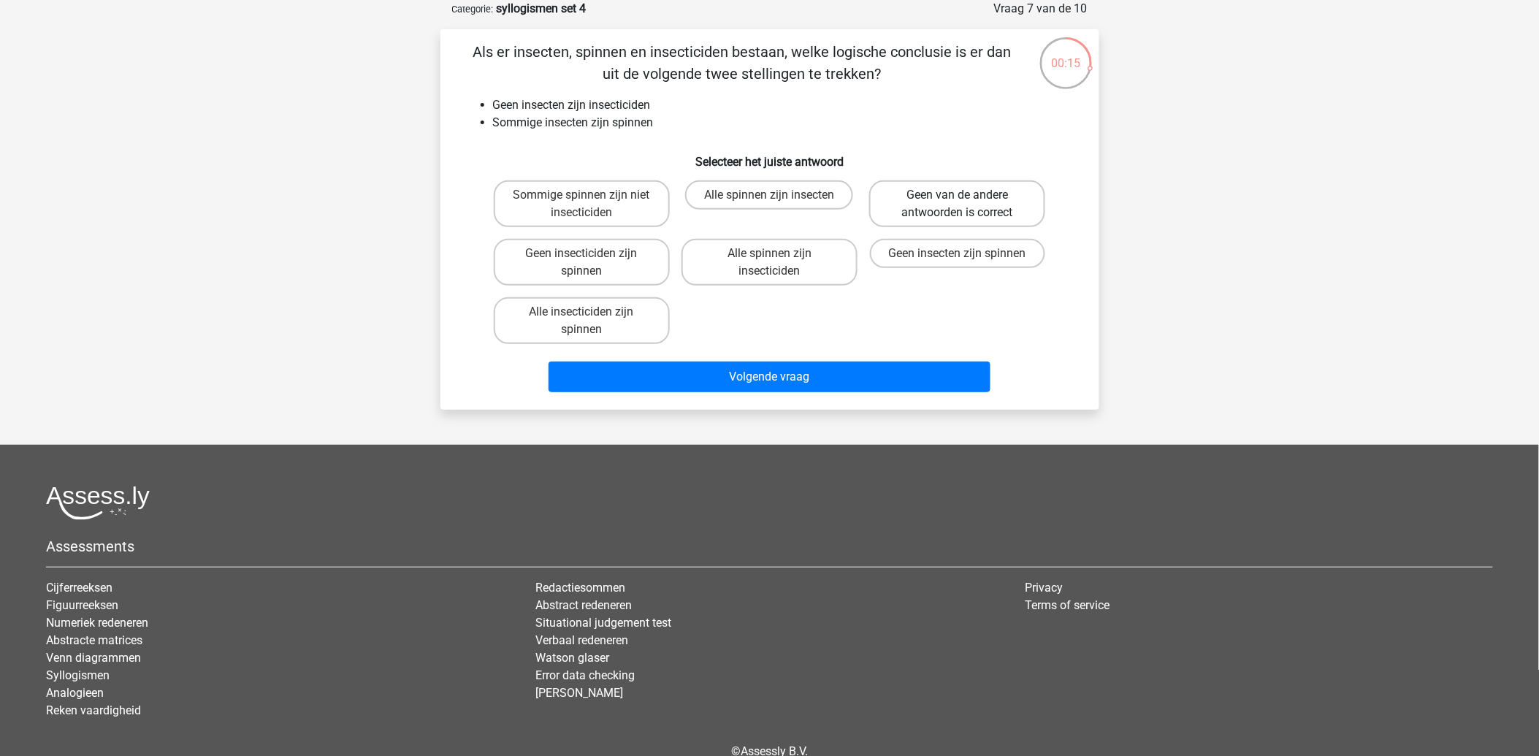
click at [947, 188] on label "Geen van de andere antwoorden is correct" at bounding box center [957, 203] width 176 height 47
click at [957, 195] on input "Geen van de andere antwoorden is correct" at bounding box center [961, 199] width 9 height 9
radio input "true"
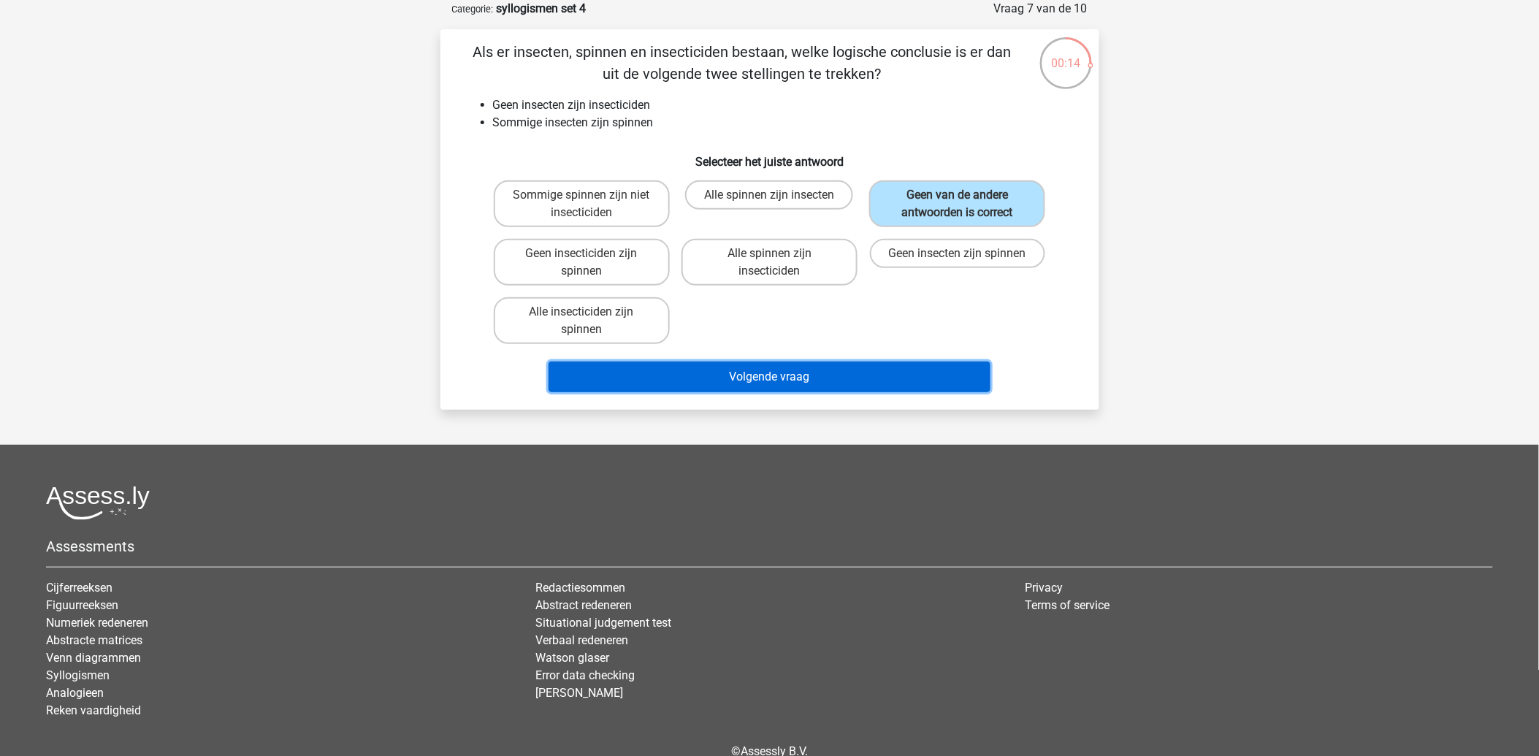
click at [768, 371] on button "Volgende vraag" at bounding box center [769, 376] width 442 height 31
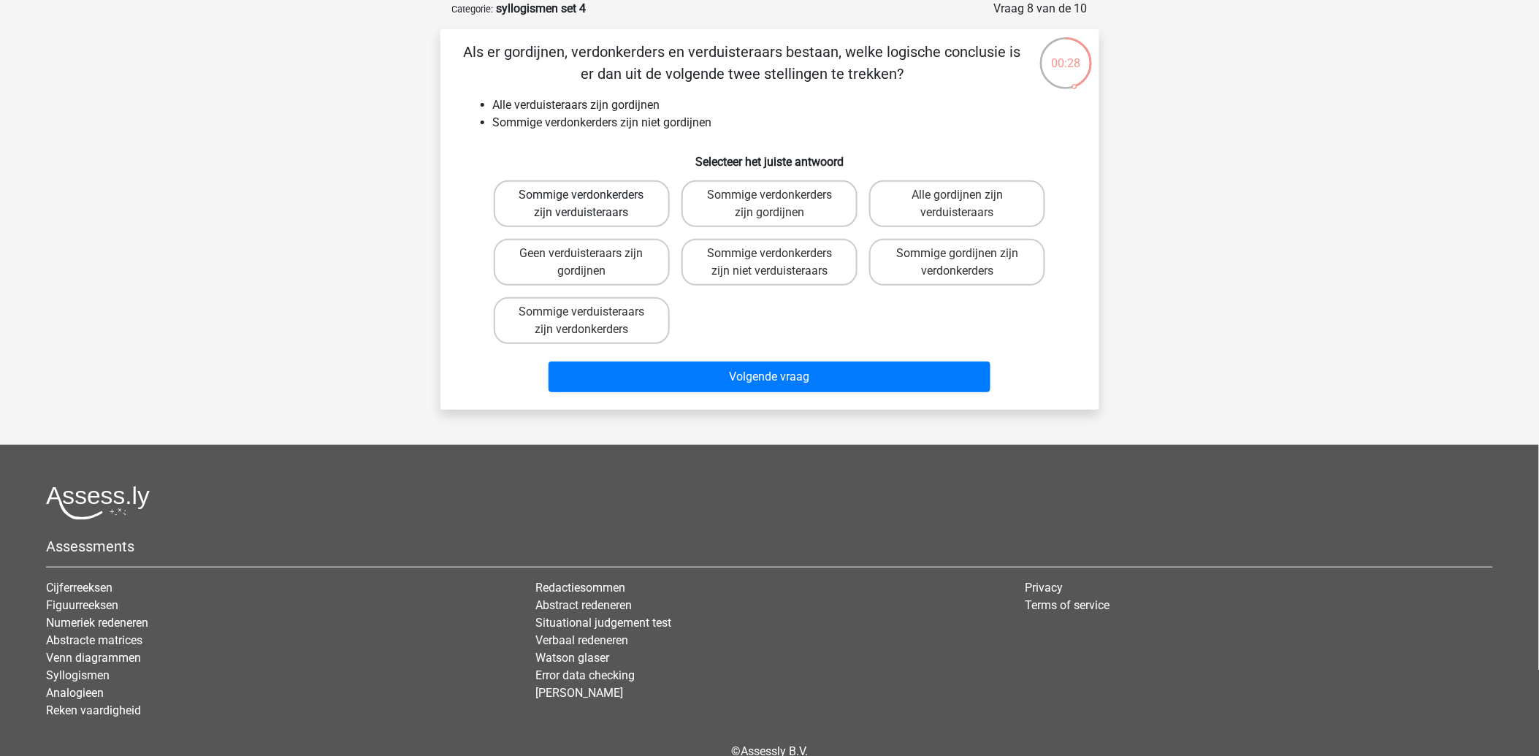
click at [563, 210] on label "Sommige verdonkerders zijn verduisteraars" at bounding box center [582, 203] width 176 height 47
click at [581, 204] on input "Sommige verdonkerders zijn verduisteraars" at bounding box center [585, 199] width 9 height 9
radio input "true"
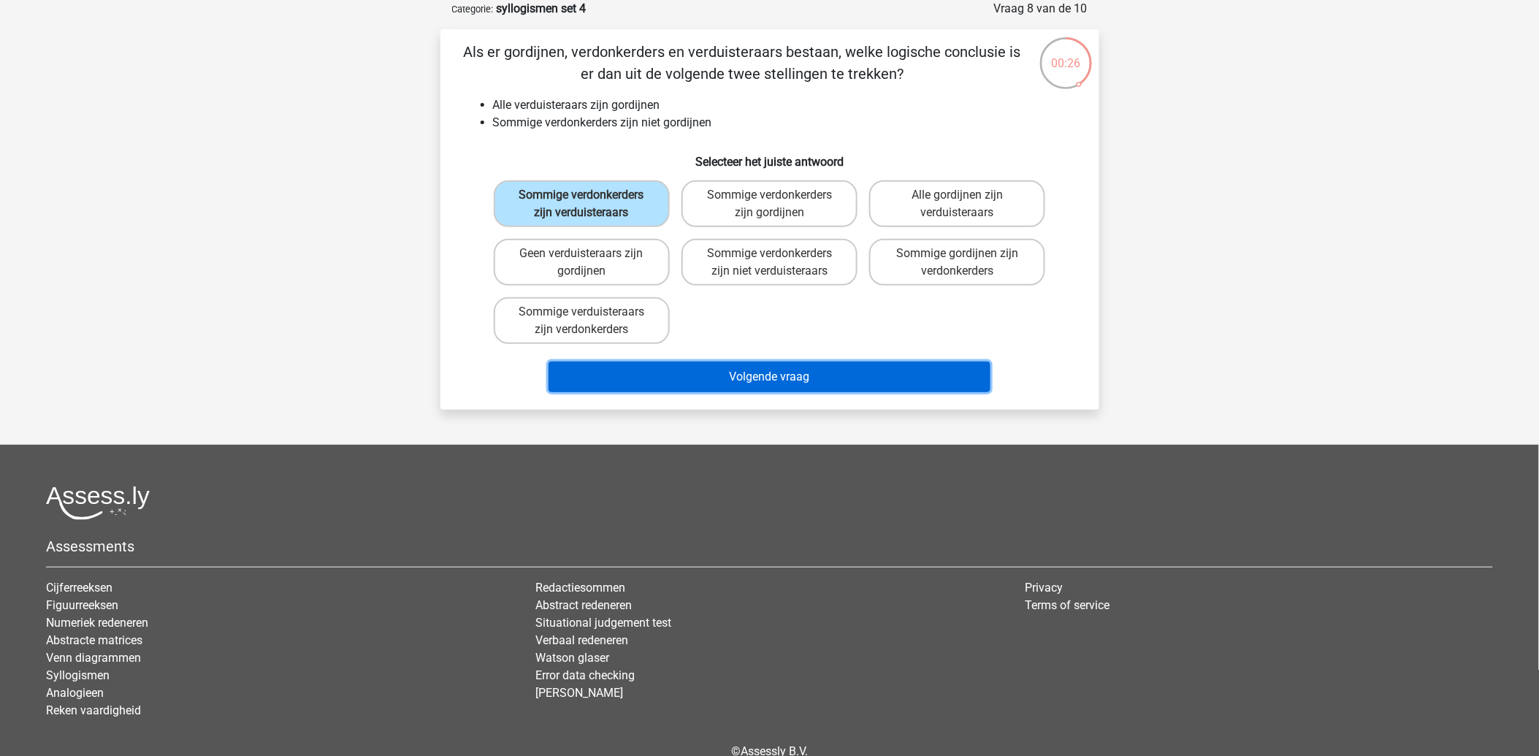
click at [753, 375] on button "Volgende vraag" at bounding box center [769, 376] width 442 height 31
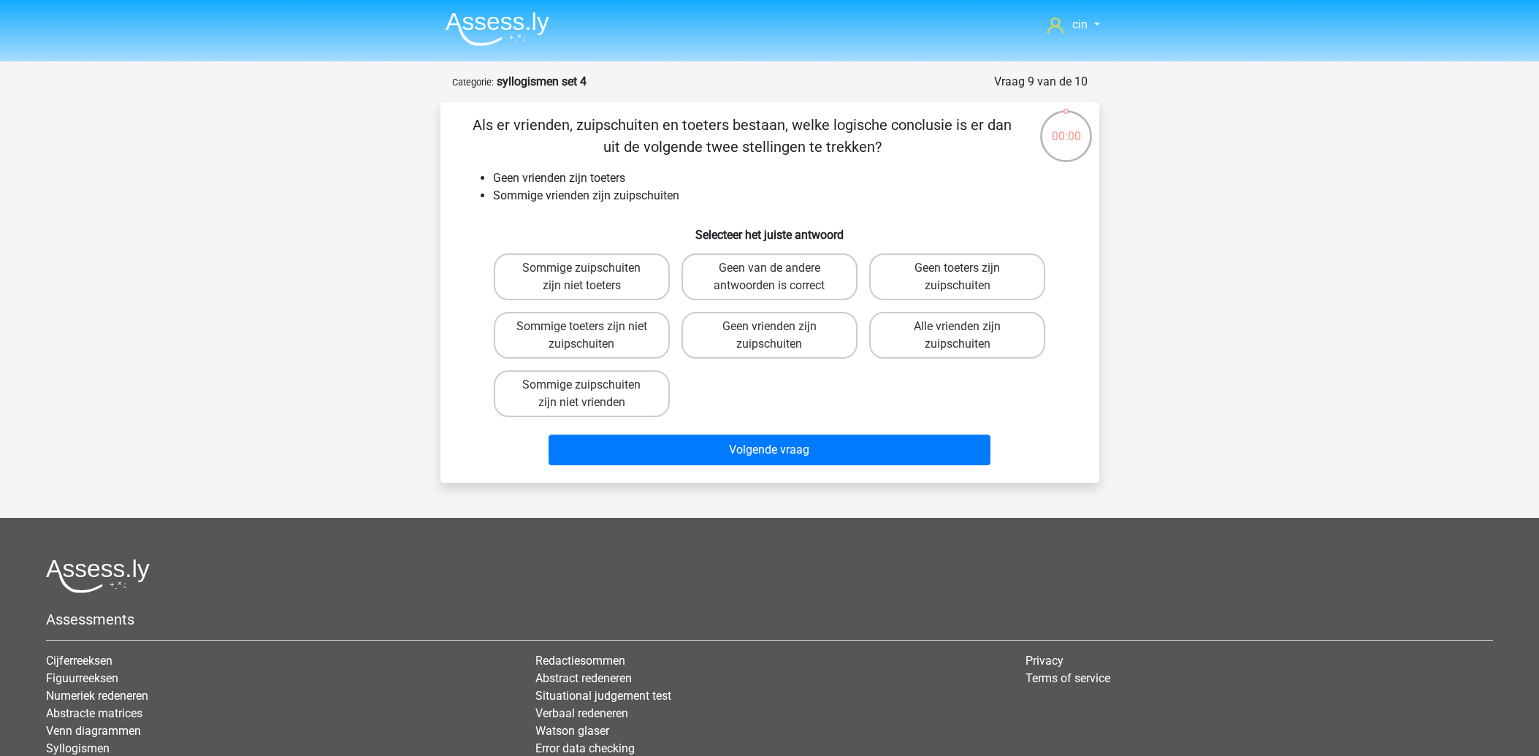
scroll to position [73, 0]
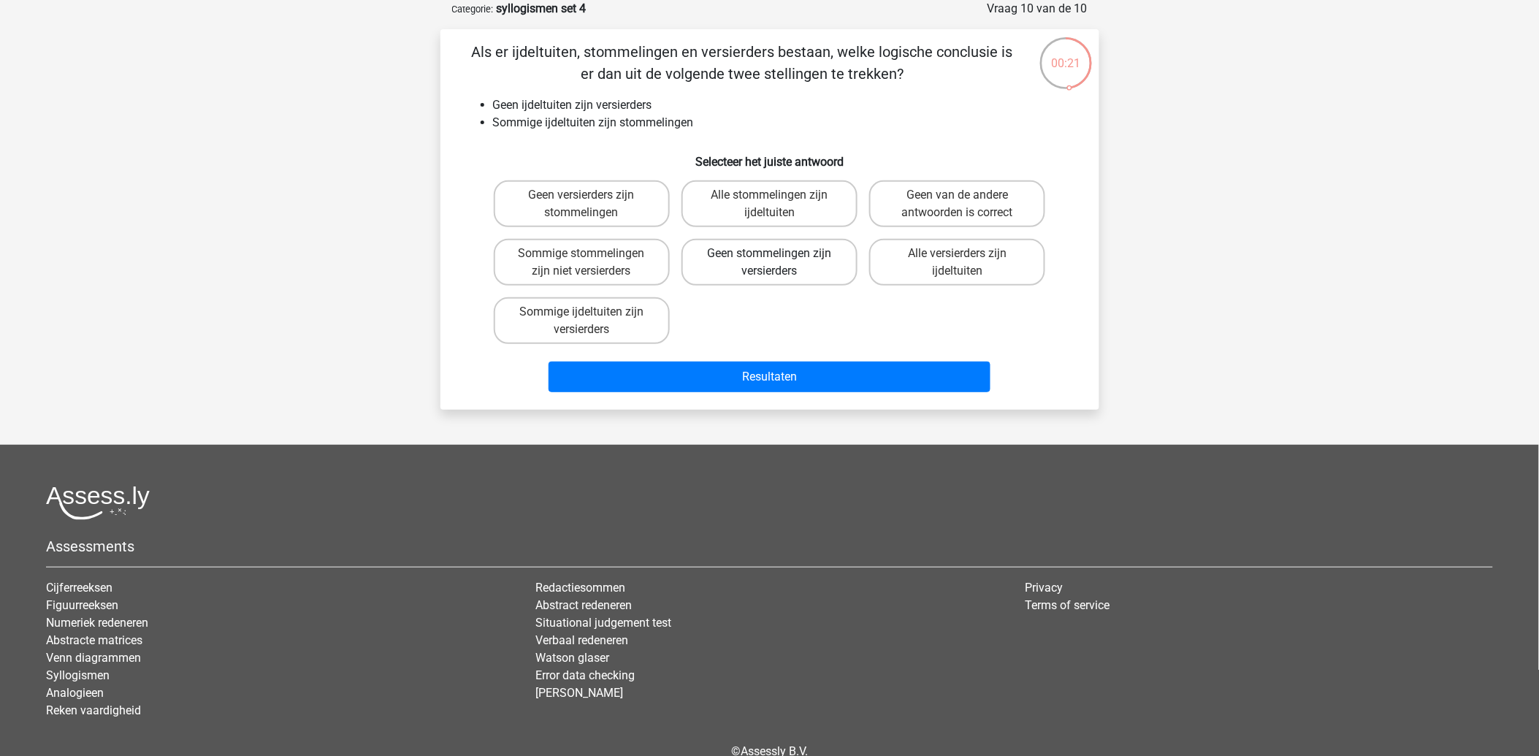
click at [793, 264] on label "Geen stommelingen zijn versierders" at bounding box center [769, 262] width 176 height 47
click at [778, 263] on input "Geen stommelingen zijn versierders" at bounding box center [773, 257] width 9 height 9
radio input "true"
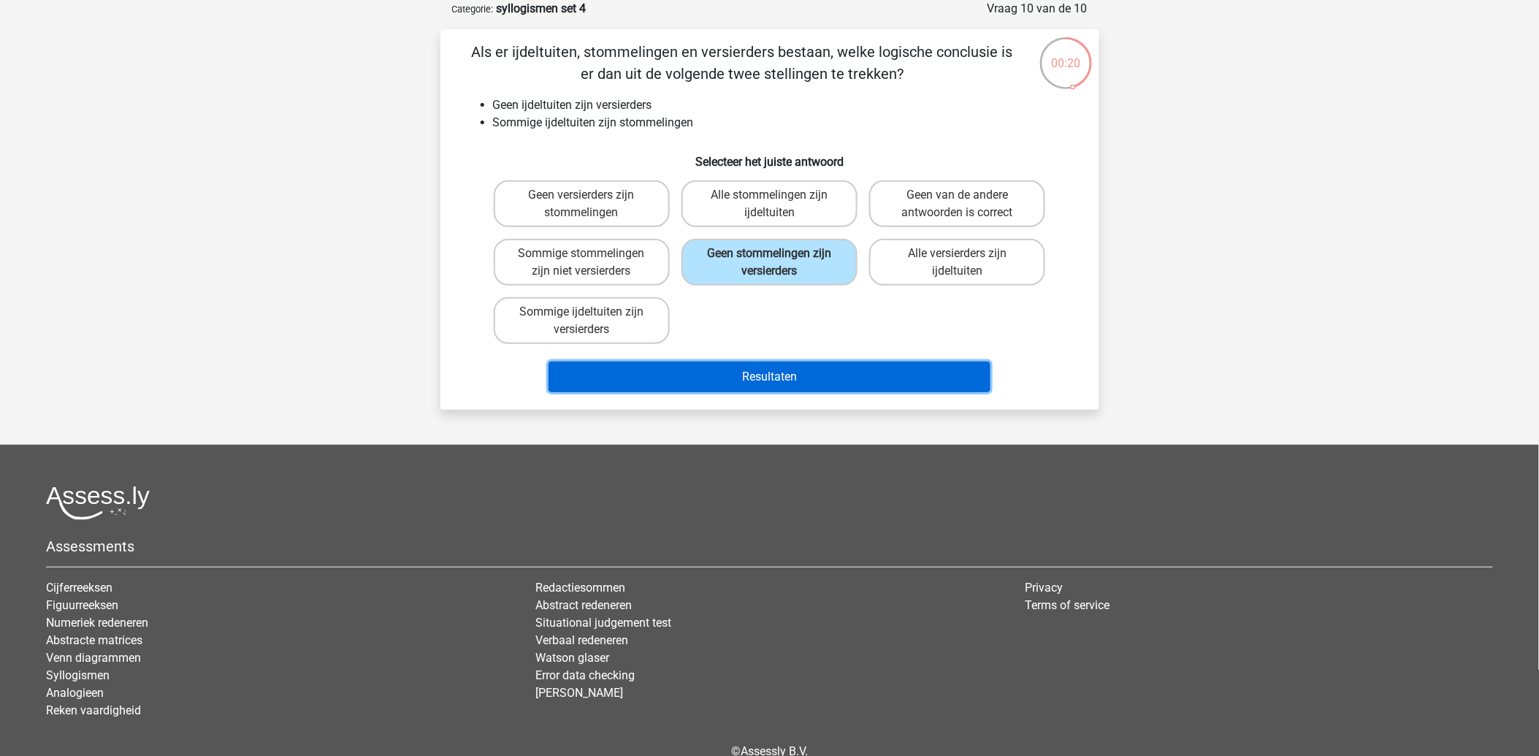
click at [790, 372] on button "Resultaten" at bounding box center [769, 376] width 442 height 31
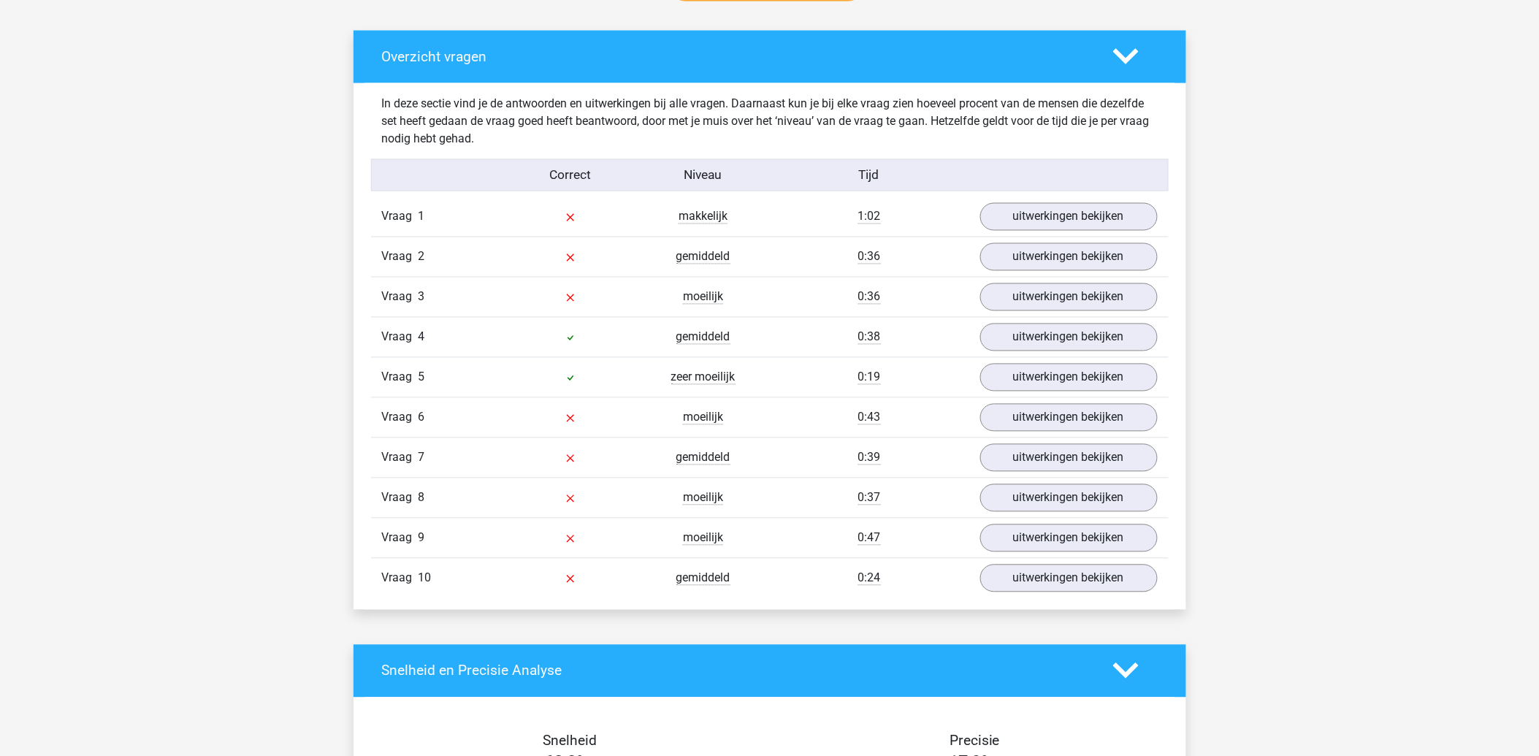
scroll to position [892, 0]
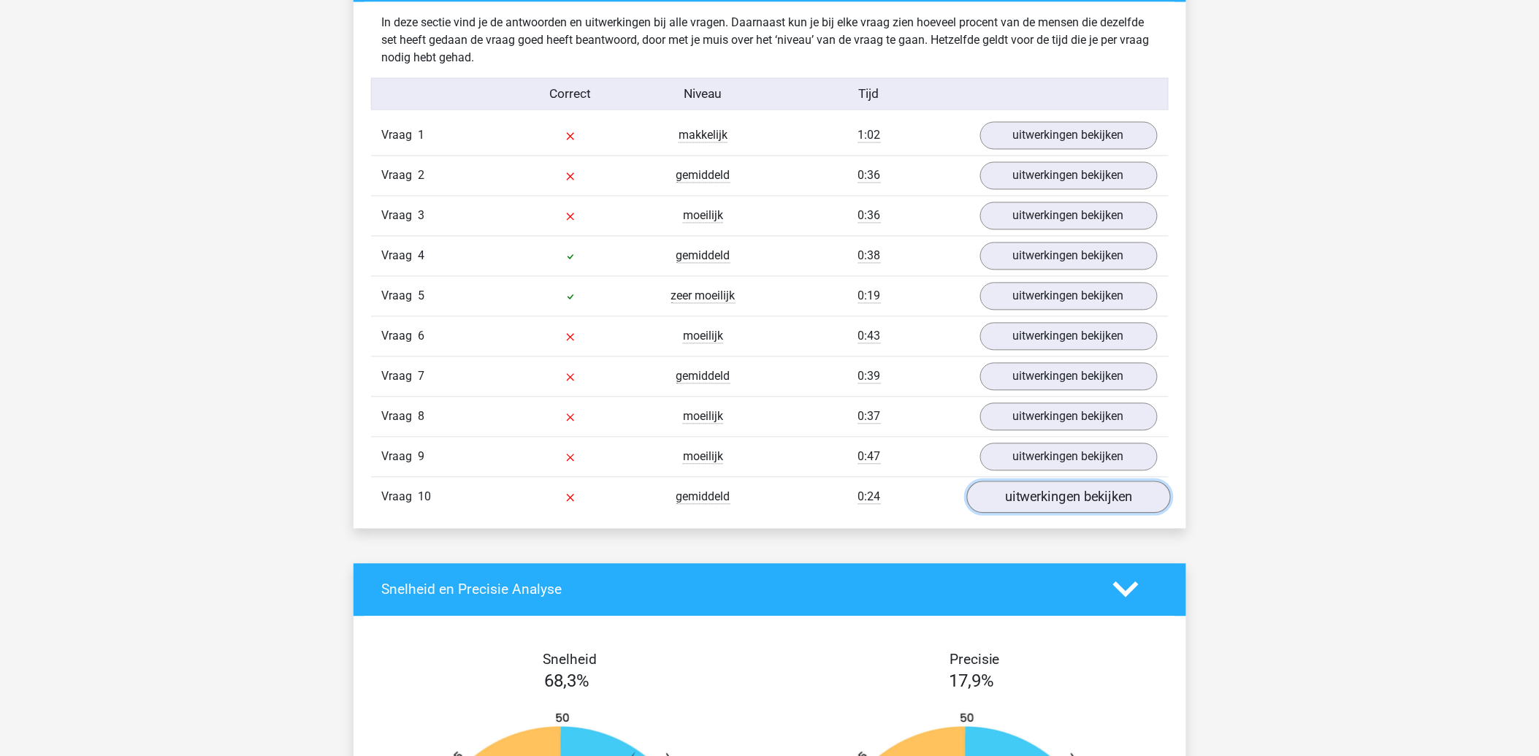
click at [1046, 501] on link "uitwerkingen bekijken" at bounding box center [1068, 497] width 204 height 32
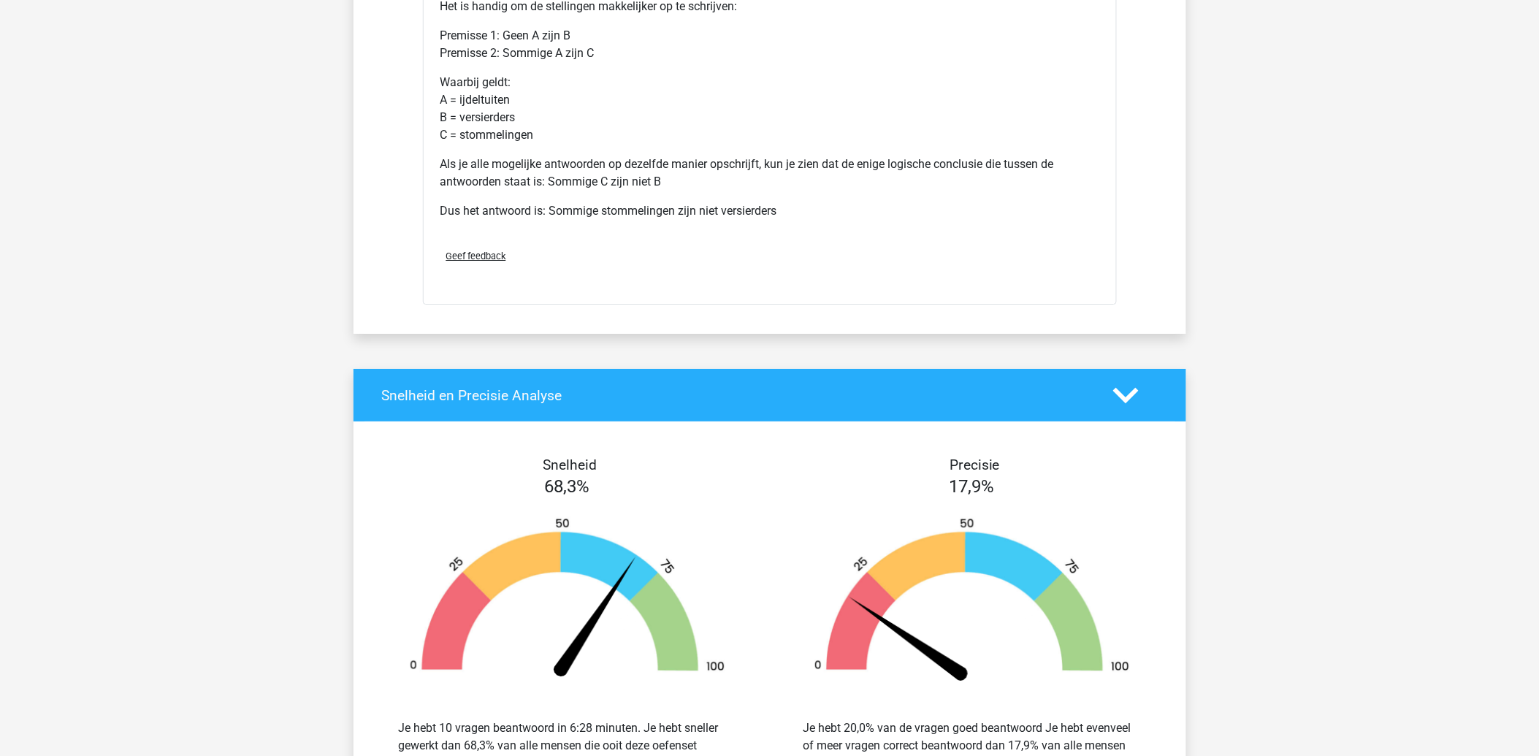
scroll to position [2191, 0]
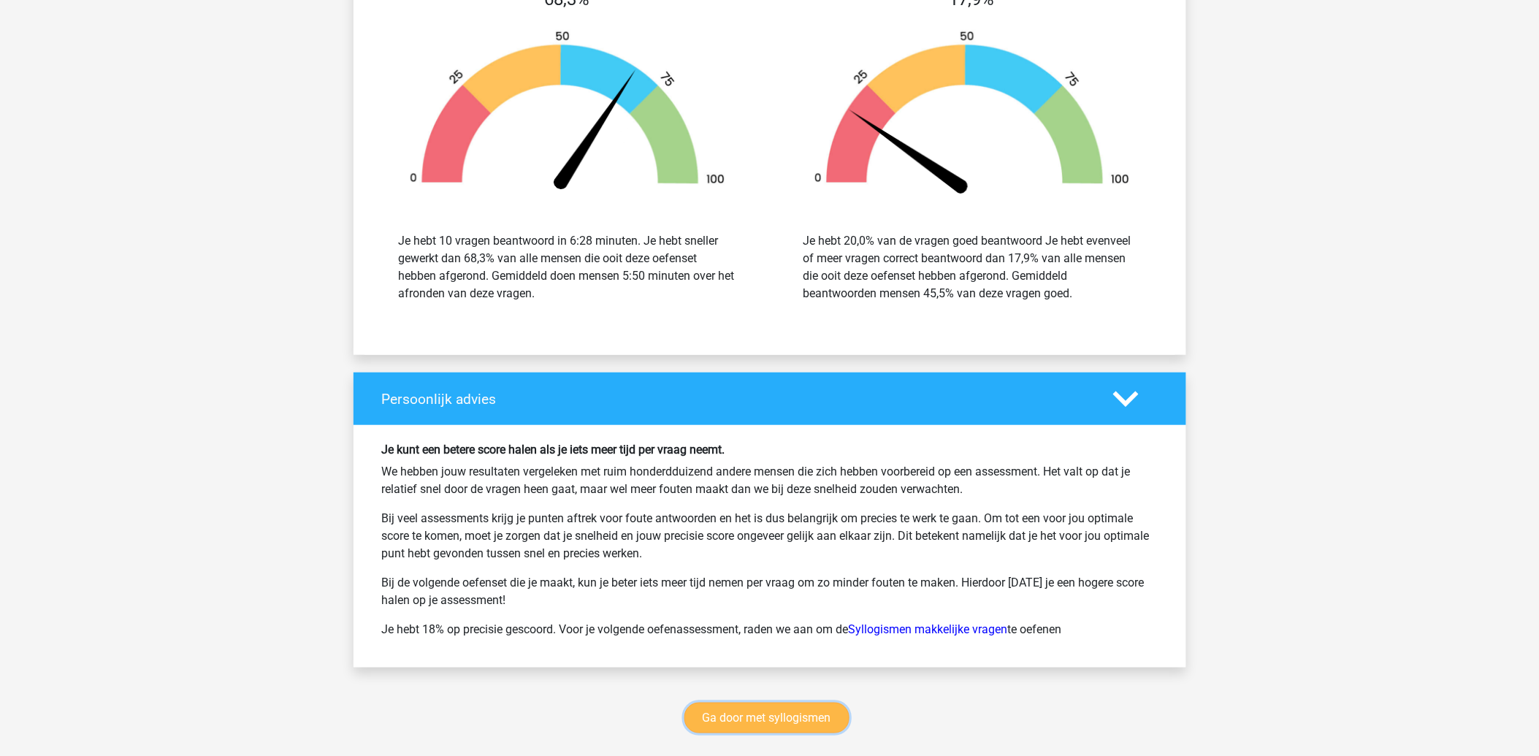
click at [736, 720] on link "Ga door met syllogismen" at bounding box center [766, 717] width 165 height 31
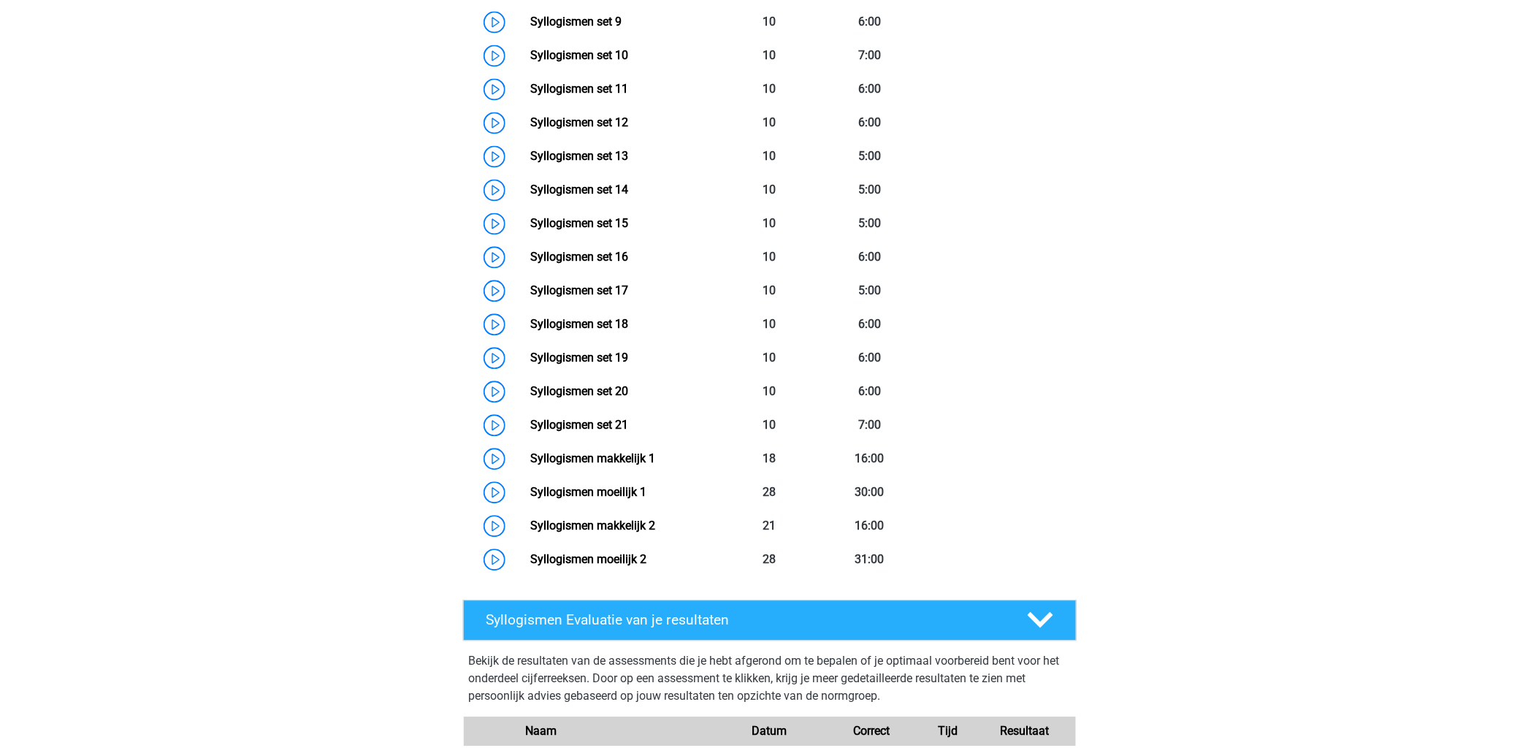
scroll to position [1249, 0]
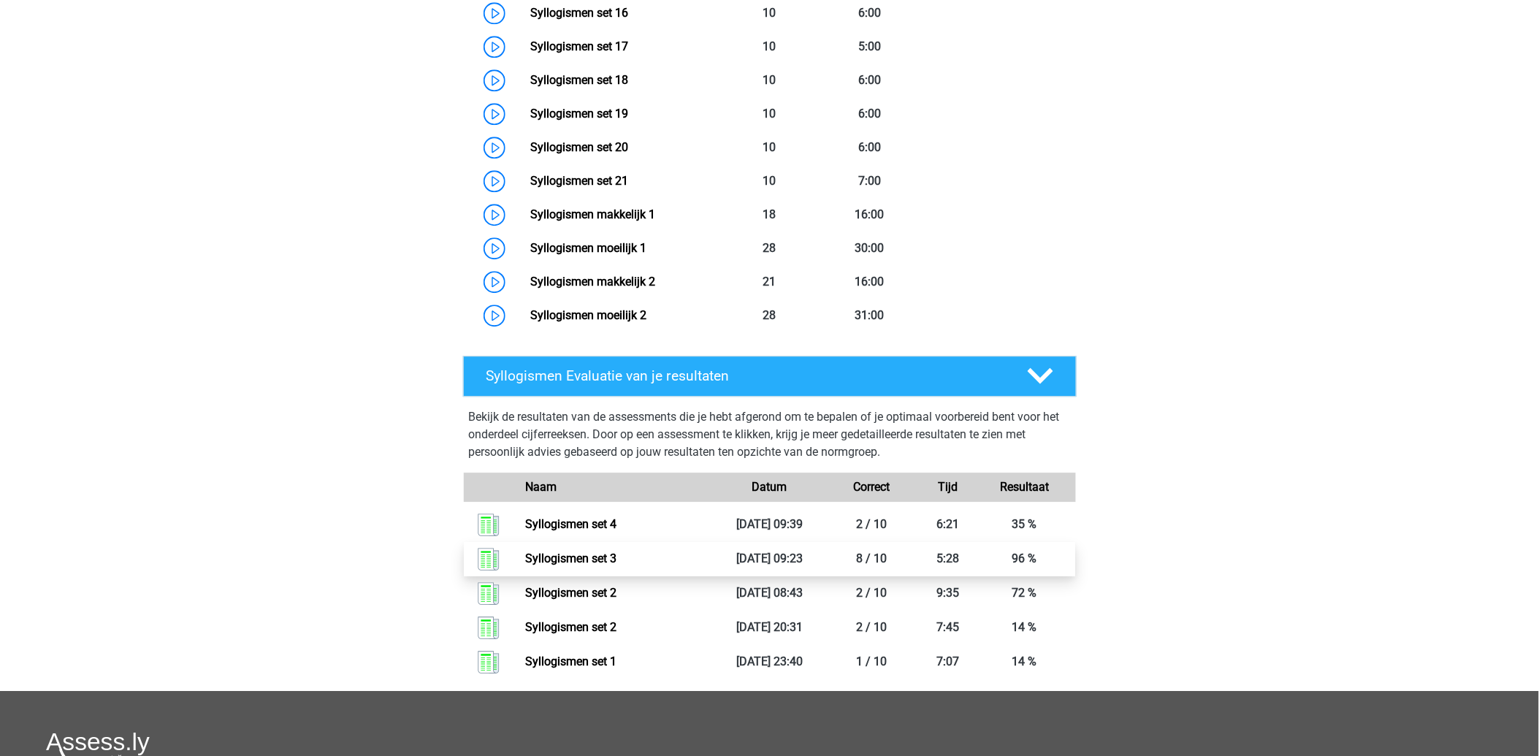
click at [579, 557] on link "Syllogismen set 3" at bounding box center [570, 558] width 91 height 14
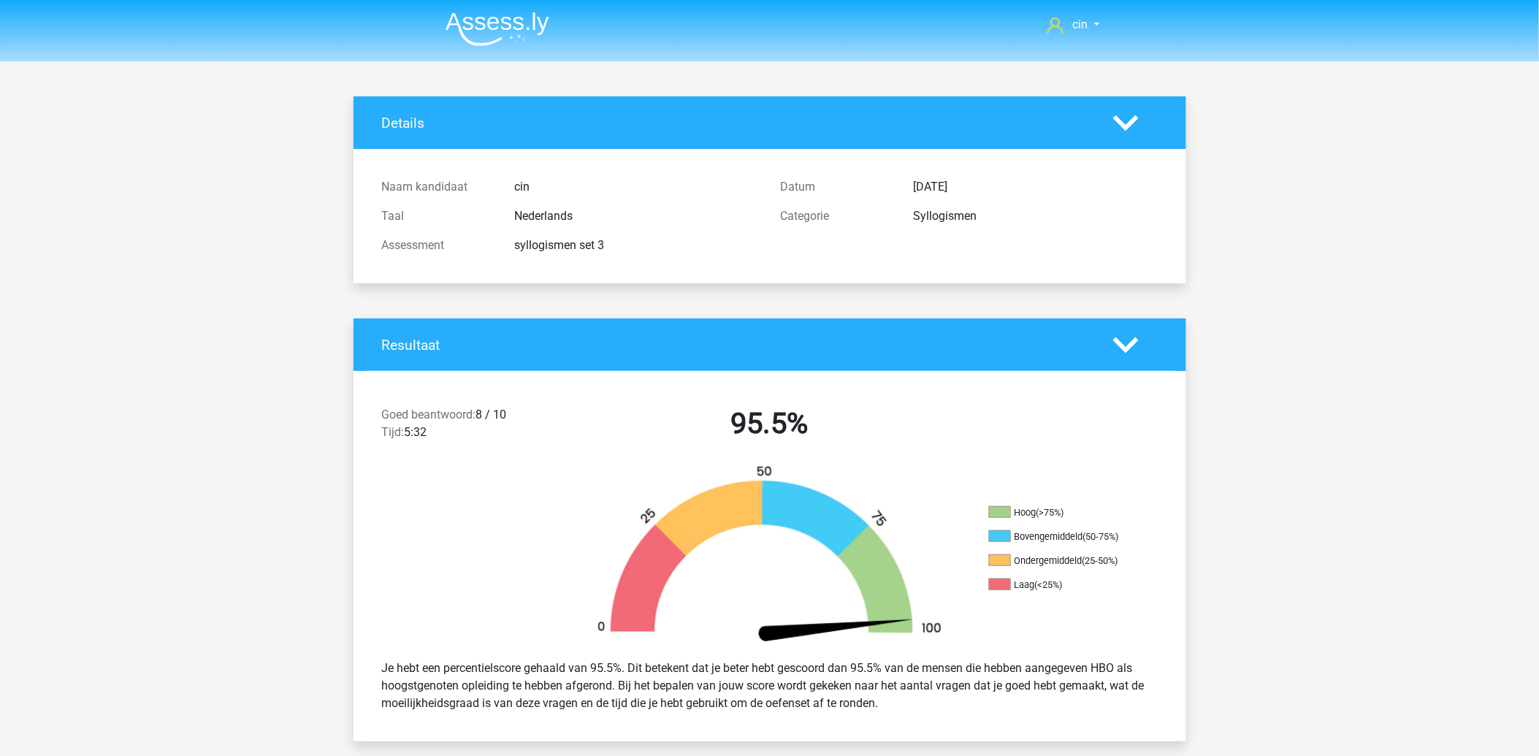
click at [504, 28] on img at bounding box center [497, 29] width 104 height 34
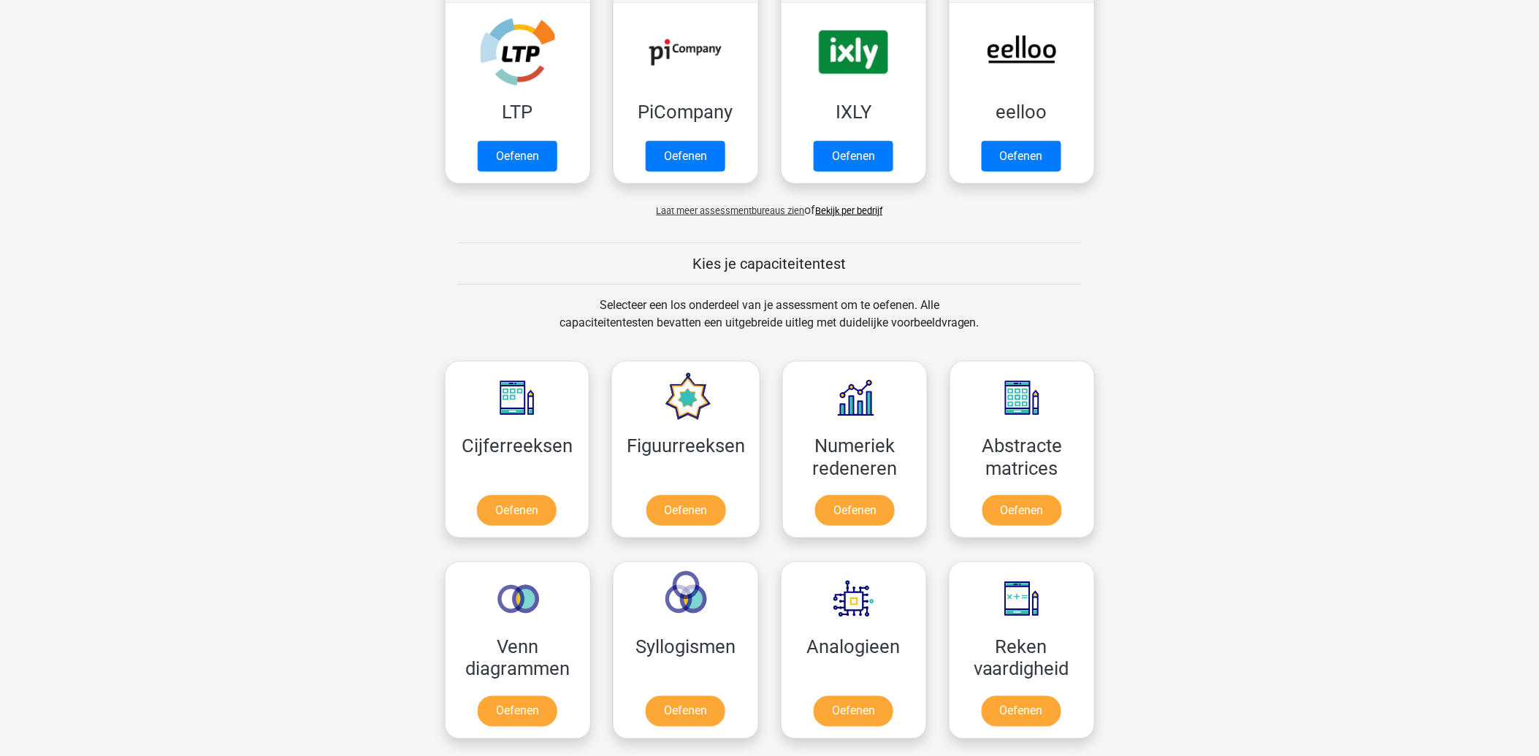
scroll to position [405, 0]
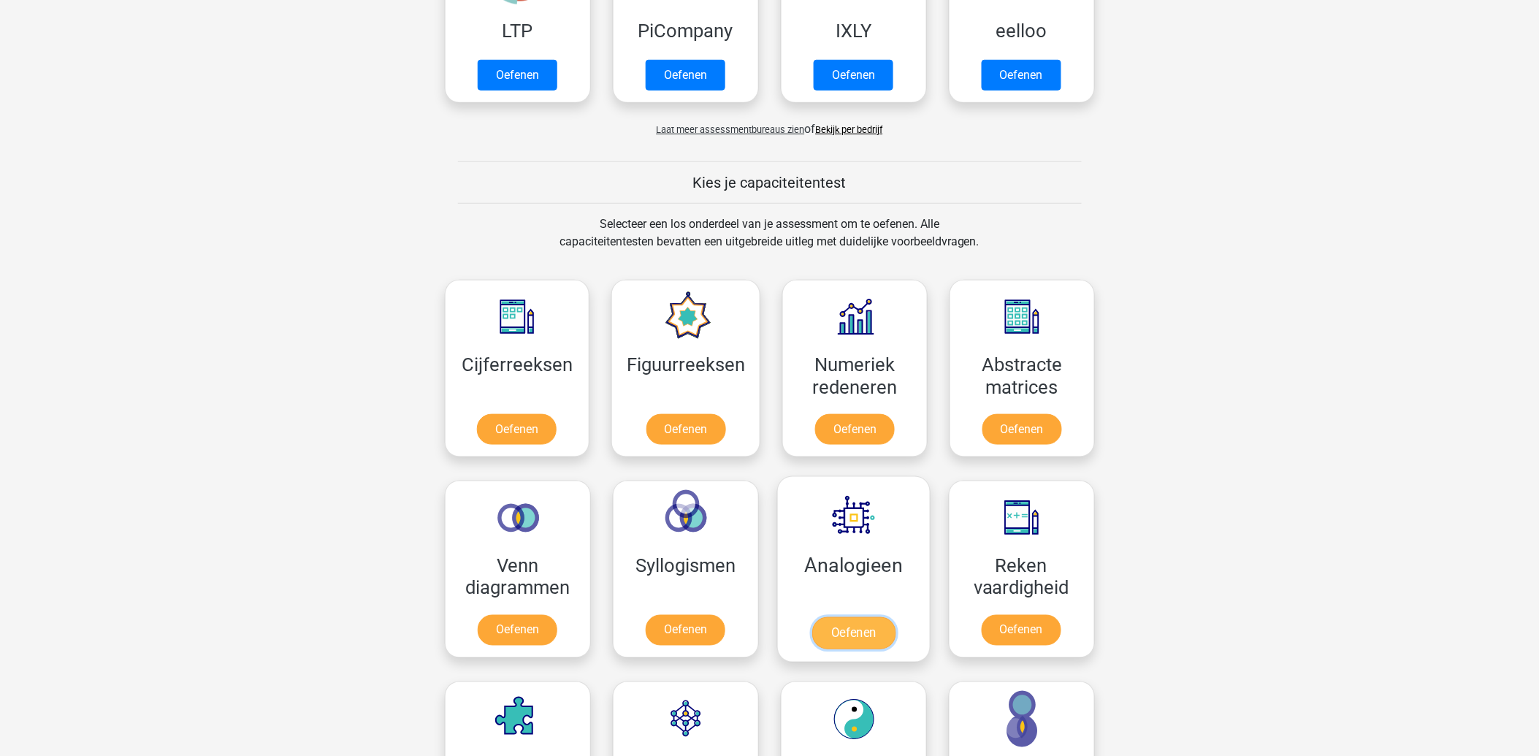
click at [856, 617] on link "Oefenen" at bounding box center [852, 633] width 83 height 32
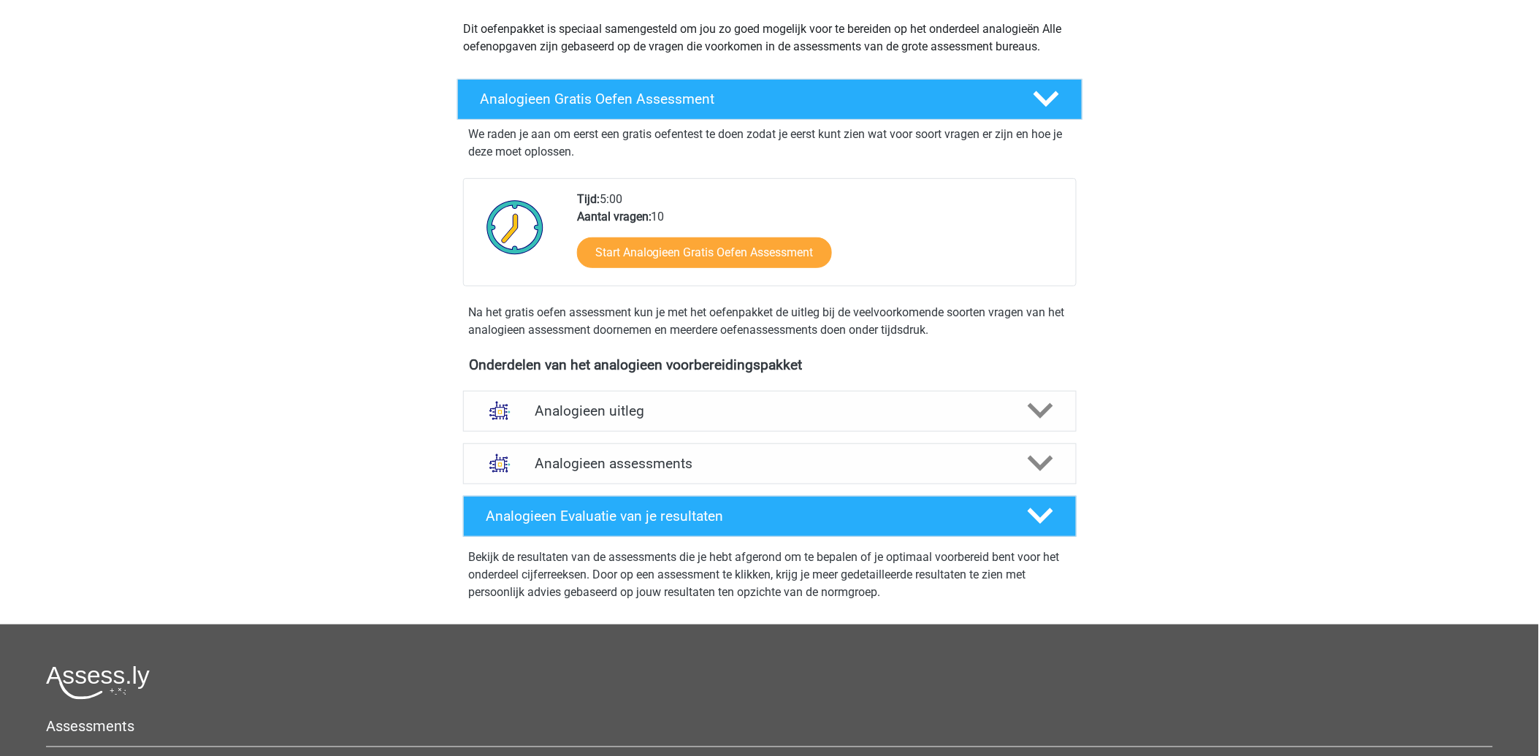
scroll to position [324, 0]
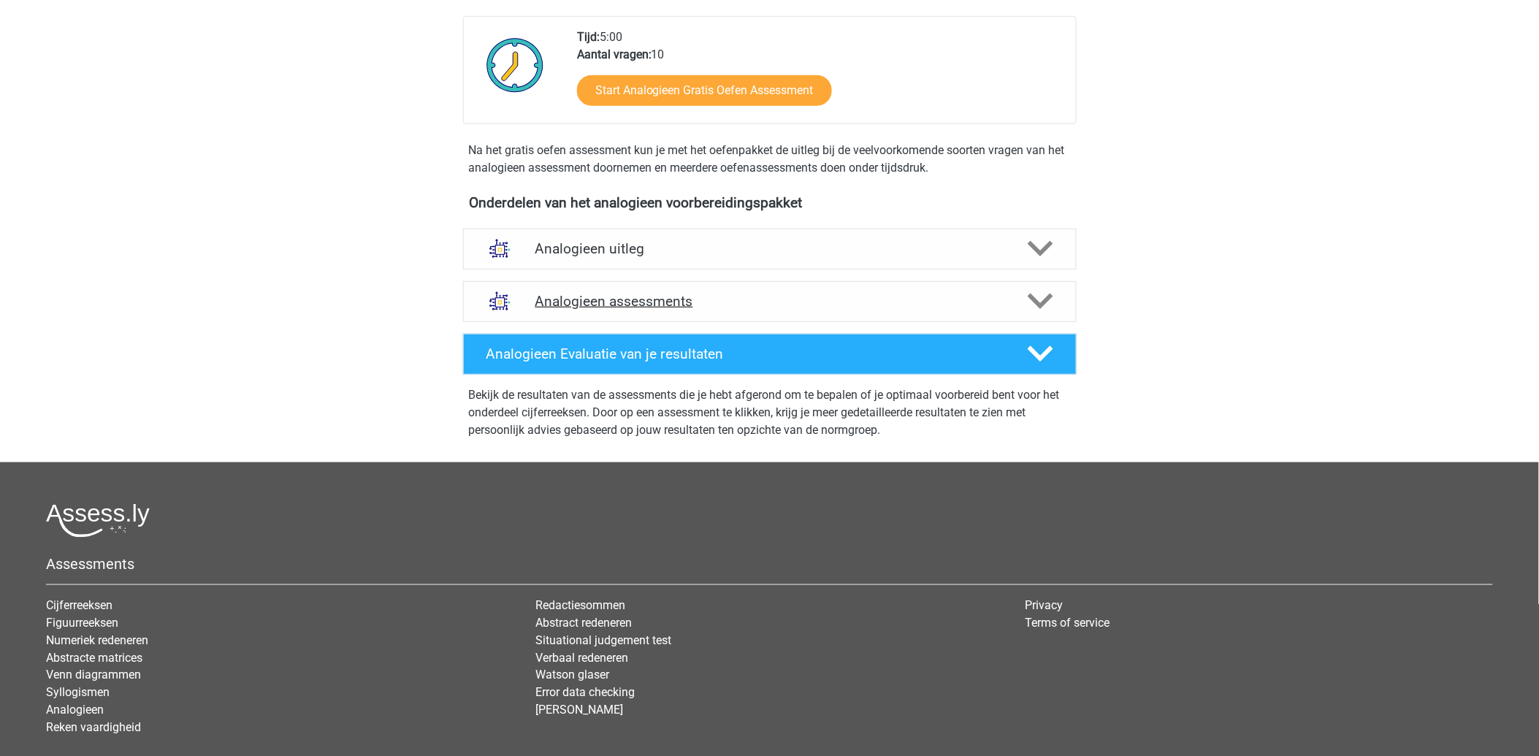
click at [566, 299] on h4 "Analogieen assessments" at bounding box center [769, 301] width 469 height 17
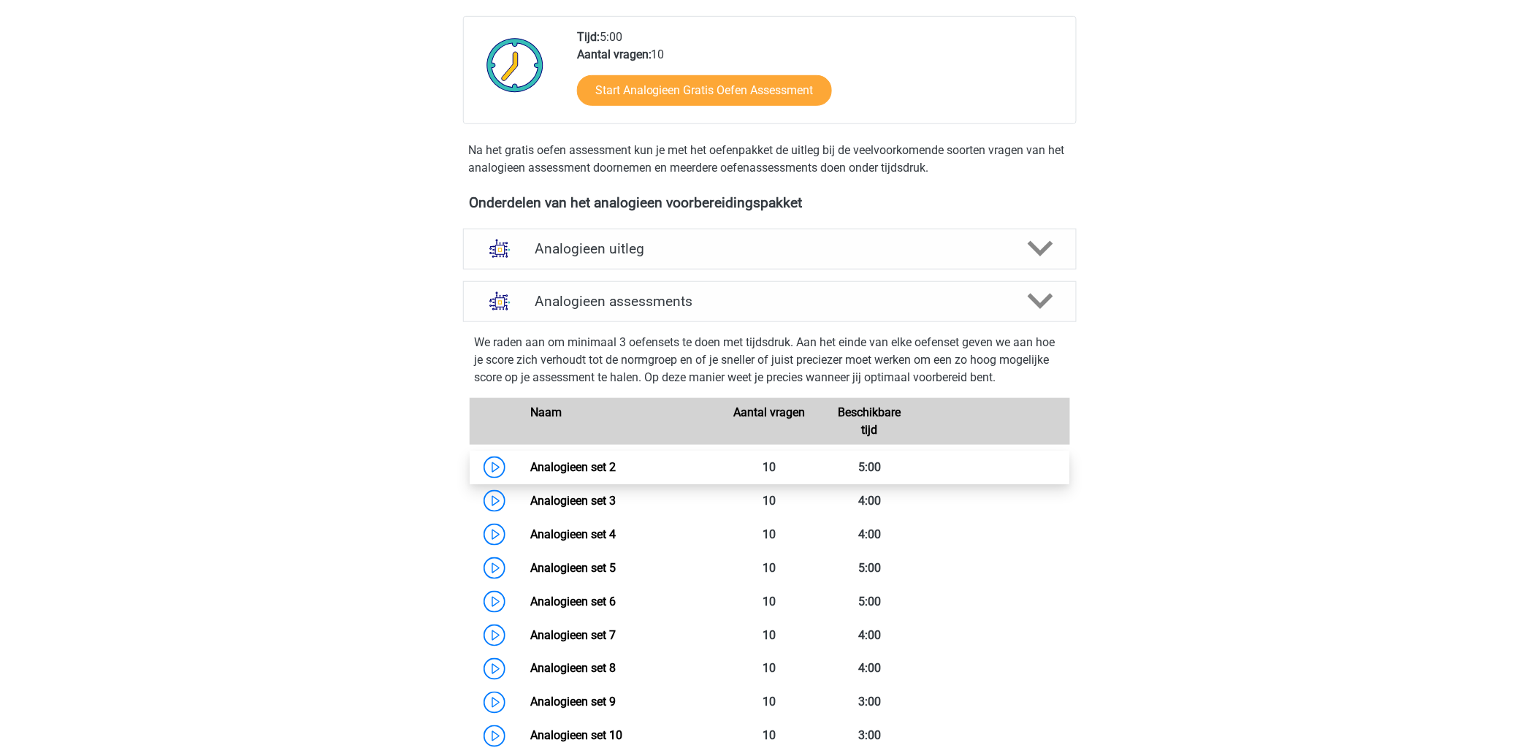
click at [572, 466] on link "Analogieen set 2" at bounding box center [572, 467] width 85 height 14
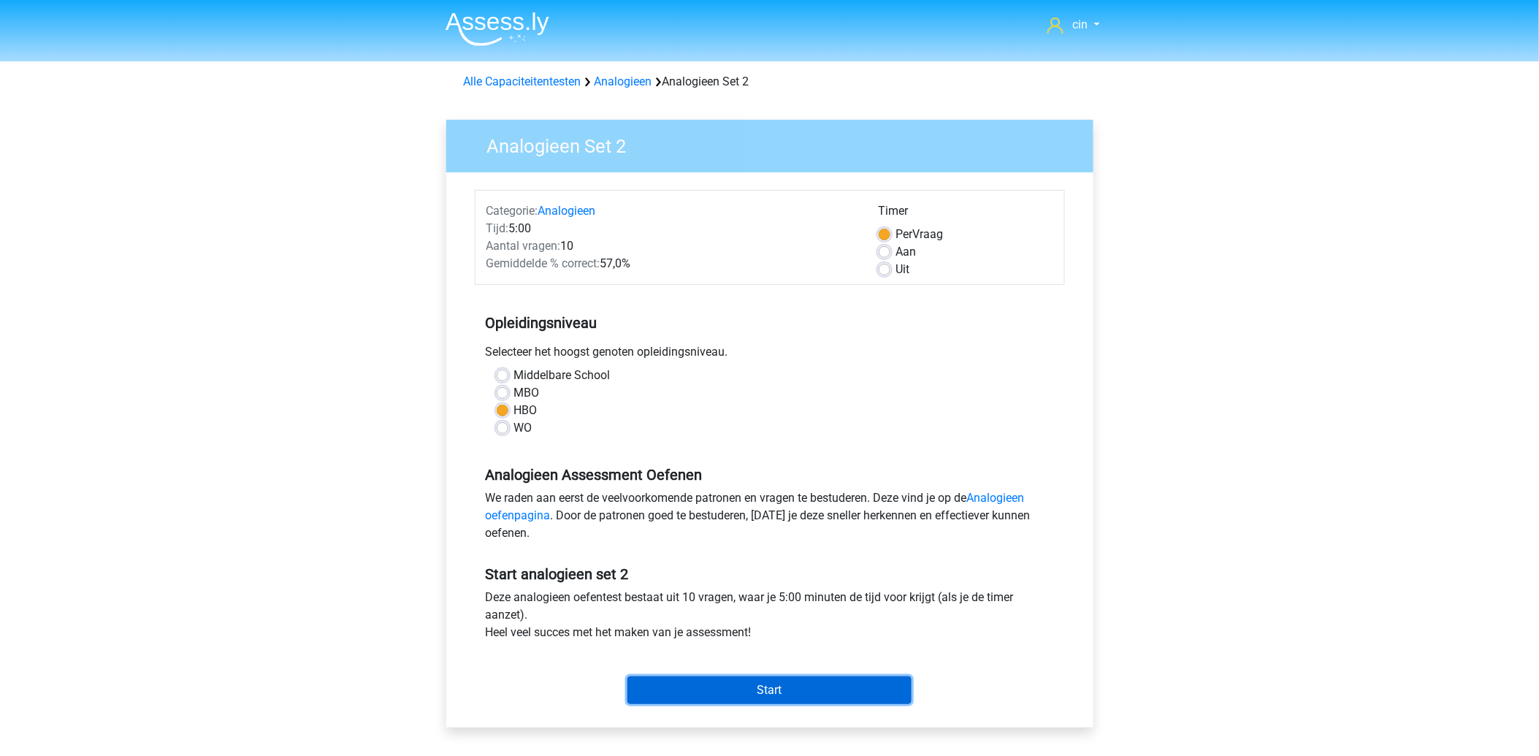
click at [791, 689] on input "Start" at bounding box center [769, 690] width 284 height 28
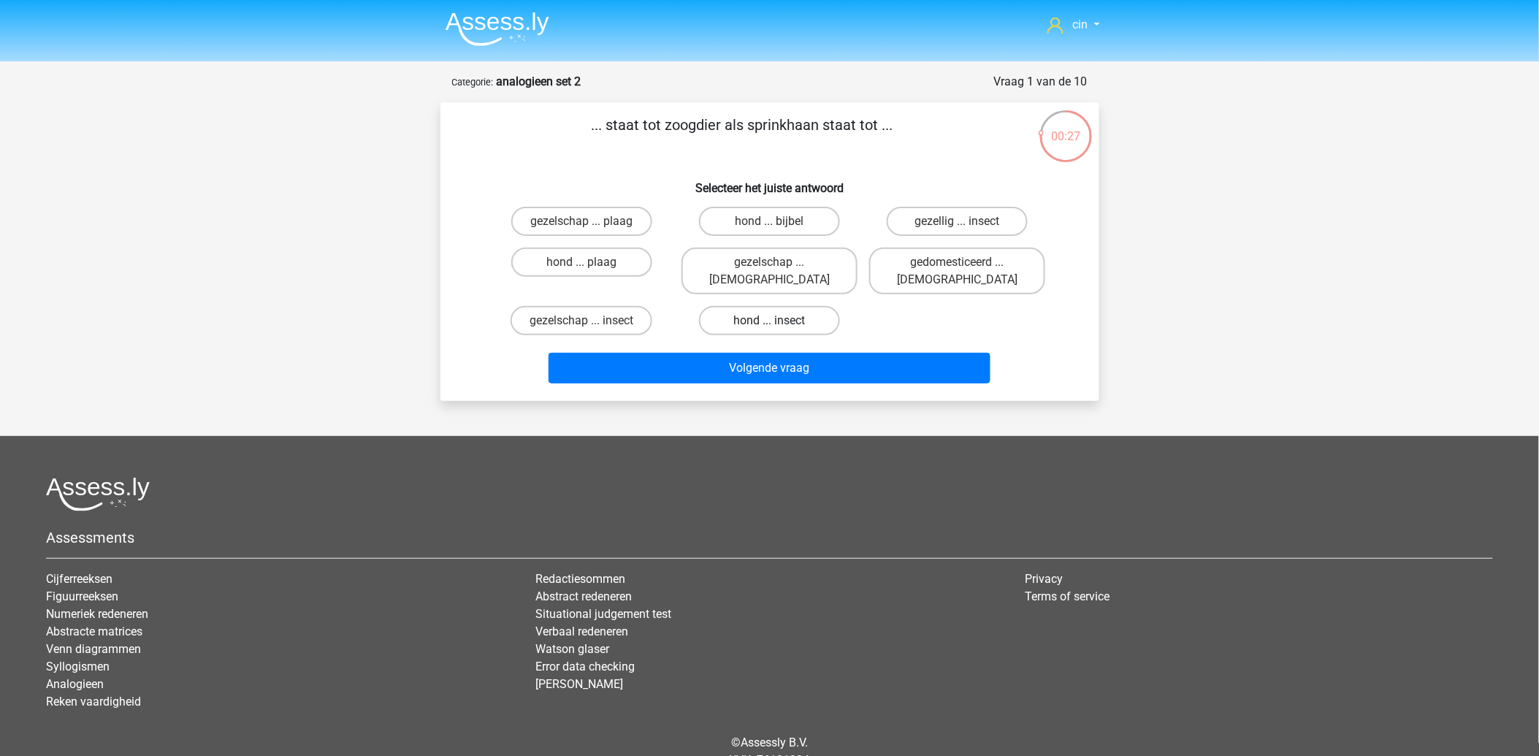
click at [767, 306] on label "hond ... insect" at bounding box center [769, 320] width 141 height 29
click at [769, 321] on input "hond ... insect" at bounding box center [773, 325] width 9 height 9
radio input "true"
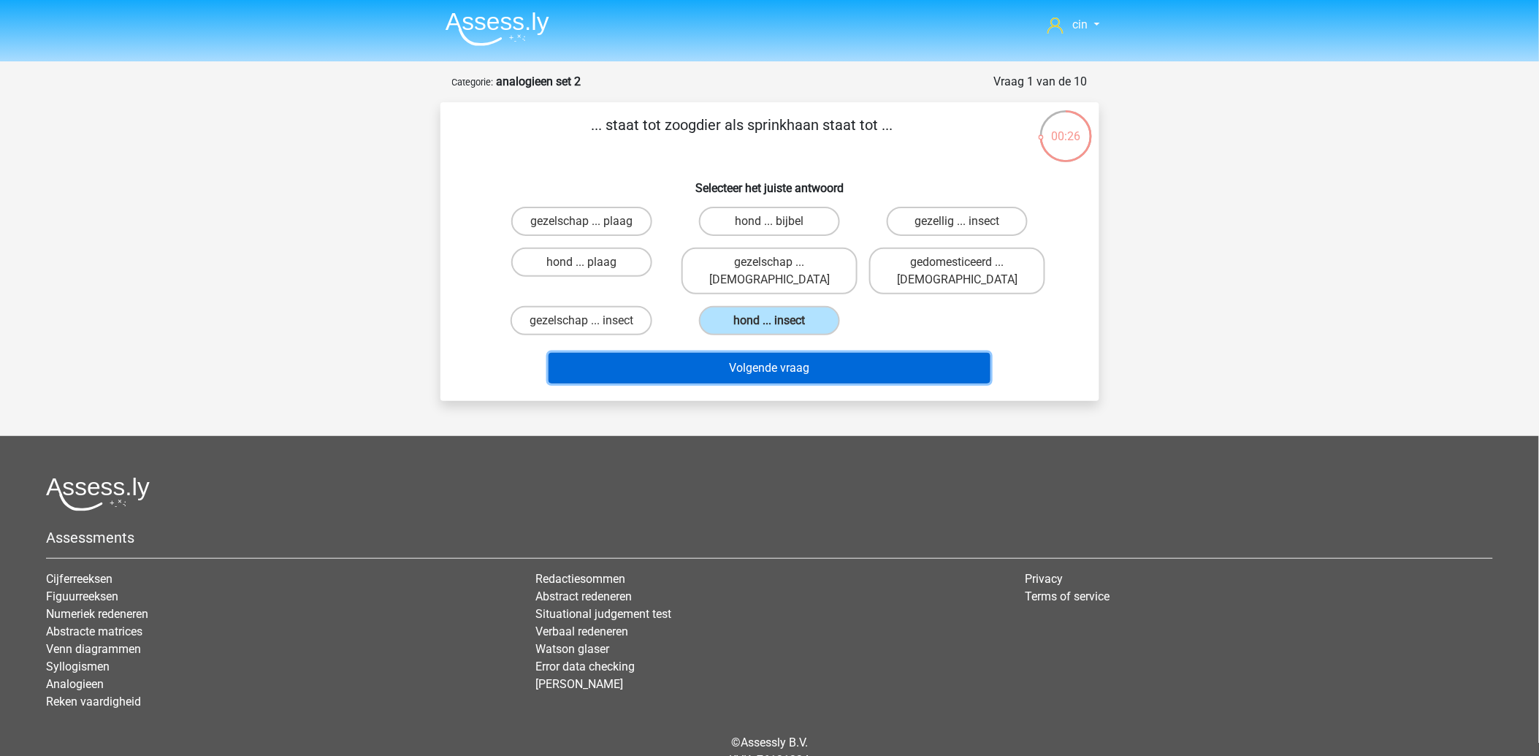
click at [778, 353] on button "Volgende vraag" at bounding box center [769, 368] width 442 height 31
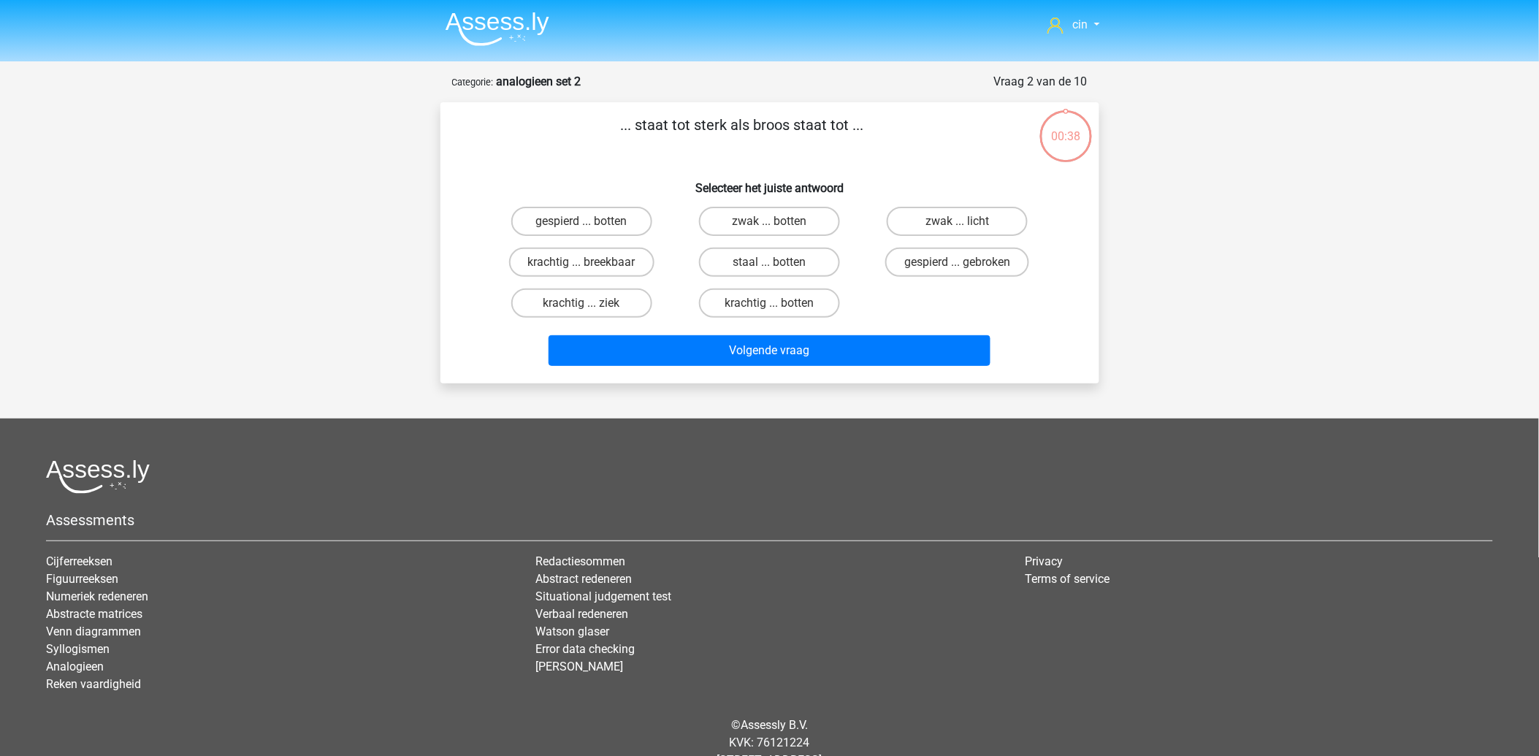
scroll to position [44, 0]
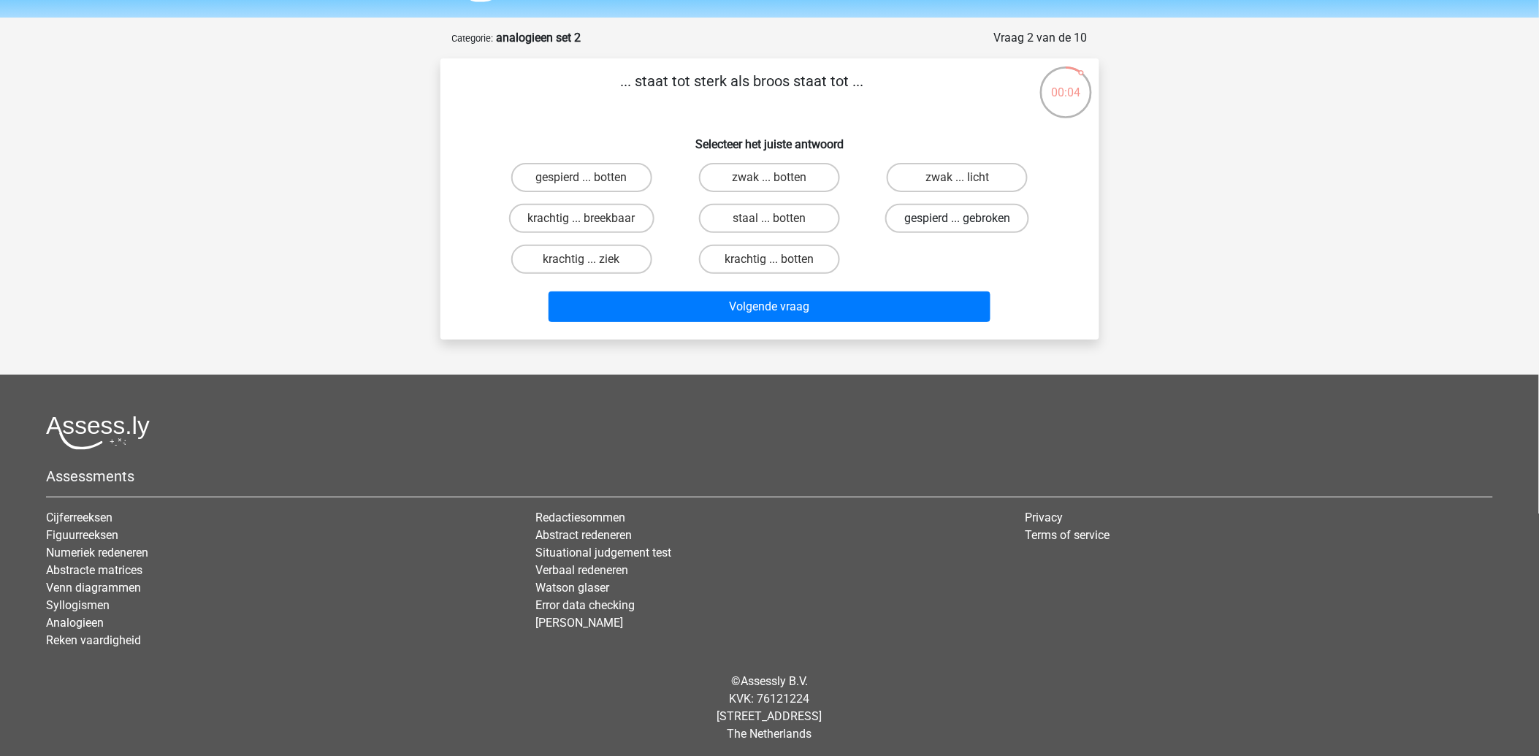
click at [943, 212] on label "gespierd ... gebroken" at bounding box center [957, 218] width 144 height 29
click at [957, 218] on input "gespierd ... gebroken" at bounding box center [961, 222] width 9 height 9
radio input "true"
click at [835, 286] on div "Volgende vraag" at bounding box center [770, 304] width 612 height 48
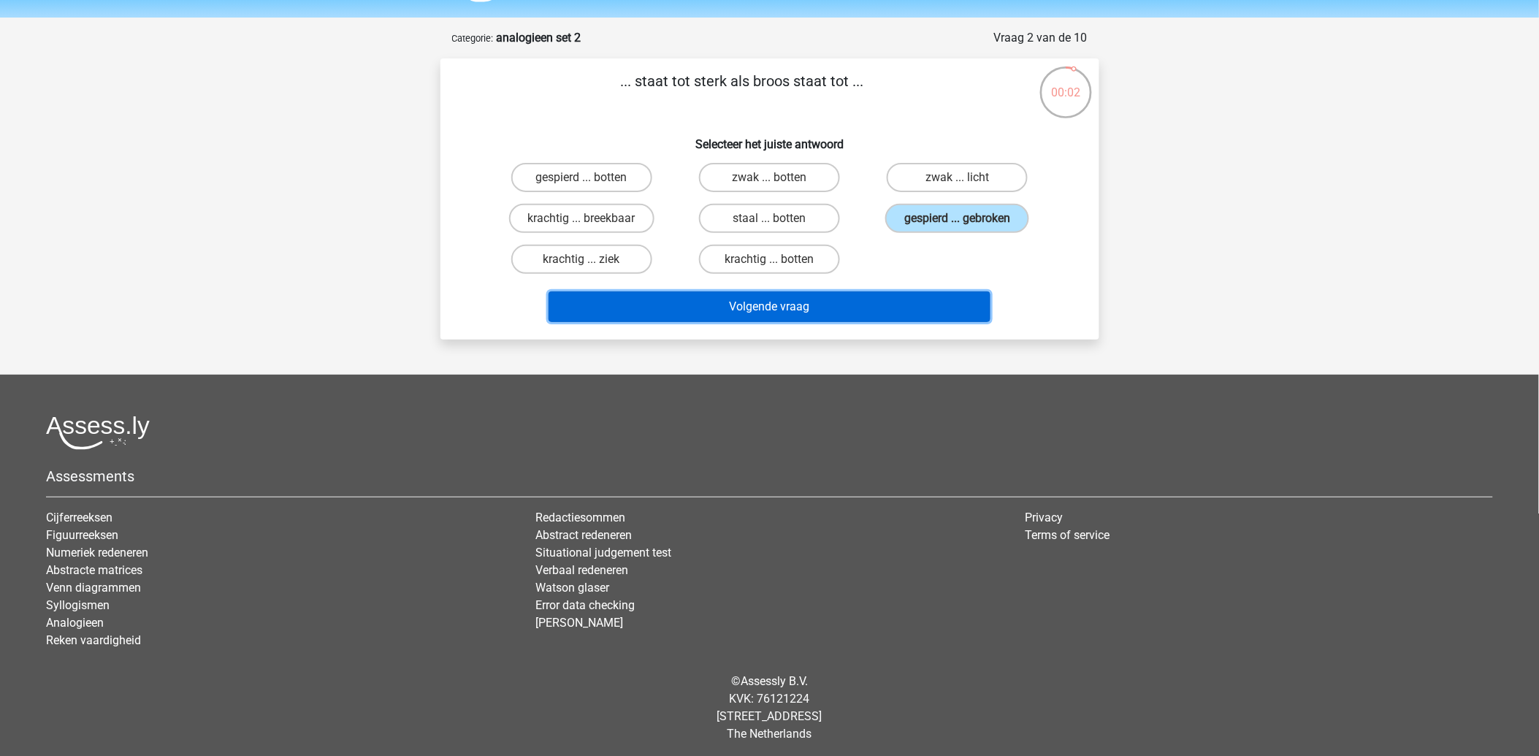
click at [830, 293] on button "Volgende vraag" at bounding box center [769, 306] width 442 height 31
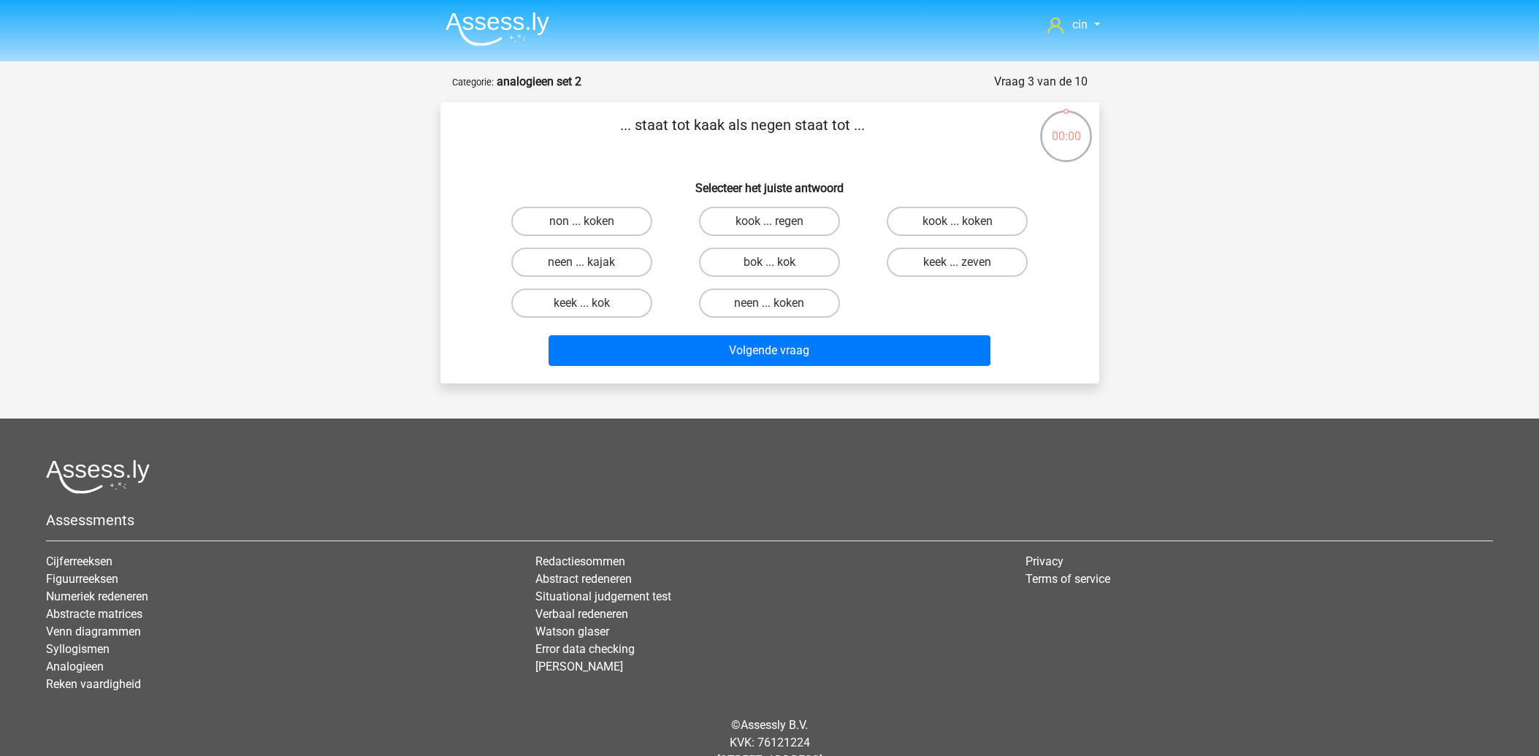
scroll to position [44, 0]
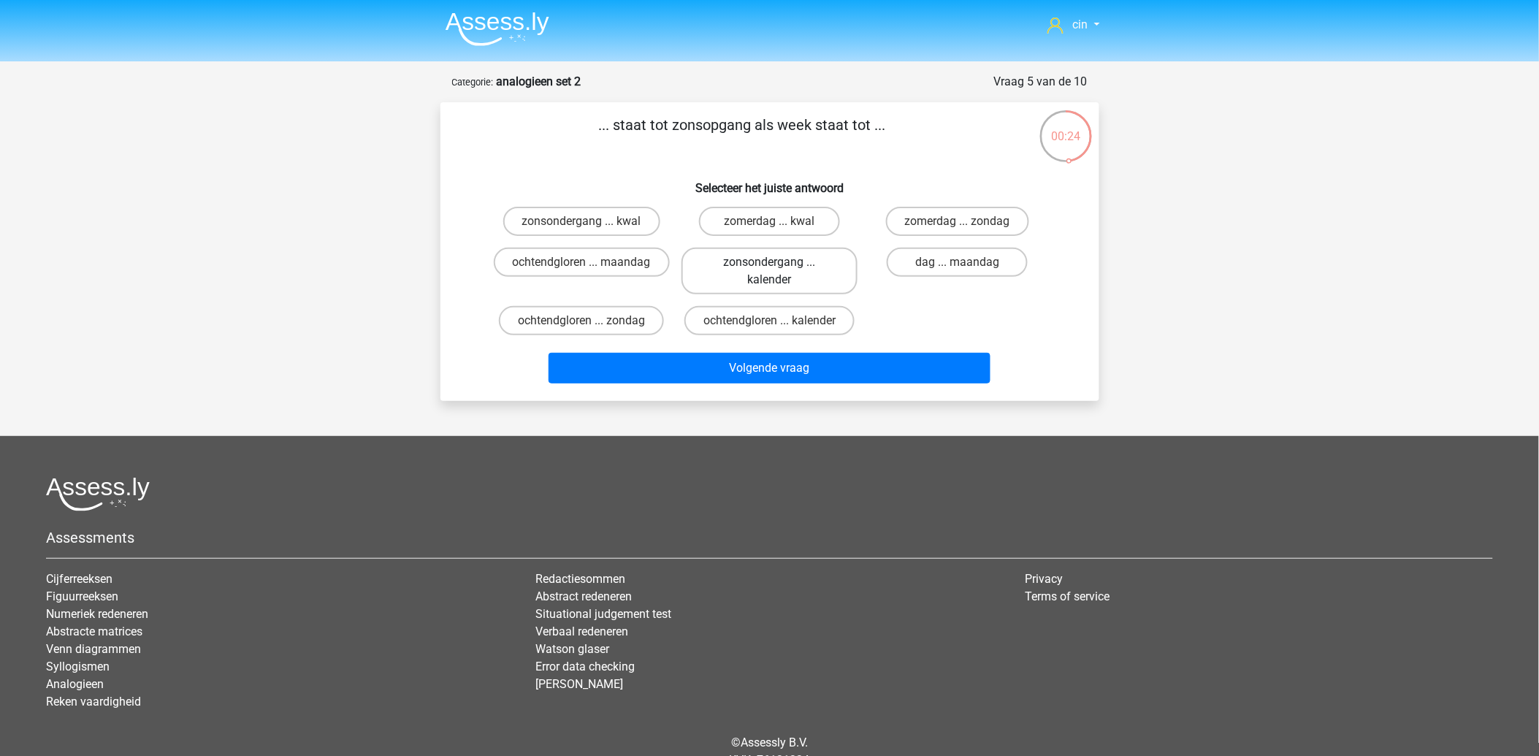
click at [751, 278] on label "zonsondergang ... kalender" at bounding box center [769, 271] width 176 height 47
click at [769, 272] on input "zonsondergang ... kalender" at bounding box center [773, 266] width 9 height 9
radio input "true"
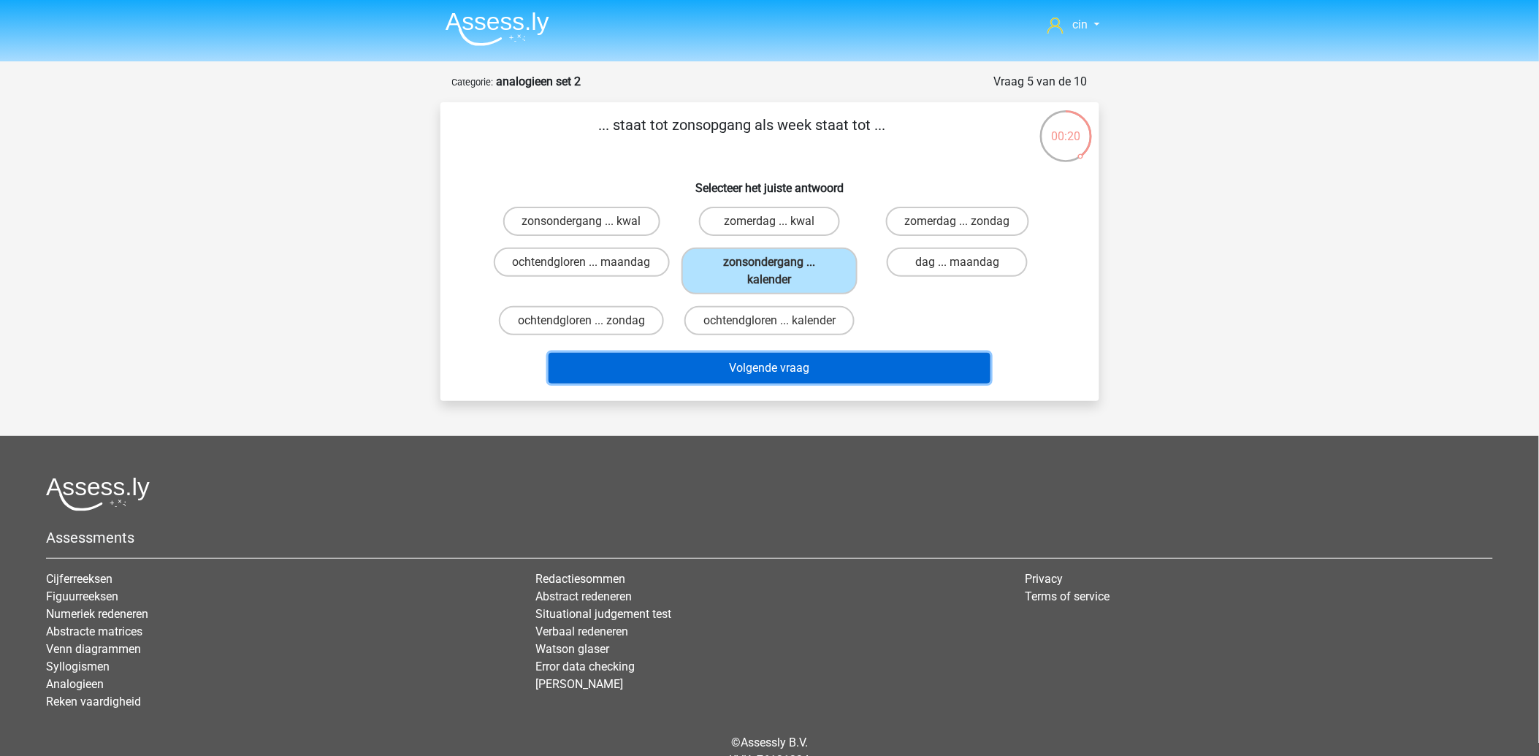
click at [725, 367] on button "Volgende vraag" at bounding box center [769, 368] width 442 height 31
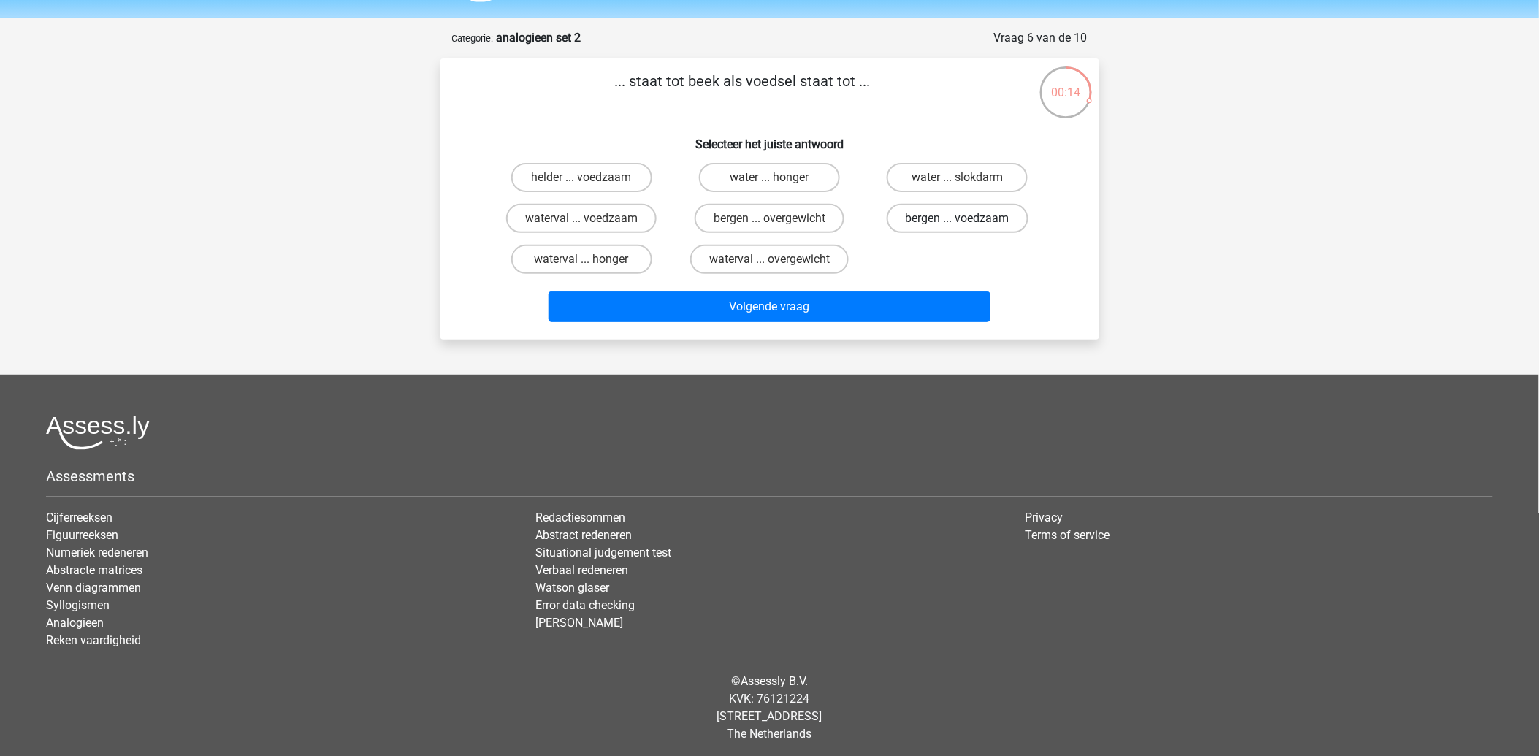
click at [976, 215] on label "bergen ... voedzaam" at bounding box center [957, 218] width 142 height 29
click at [967, 218] on input "bergen ... voedzaam" at bounding box center [961, 222] width 9 height 9
radio input "true"
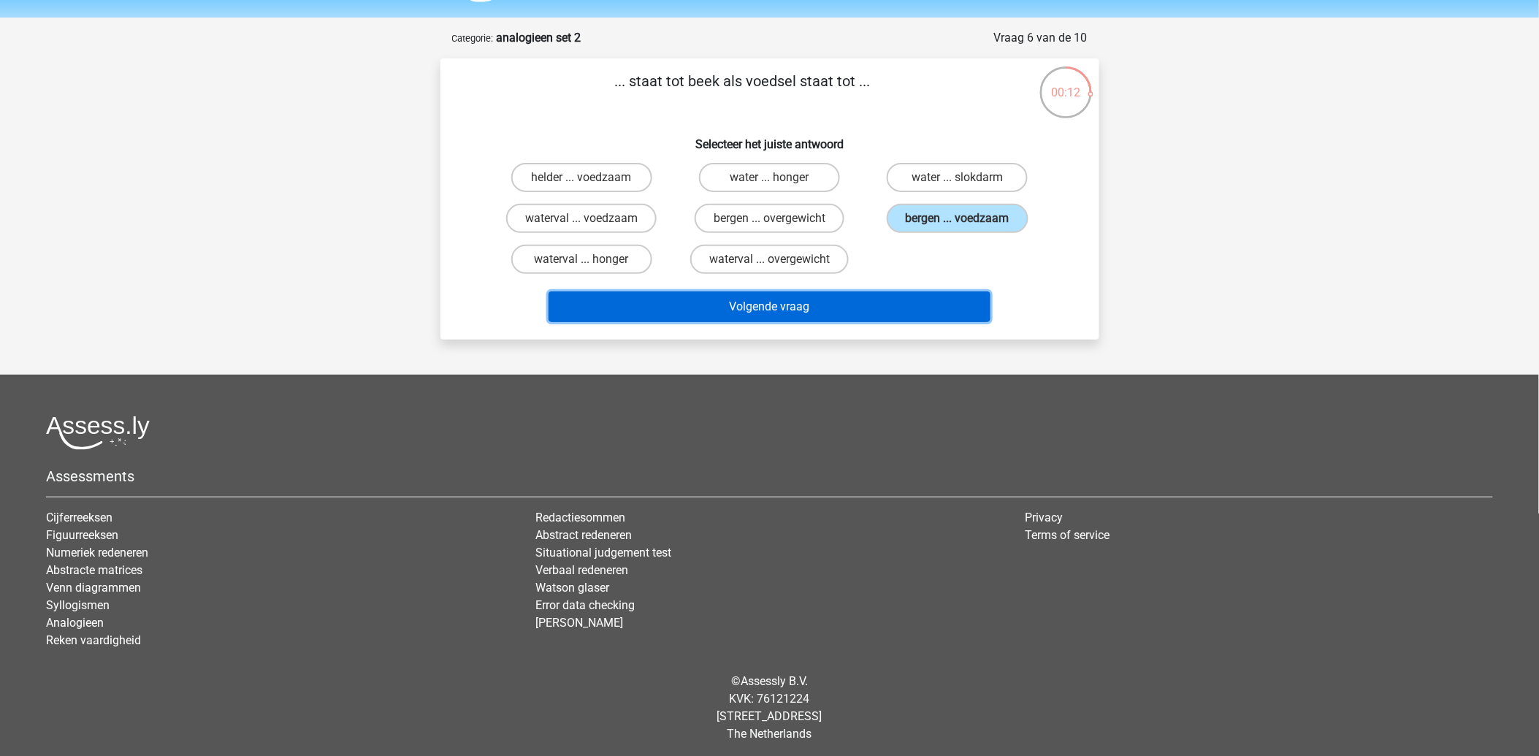
click at [767, 307] on button "Volgende vraag" at bounding box center [769, 306] width 442 height 31
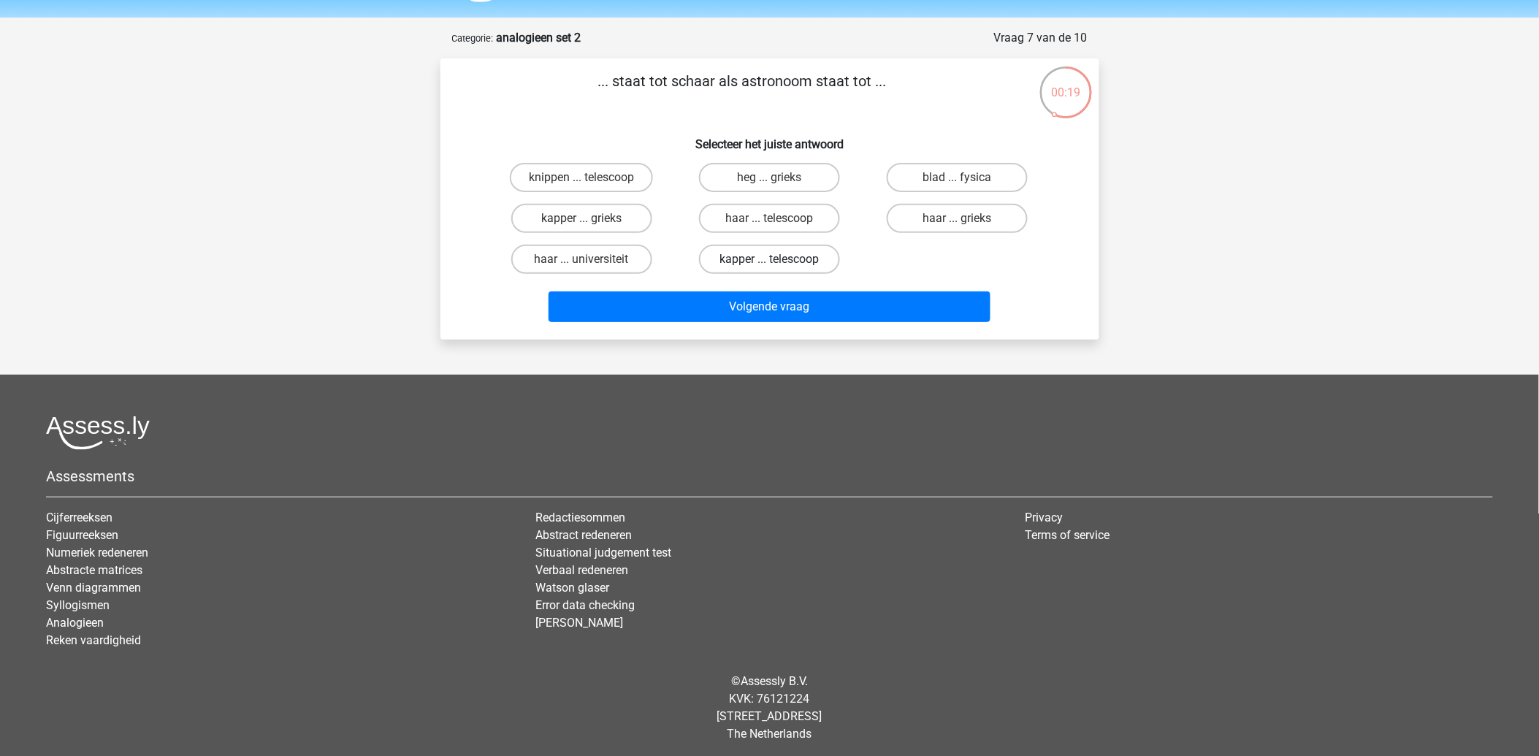
click at [808, 245] on label "kapper ... telescoop" at bounding box center [769, 259] width 141 height 29
click at [778, 259] on input "kapper ... telescoop" at bounding box center [773, 263] width 9 height 9
radio input "true"
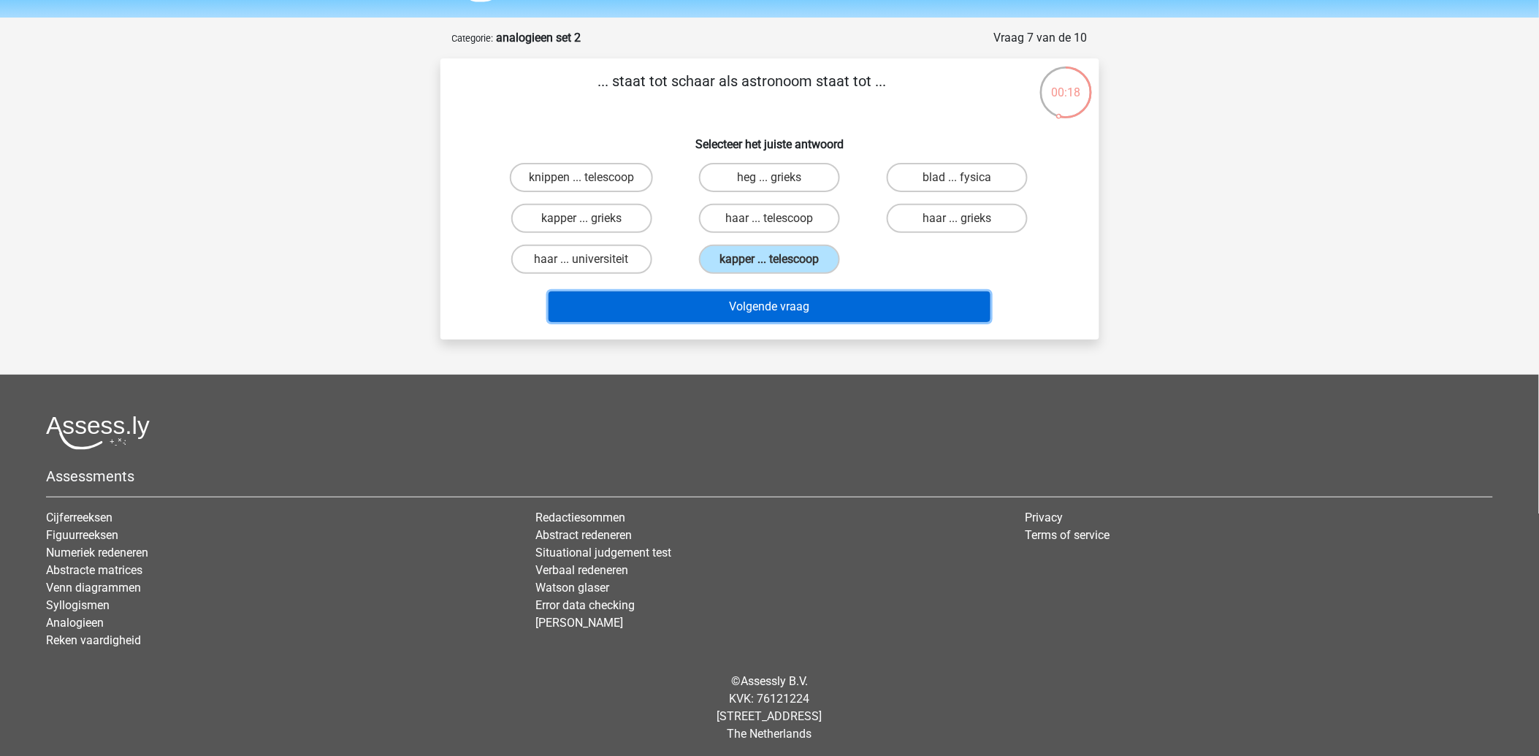
click at [762, 296] on button "Volgende vraag" at bounding box center [769, 306] width 442 height 31
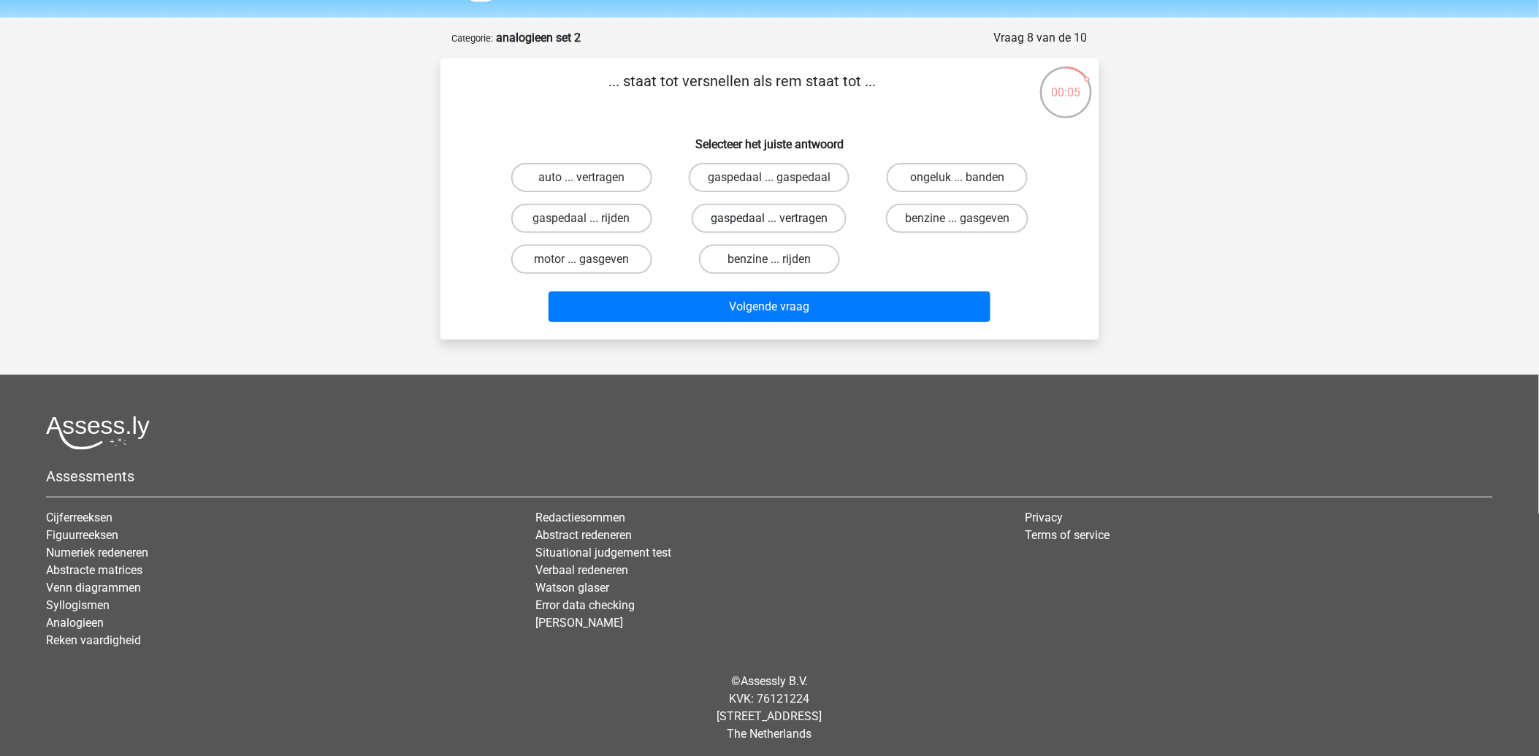
click at [765, 217] on label "gaspedaal ... vertragen" at bounding box center [769, 218] width 155 height 29
click at [769, 218] on input "gaspedaal ... vertragen" at bounding box center [773, 222] width 9 height 9
radio input "true"
click at [754, 322] on div "Volgende vraag" at bounding box center [770, 309] width 564 height 37
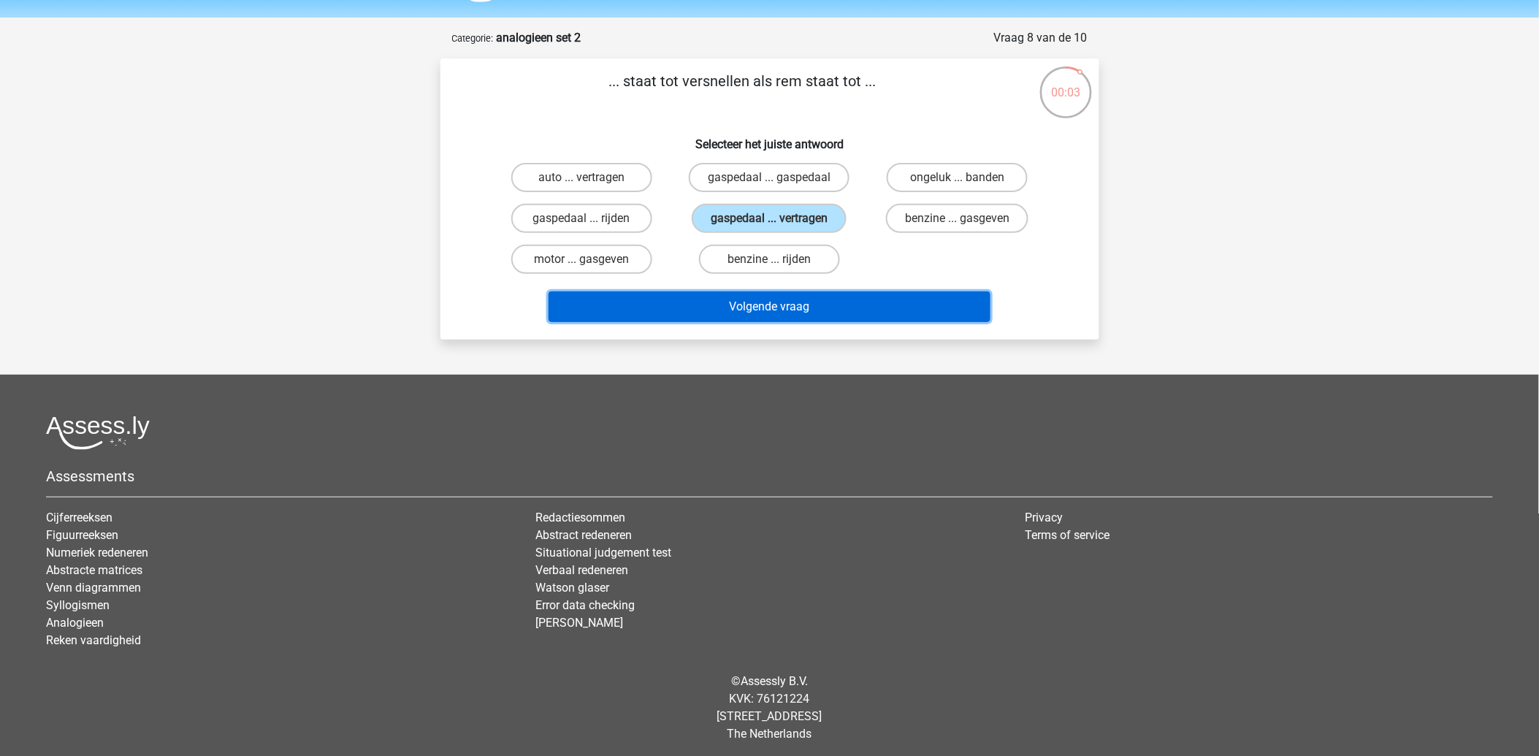
click at [767, 304] on button "Volgende vraag" at bounding box center [769, 306] width 442 height 31
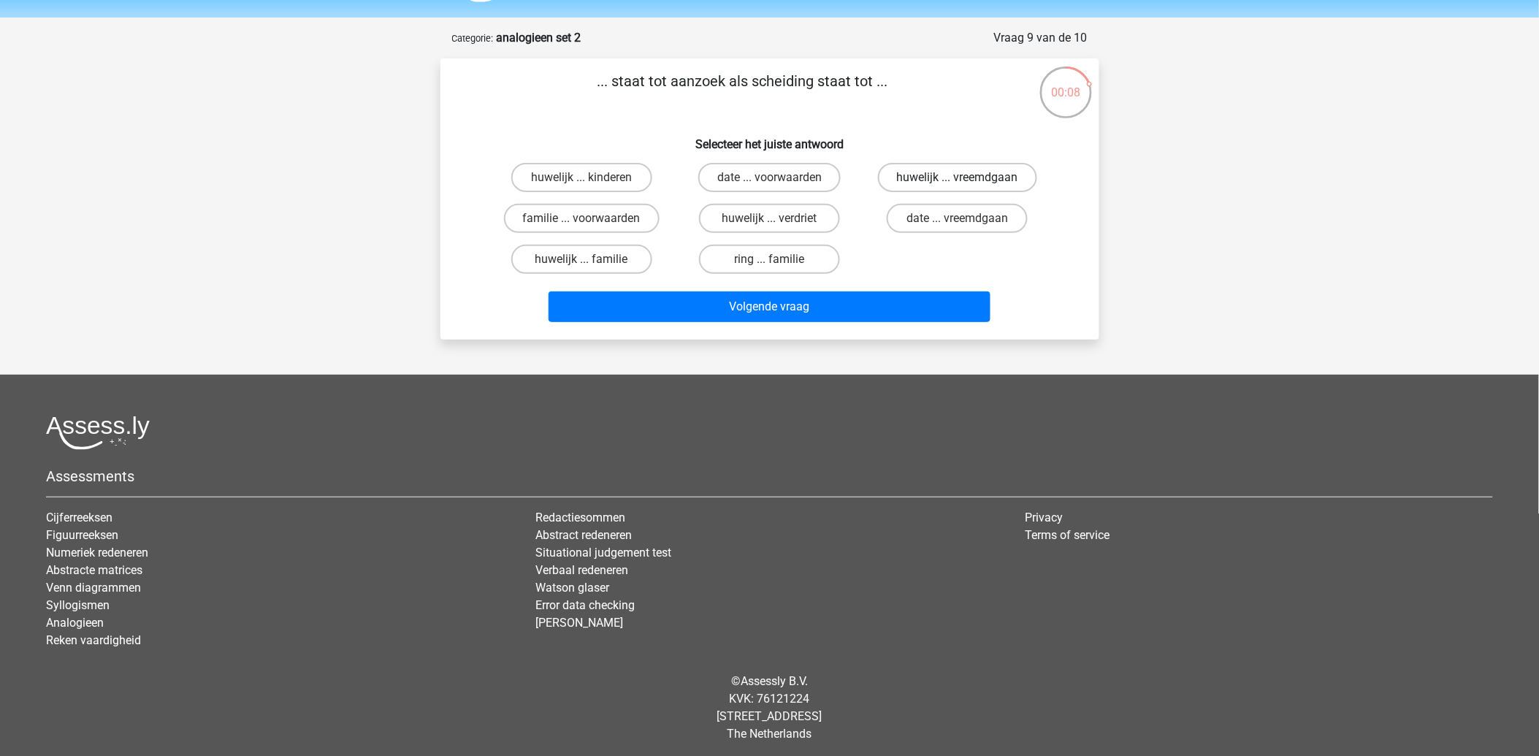
click at [973, 178] on label "huwelijk ... vreemdgaan" at bounding box center [957, 177] width 159 height 29
click at [967, 178] on input "huwelijk ... vreemdgaan" at bounding box center [961, 181] width 9 height 9
radio input "true"
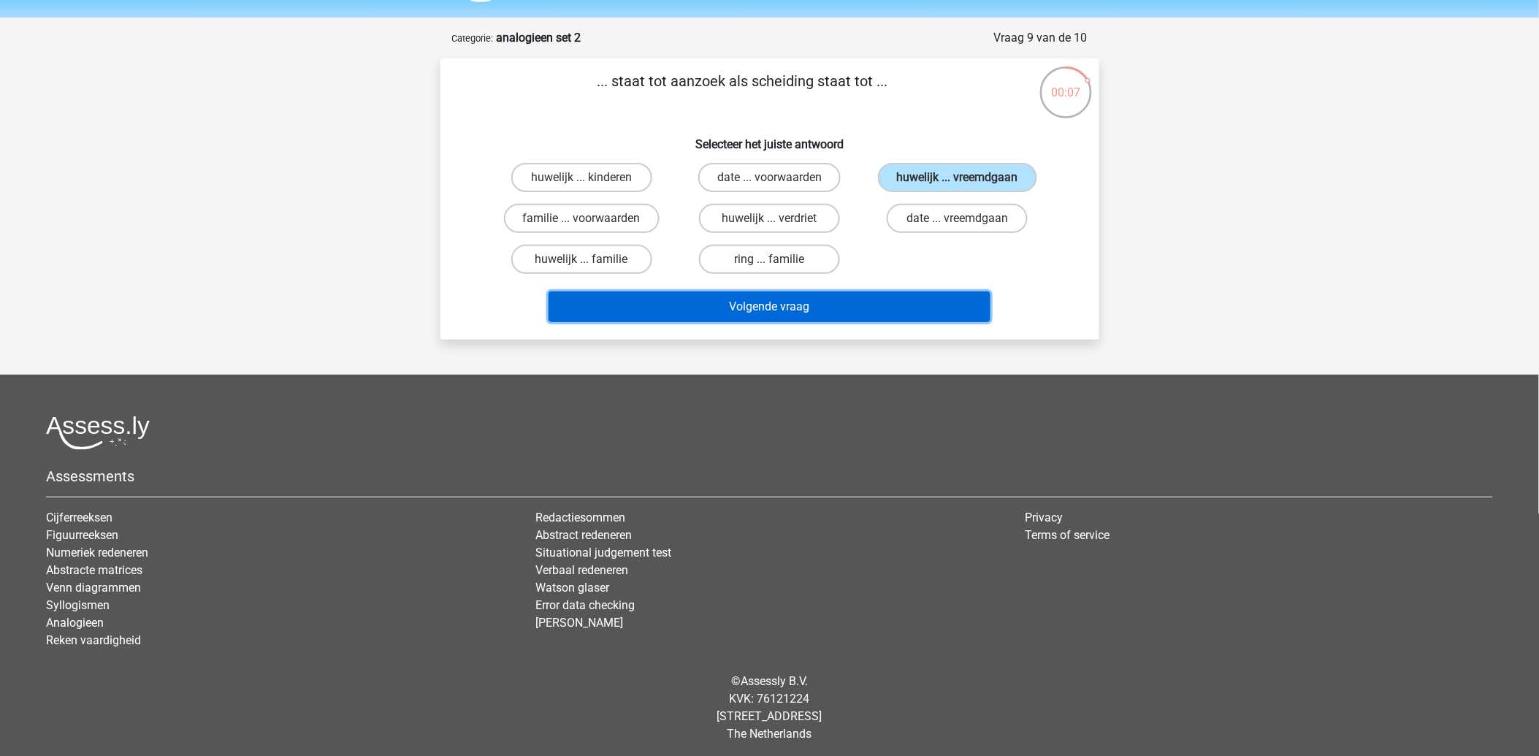
click at [741, 310] on button "Volgende vraag" at bounding box center [769, 306] width 442 height 31
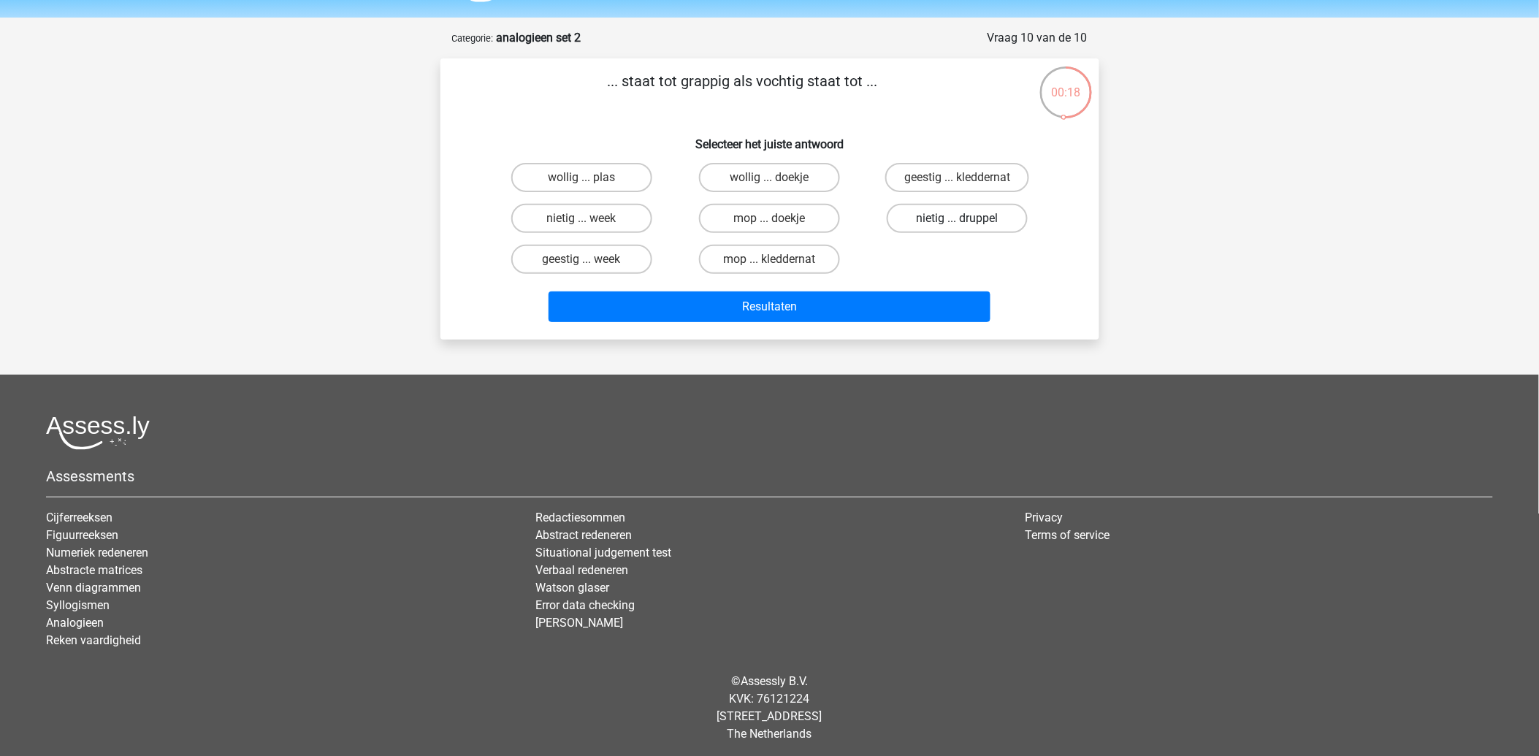
drag, startPoint x: 959, startPoint y: 218, endPoint x: 960, endPoint y: 228, distance: 10.2
click at [962, 224] on input "nietig ... druppel" at bounding box center [961, 222] width 9 height 9
radio input "true"
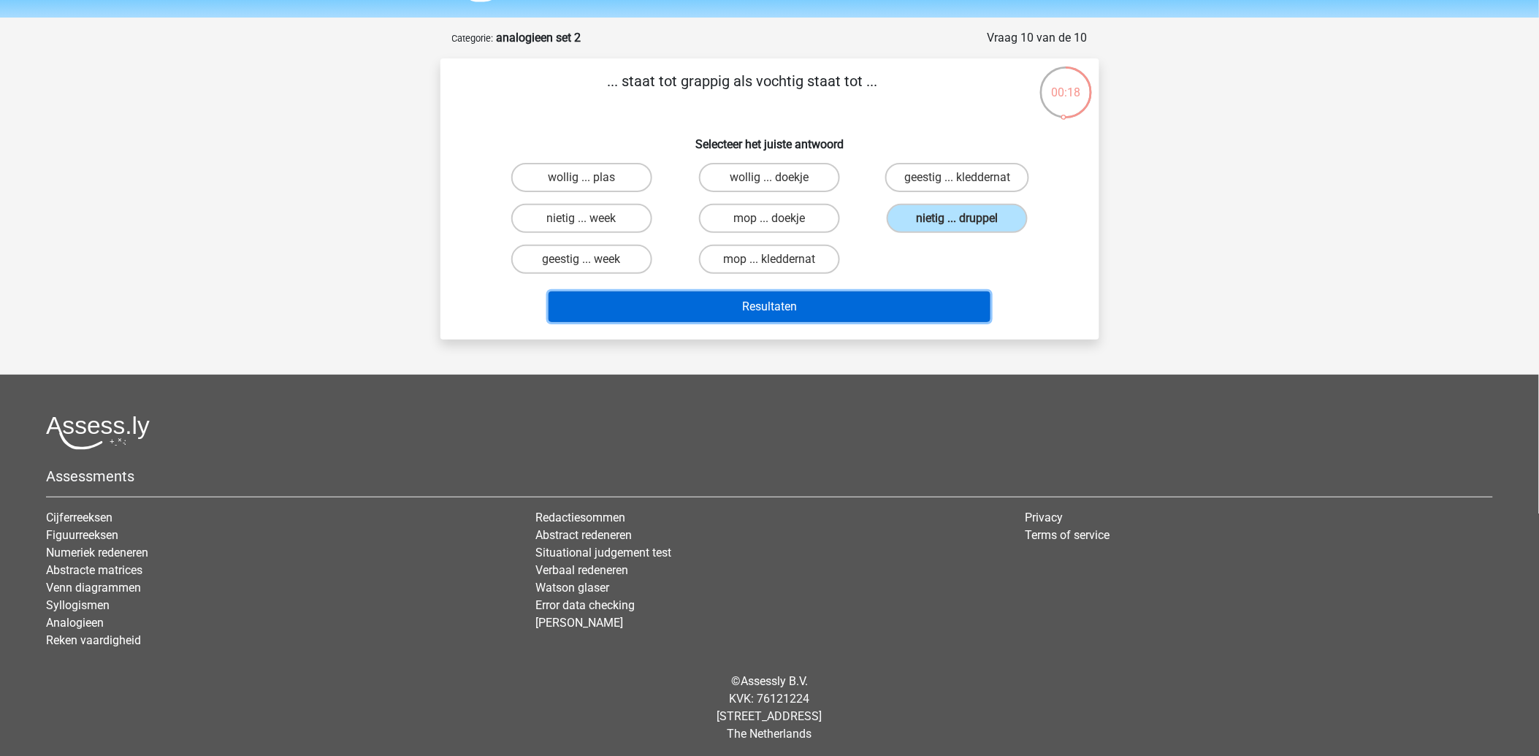
click at [790, 314] on button "Resultaten" at bounding box center [769, 306] width 442 height 31
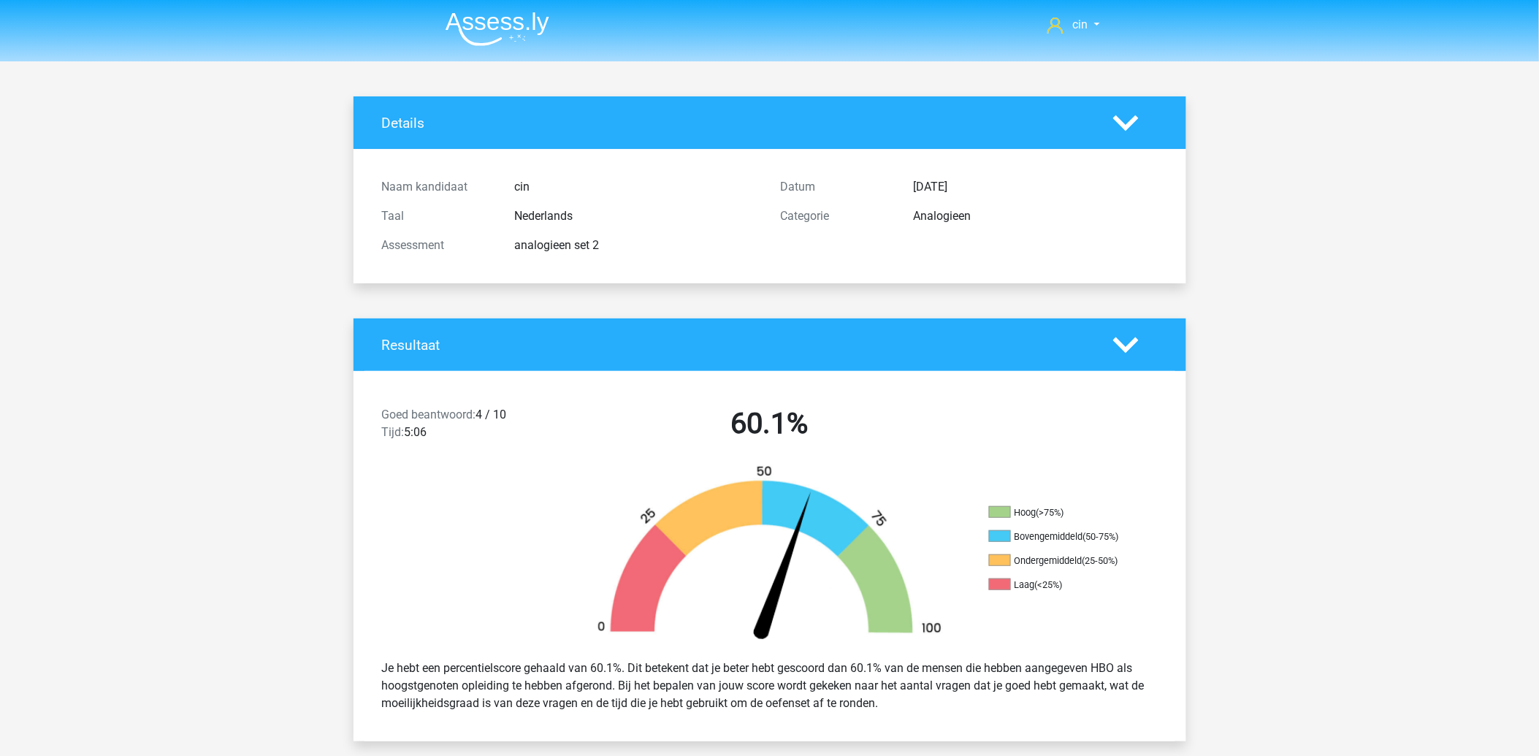
click at [473, 27] on img at bounding box center [497, 29] width 104 height 34
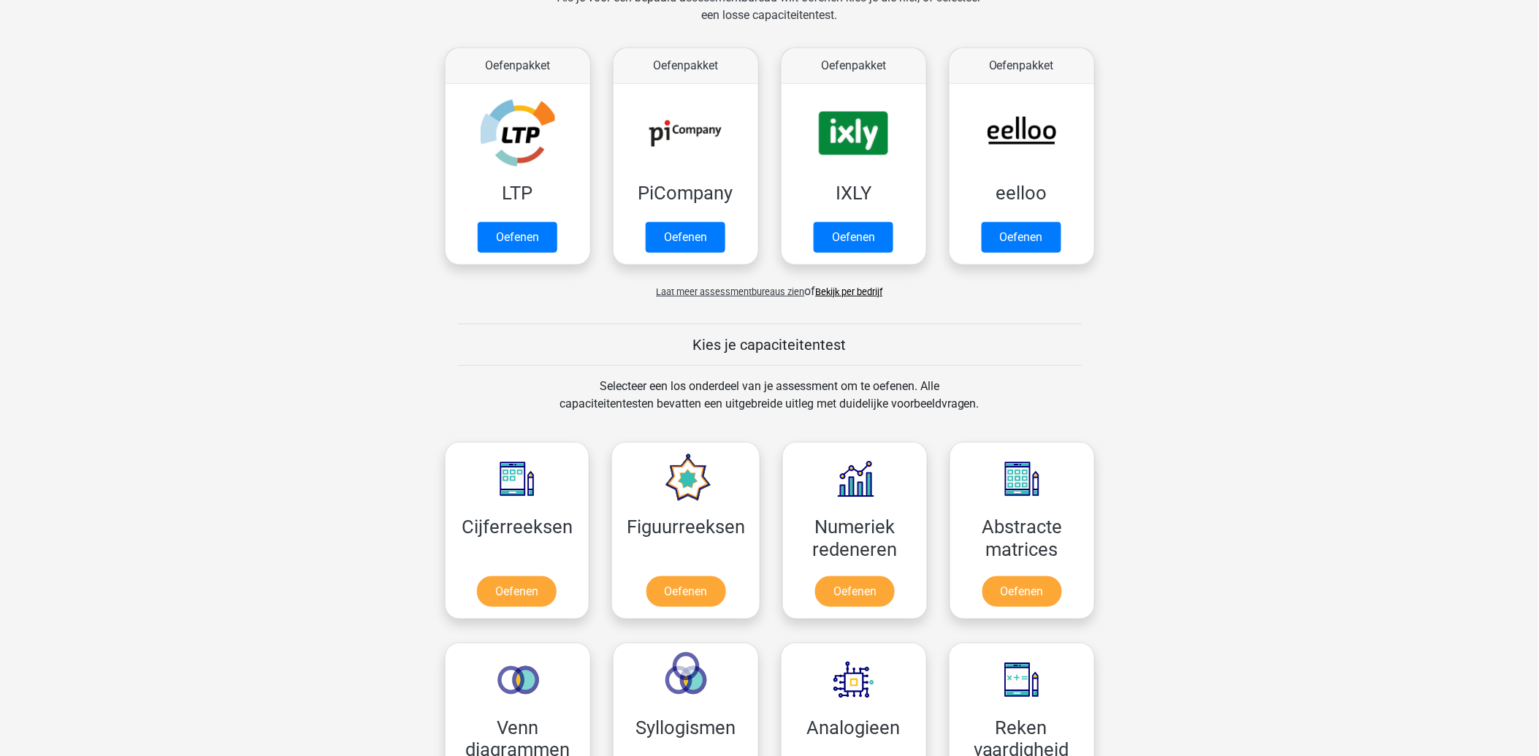
scroll to position [324, 0]
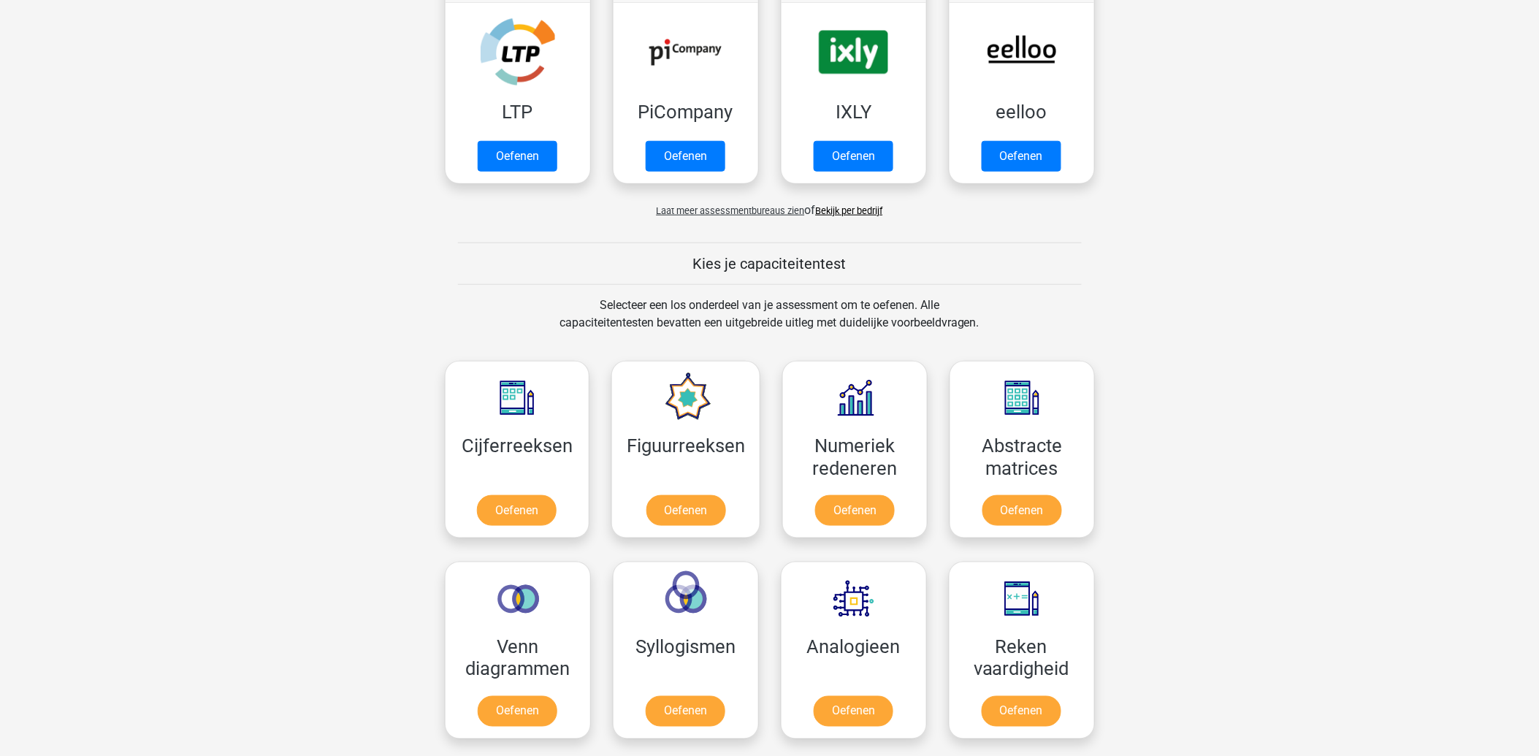
click at [515, 700] on link "Oefenen" at bounding box center [516, 714] width 83 height 32
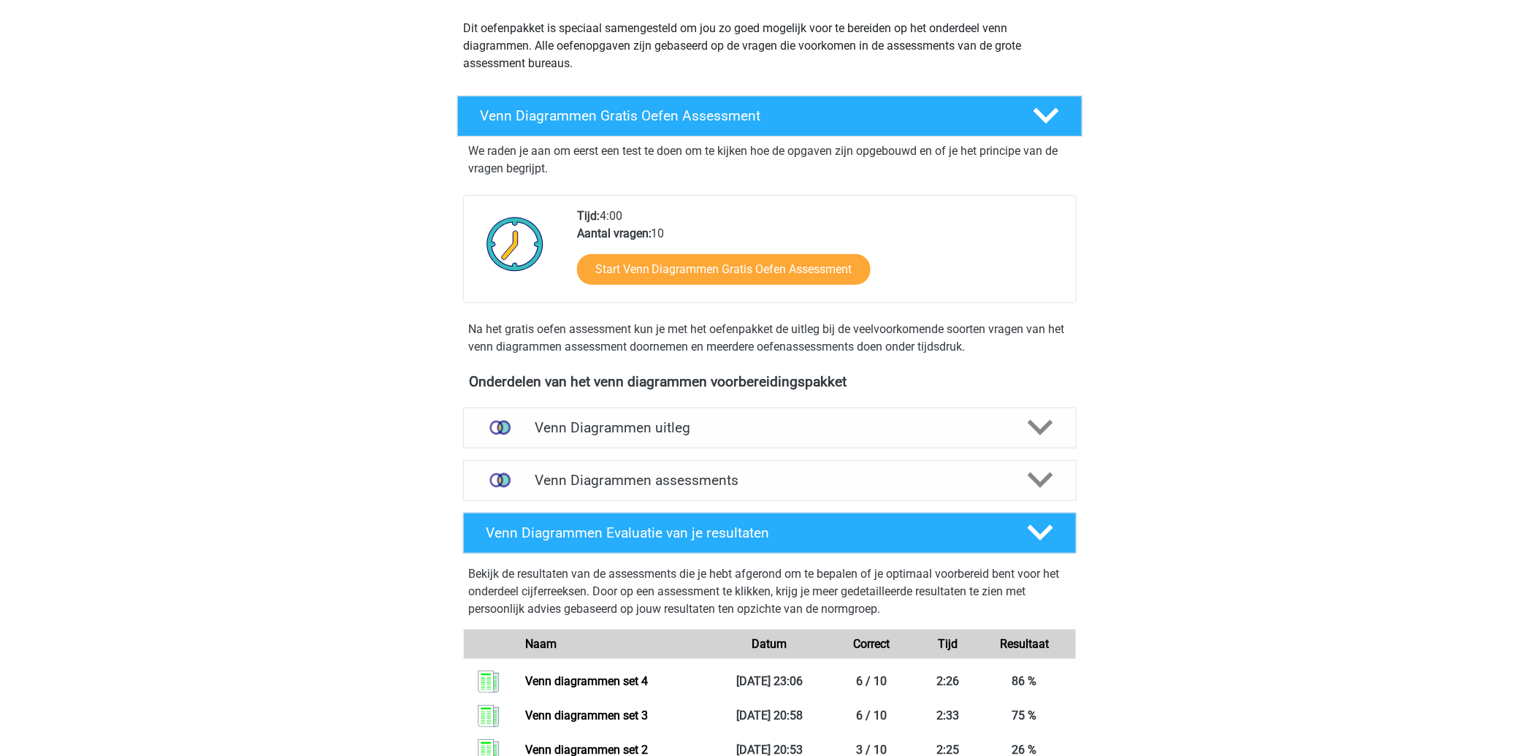
scroll to position [324, 0]
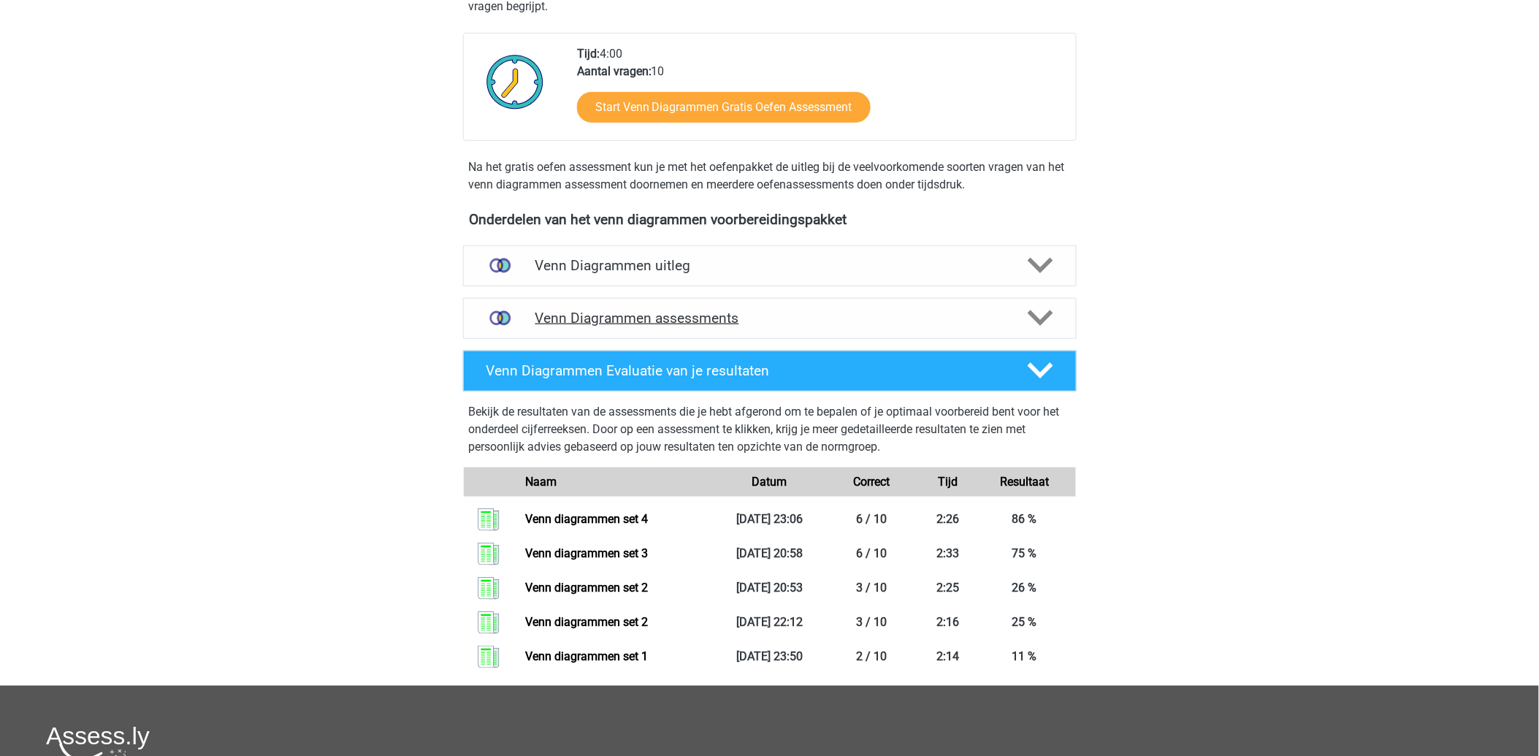
click at [600, 326] on div "Venn Diagrammen assessments" at bounding box center [769, 318] width 613 height 41
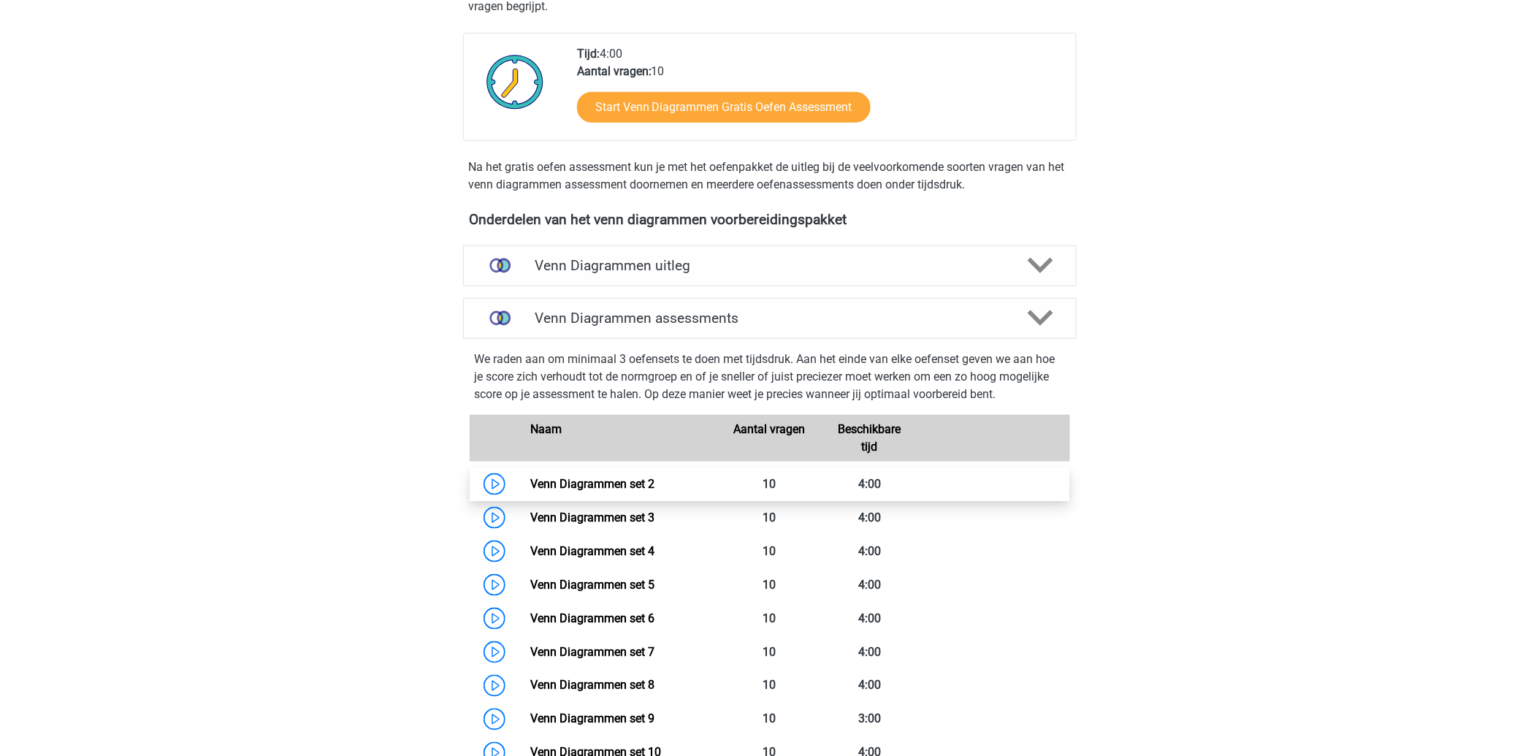
click at [609, 477] on link "Venn Diagrammen set 2" at bounding box center [592, 484] width 124 height 14
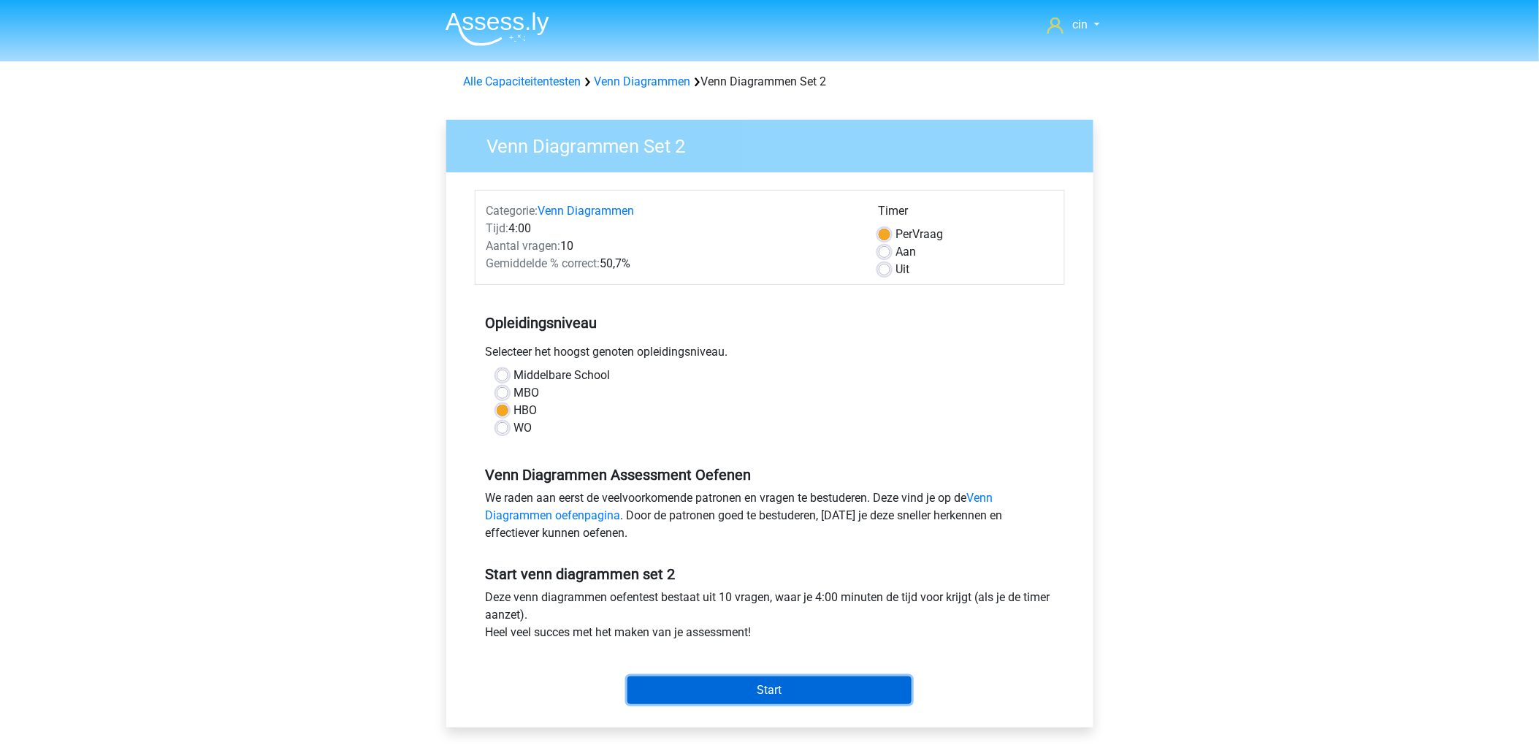
click at [773, 683] on input "Start" at bounding box center [769, 690] width 284 height 28
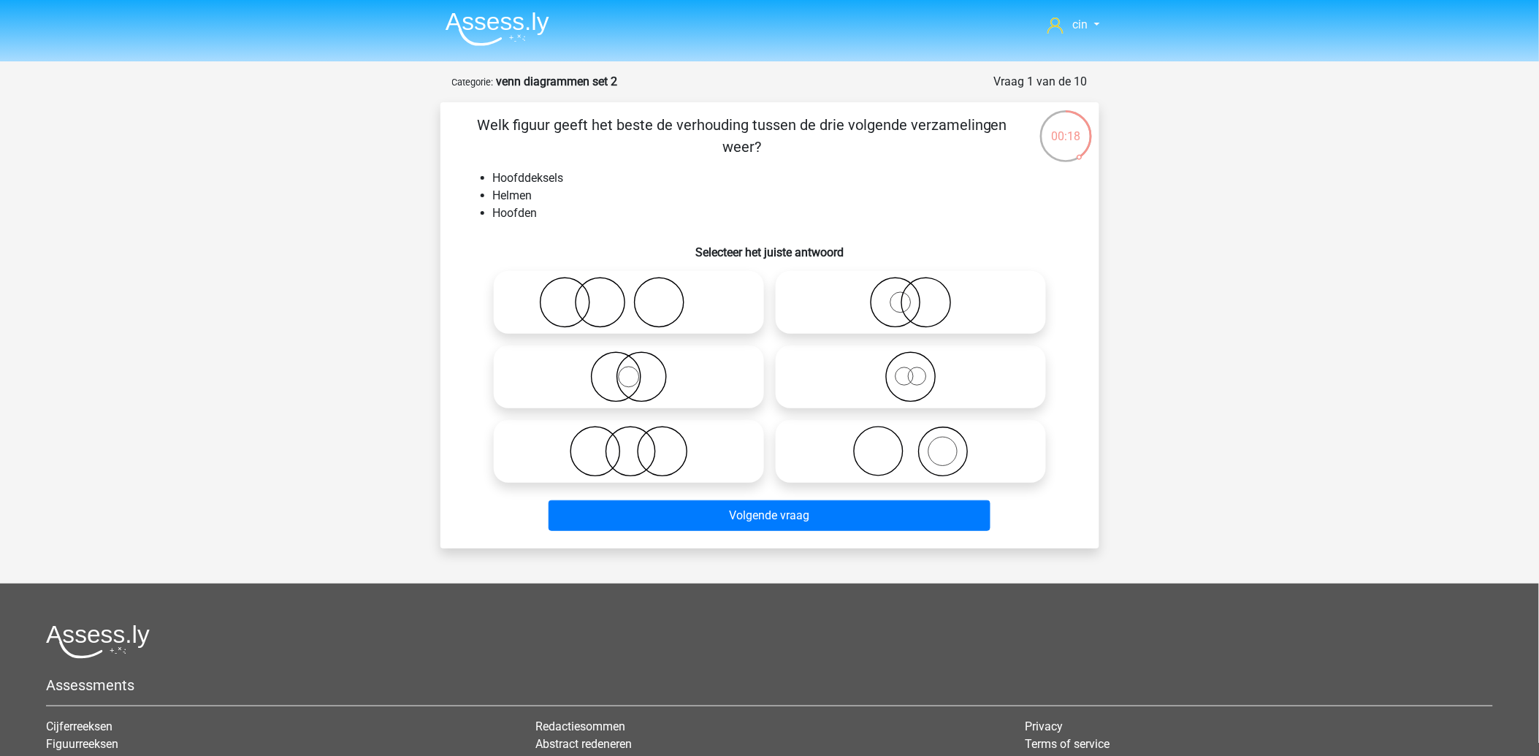
click at [629, 374] on icon at bounding box center [628, 376] width 258 height 51
click at [629, 369] on input "radio" at bounding box center [633, 364] width 9 height 9
radio input "true"
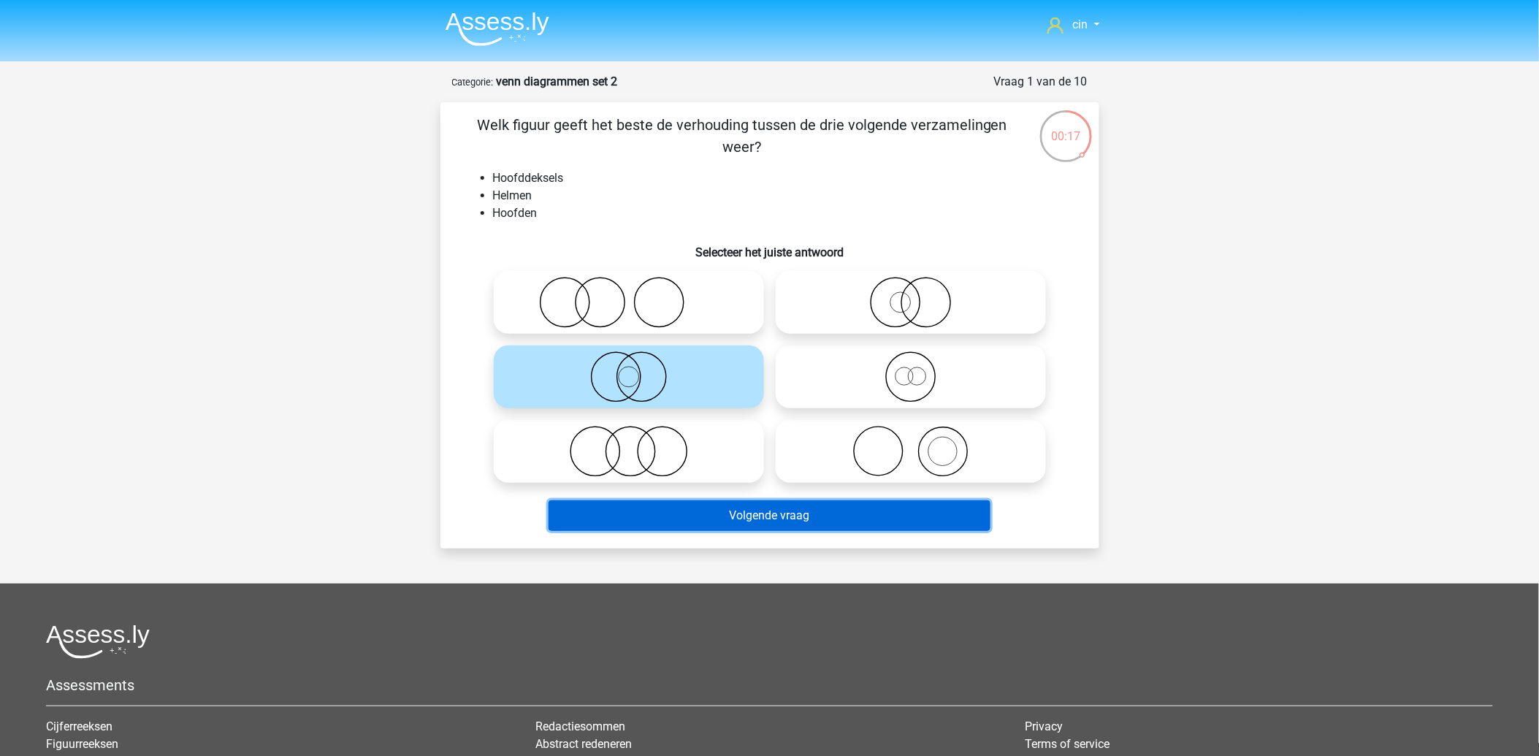
click at [769, 515] on button "Volgende vraag" at bounding box center [769, 515] width 442 height 31
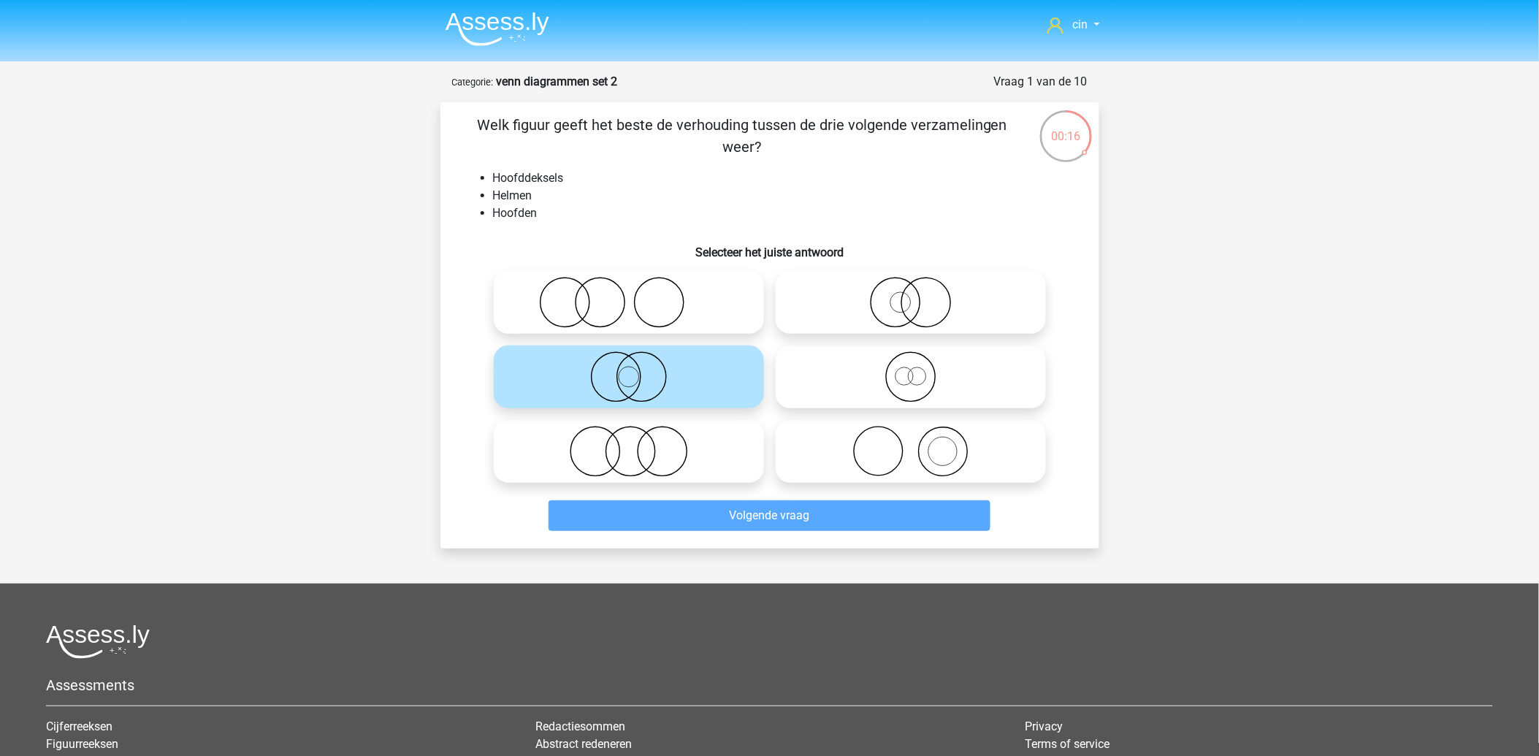
scroll to position [73, 0]
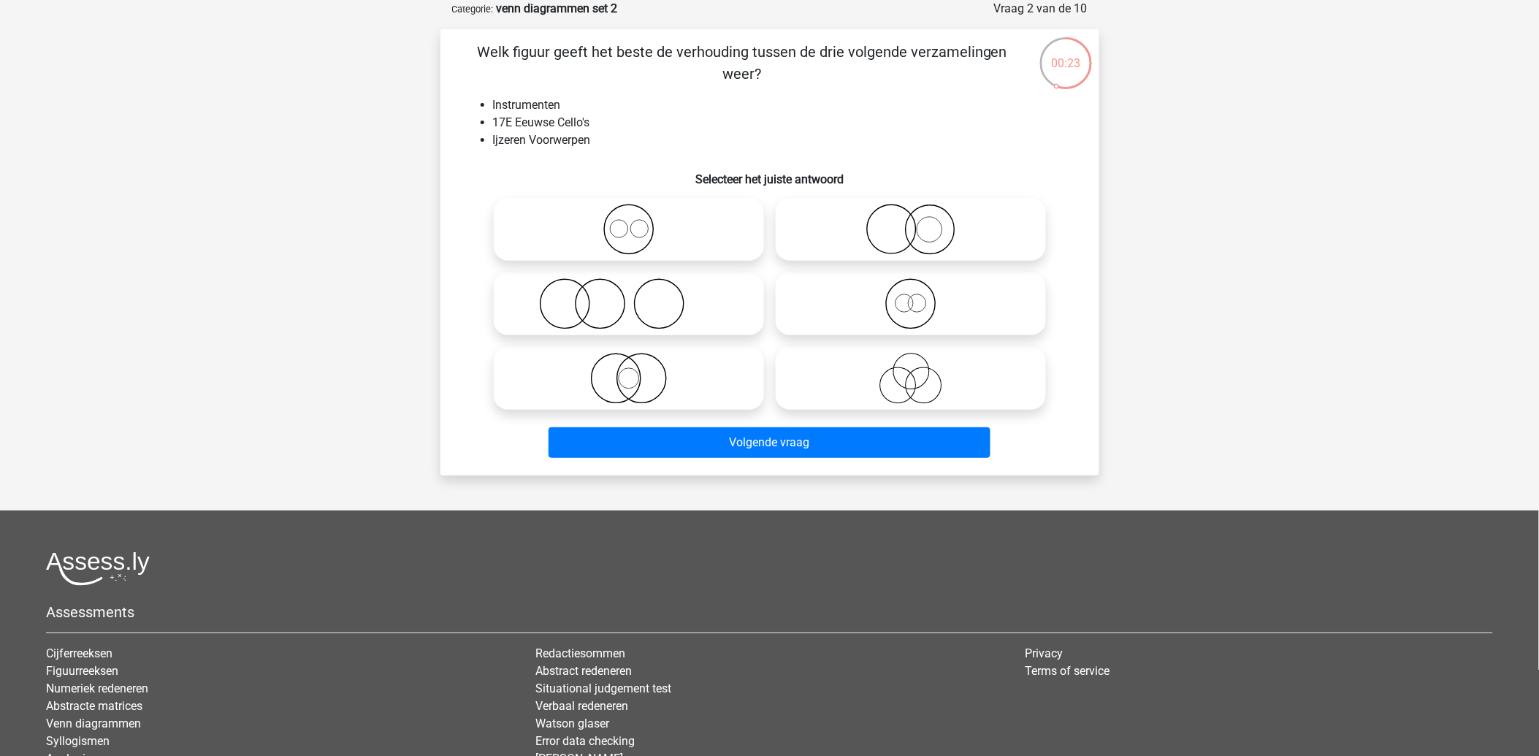
click at [911, 380] on icon at bounding box center [910, 378] width 258 height 51
click at [911, 371] on input "radio" at bounding box center [915, 365] width 9 height 9
radio input "true"
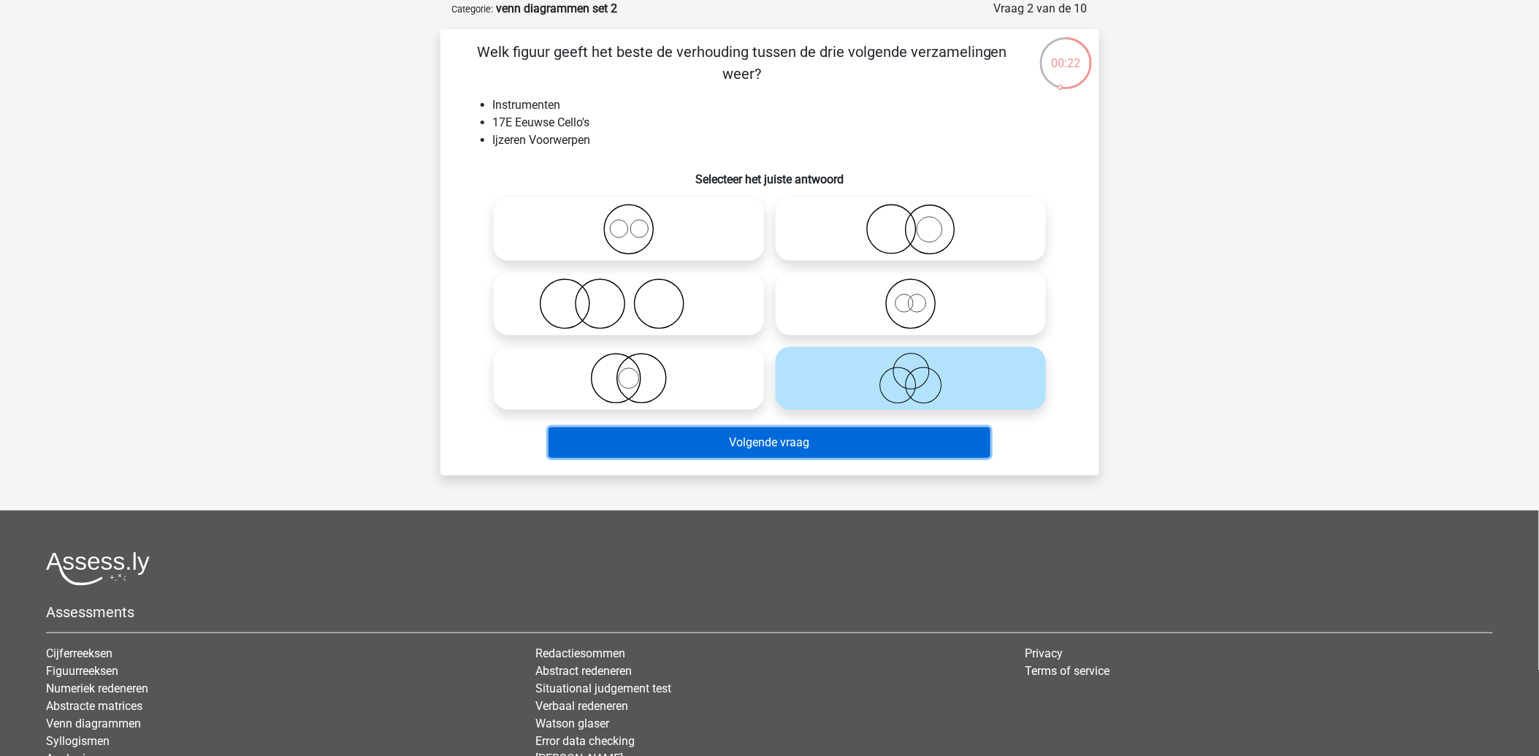
click at [746, 440] on button "Volgende vraag" at bounding box center [769, 442] width 442 height 31
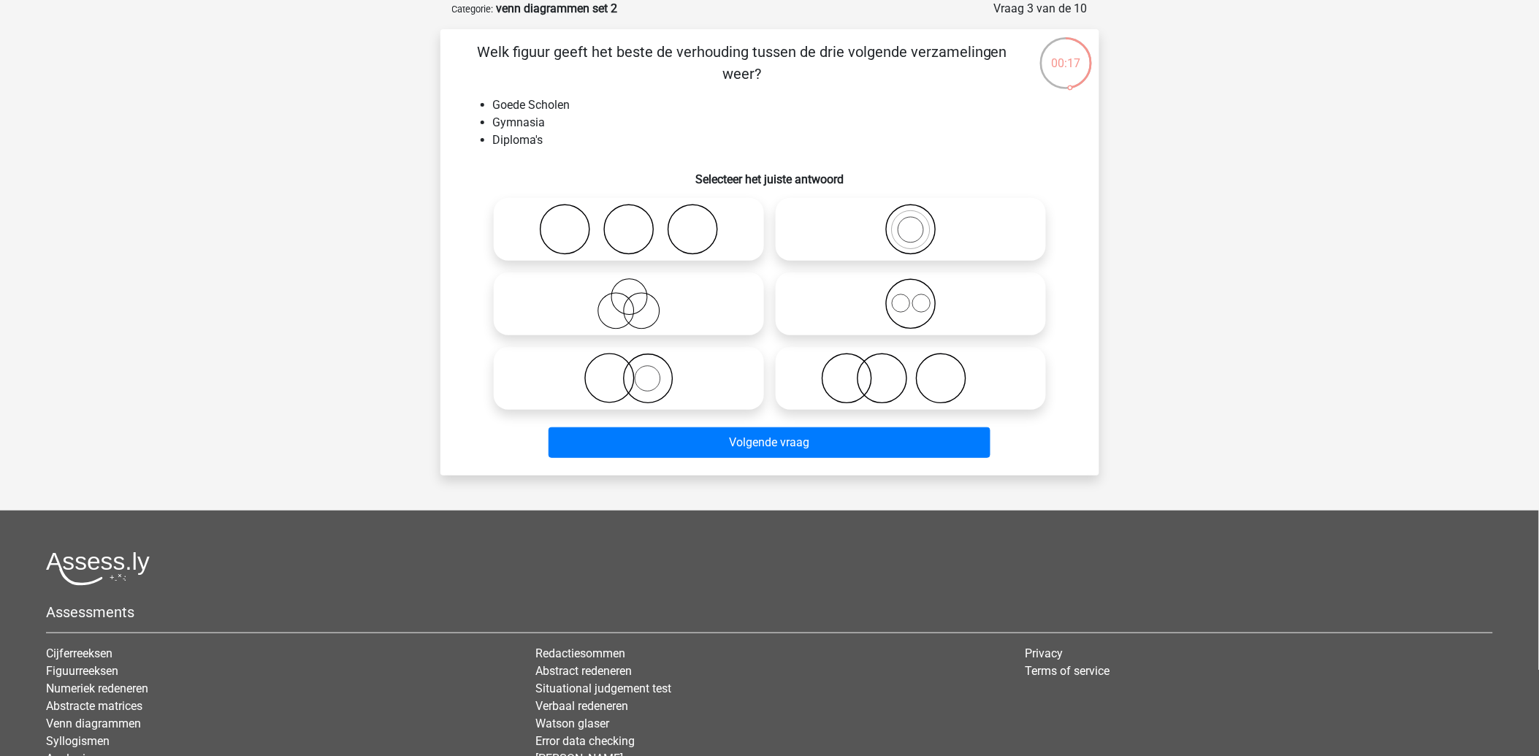
click at [625, 380] on icon at bounding box center [628, 378] width 258 height 51
click at [629, 371] on input "radio" at bounding box center [633, 365] width 9 height 9
radio input "true"
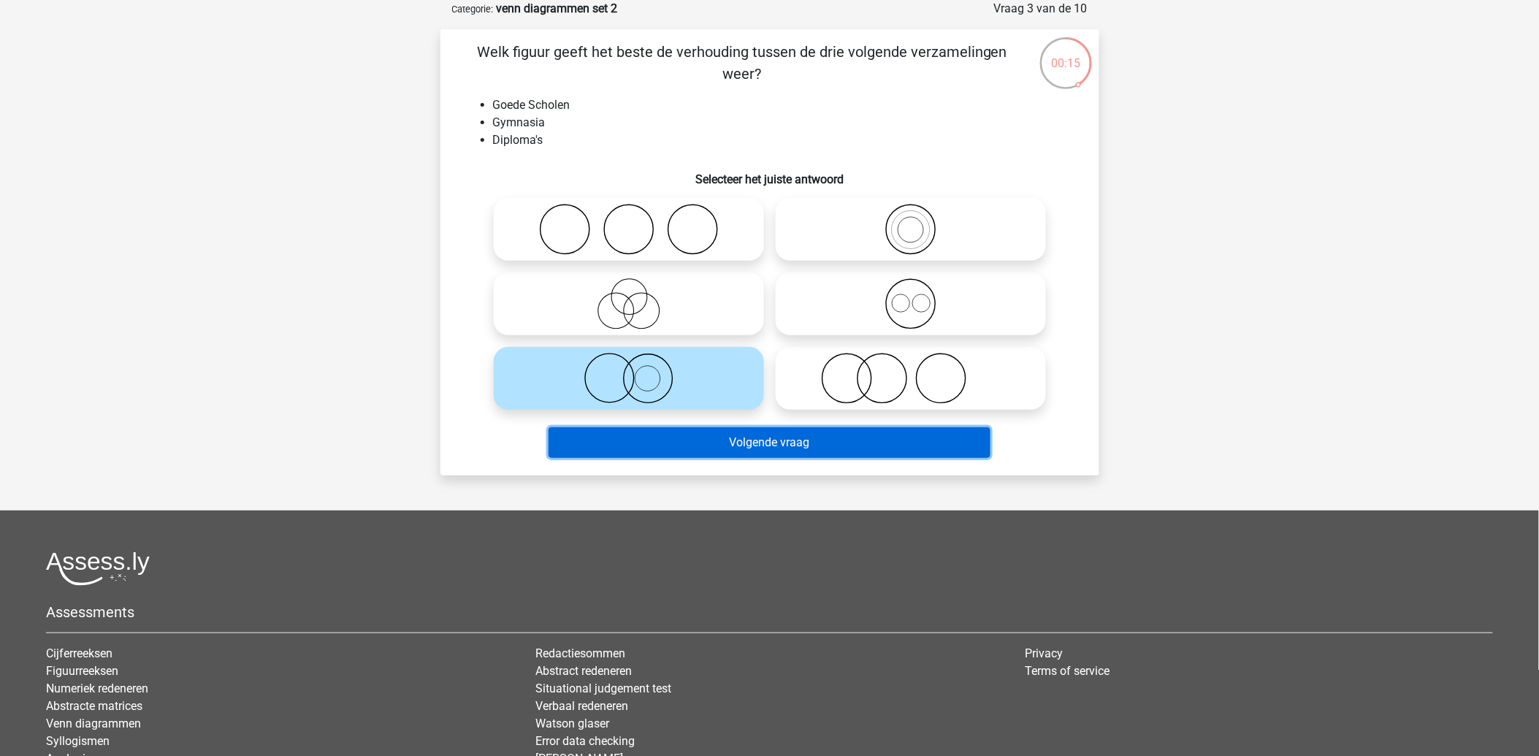
click at [773, 443] on button "Volgende vraag" at bounding box center [769, 442] width 442 height 31
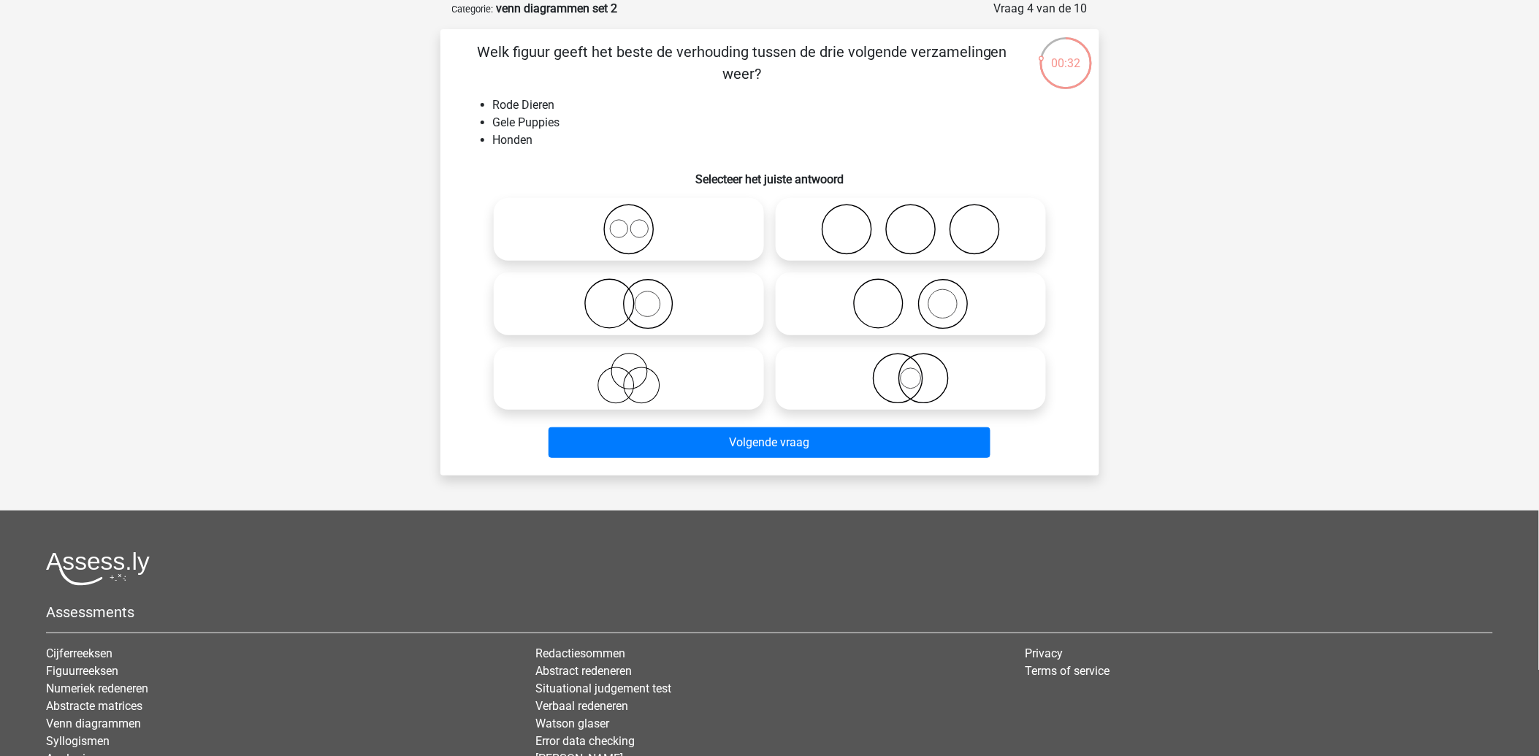
click at [640, 297] on icon at bounding box center [628, 303] width 258 height 51
click at [638, 296] on input "radio" at bounding box center [633, 291] width 9 height 9
radio input "true"
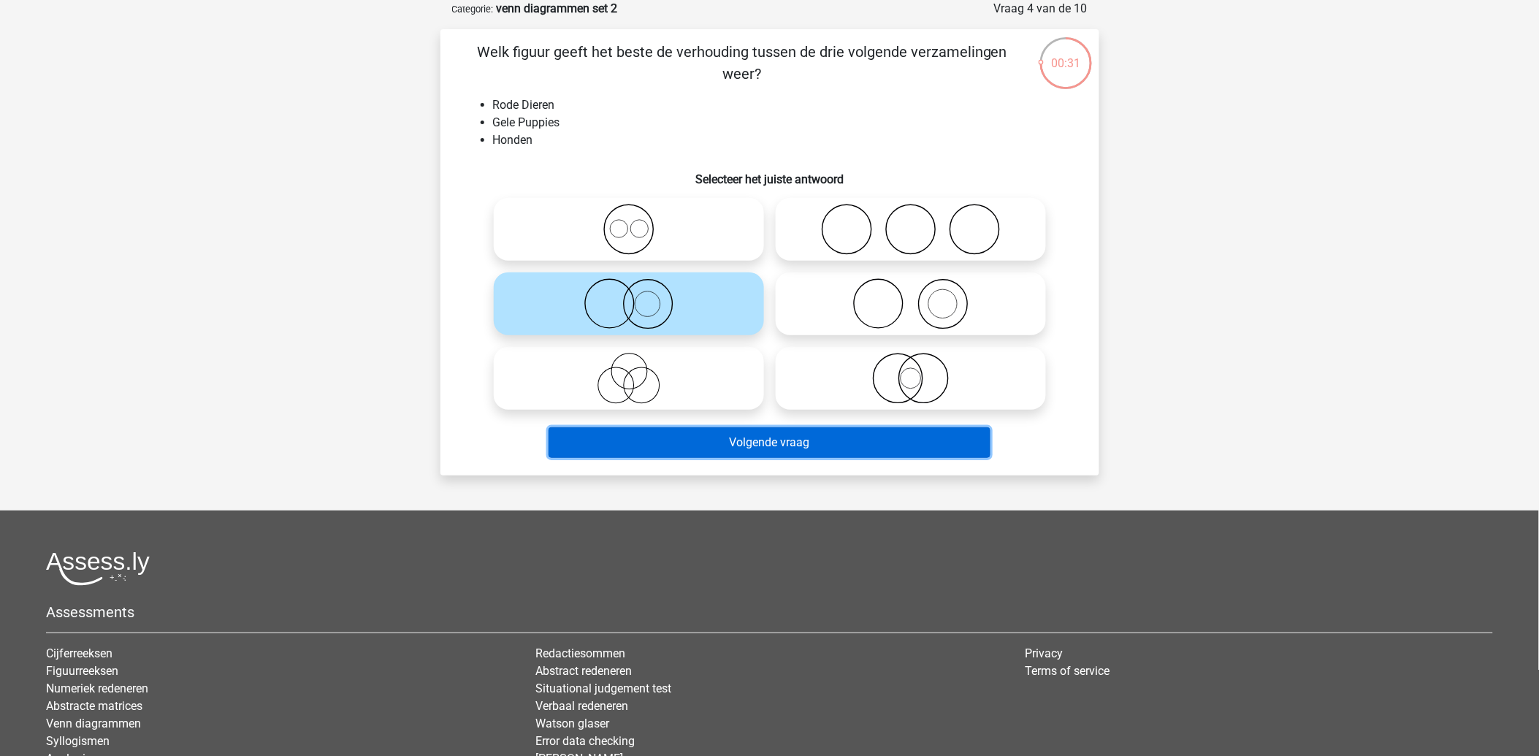
click at [783, 445] on button "Volgende vraag" at bounding box center [769, 442] width 442 height 31
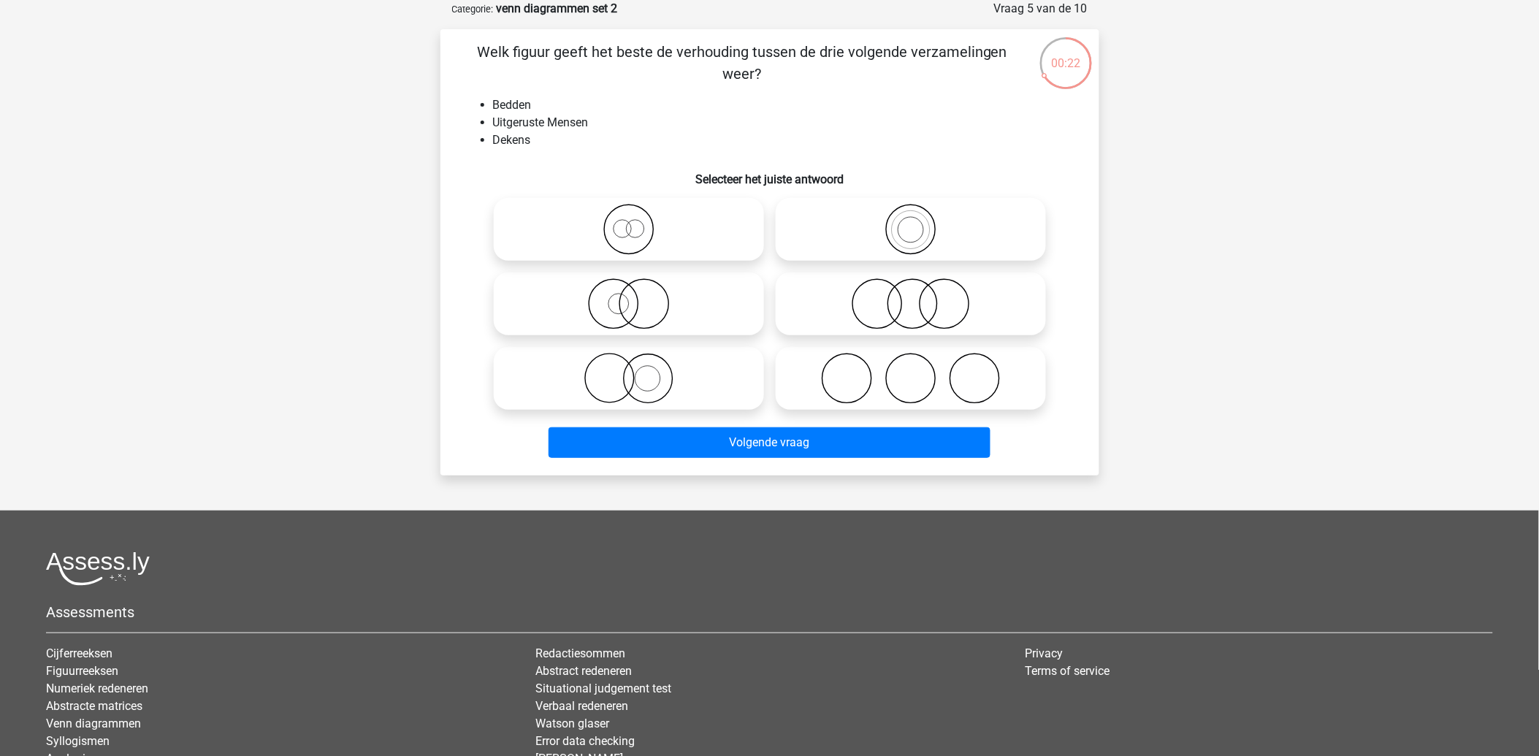
click at [910, 303] on icon at bounding box center [910, 303] width 258 height 51
click at [911, 296] on input "radio" at bounding box center [915, 291] width 9 height 9
radio input "true"
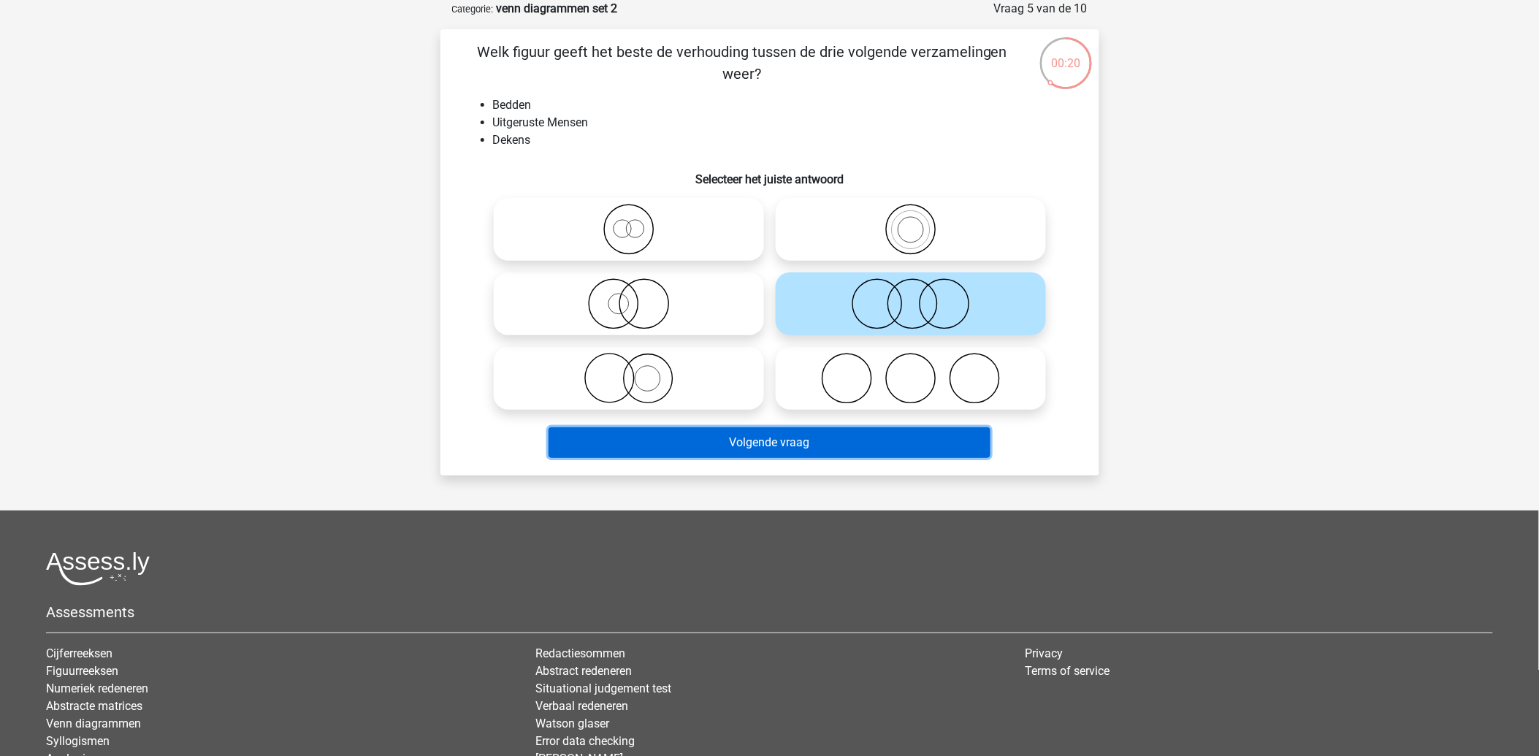
click at [756, 443] on button "Volgende vraag" at bounding box center [769, 442] width 442 height 31
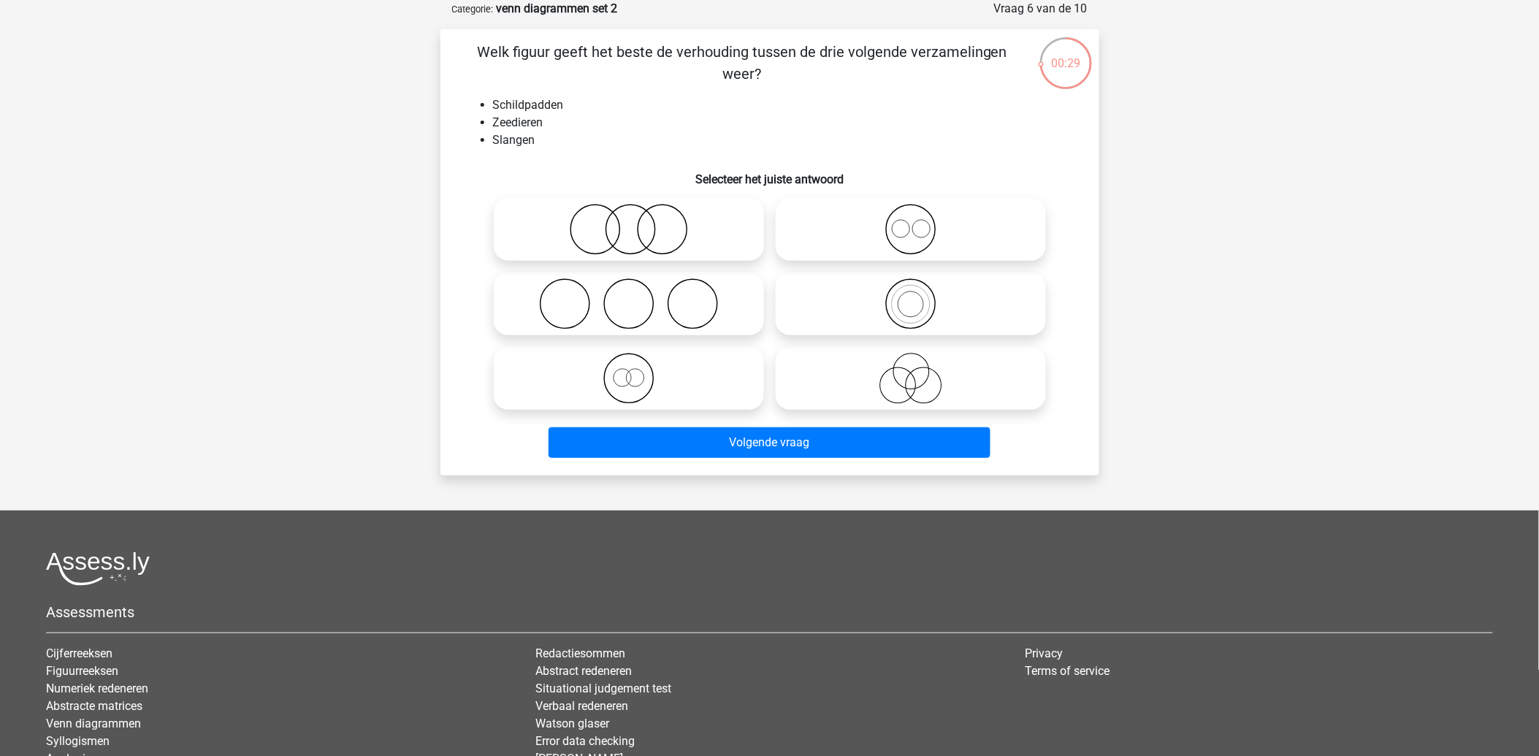
click at [630, 229] on icon at bounding box center [628, 229] width 258 height 51
click at [630, 222] on input "radio" at bounding box center [633, 216] width 9 height 9
radio input "true"
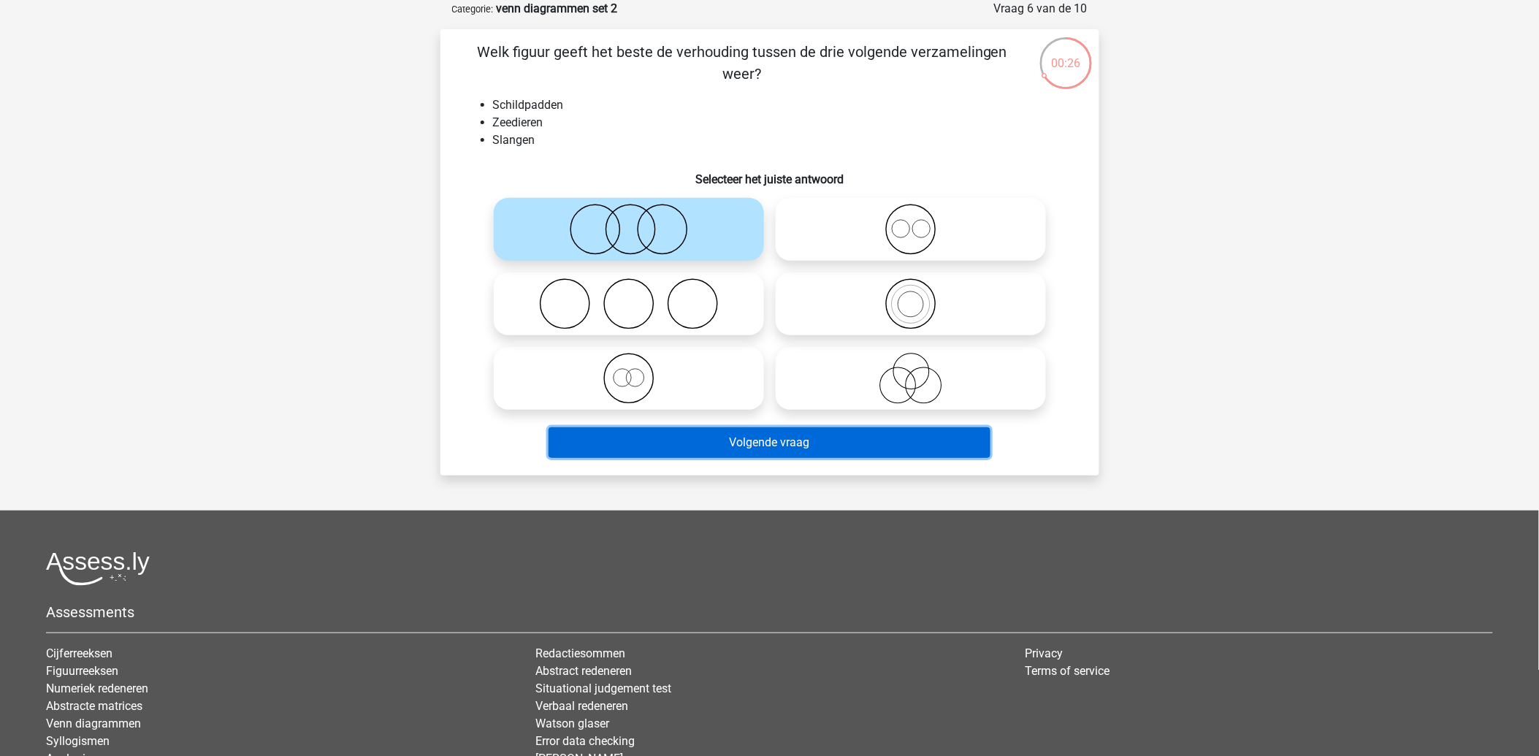
click at [767, 440] on button "Volgende vraag" at bounding box center [769, 442] width 442 height 31
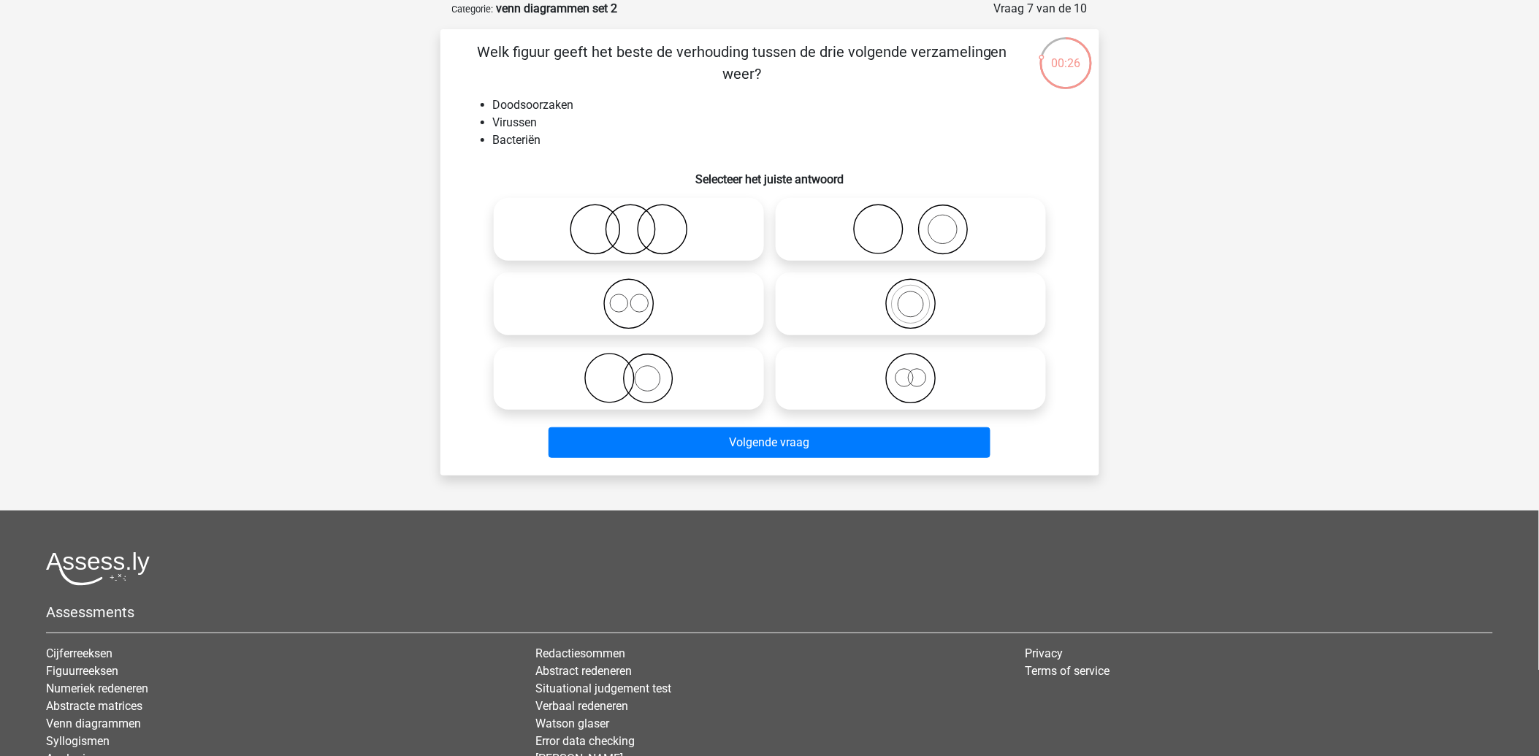
click at [616, 301] on icon at bounding box center [628, 303] width 258 height 51
click at [629, 296] on input "radio" at bounding box center [633, 291] width 9 height 9
radio input "true"
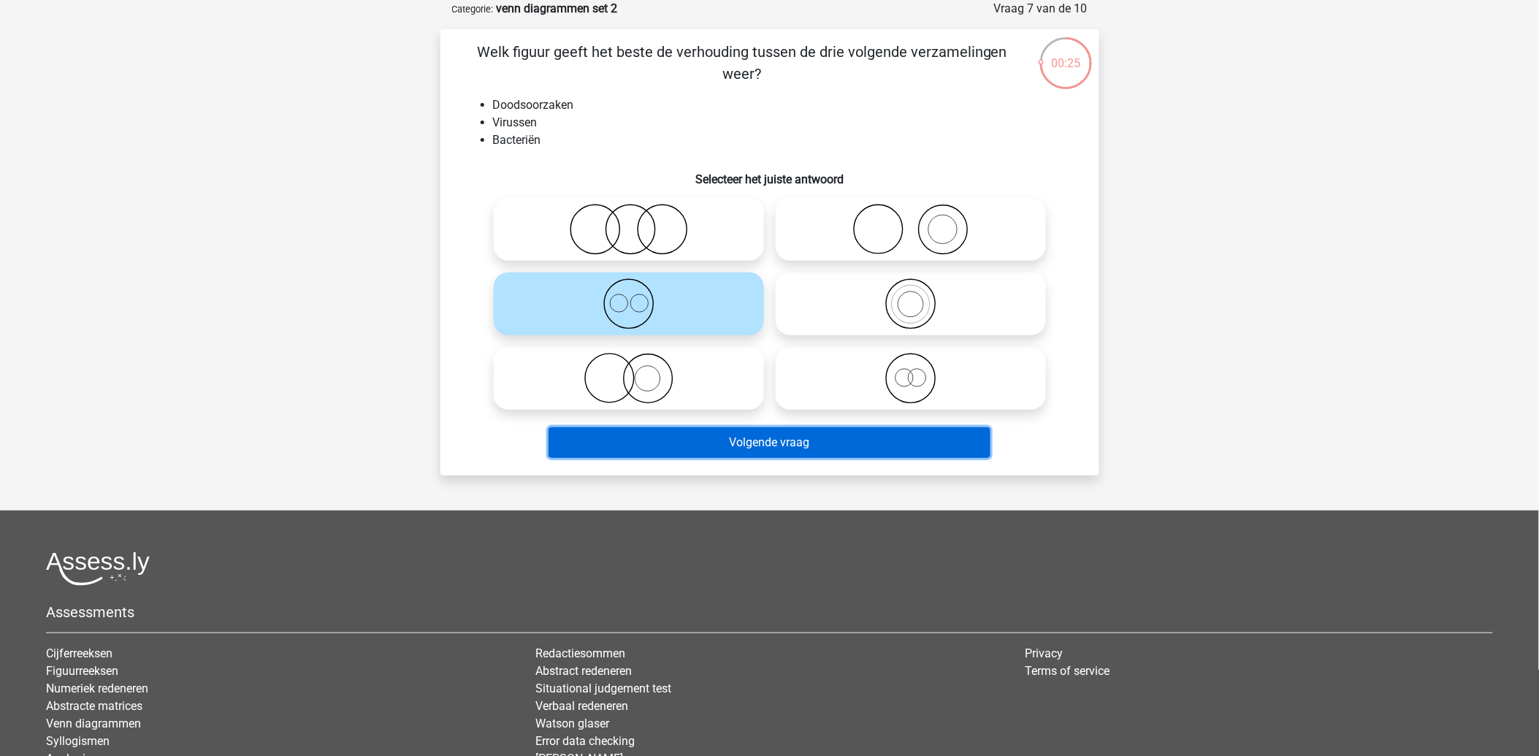
click at [765, 450] on button "Volgende vraag" at bounding box center [769, 442] width 442 height 31
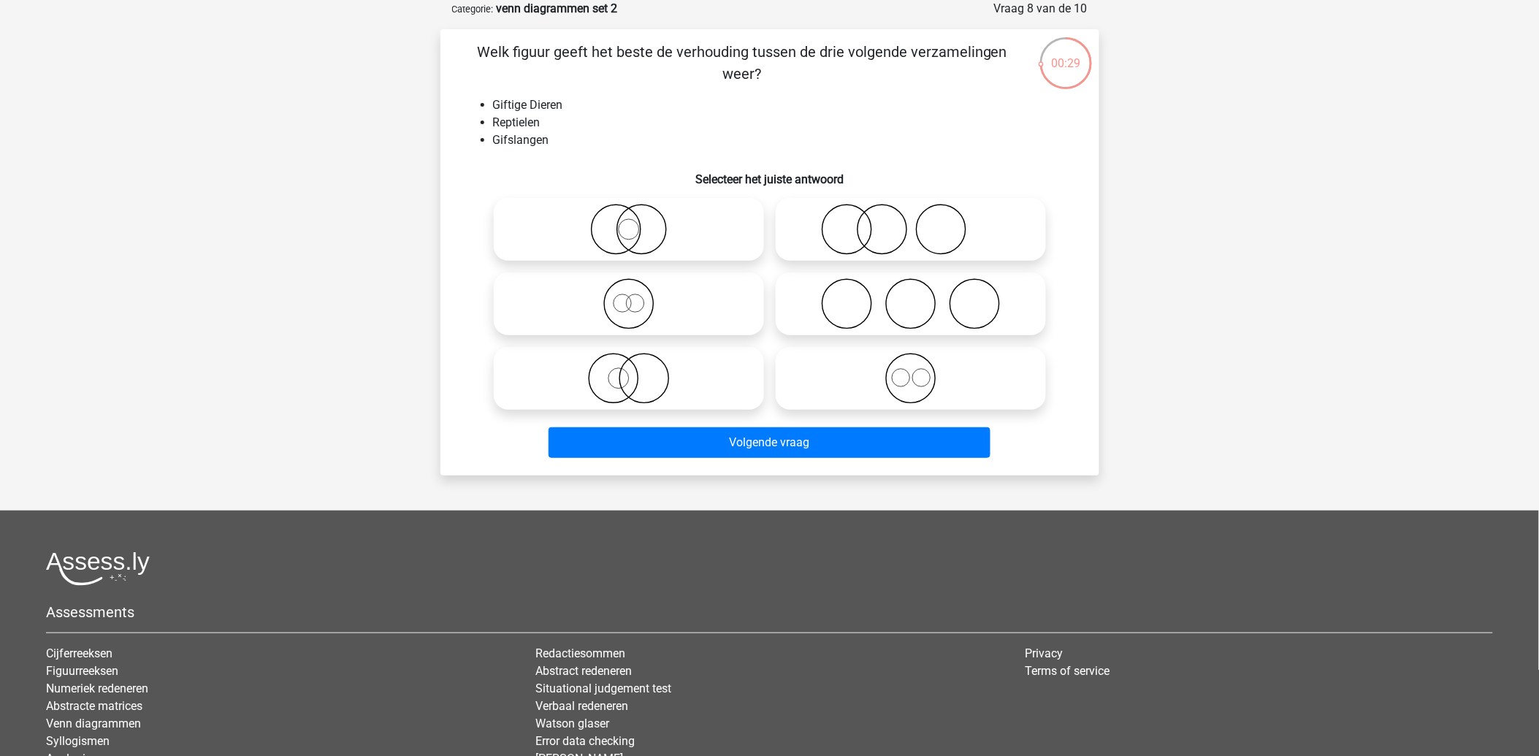
click at [616, 380] on icon at bounding box center [628, 378] width 258 height 51
click at [629, 371] on input "radio" at bounding box center [633, 365] width 9 height 9
radio input "true"
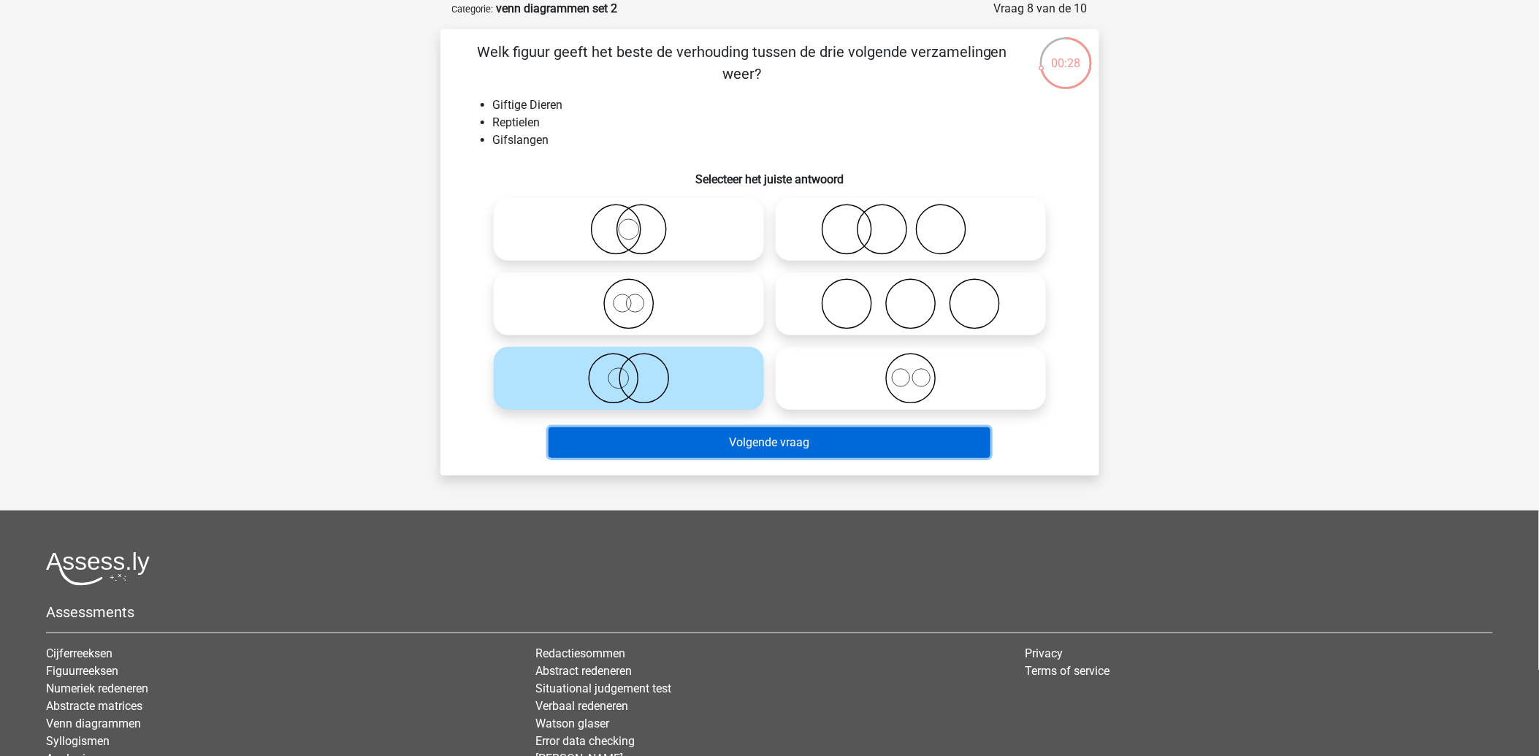
click at [687, 439] on button "Volgende vraag" at bounding box center [769, 442] width 442 height 31
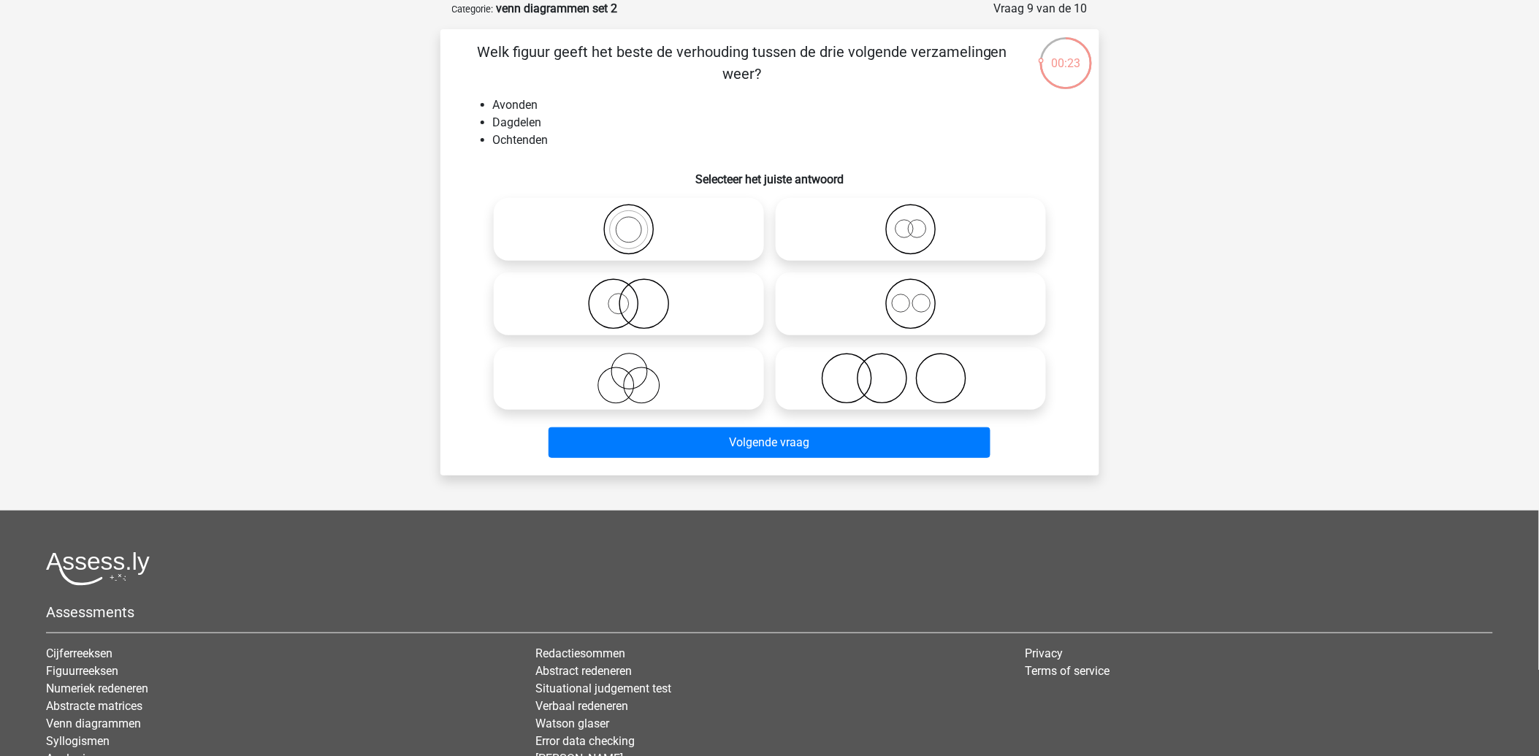
click at [914, 221] on input "radio" at bounding box center [915, 216] width 9 height 9
radio input "true"
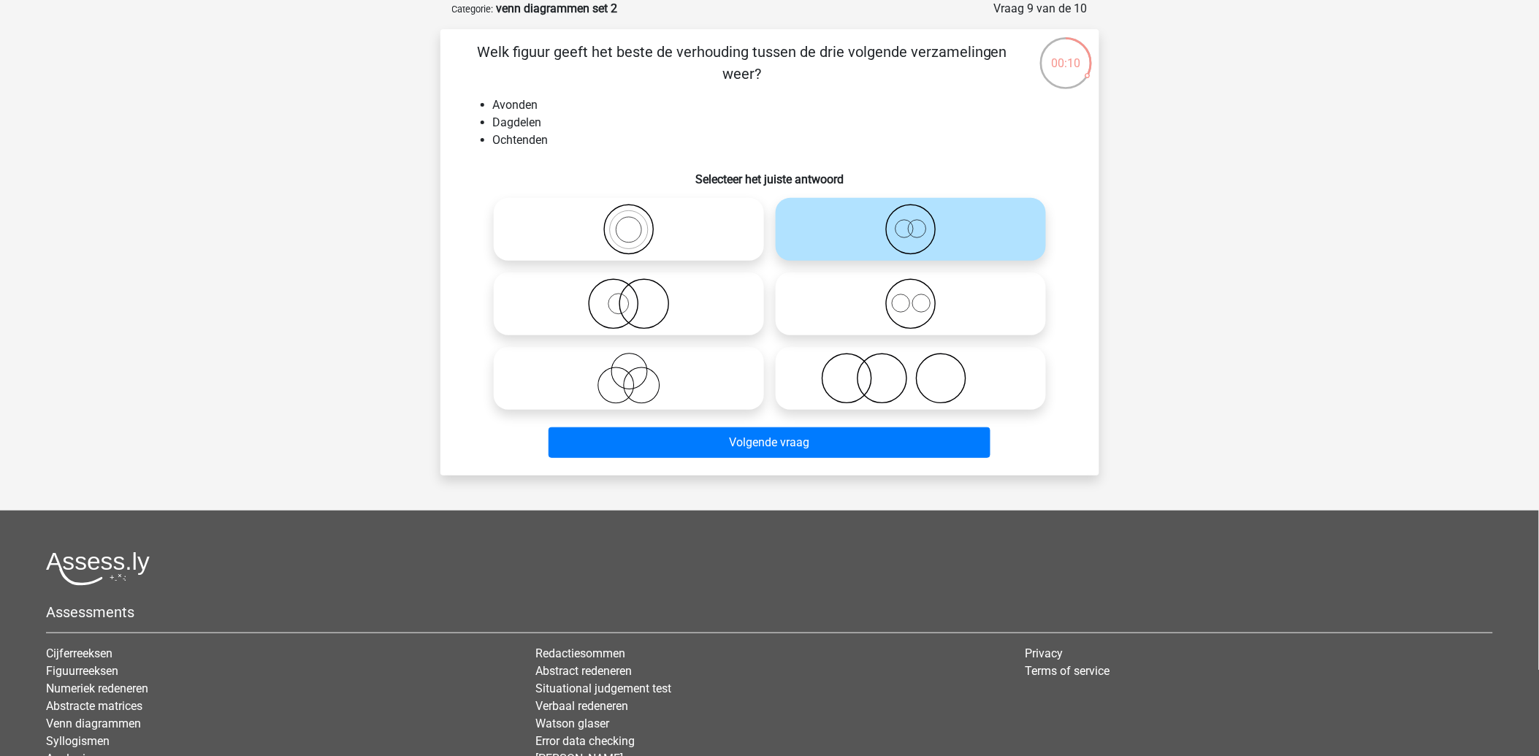
click at [924, 304] on icon at bounding box center [910, 303] width 258 height 51
click at [920, 296] on input "radio" at bounding box center [915, 291] width 9 height 9
radio input "true"
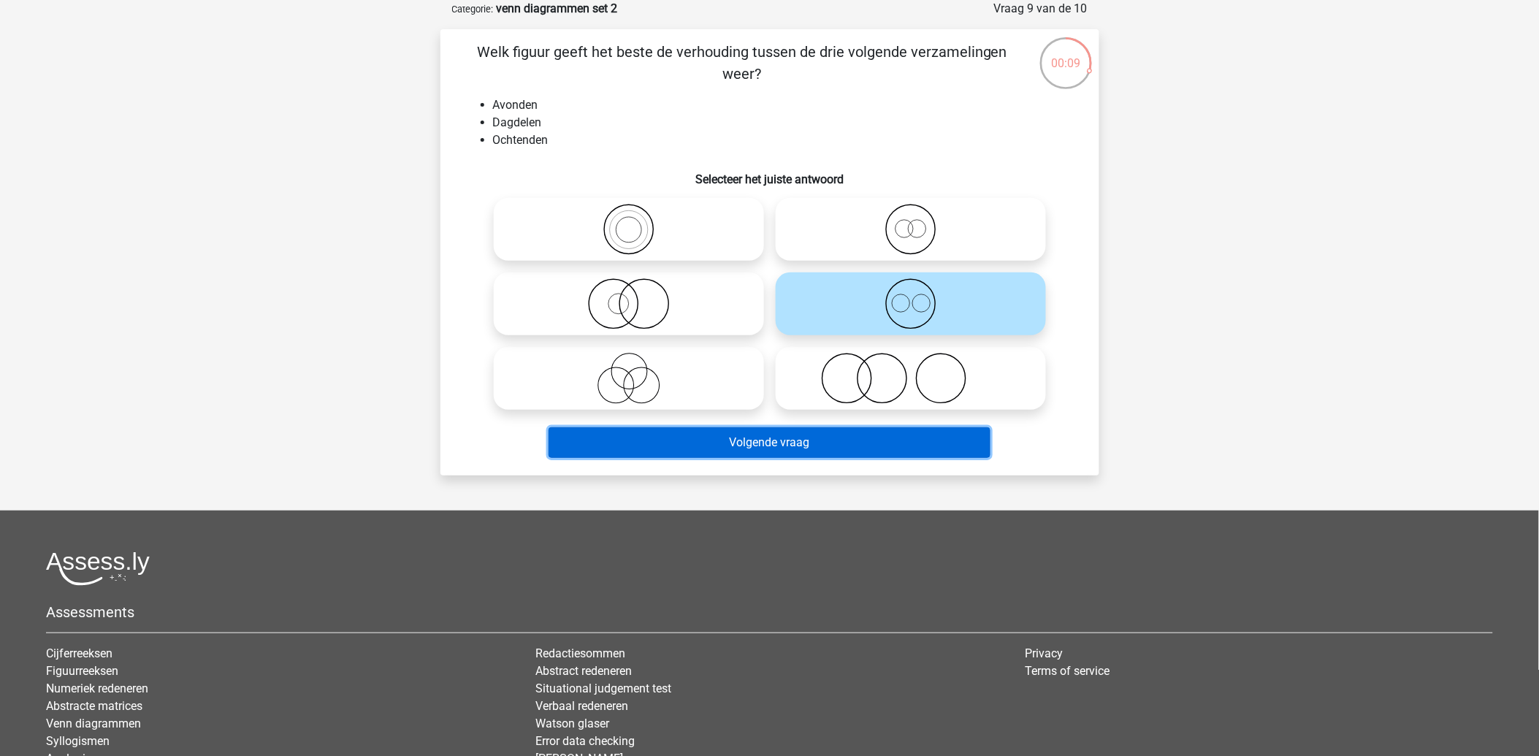
click at [811, 439] on button "Volgende vraag" at bounding box center [769, 442] width 442 height 31
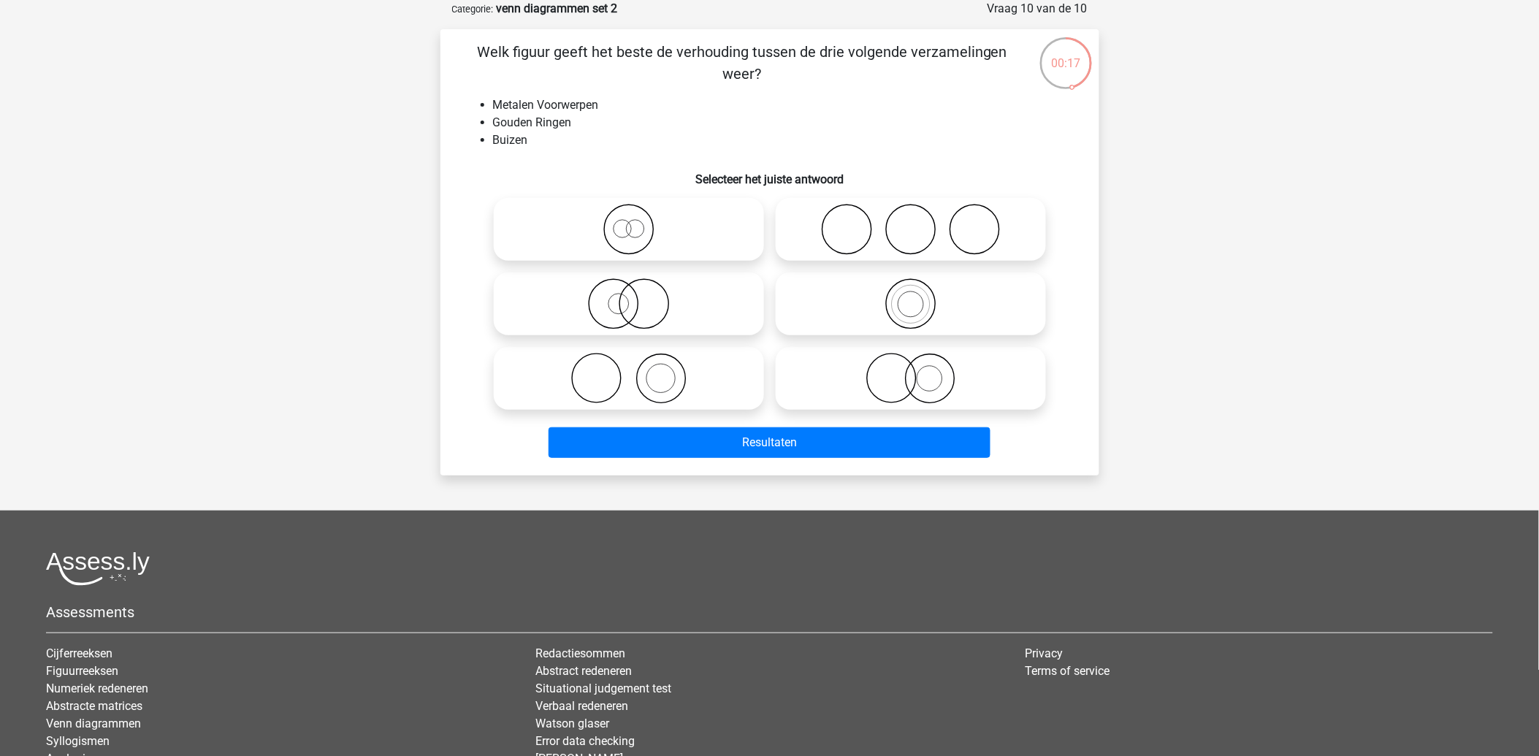
click at [602, 301] on icon at bounding box center [628, 303] width 258 height 51
click at [629, 296] on input "radio" at bounding box center [633, 291] width 9 height 9
radio input "true"
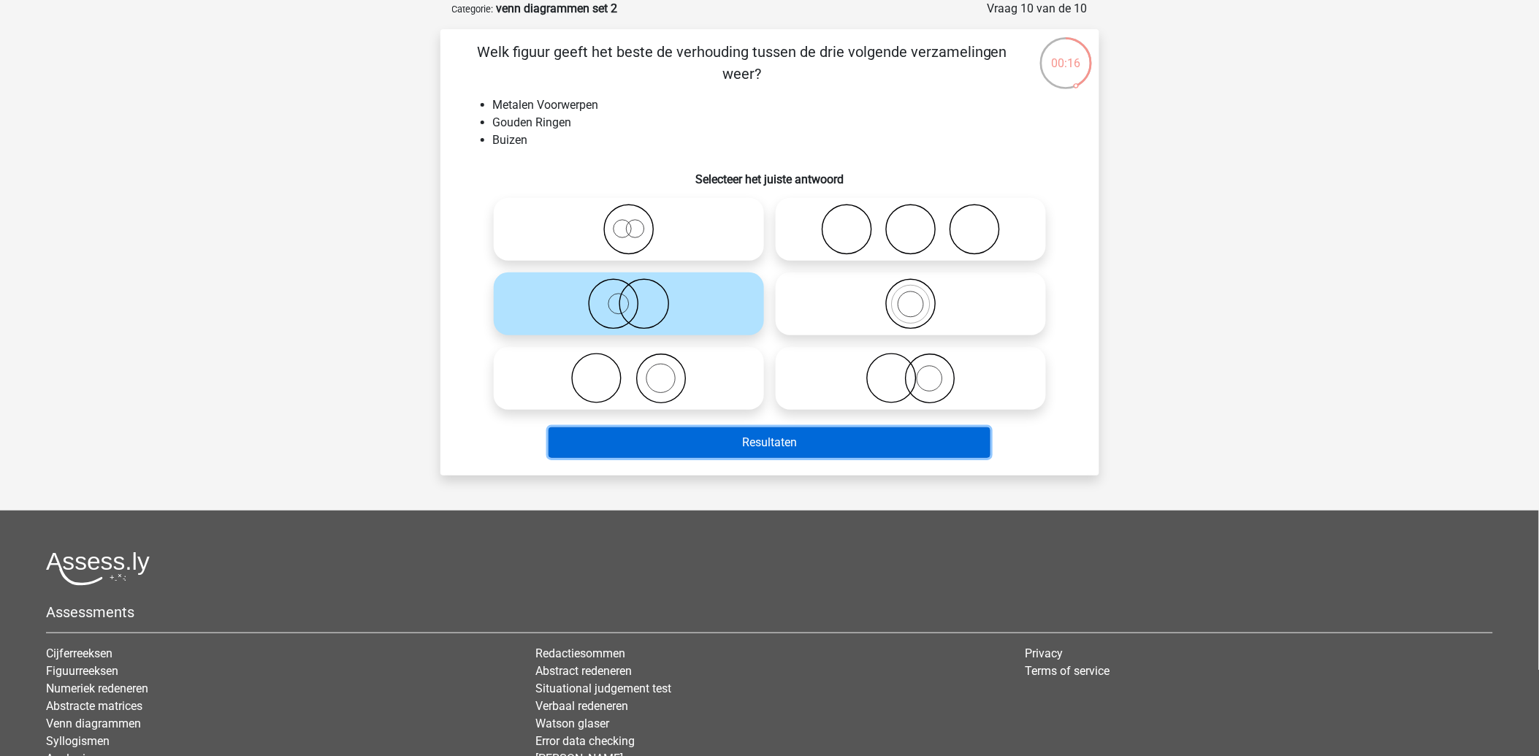
click at [728, 444] on button "Resultaten" at bounding box center [769, 442] width 442 height 31
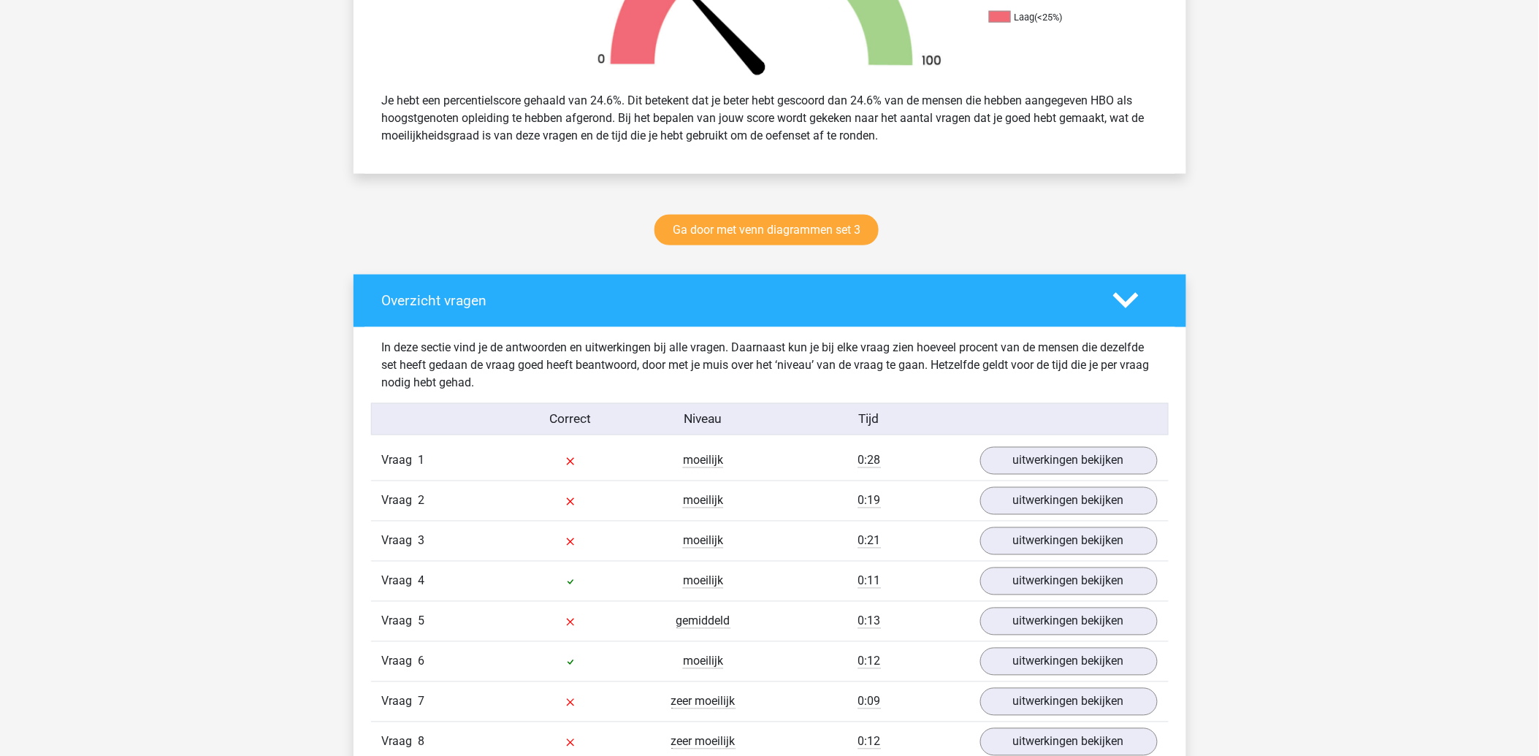
scroll to position [648, 0]
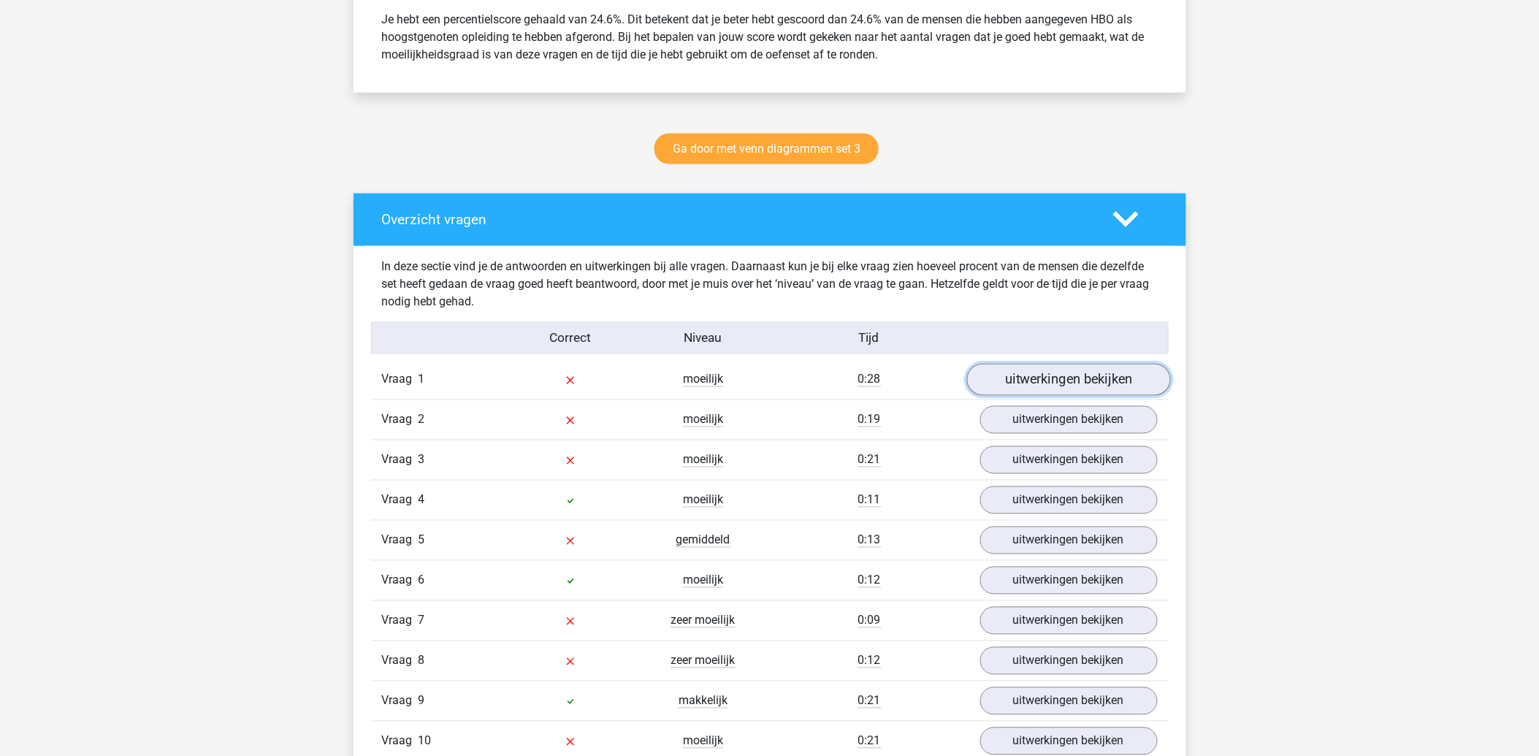
click at [1024, 385] on link "uitwerkingen bekijken" at bounding box center [1068, 380] width 204 height 32
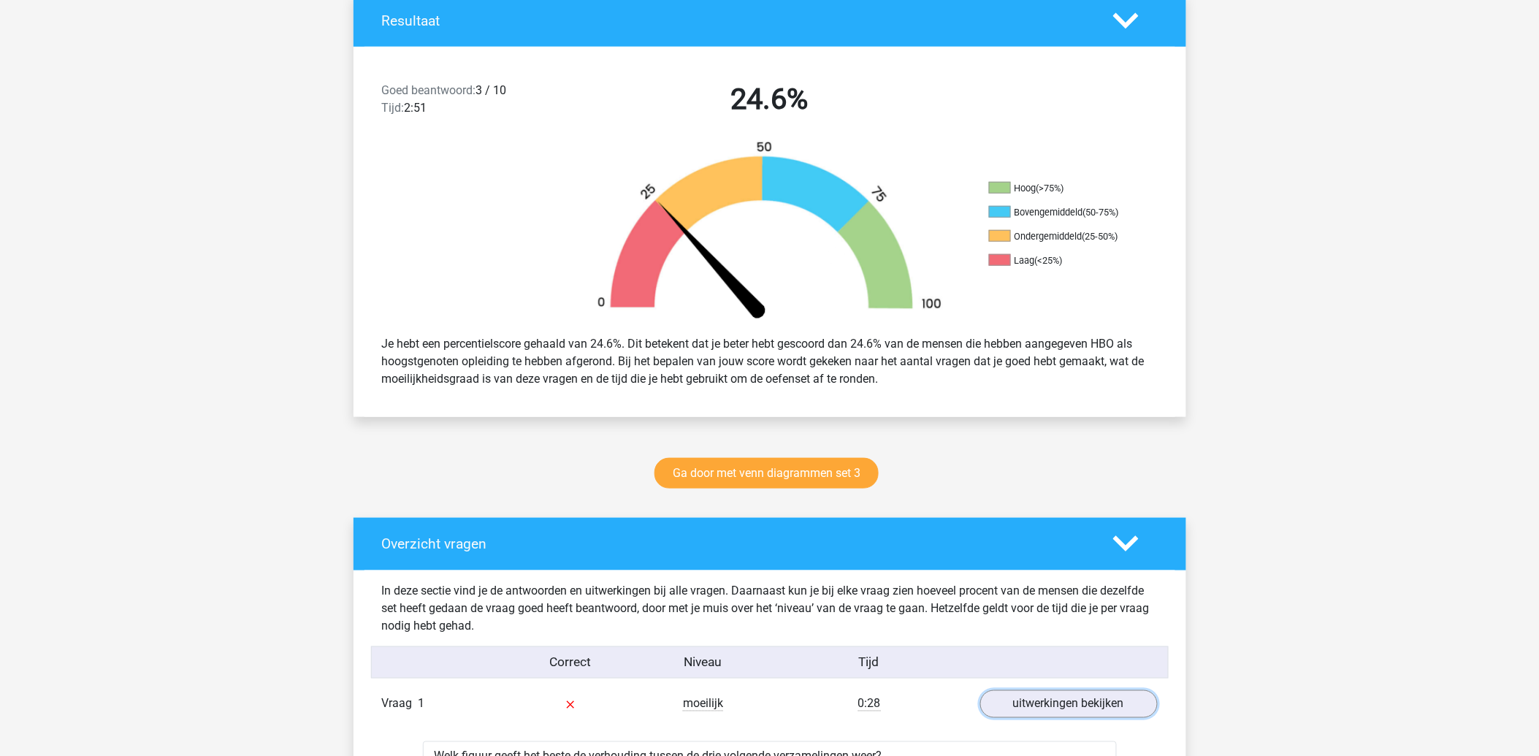
scroll to position [0, 0]
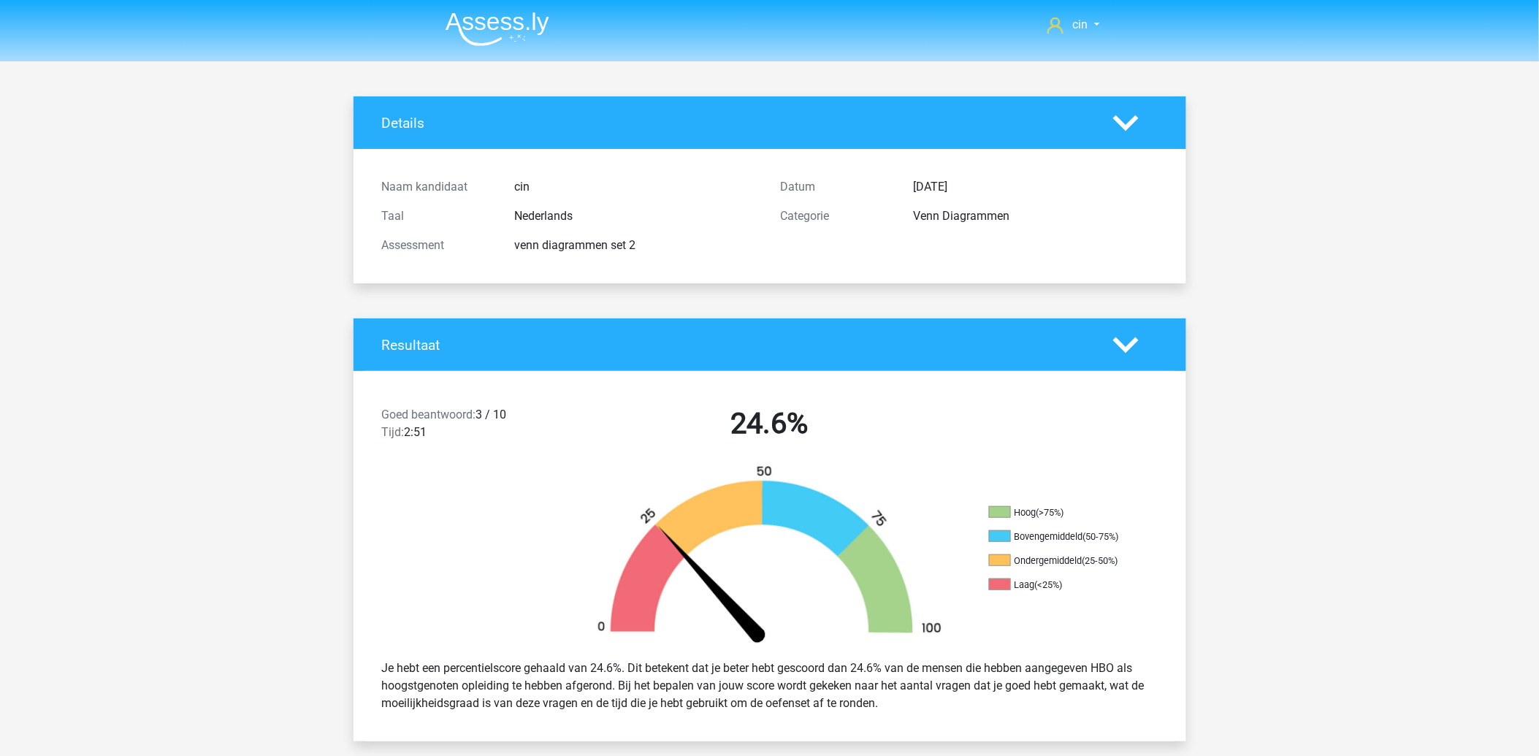
click at [487, 29] on img at bounding box center [497, 29] width 104 height 34
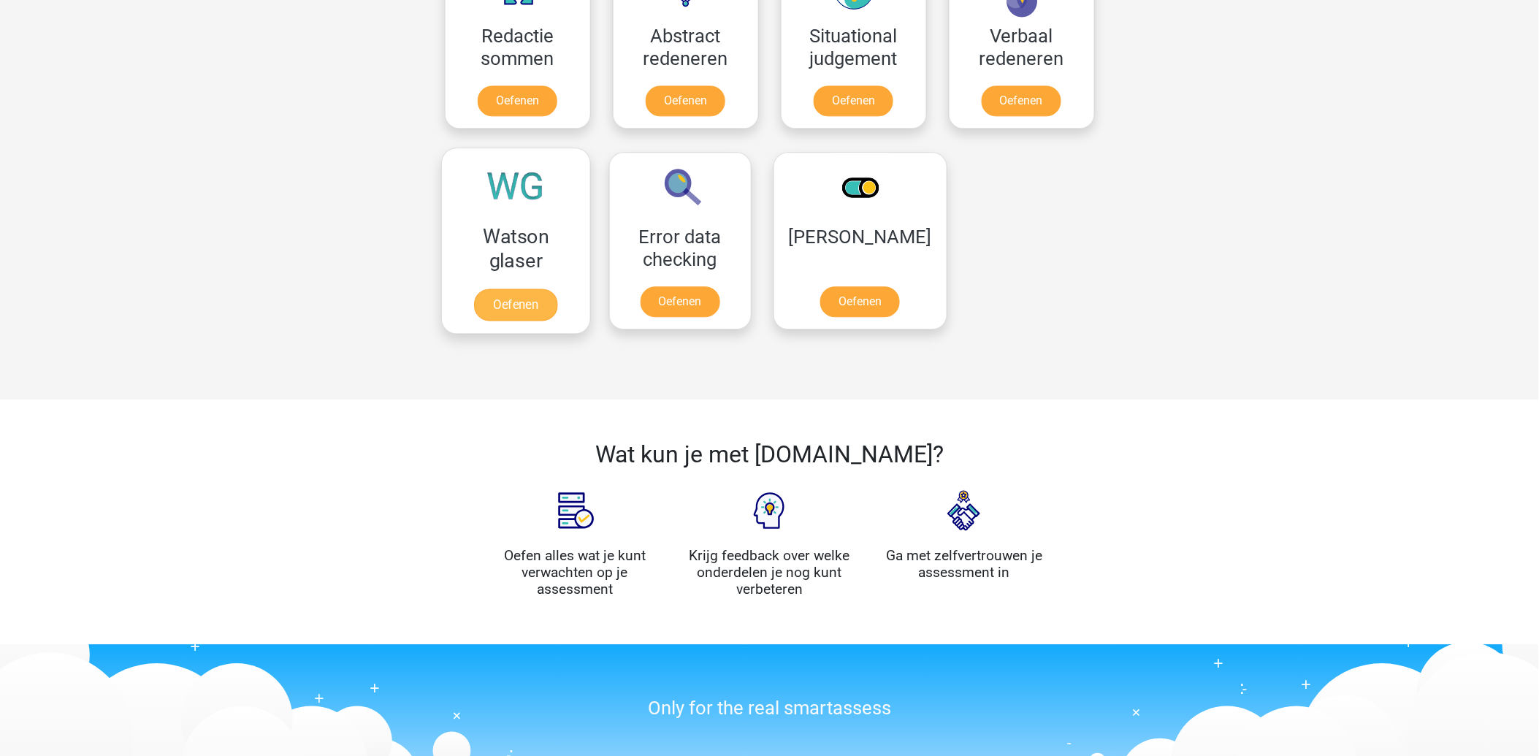
scroll to position [973, 0]
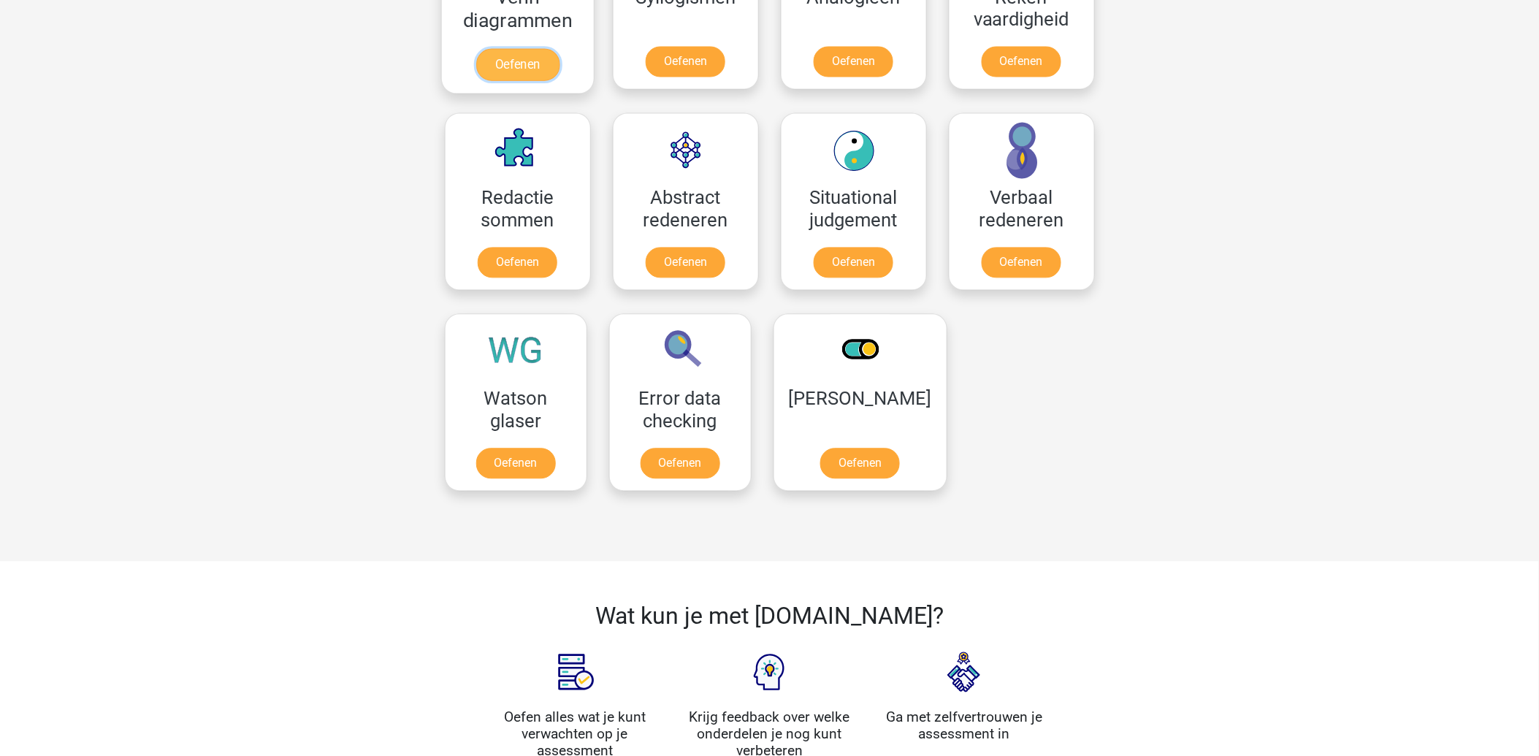
click at [512, 49] on link "Oefenen" at bounding box center [516, 65] width 83 height 32
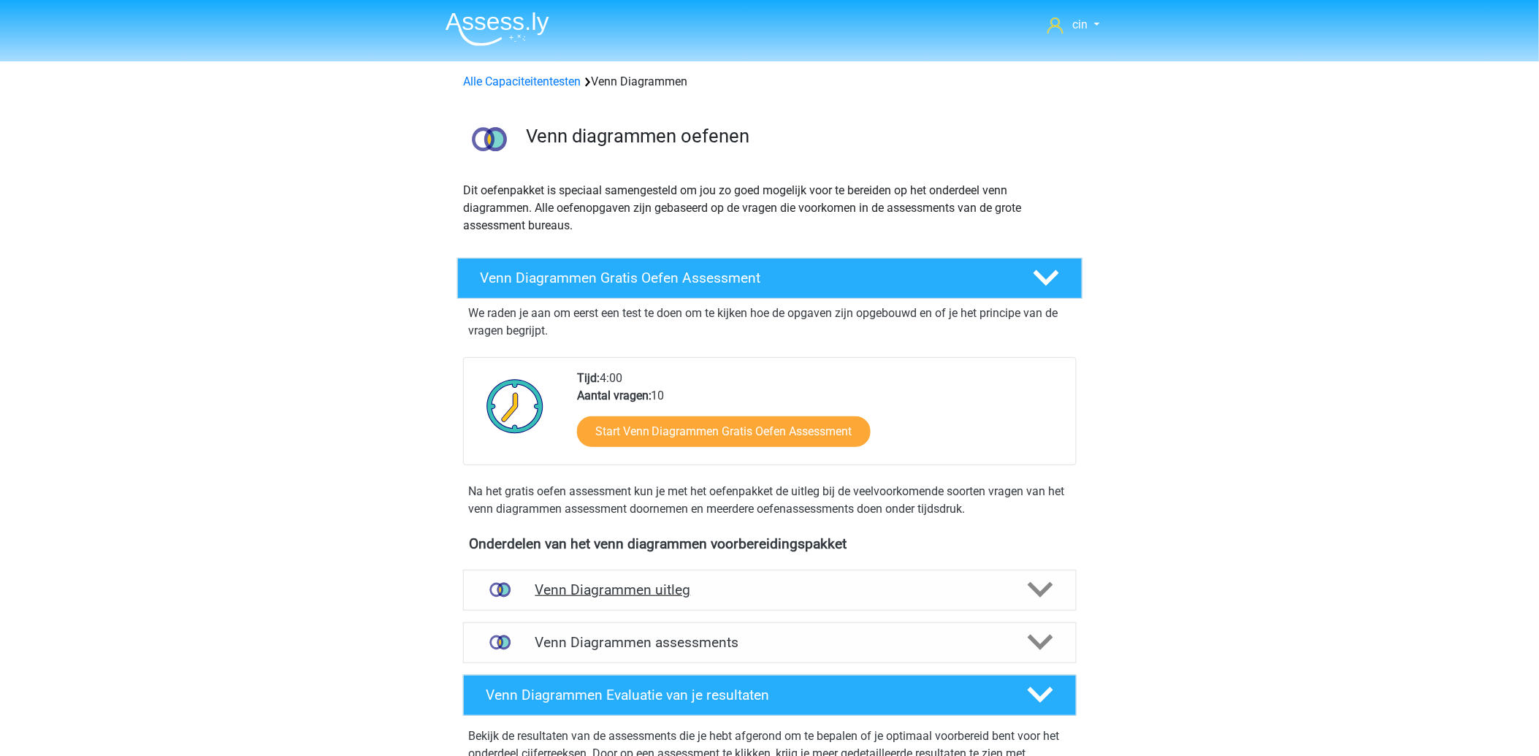
click at [662, 588] on h4 "Venn Diagrammen uitleg" at bounding box center [769, 589] width 469 height 17
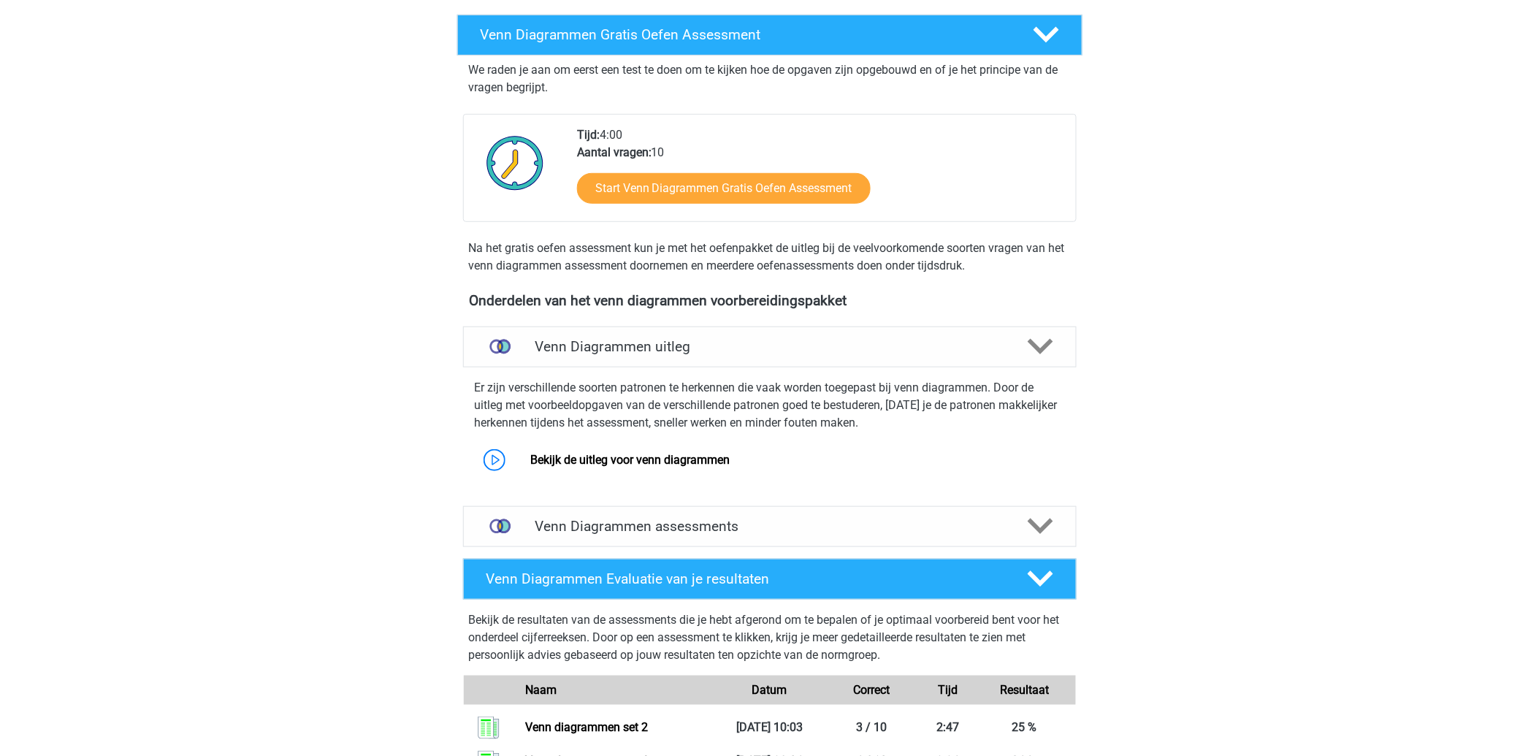
scroll to position [324, 0]
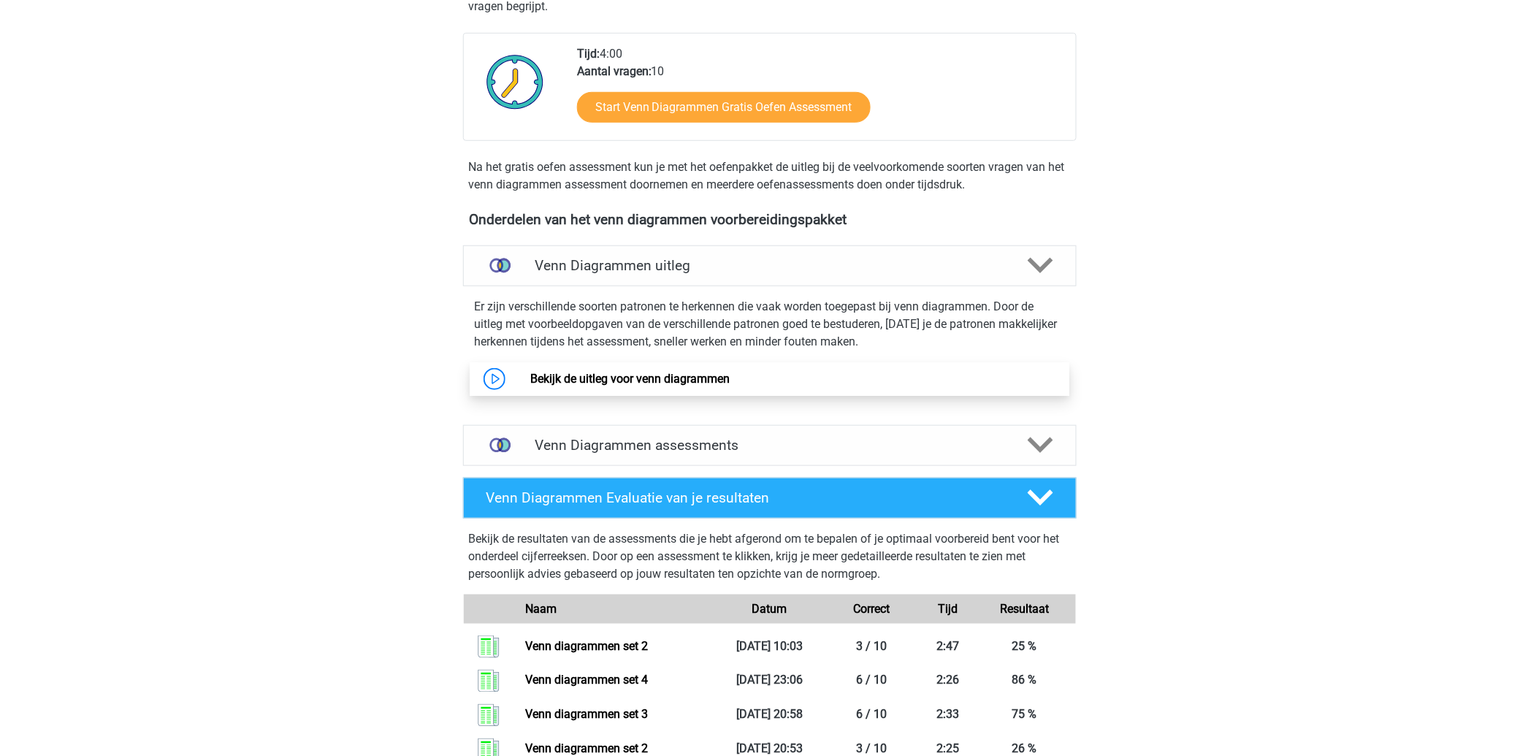
click at [613, 380] on link "Bekijk de uitleg voor venn diagrammen" at bounding box center [629, 379] width 199 height 14
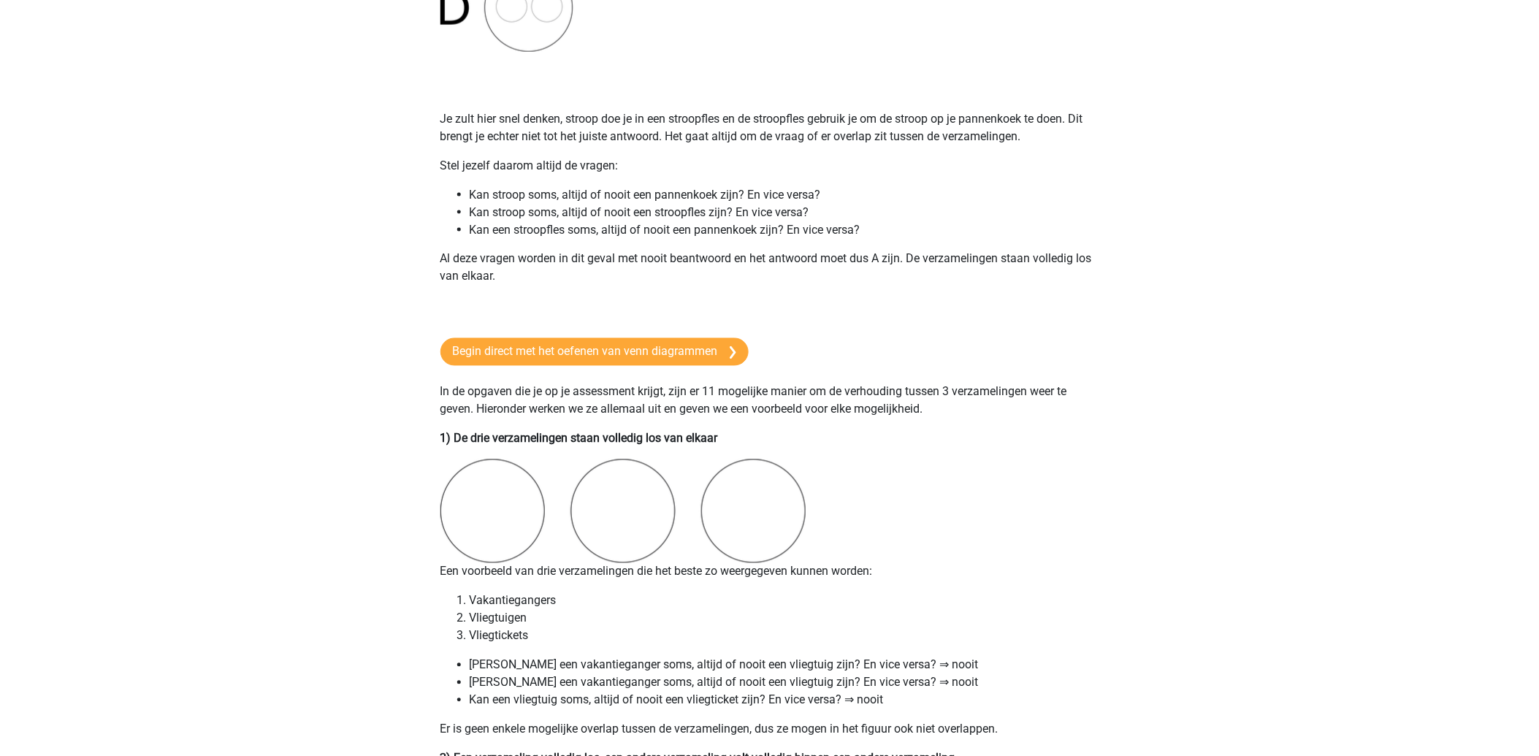
scroll to position [811, 0]
